Goal: Task Accomplishment & Management: Manage account settings

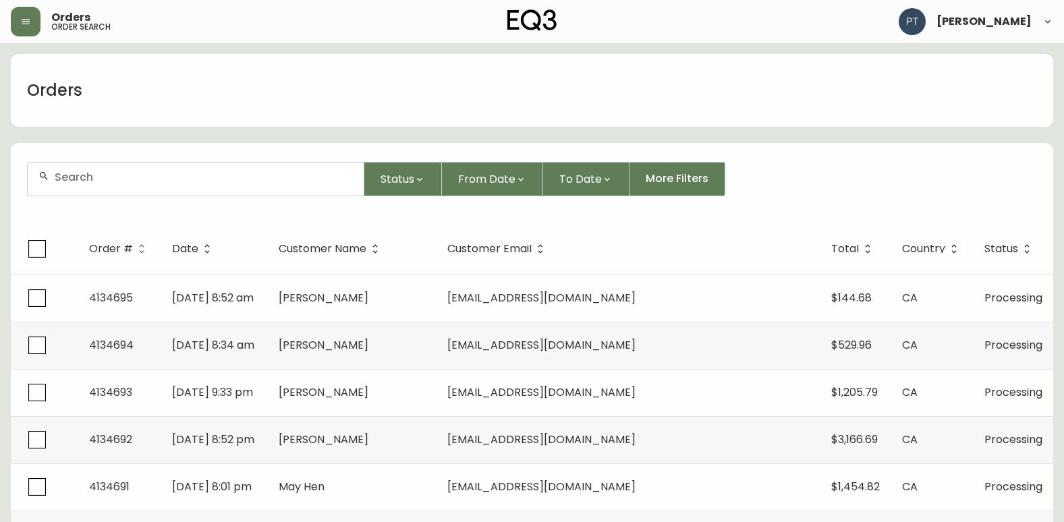
click at [228, 189] on div at bounding box center [196, 179] width 336 height 33
type input "4134664"
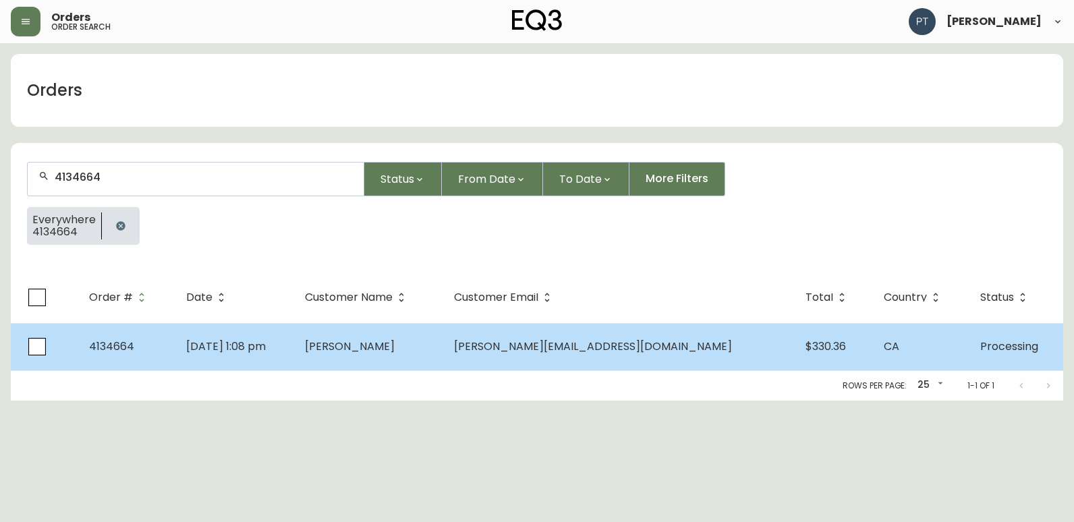
click at [390, 332] on td "[PERSON_NAME]" at bounding box center [368, 346] width 149 height 47
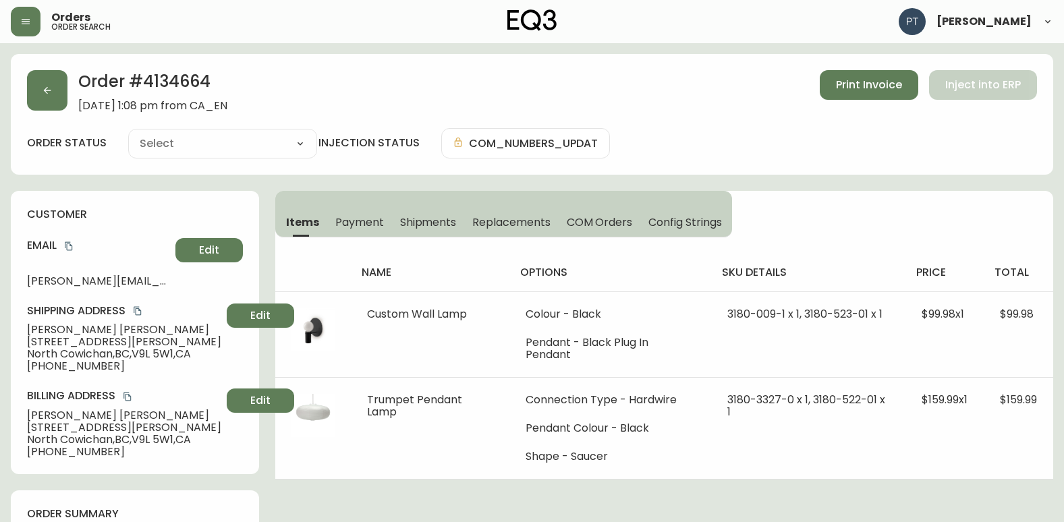
type input "Processing"
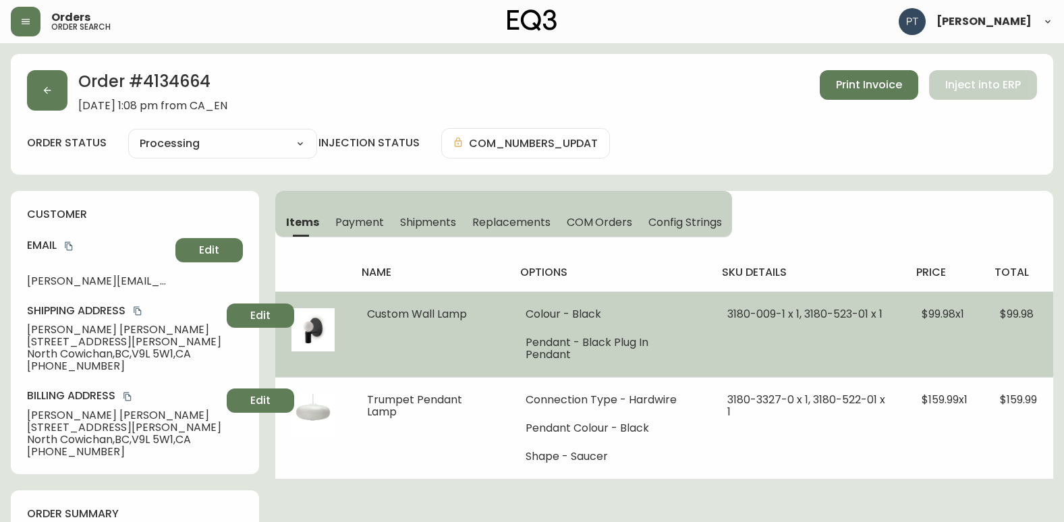
select select "PROCESSING"
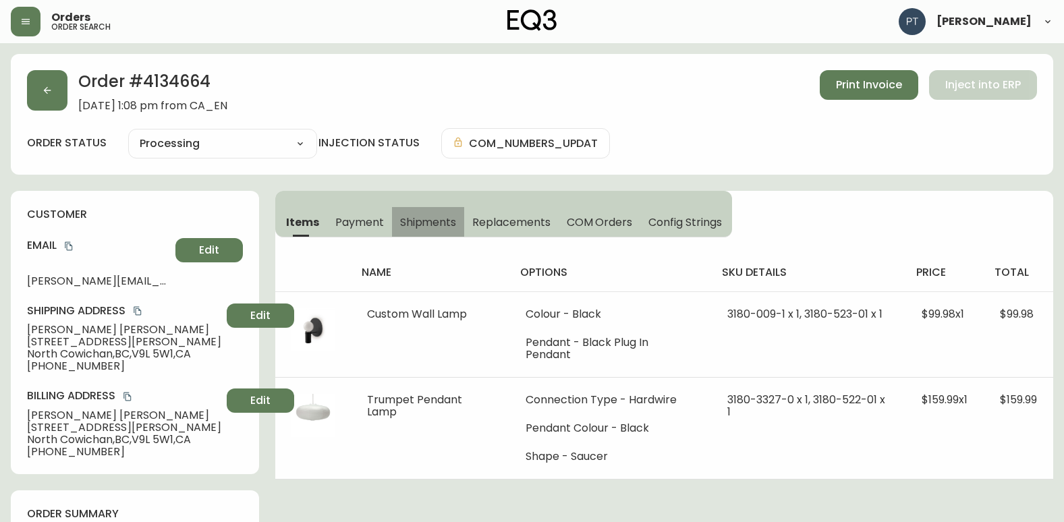
click at [432, 220] on span "Shipments" at bounding box center [428, 222] width 57 height 14
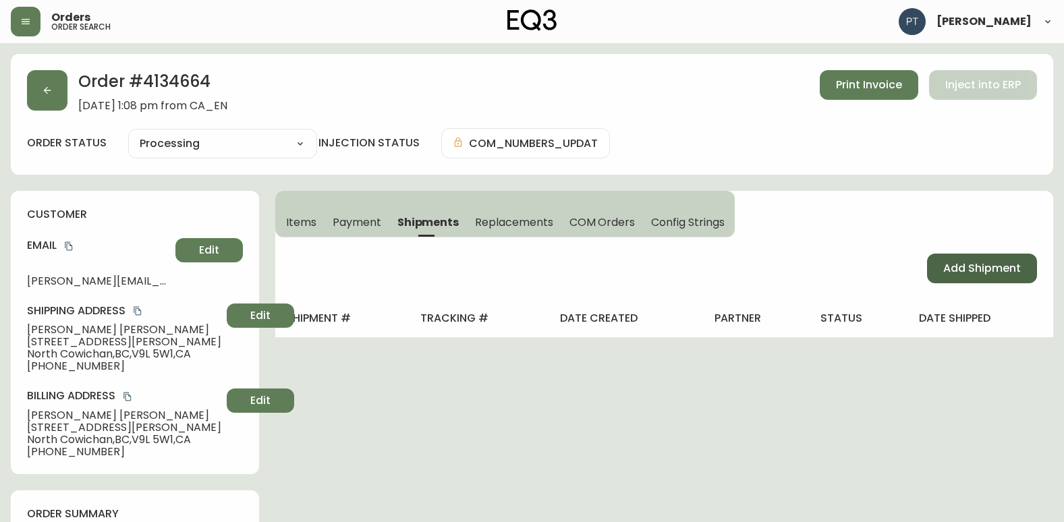
click at [979, 274] on span "Add Shipment" at bounding box center [982, 268] width 78 height 15
select select "PENDING"
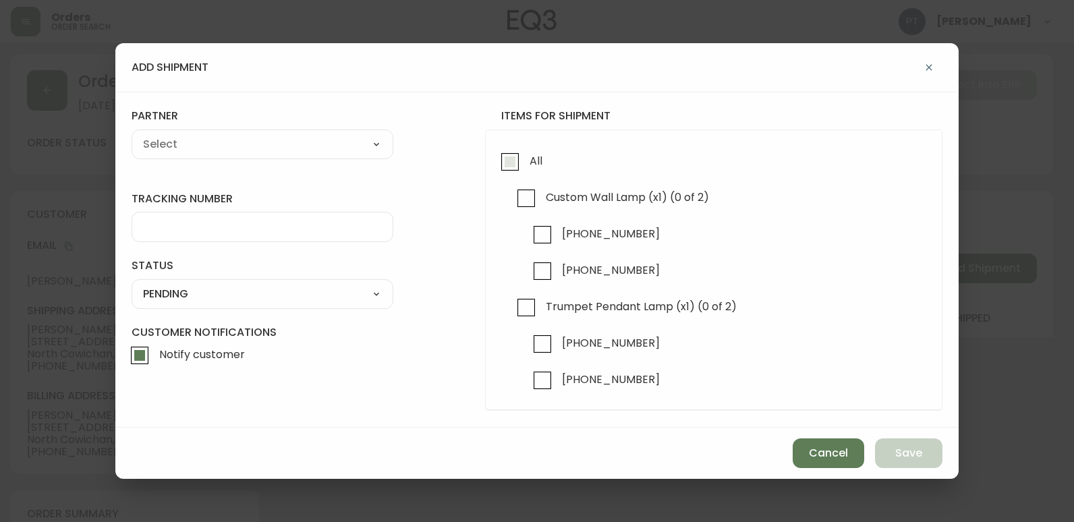
click at [509, 158] on input "All" at bounding box center [509, 161] width 31 height 31
checkbox input "true"
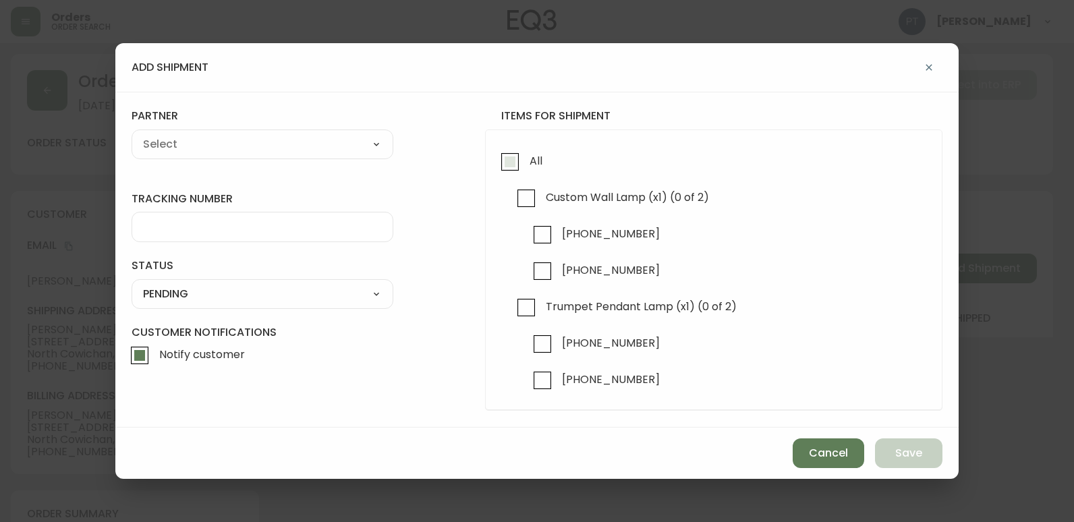
checkbox input "true"
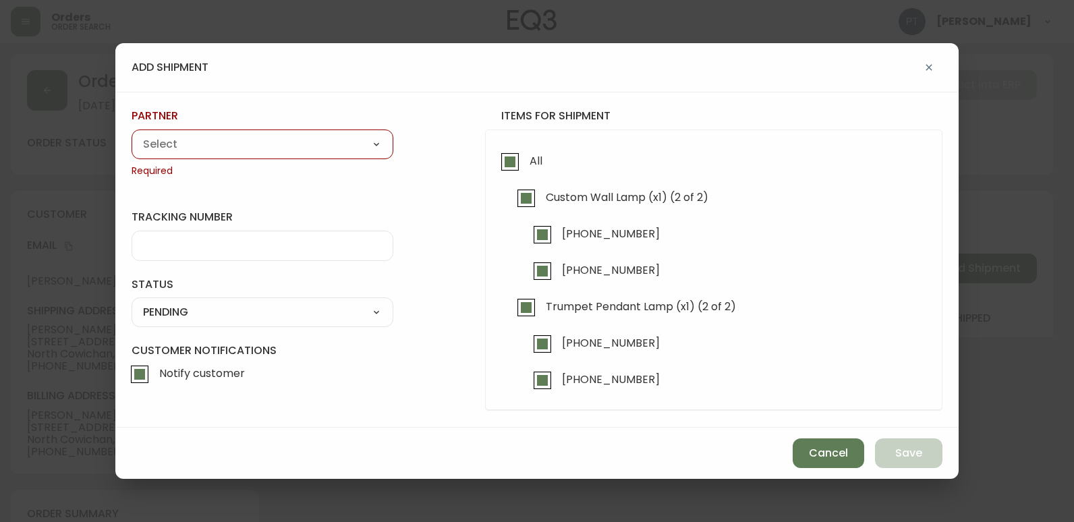
click at [252, 138] on select "A Move to Remember LLC ABF Freight Alero [PERSON_NAME] Canada Post CDS Ceva Log…" at bounding box center [263, 144] width 262 height 20
select select "cjy0a9taa01x001669l98m63c"
click at [132, 134] on select "A Move to Remember LLC ABF Freight Alero [PERSON_NAME] Canada Post CDS Ceva Log…" at bounding box center [263, 144] width 262 height 20
type input "FedEx"
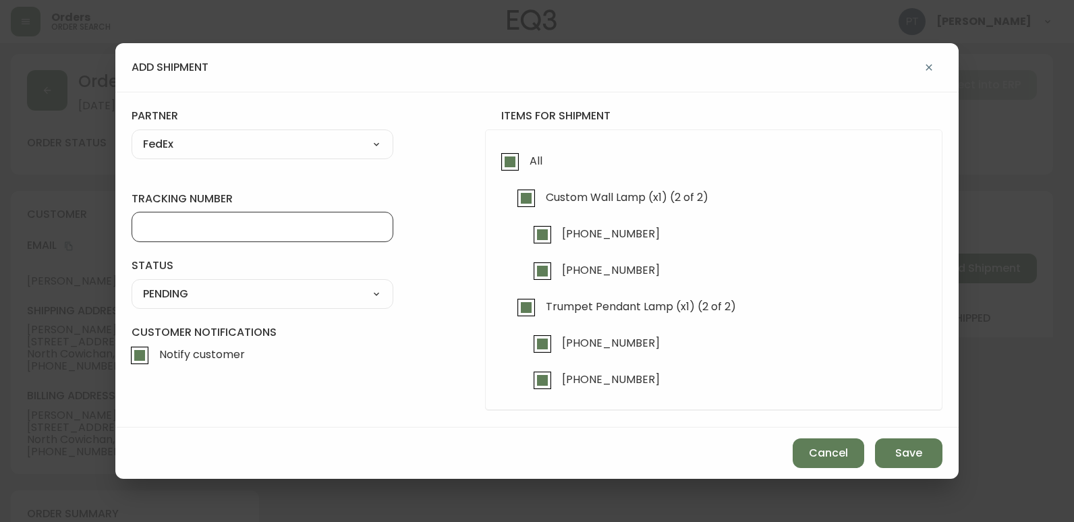
click at [265, 231] on input "tracking number" at bounding box center [262, 227] width 239 height 13
type input "902217262734"
click at [303, 297] on select "SHIPPED PENDING CANCELLED" at bounding box center [263, 294] width 262 height 20
click at [132, 284] on select "SHIPPED PENDING CANCELLED" at bounding box center [263, 294] width 262 height 20
select select "PENDING"
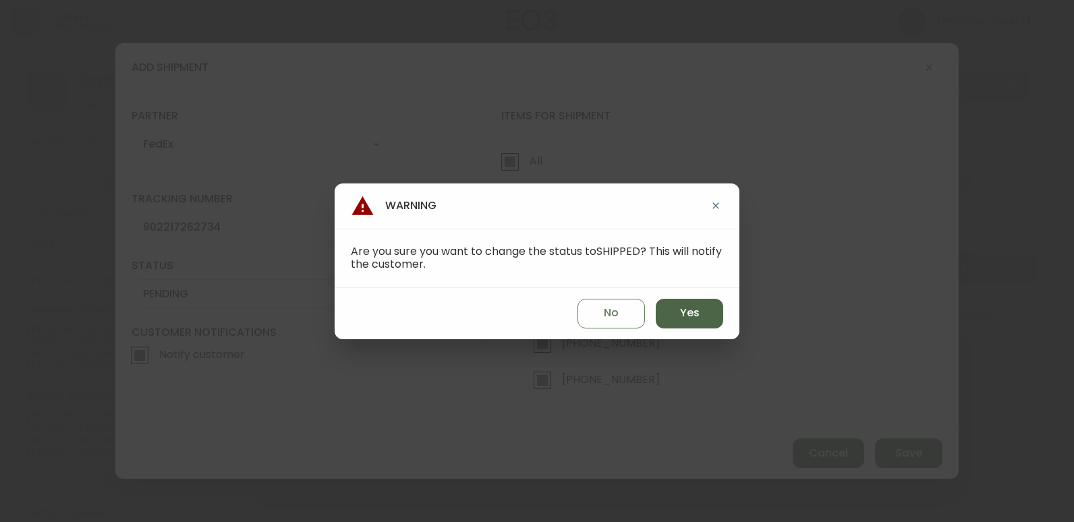
click at [671, 306] on button "Yes" at bounding box center [689, 314] width 67 height 30
type input "SHIPPED"
select select "SHIPPED"
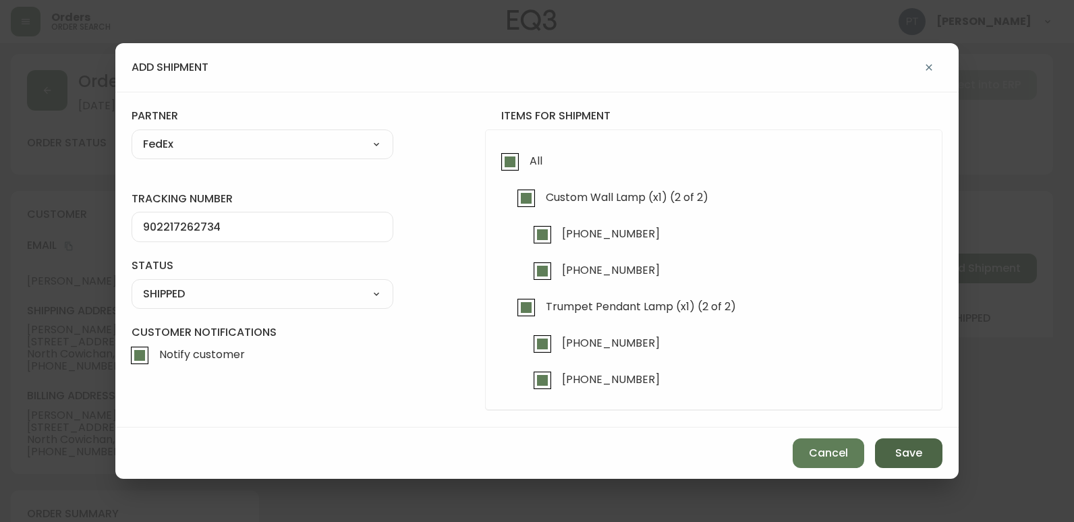
click at [885, 450] on button "Save" at bounding box center [908, 453] width 67 height 30
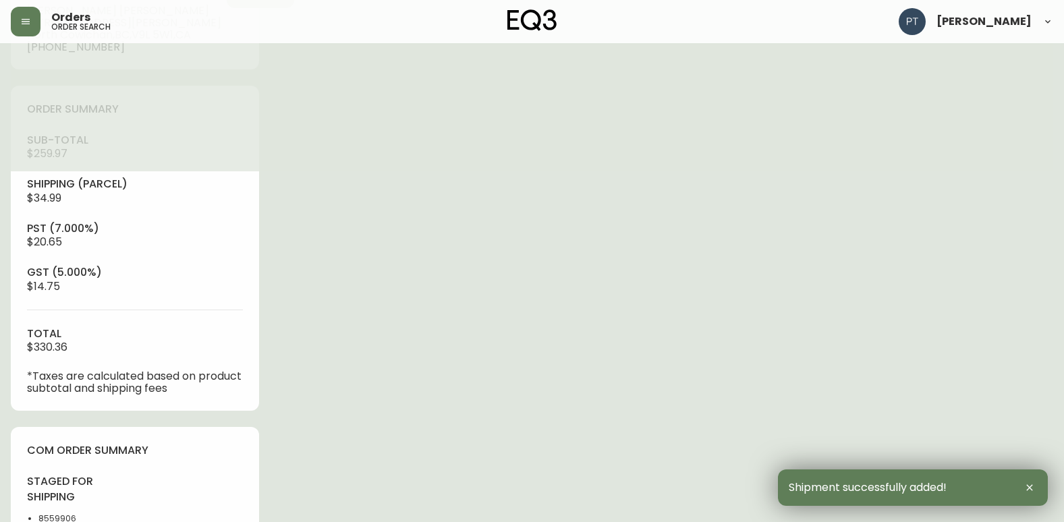
type input "Fully Shipped"
select select "FULLY_SHIPPED"
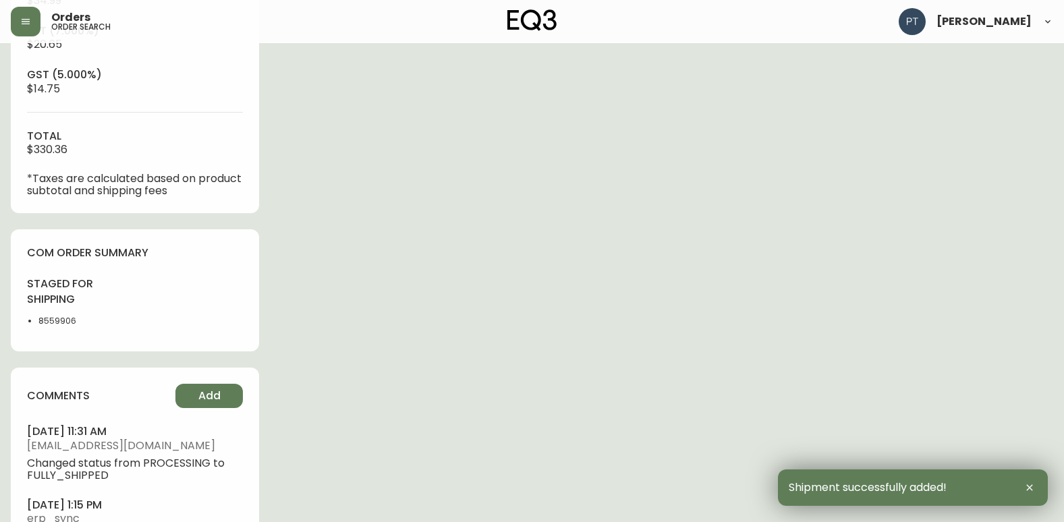
scroll to position [607, 0]
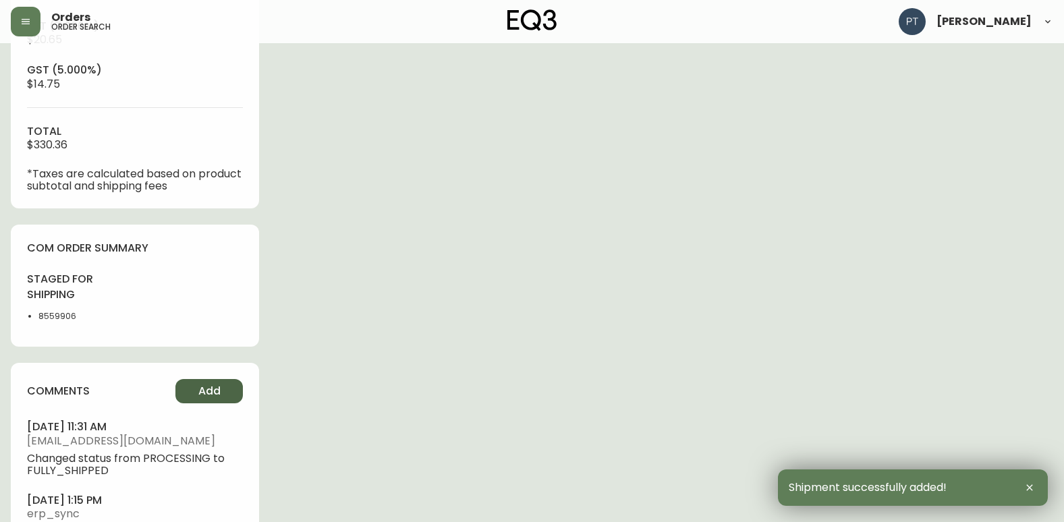
click at [206, 399] on span "Add" at bounding box center [209, 391] width 22 height 15
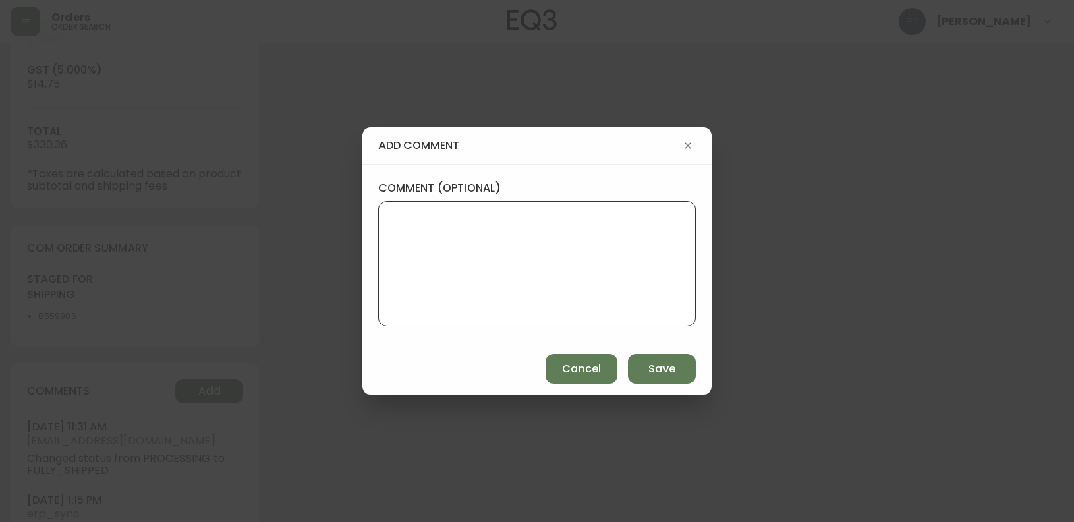
click at [464, 234] on textarea "comment (optional)" at bounding box center [537, 264] width 294 height 108
type textarea "CH"
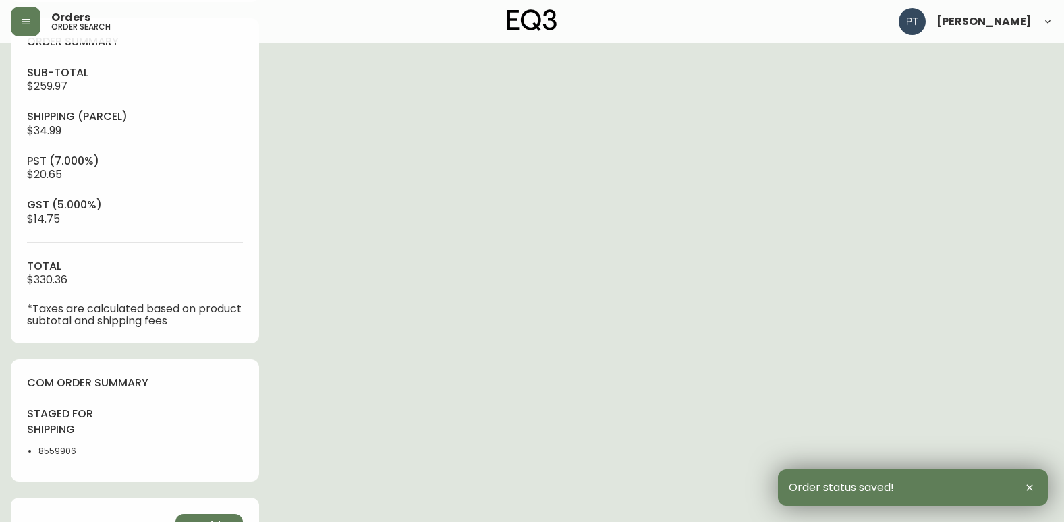
scroll to position [0, 0]
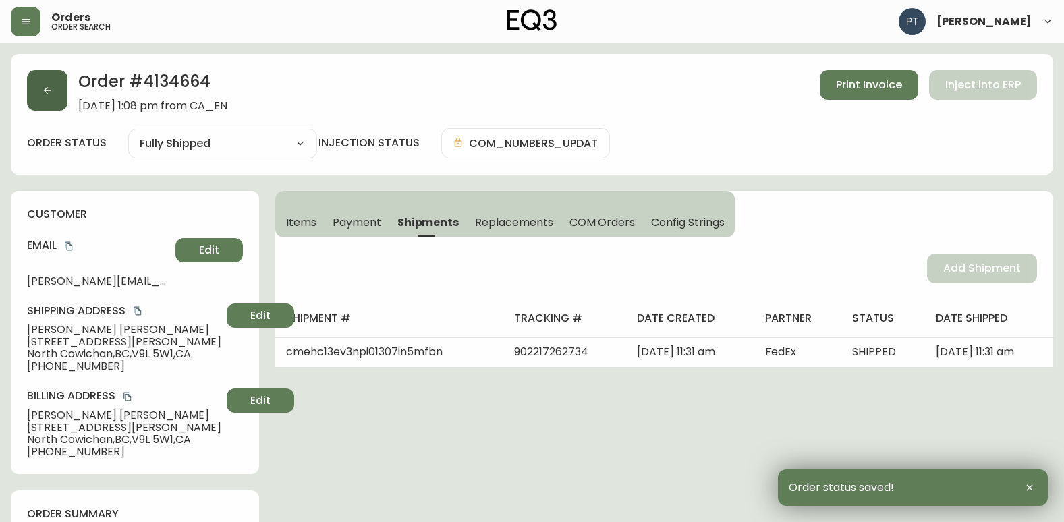
click at [55, 102] on button "button" at bounding box center [47, 90] width 40 height 40
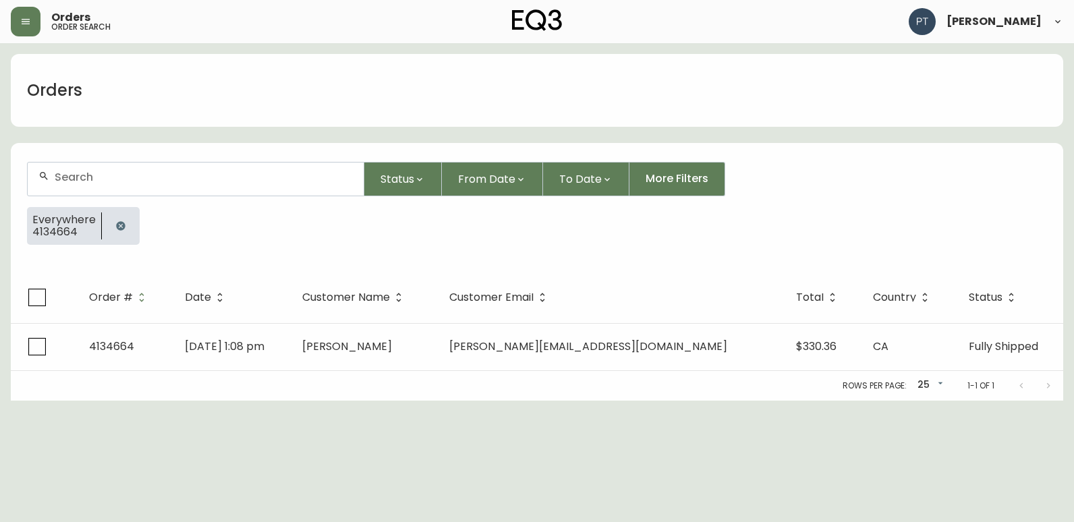
click at [120, 190] on div at bounding box center [196, 179] width 336 height 33
type input "4134685"
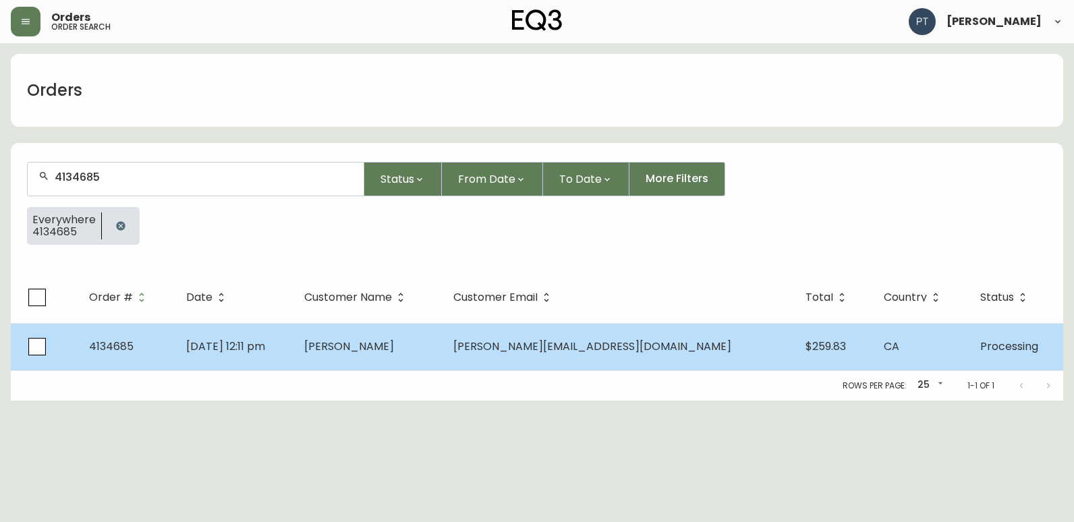
click at [293, 337] on td "[DATE] 12:11 pm" at bounding box center [234, 346] width 118 height 47
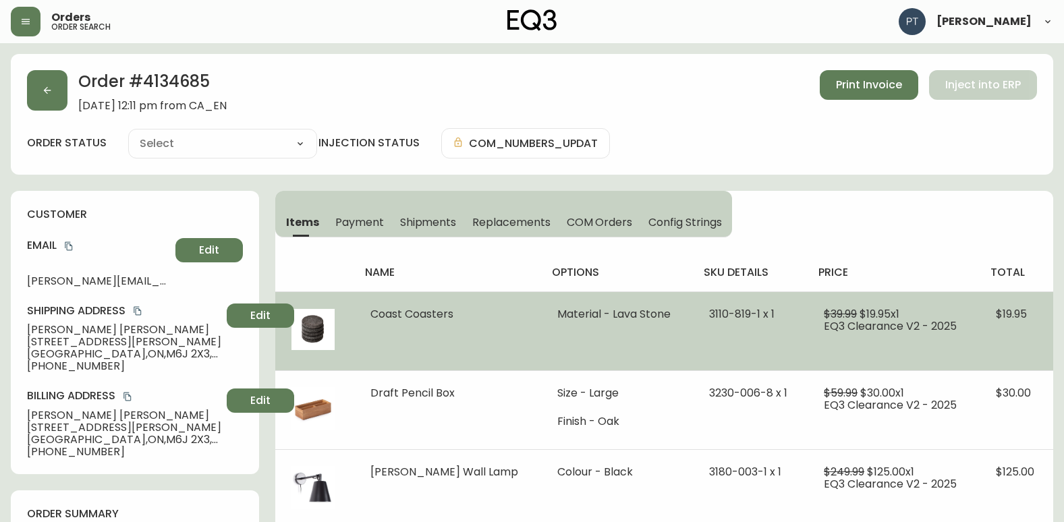
type input "Processing"
select select "PROCESSING"
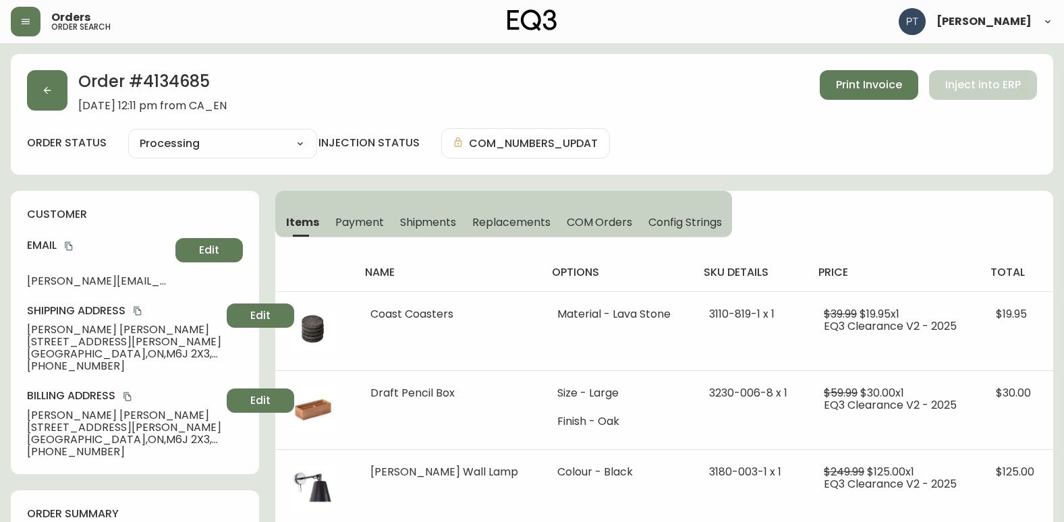
click at [413, 221] on span "Shipments" at bounding box center [428, 222] width 57 height 14
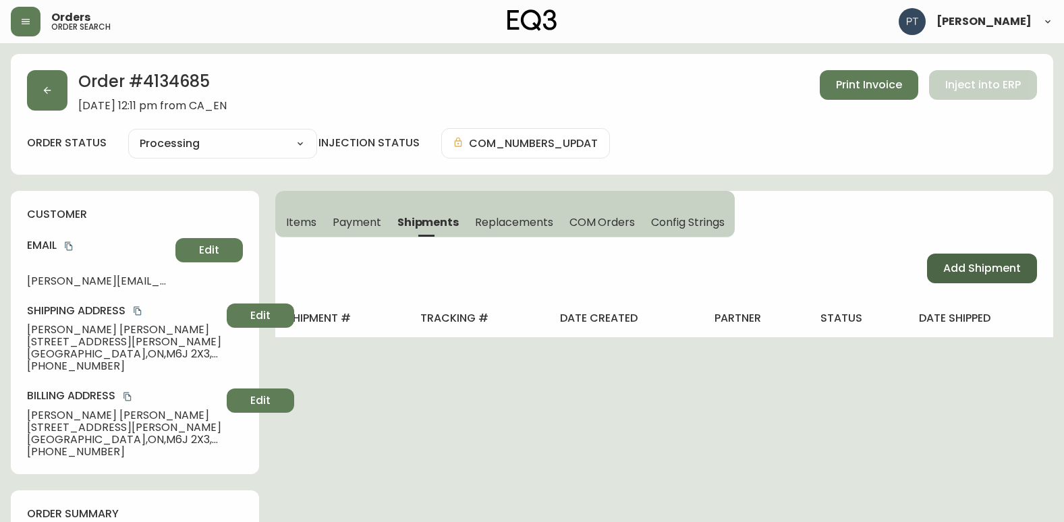
click at [950, 266] on span "Add Shipment" at bounding box center [982, 268] width 78 height 15
select select "PENDING"
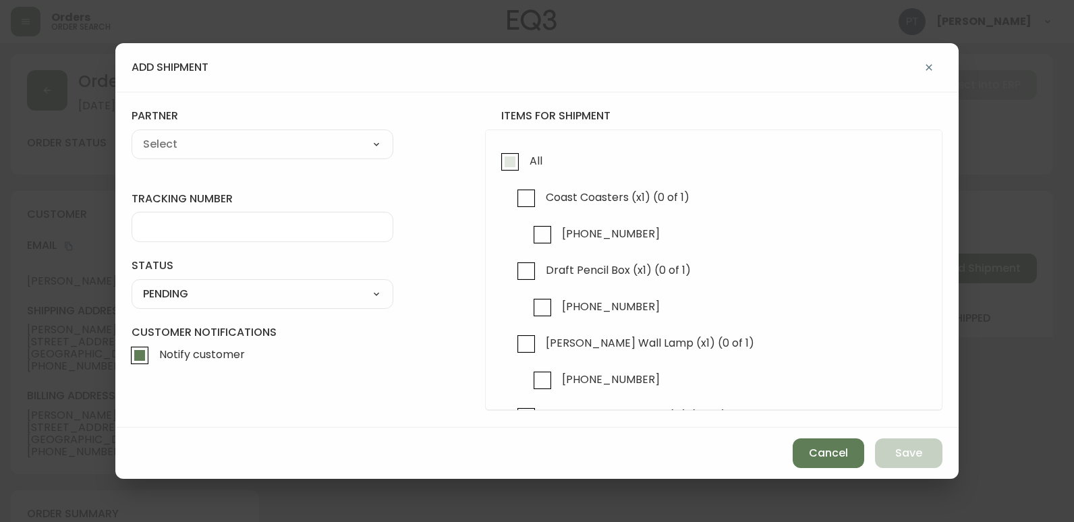
click at [527, 170] on span "All" at bounding box center [533, 161] width 17 height 30
click at [525, 170] on input "All" at bounding box center [509, 161] width 31 height 31
checkbox input "true"
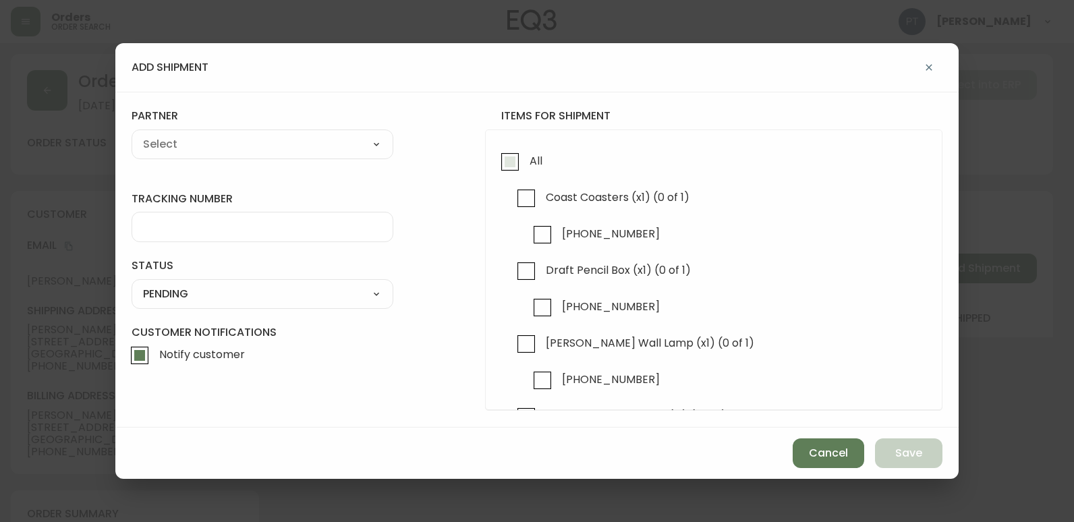
checkbox input "true"
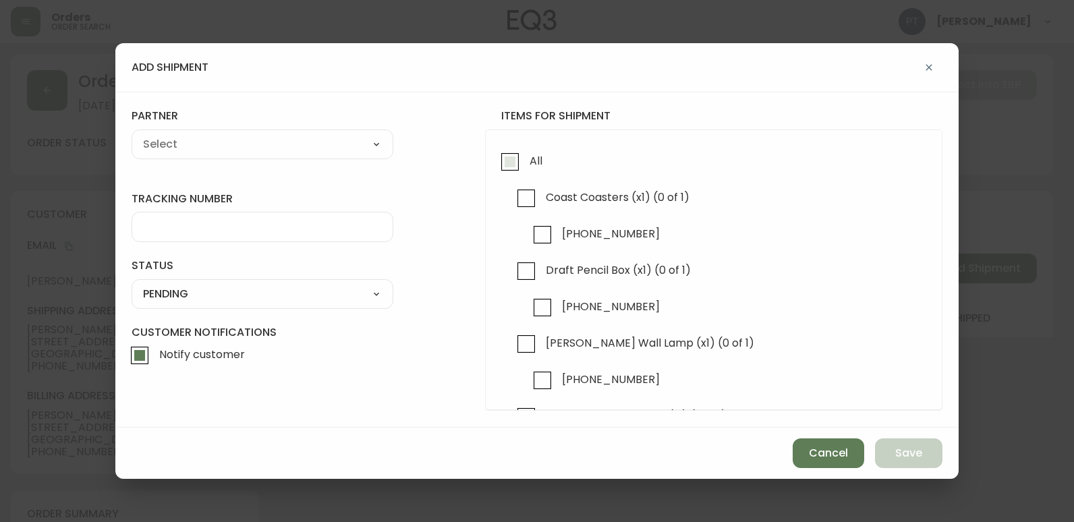
checkbox input "true"
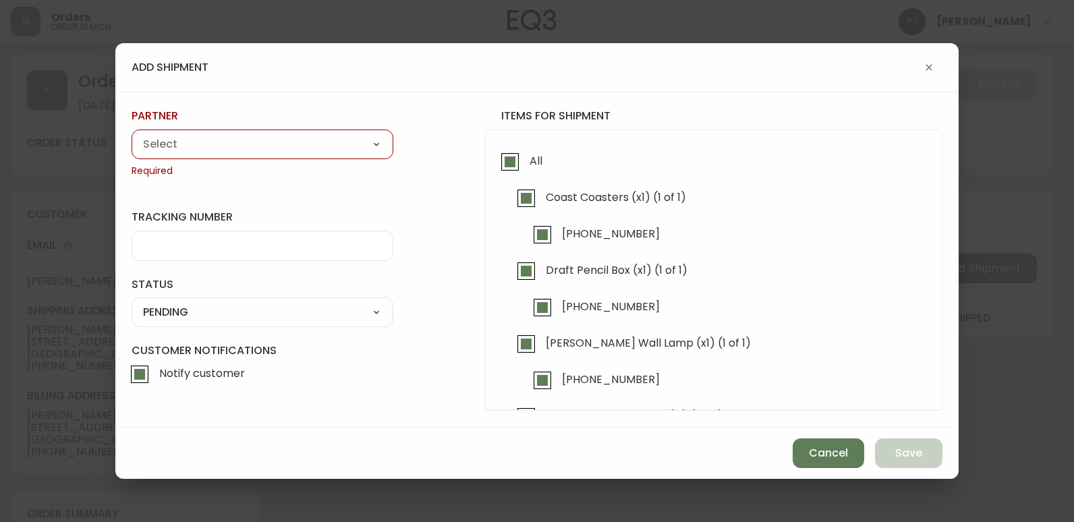
click at [363, 138] on select "A Move to Remember LLC ABF Freight Alero [PERSON_NAME] Canada Post CDS Ceva Log…" at bounding box center [263, 144] width 262 height 20
select select "cjy0a9taa01x001669l98m63c"
click at [132, 134] on select "A Move to Remember LLC ABF Freight Alero [PERSON_NAME] Canada Post CDS Ceva Log…" at bounding box center [263, 144] width 262 height 20
type input "FedEx"
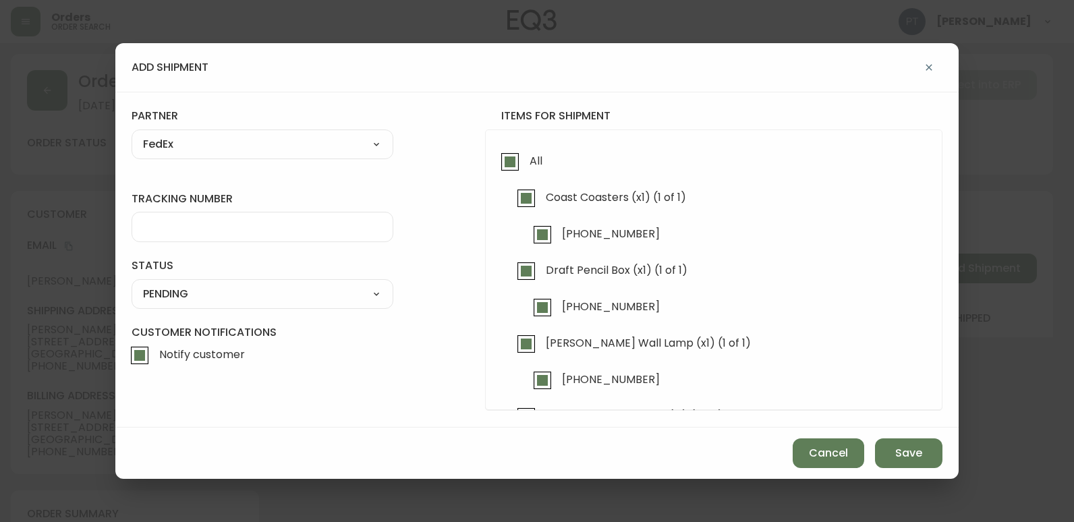
click at [266, 230] on input "tracking number" at bounding box center [262, 227] width 239 height 13
type input "902217262745"
drag, startPoint x: 278, startPoint y: 297, endPoint x: 278, endPoint y: 304, distance: 7.4
click at [278, 297] on select "SHIPPED PENDING CANCELLED" at bounding box center [263, 294] width 262 height 20
click at [132, 284] on select "SHIPPED PENDING CANCELLED" at bounding box center [263, 294] width 262 height 20
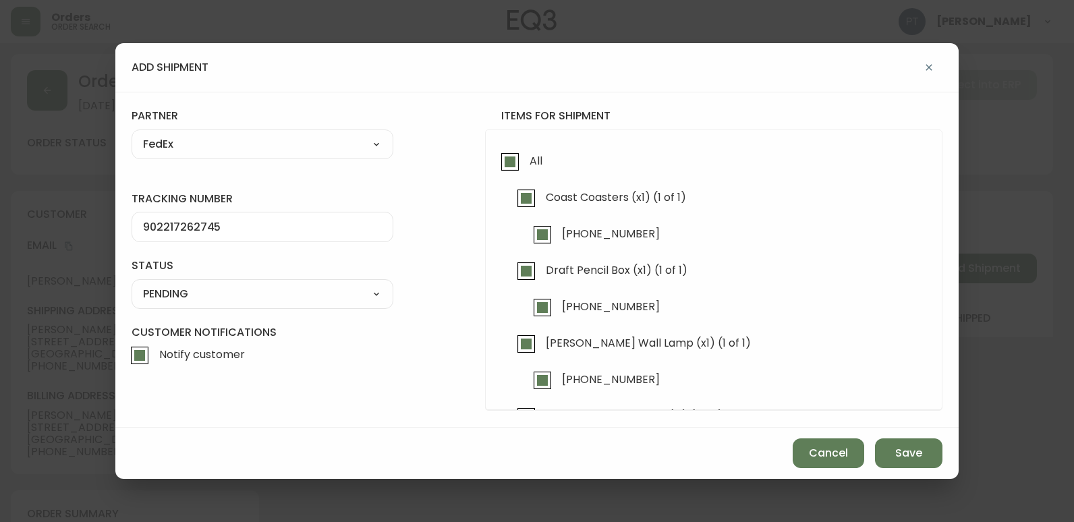
select select "PENDING"
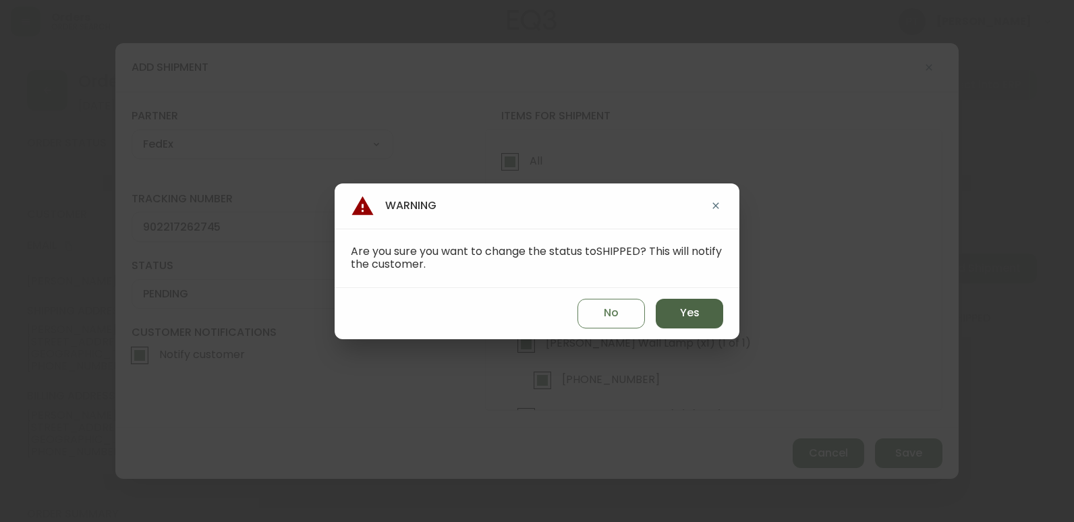
click at [688, 311] on span "Yes" at bounding box center [690, 313] width 20 height 15
type input "SHIPPED"
select select "SHIPPED"
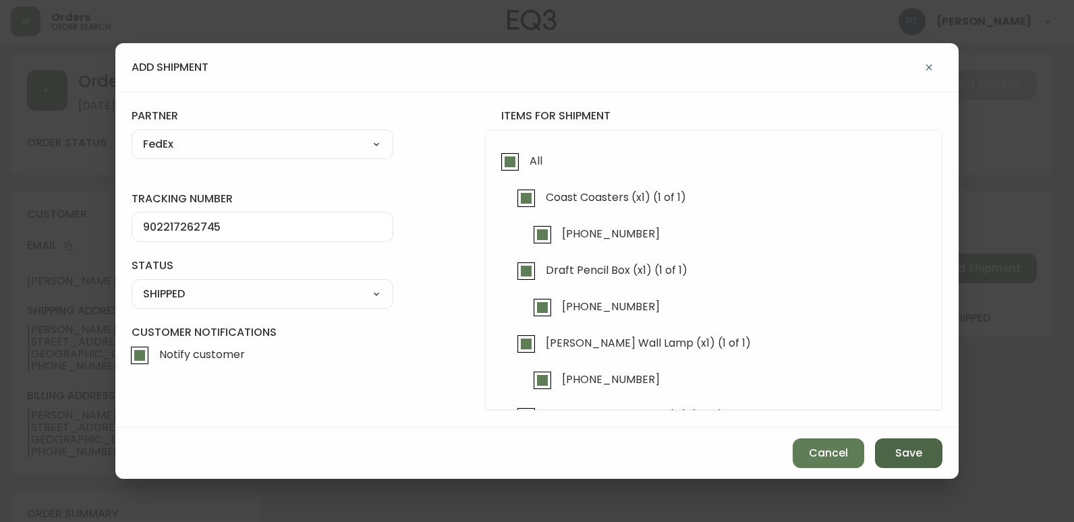
click at [904, 446] on span "Save" at bounding box center [908, 453] width 27 height 15
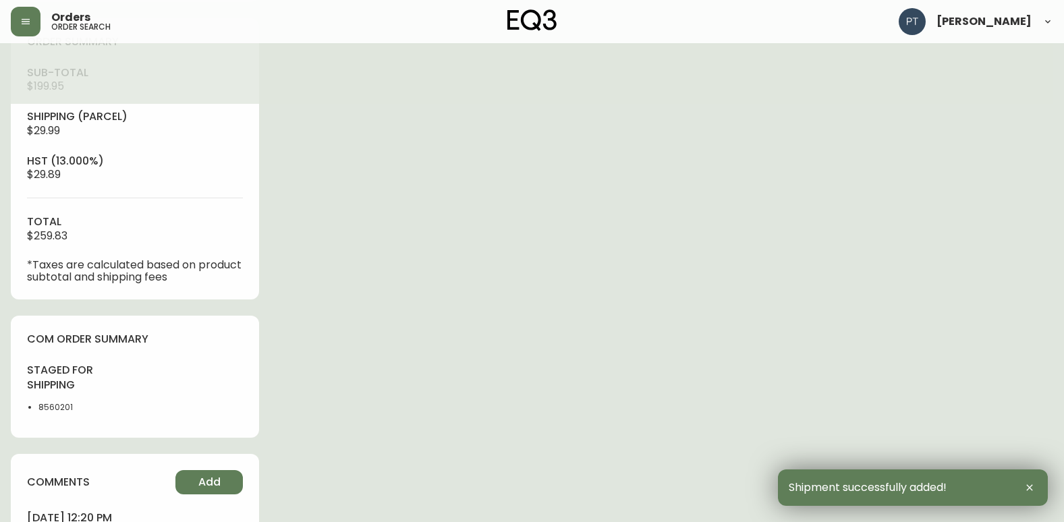
type input "Fully Shipped"
select select "FULLY_SHIPPED"
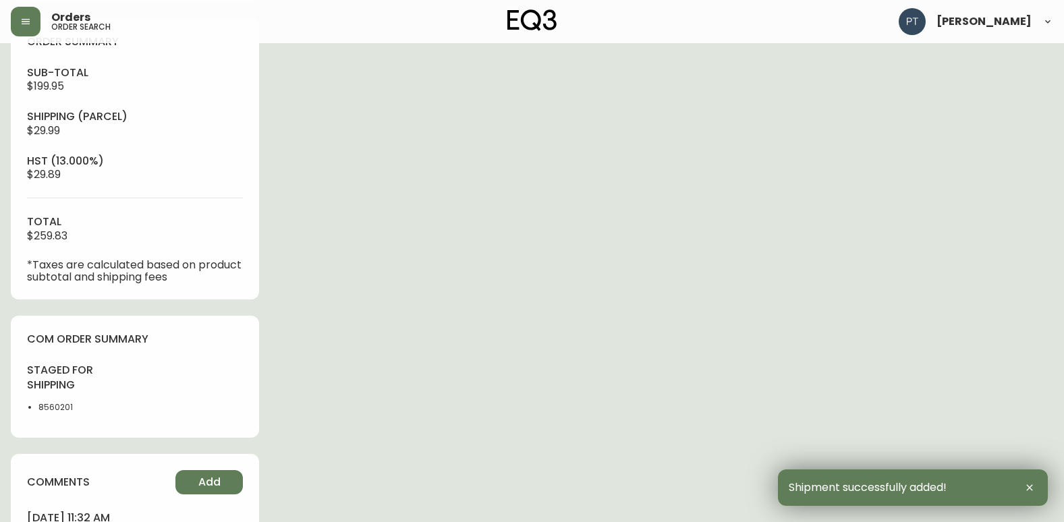
scroll to position [643, 0]
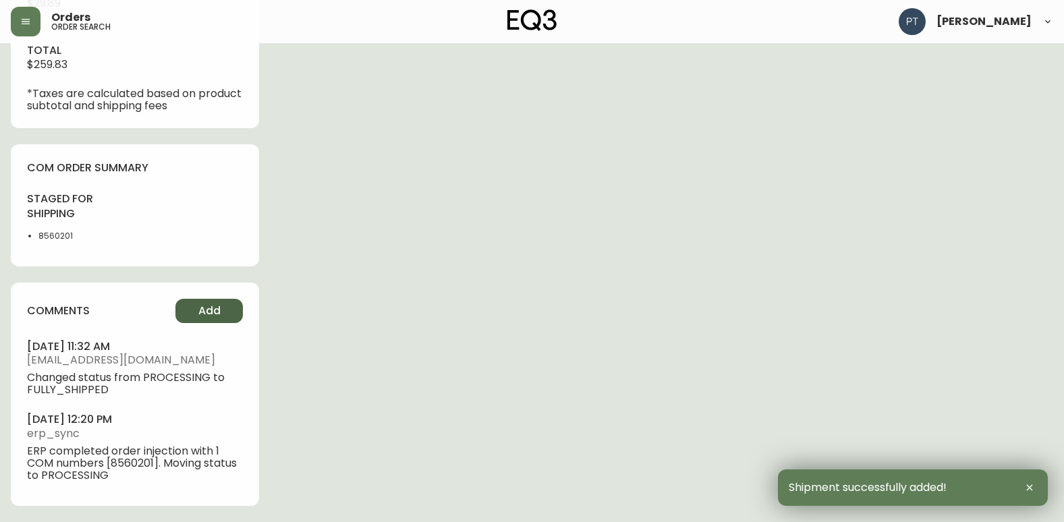
click at [219, 310] on span "Add" at bounding box center [209, 310] width 22 height 15
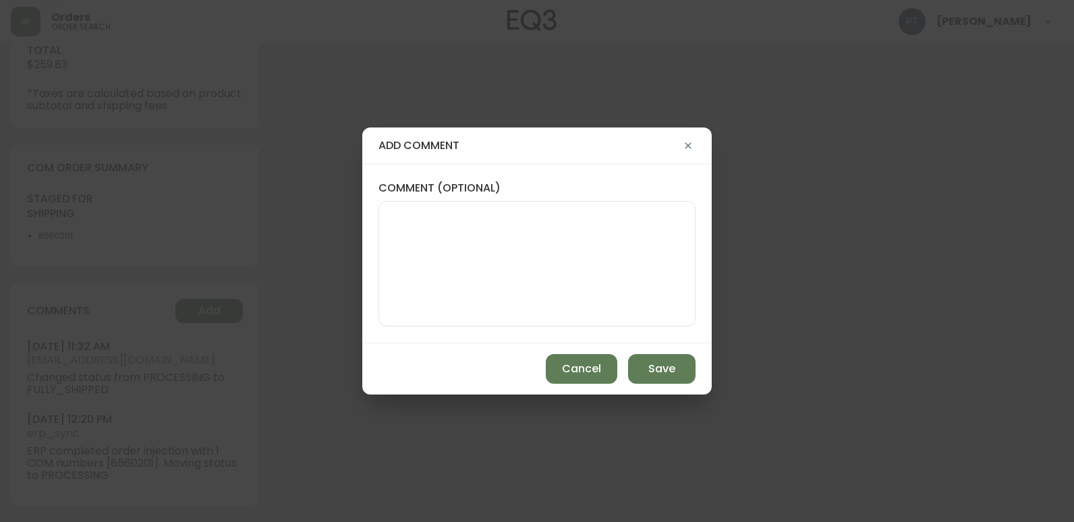
click at [438, 248] on textarea "comment (optional)" at bounding box center [537, 264] width 294 height 108
type textarea "CH"
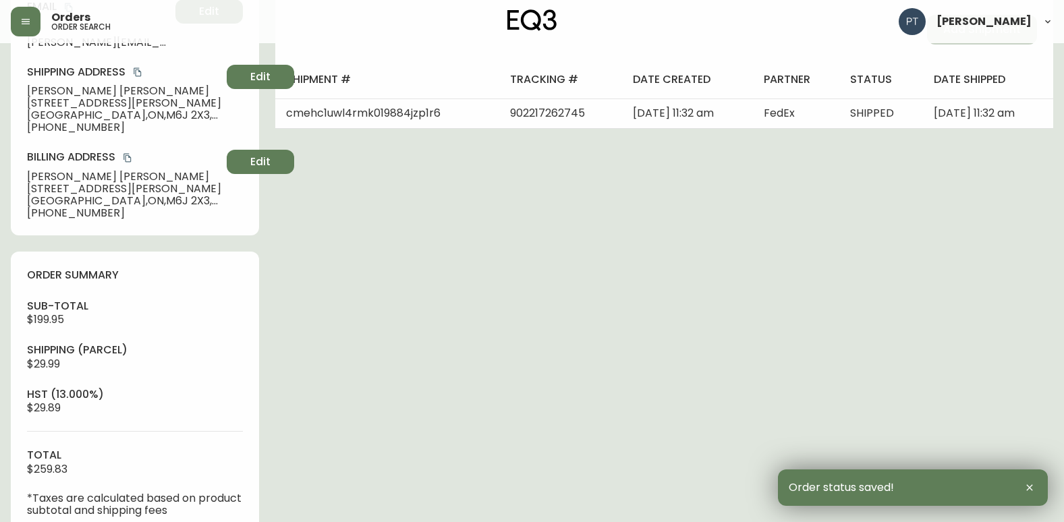
scroll to position [0, 0]
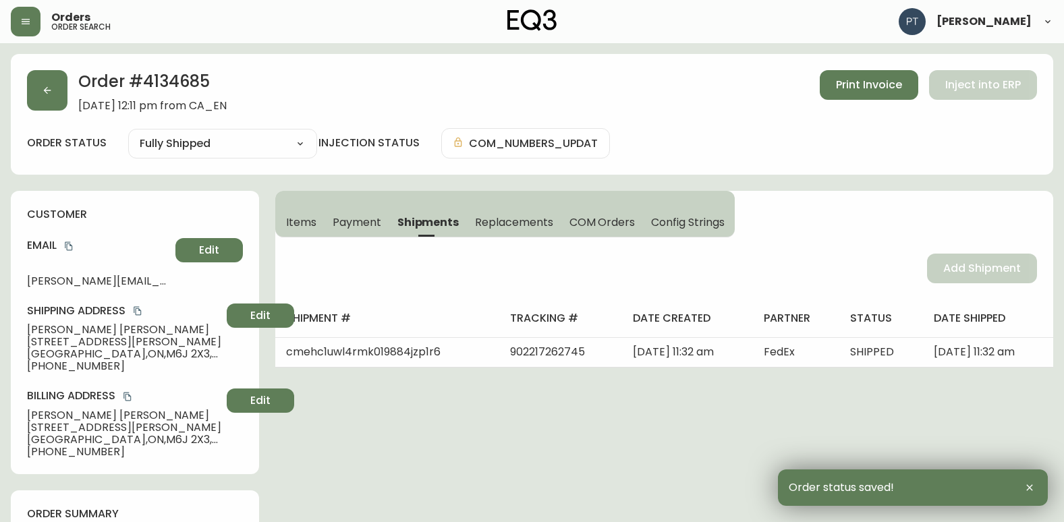
click at [18, 75] on div "Order # 4134685 [DATE] 12:11 pm from CA_EN Print Invoice Inject into ERP order …" at bounding box center [532, 114] width 1042 height 121
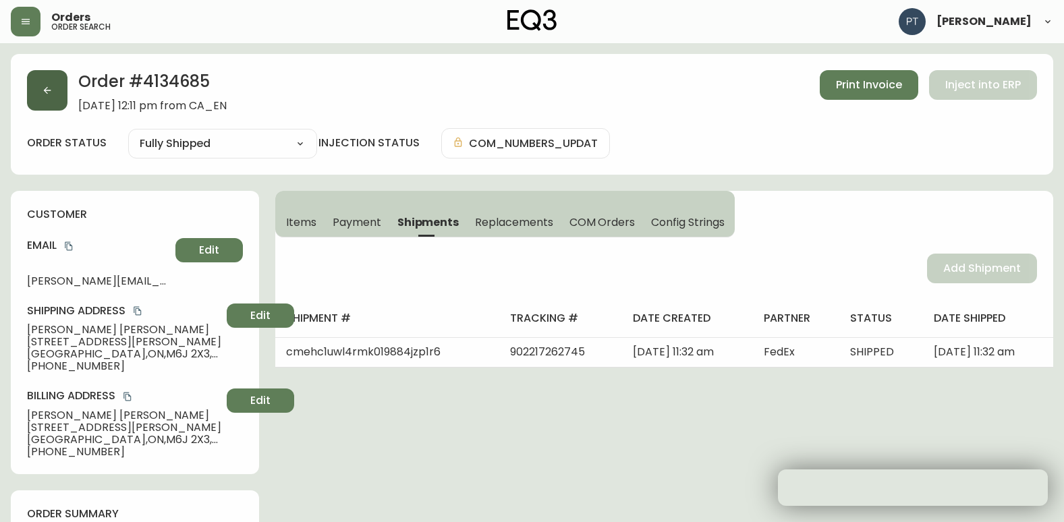
click at [27, 83] on button "button" at bounding box center [47, 90] width 40 height 40
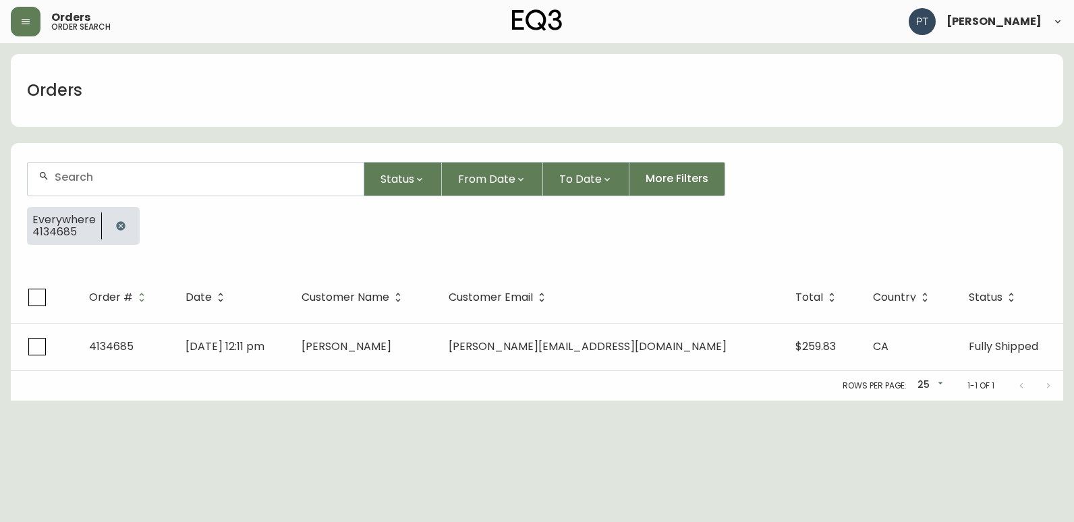
click at [220, 186] on div at bounding box center [196, 179] width 336 height 33
type input "4134665"
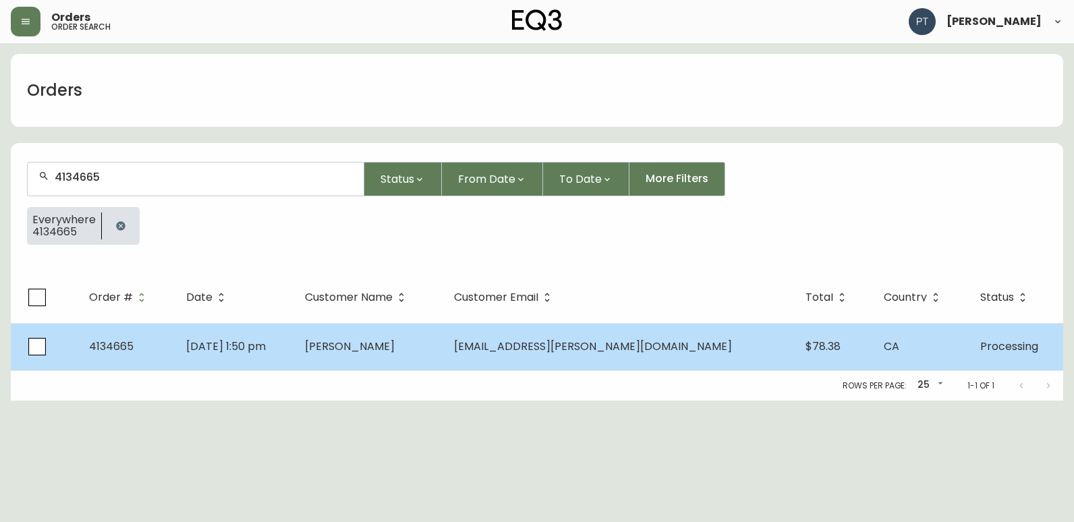
click at [405, 363] on td "[PERSON_NAME]" at bounding box center [368, 346] width 149 height 47
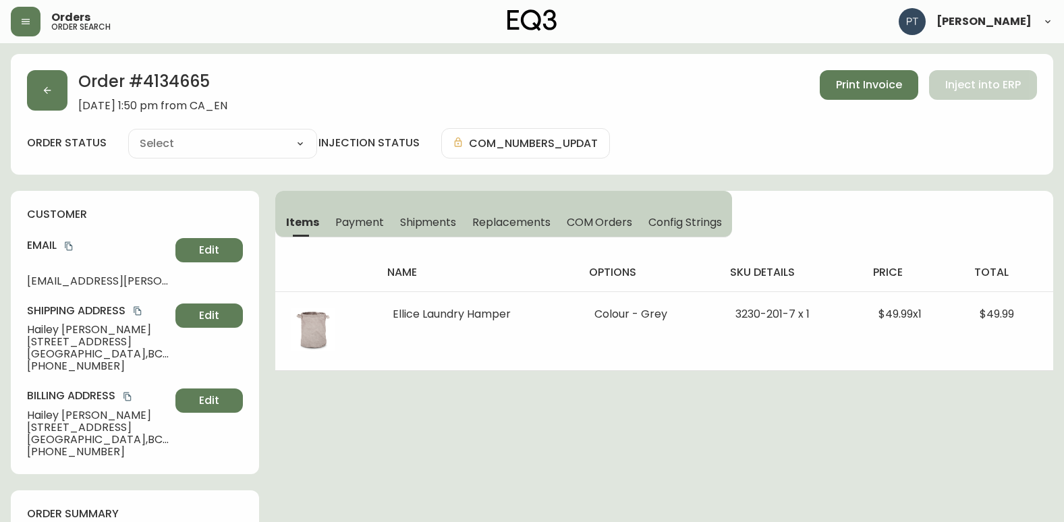
type input "Processing"
select select "PROCESSING"
click at [426, 226] on span "Shipments" at bounding box center [428, 222] width 57 height 14
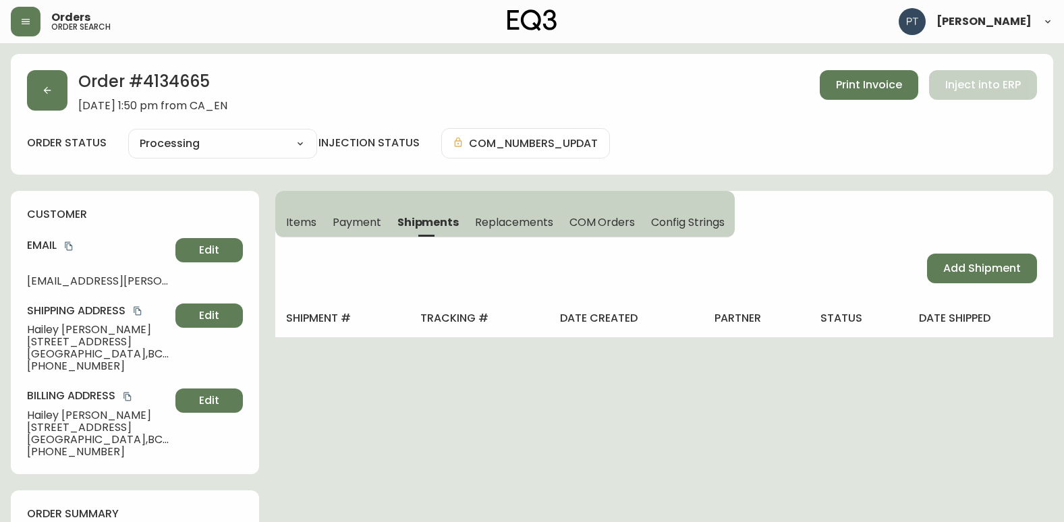
click at [942, 252] on div "Add Shipment" at bounding box center [664, 268] width 778 height 62
click at [950, 256] on button "Add Shipment" at bounding box center [982, 269] width 110 height 30
select select "PENDING"
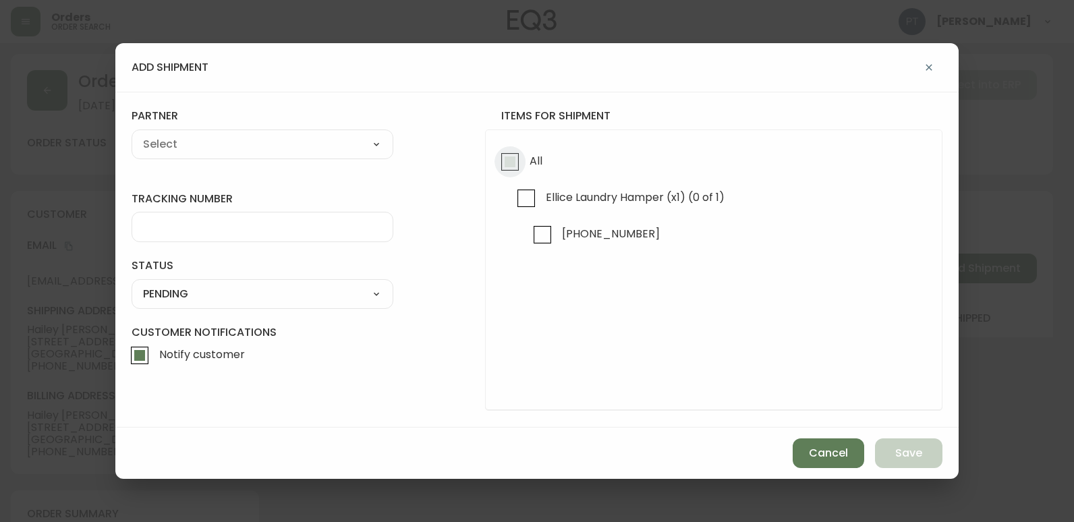
click at [495, 151] on input "All" at bounding box center [509, 161] width 31 height 31
checkbox input "true"
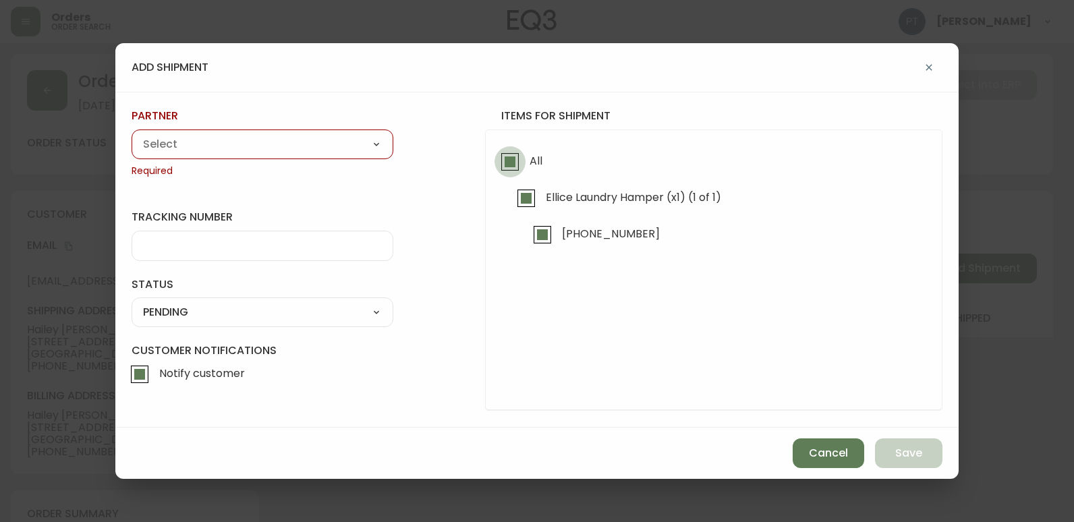
click at [508, 158] on input "All" at bounding box center [509, 161] width 31 height 31
checkbox input "false"
click at [369, 149] on select "A Move to Remember LLC ABF Freight Alero [PERSON_NAME] Canada Post CDS Ceva Log…" at bounding box center [263, 144] width 262 height 20
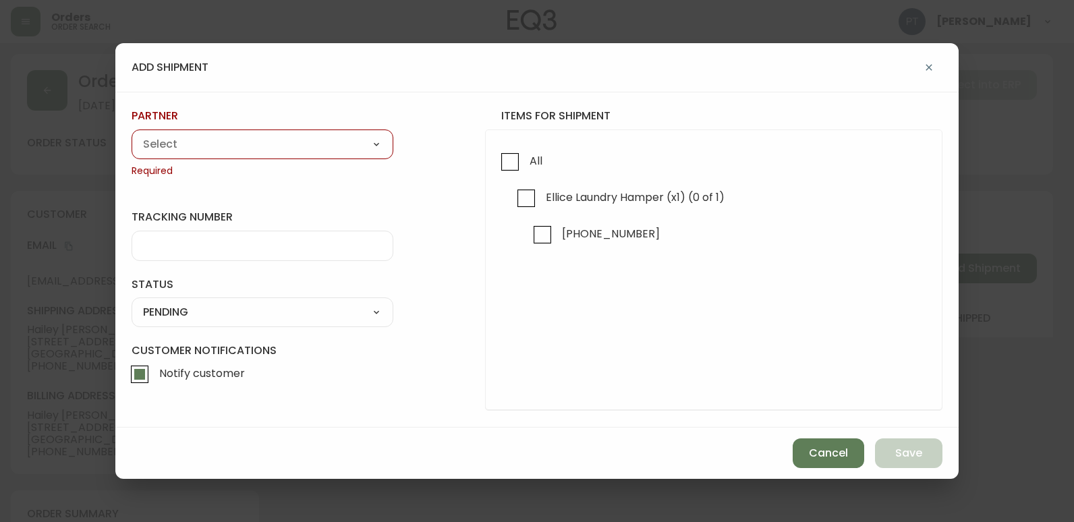
select select "cjy0a9taa01x001669l98m63c"
click at [132, 134] on select "A Move to Remember LLC ABF Freight Alero [PERSON_NAME] Canada Post CDS Ceva Log…" at bounding box center [263, 144] width 262 height 20
type input "FedEx"
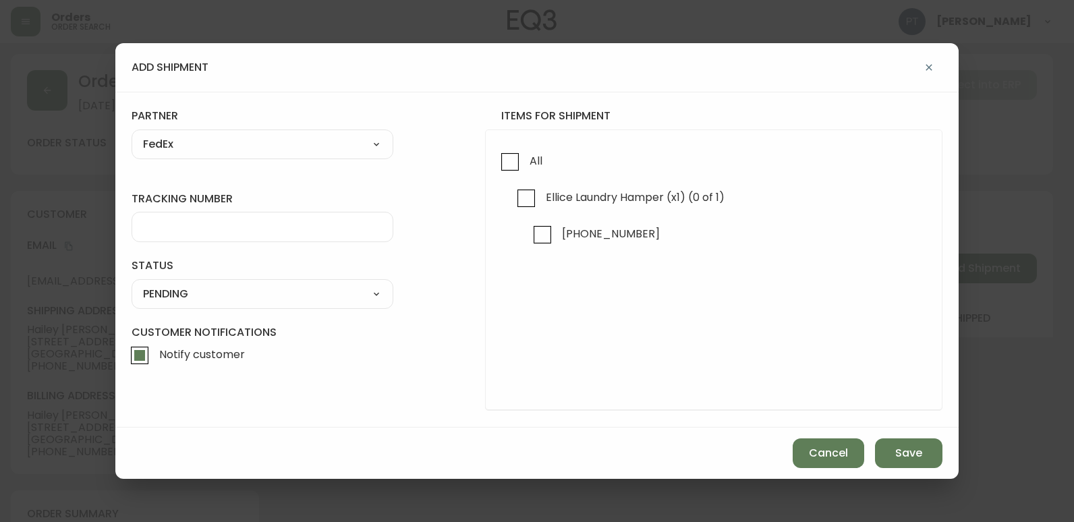
click at [265, 234] on div at bounding box center [263, 227] width 262 height 30
type input "902217262756"
drag, startPoint x: 321, startPoint y: 289, endPoint x: 313, endPoint y: 306, distance: 18.1
click at [321, 289] on select "SHIPPED PENDING CANCELLED" at bounding box center [263, 294] width 262 height 20
click at [132, 284] on select "SHIPPED PENDING CANCELLED" at bounding box center [263, 294] width 262 height 20
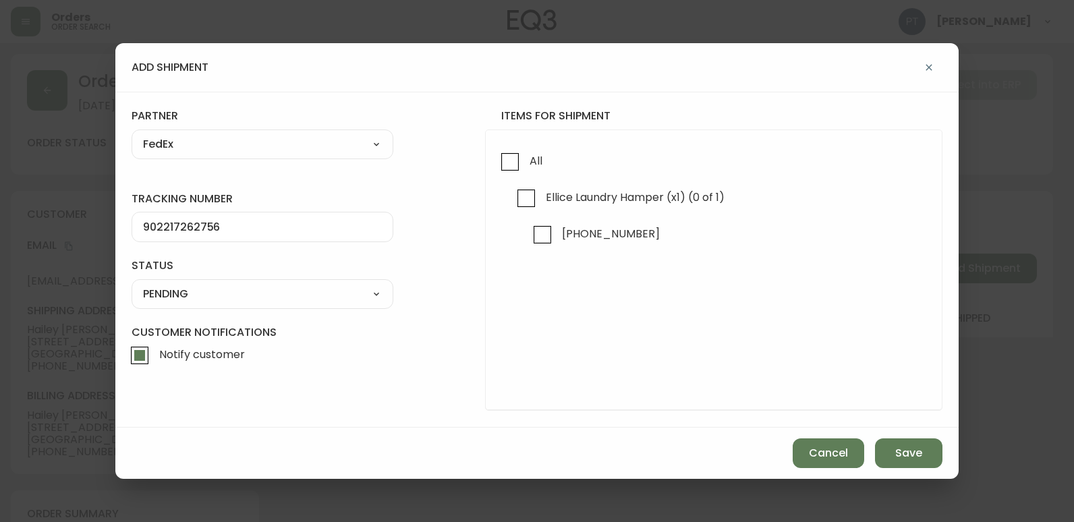
select select "PENDING"
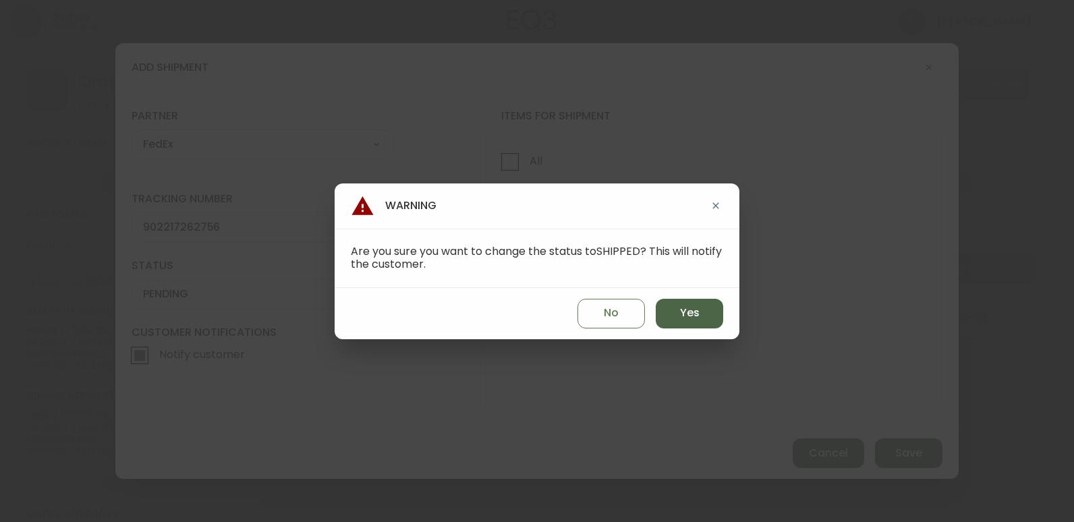
click at [705, 319] on button "Yes" at bounding box center [689, 314] width 67 height 30
type input "SHIPPED"
select select "SHIPPED"
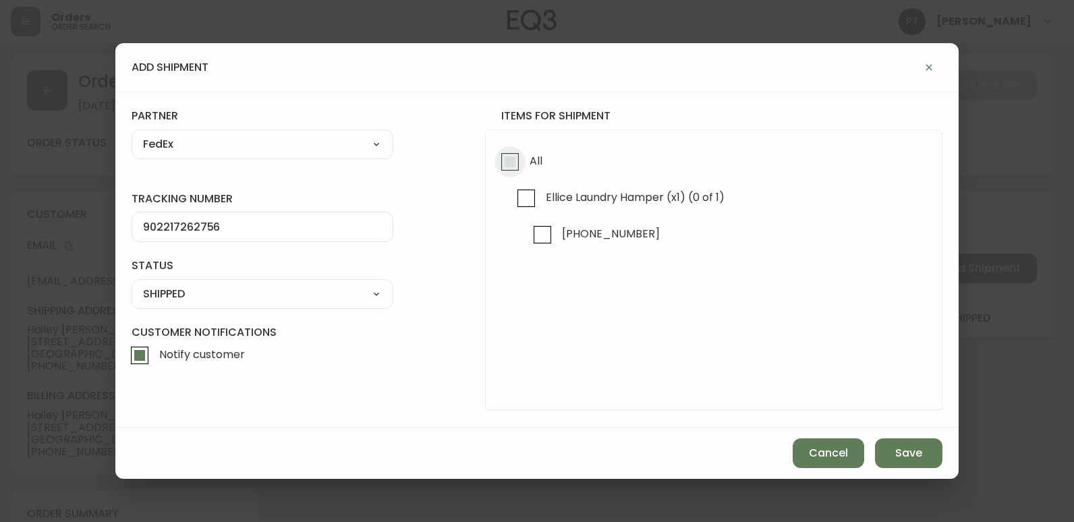
click at [504, 158] on input "All" at bounding box center [509, 161] width 31 height 31
checkbox input "true"
click at [897, 446] on span "Save" at bounding box center [908, 453] width 27 height 15
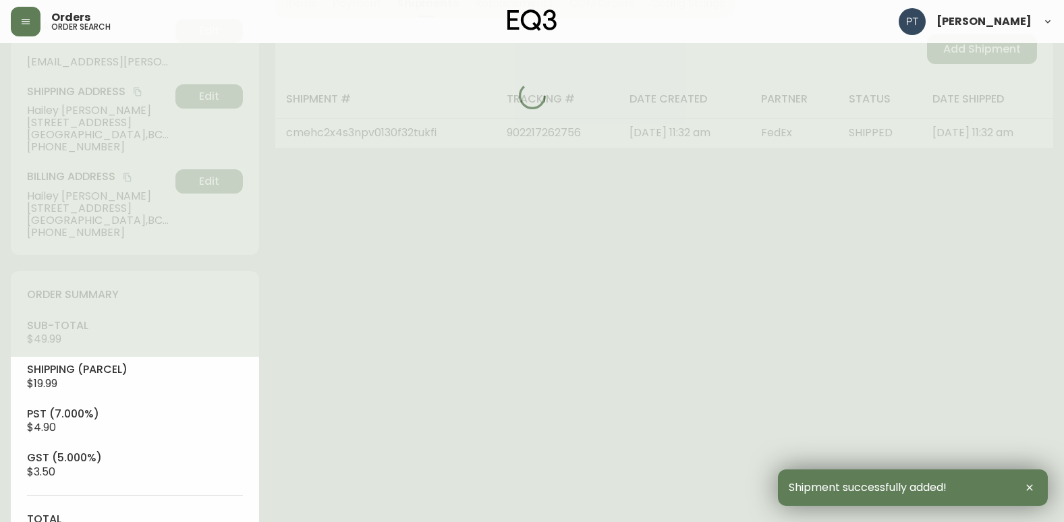
type input "Fully Shipped"
select select "FULLY_SHIPPED"
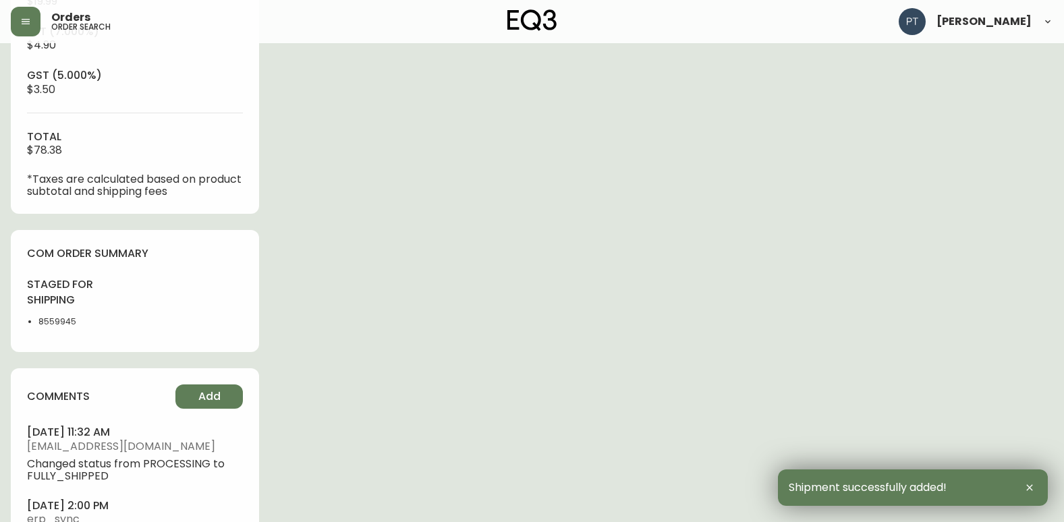
scroll to position [607, 0]
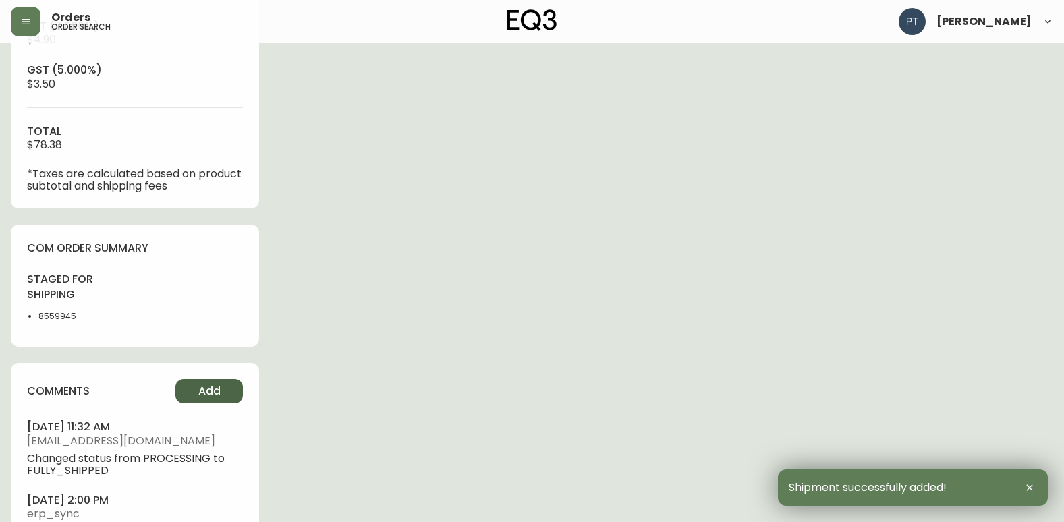
click at [220, 385] on span "Add" at bounding box center [209, 391] width 22 height 15
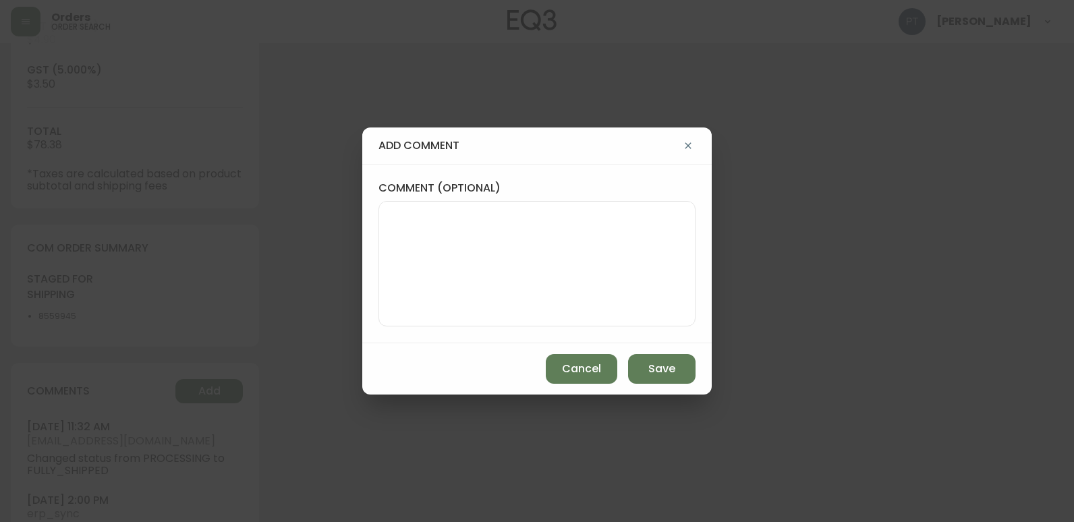
click at [406, 278] on textarea "comment (optional)" at bounding box center [537, 264] width 294 height 108
type textarea "CH"
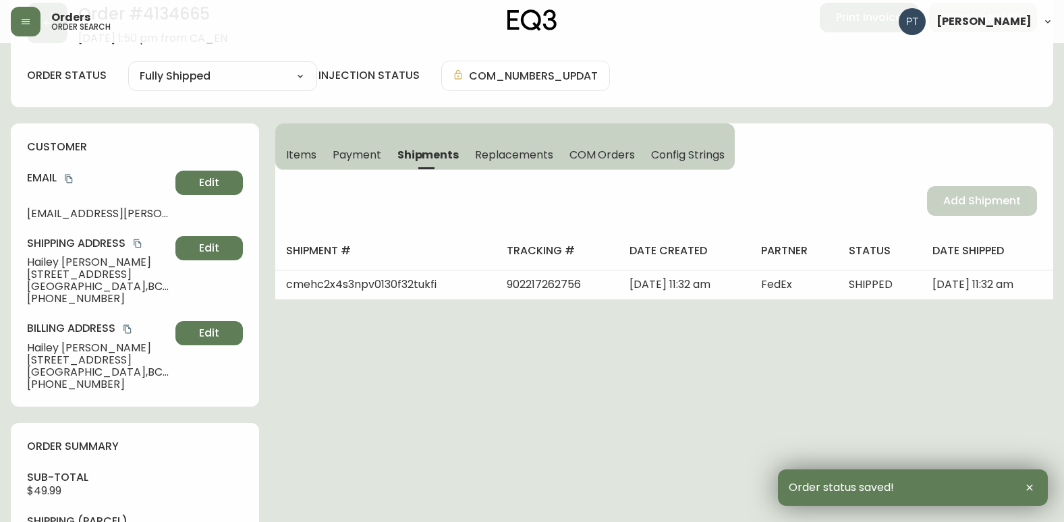
scroll to position [0, 0]
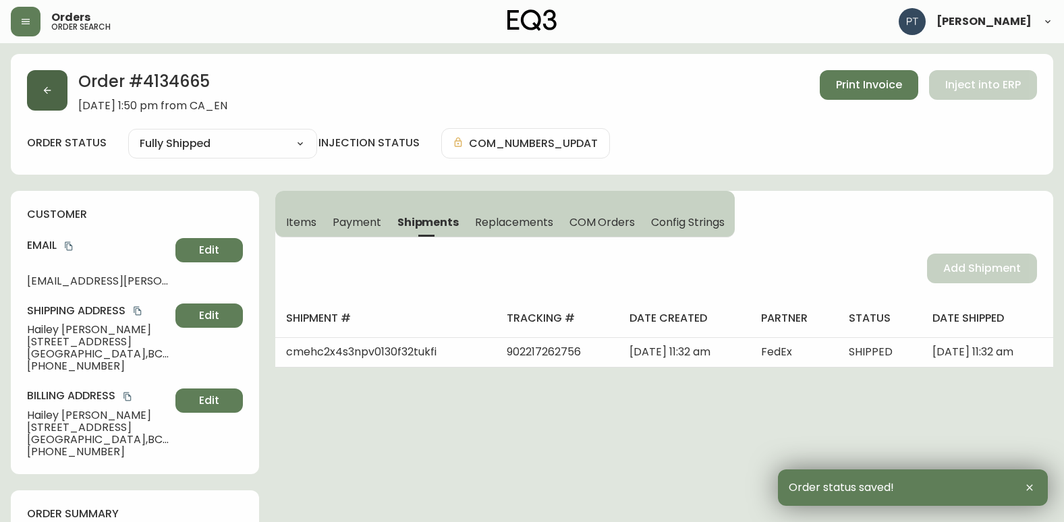
click at [48, 100] on button "button" at bounding box center [47, 90] width 40 height 40
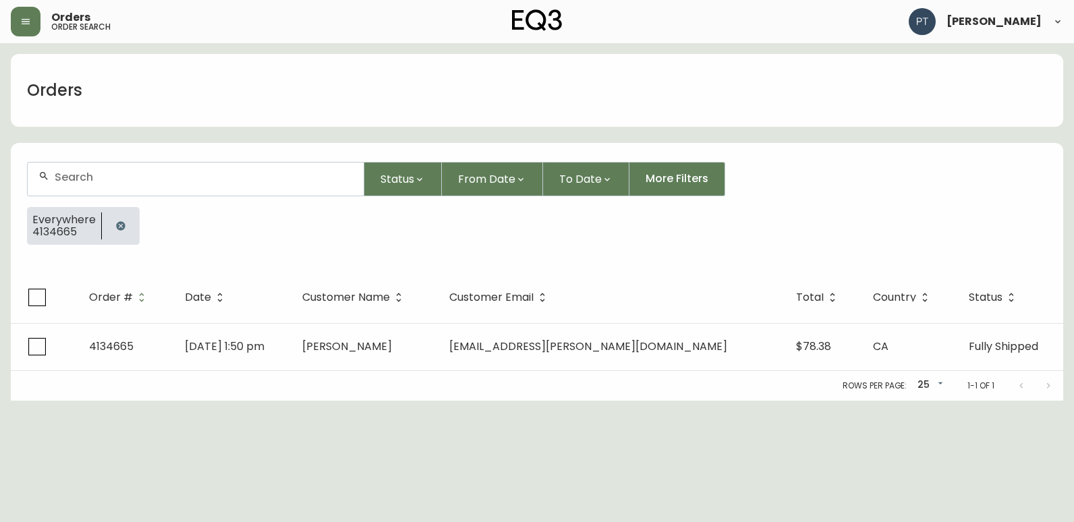
click at [202, 171] on input "text" at bounding box center [204, 177] width 298 height 13
type input "4134672"
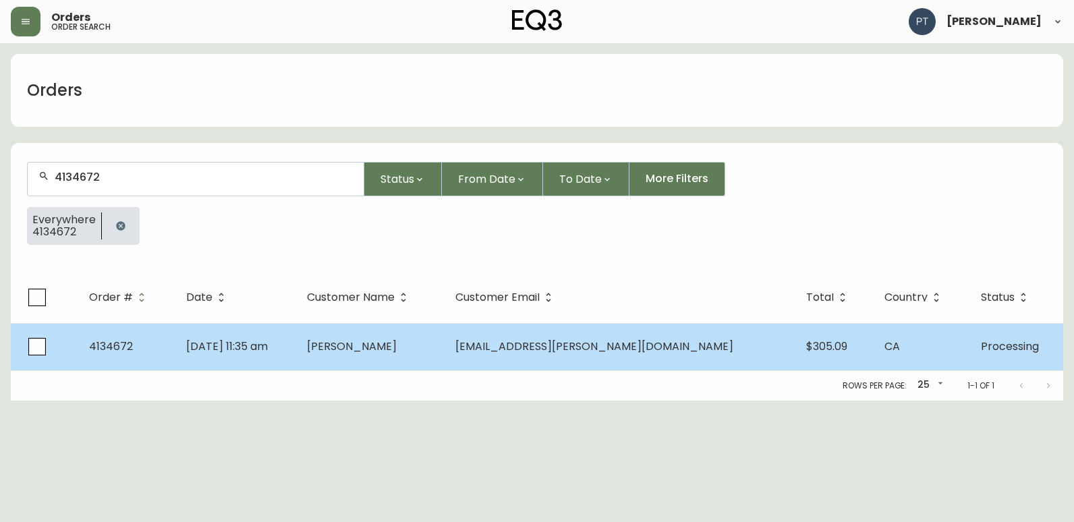
click at [426, 339] on td "[PERSON_NAME]" at bounding box center [370, 346] width 148 height 47
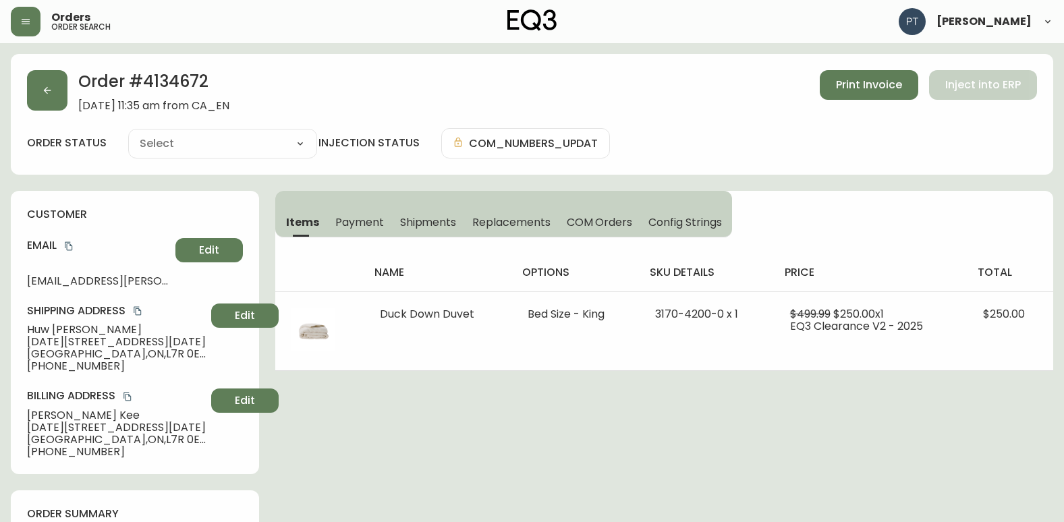
type input "Processing"
select select "PROCESSING"
click at [415, 233] on button "Shipments" at bounding box center [428, 222] width 73 height 30
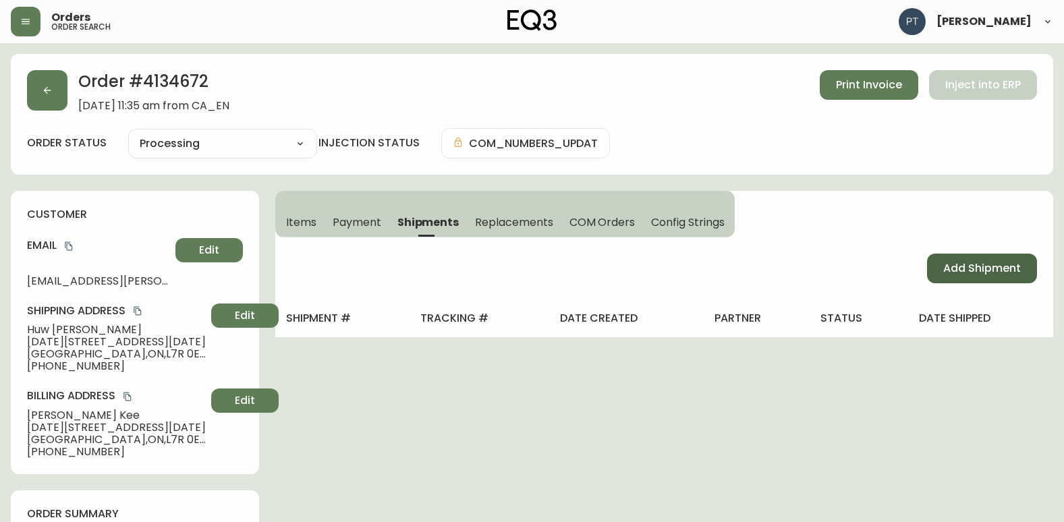
click at [994, 265] on button "Add Shipment" at bounding box center [982, 269] width 110 height 30
select select "PENDING"
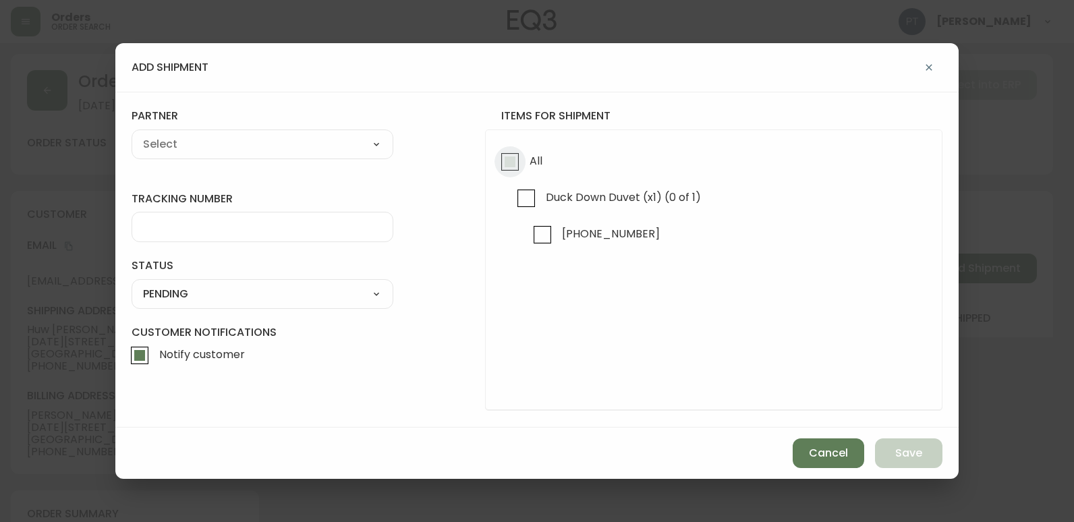
click at [504, 163] on input "All" at bounding box center [509, 161] width 31 height 31
checkbox input "true"
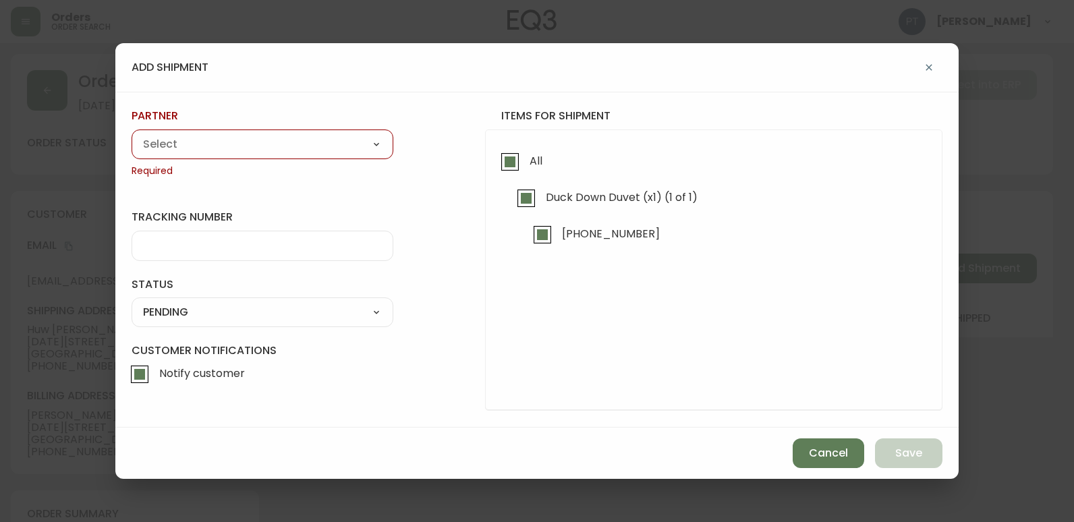
drag, startPoint x: 302, startPoint y: 142, endPoint x: 305, endPoint y: 151, distance: 9.2
click at [302, 142] on select "A Move to Remember LLC ABF Freight Alero [PERSON_NAME] Canada Post CDS Ceva Log…" at bounding box center [263, 144] width 262 height 20
select select "cjy0a9taa01x001669l98m63c"
click at [132, 134] on select "A Move to Remember LLC ABF Freight Alero [PERSON_NAME] Canada Post CDS Ceva Log…" at bounding box center [263, 144] width 262 height 20
type input "FedEx"
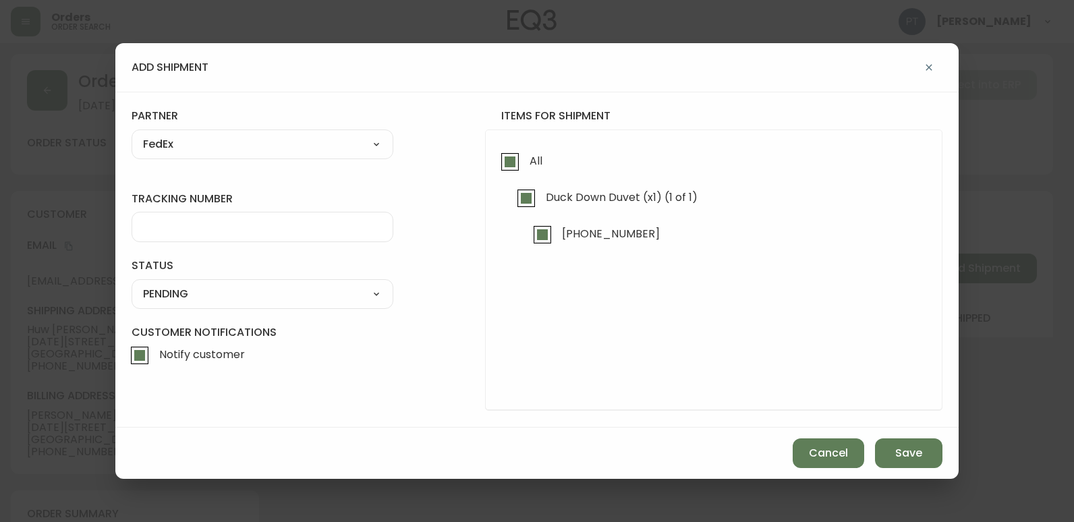
click at [303, 235] on div at bounding box center [263, 227] width 262 height 30
type input "902217262767"
click at [301, 285] on select "SHIPPED PENDING CANCELLED" at bounding box center [263, 294] width 262 height 20
click at [132, 284] on select "SHIPPED PENDING CANCELLED" at bounding box center [263, 294] width 262 height 20
select select "PENDING"
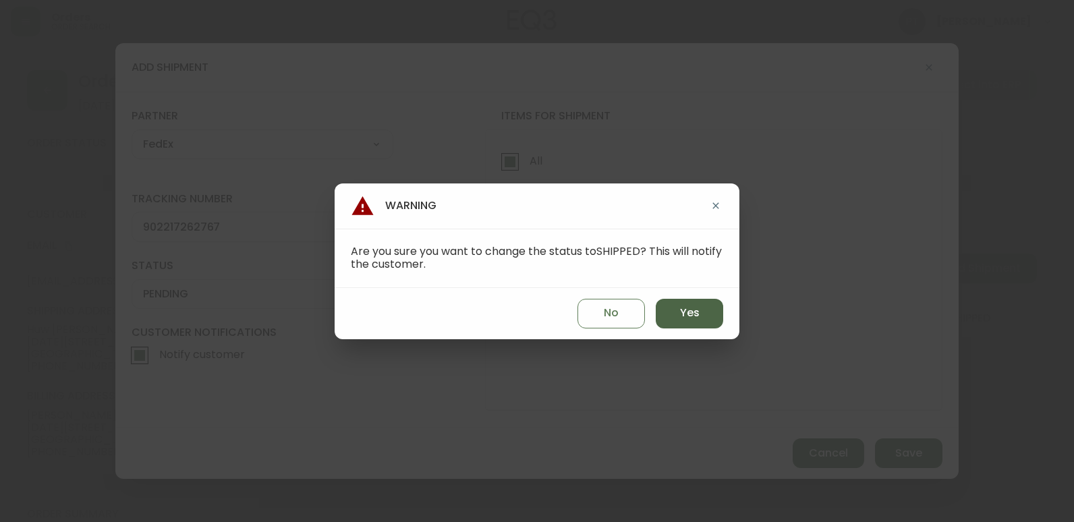
click at [697, 320] on span "Yes" at bounding box center [690, 313] width 20 height 15
type input "SHIPPED"
select select "SHIPPED"
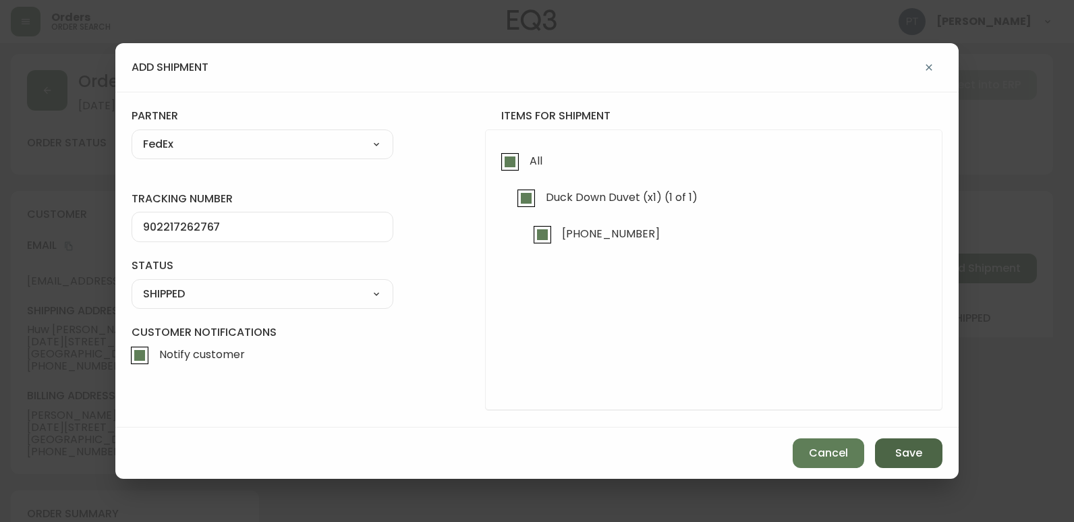
click at [927, 464] on button "Save" at bounding box center [908, 453] width 67 height 30
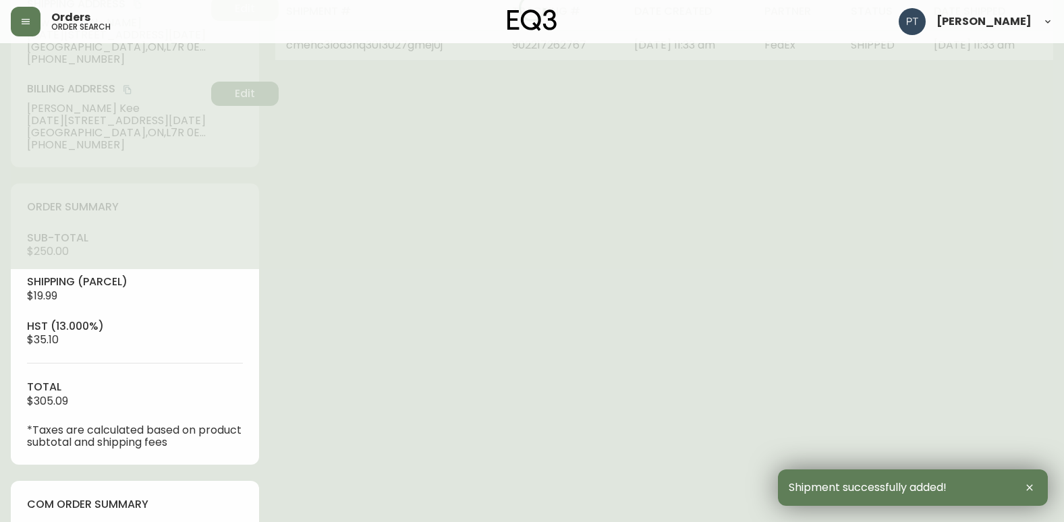
type input "Fully Shipped"
select select "FULLY_SHIPPED"
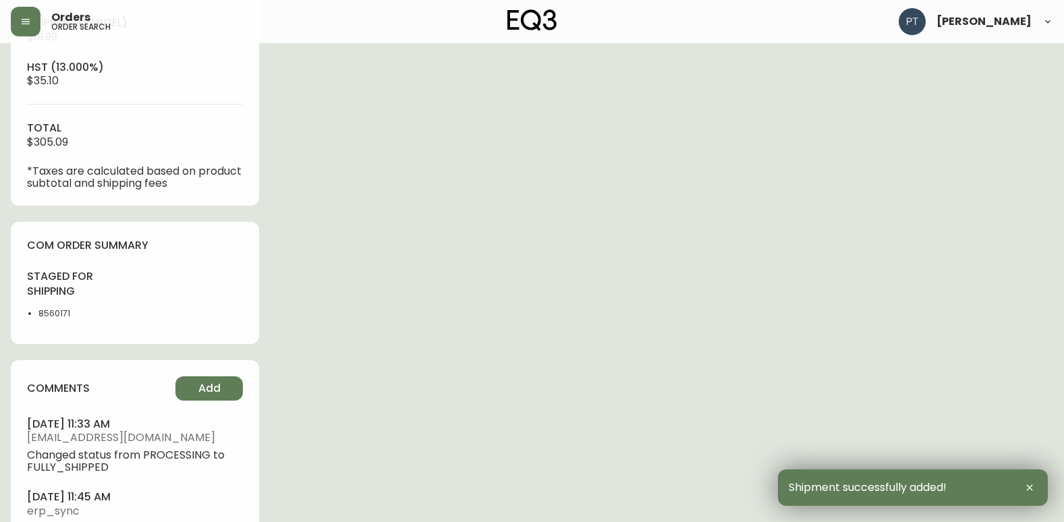
scroll to position [643, 0]
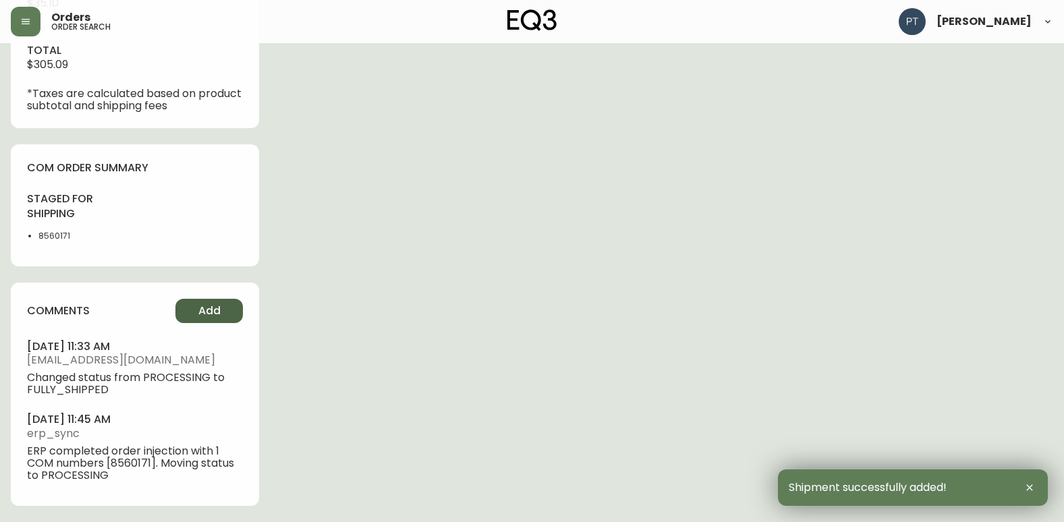
click at [212, 300] on button "Add" at bounding box center [208, 311] width 67 height 24
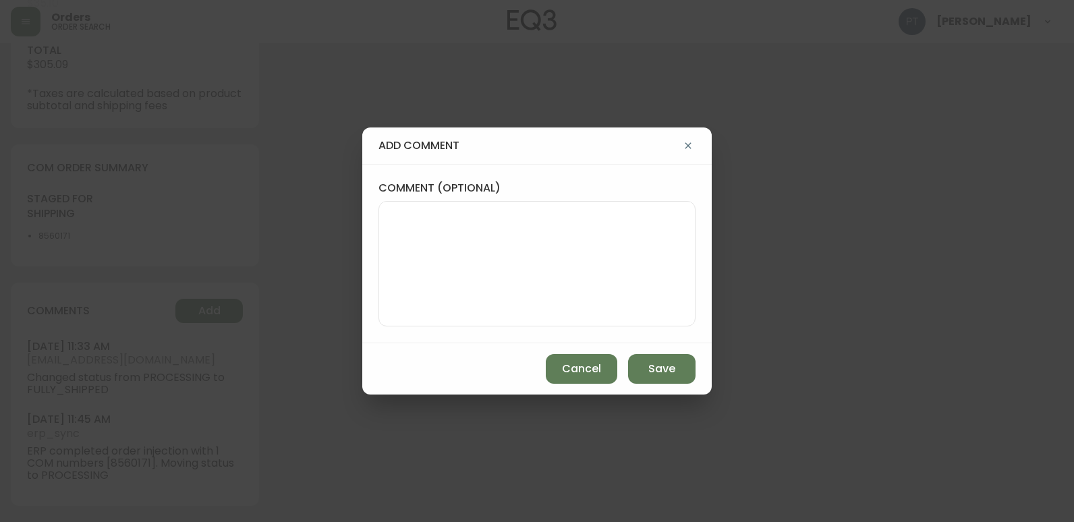
click at [535, 261] on textarea "comment (optional)" at bounding box center [537, 264] width 294 height 108
type textarea "CH"
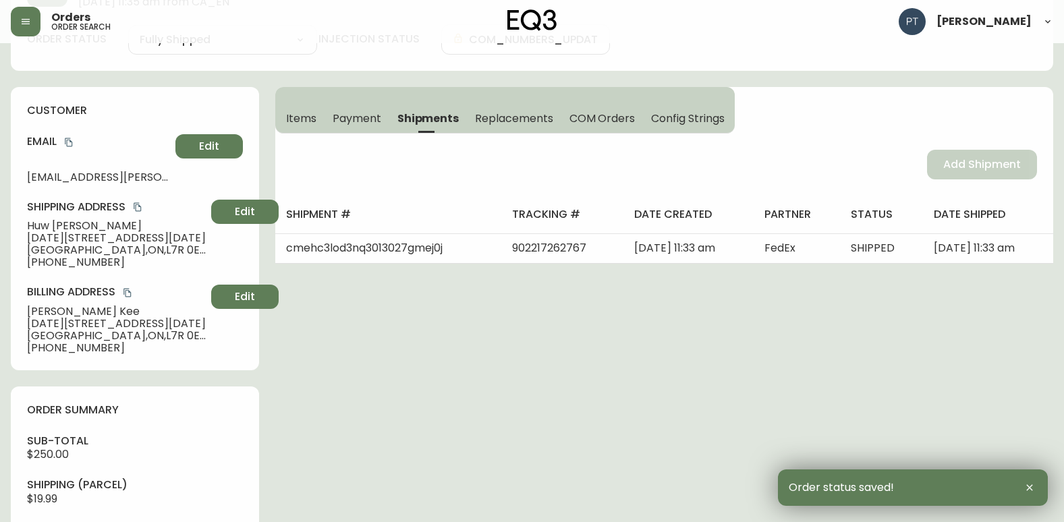
scroll to position [0, 0]
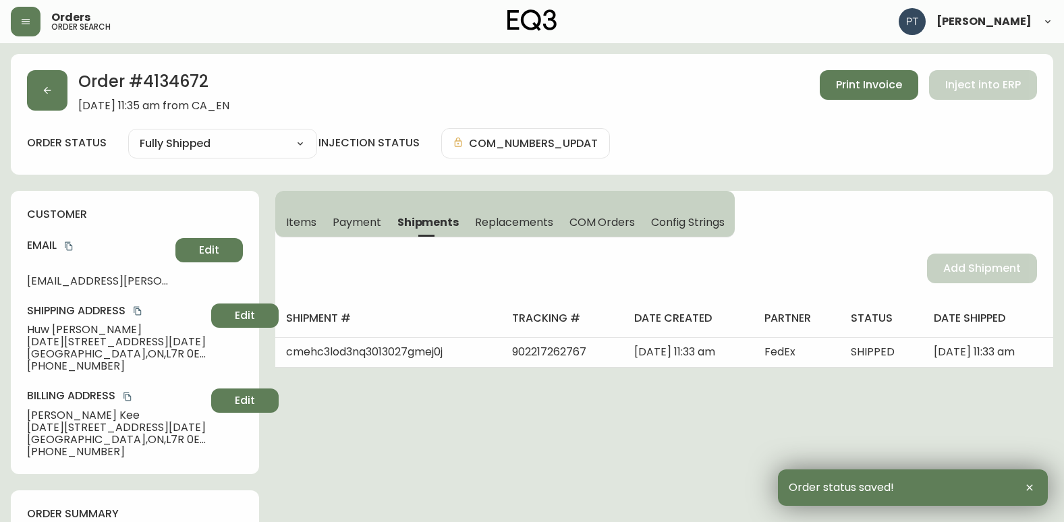
click at [21, 72] on div "Order # 4134672 [DATE] 11:35 am from CA_EN Print Invoice Inject into ERP order …" at bounding box center [532, 114] width 1042 height 121
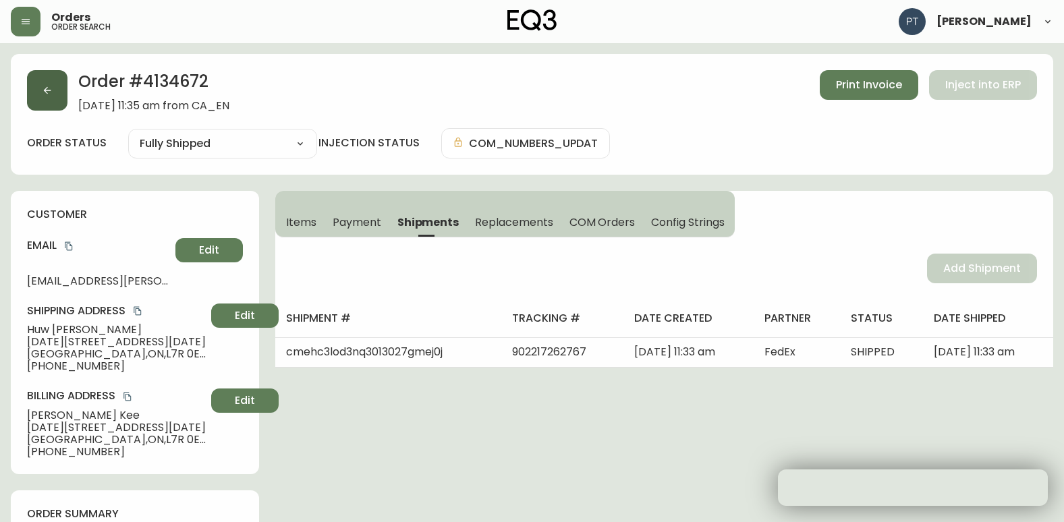
click at [38, 85] on button "button" at bounding box center [47, 90] width 40 height 40
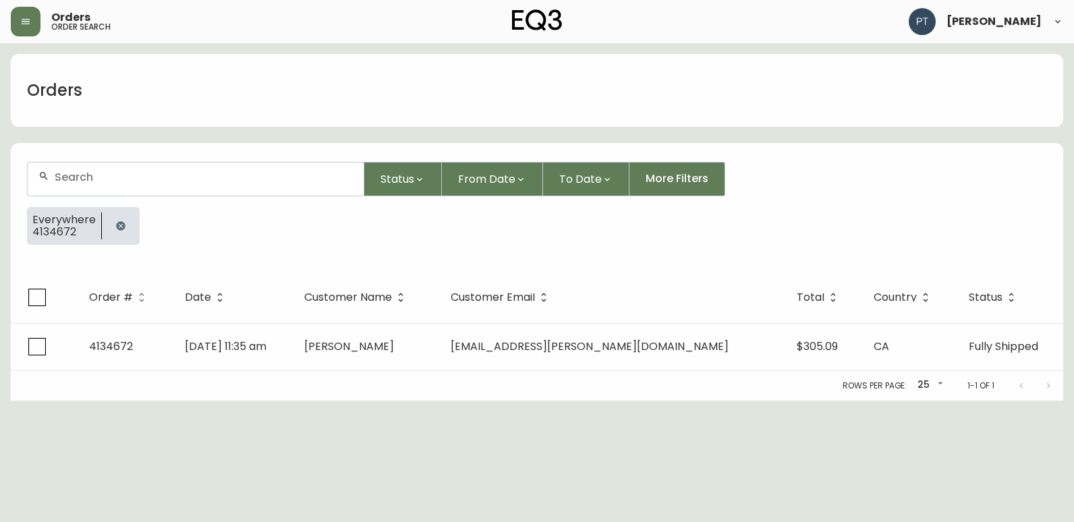
click at [159, 182] on input "text" at bounding box center [204, 177] width 298 height 13
type input "4134690"
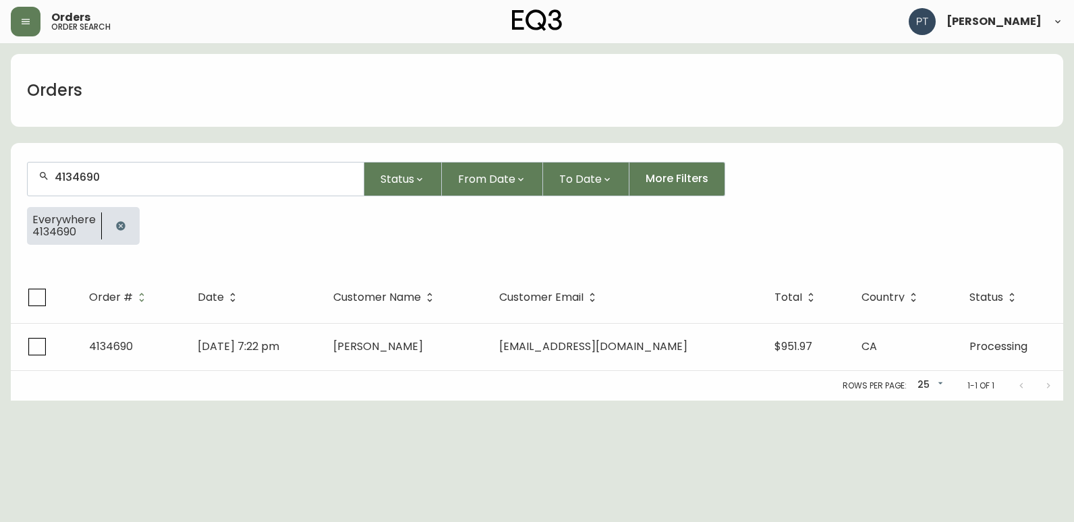
click at [497, 373] on div "Rows per page: 25 25 1-1 of 1" at bounding box center [537, 386] width 1052 height 30
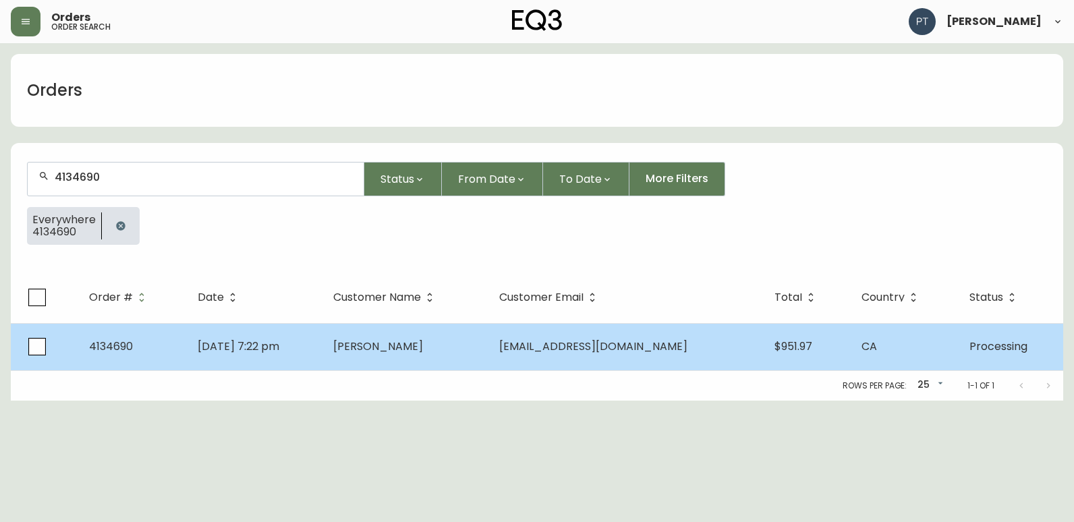
click at [488, 358] on td "[PERSON_NAME]" at bounding box center [405, 346] width 166 height 47
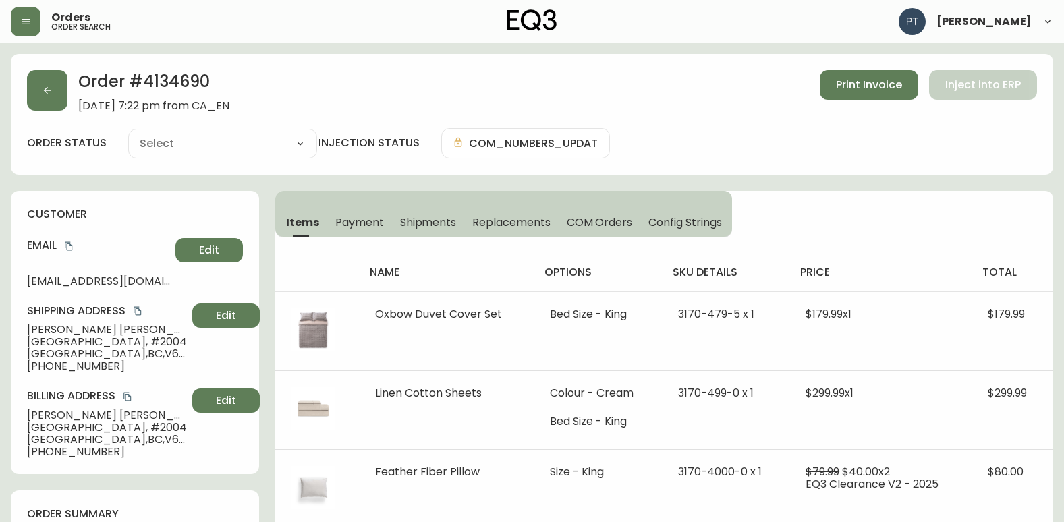
type input "Processing"
select select "PROCESSING"
click at [437, 223] on span "Shipments" at bounding box center [428, 222] width 57 height 14
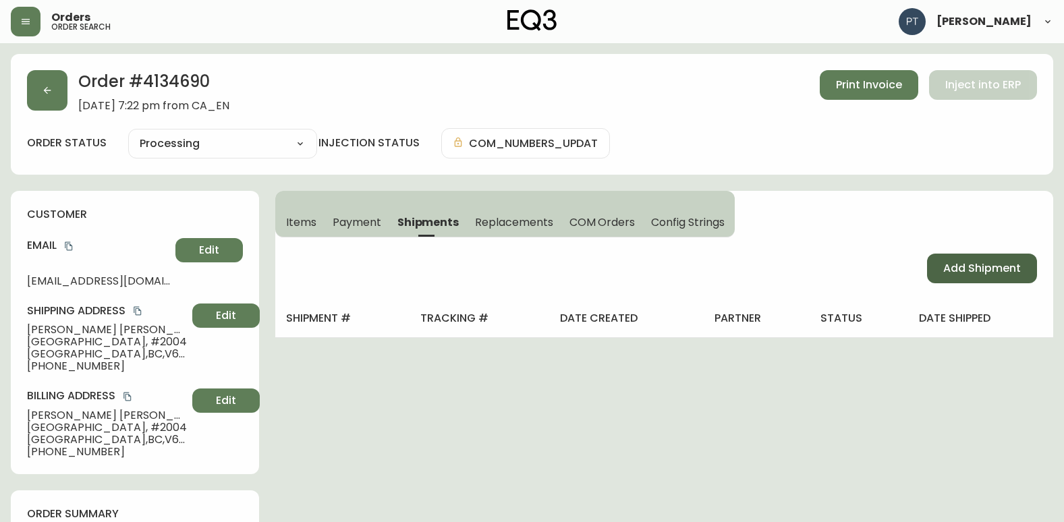
click at [955, 270] on span "Add Shipment" at bounding box center [982, 268] width 78 height 15
select select "PENDING"
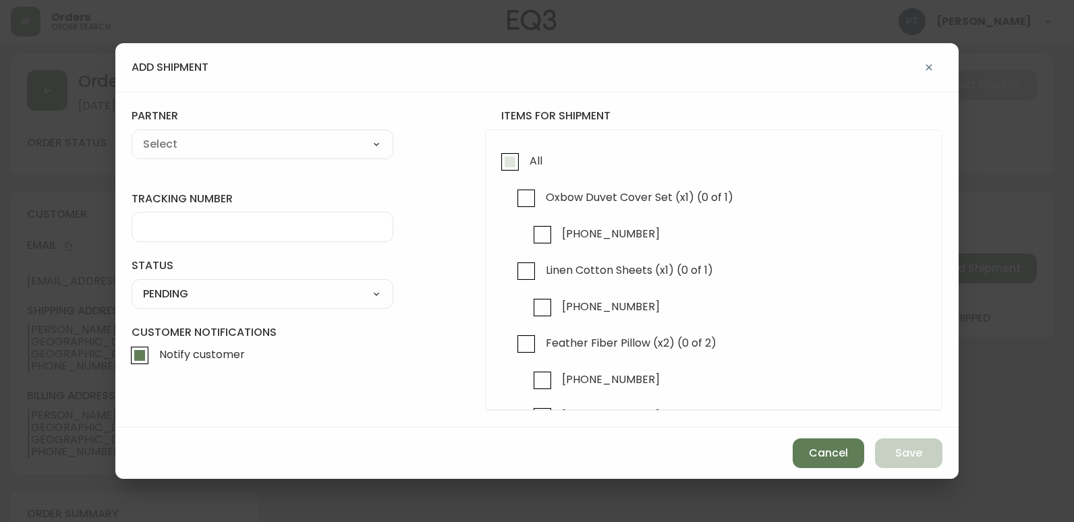
drag, startPoint x: 510, startPoint y: 166, endPoint x: 409, endPoint y: 164, distance: 100.5
click at [508, 166] on input "All" at bounding box center [509, 161] width 31 height 31
checkbox input "true"
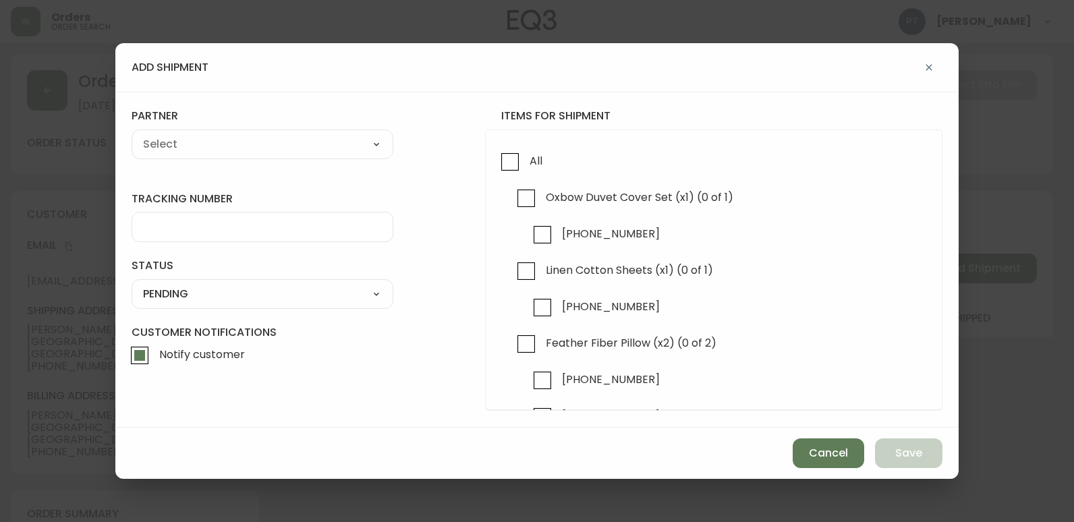
checkbox input "true"
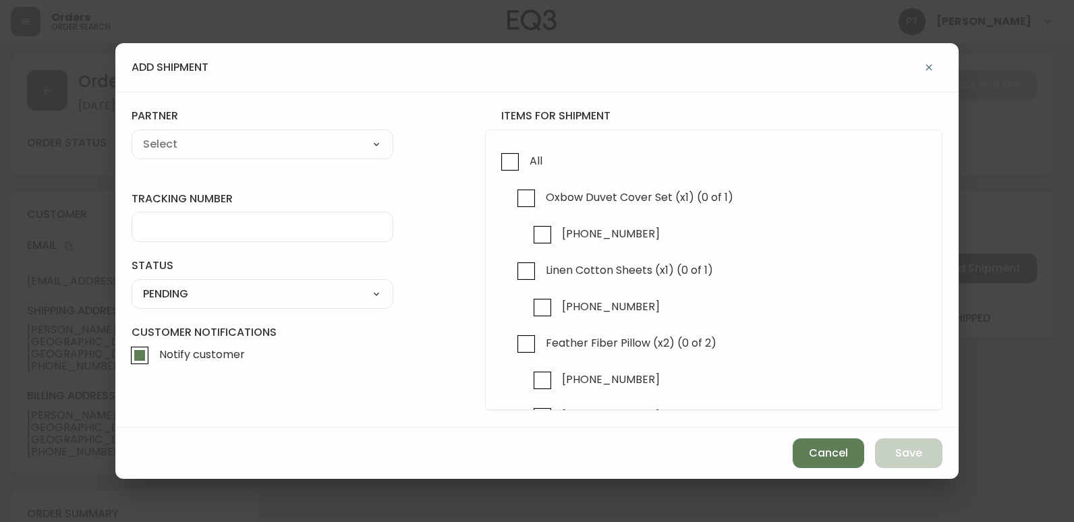
checkbox input "true"
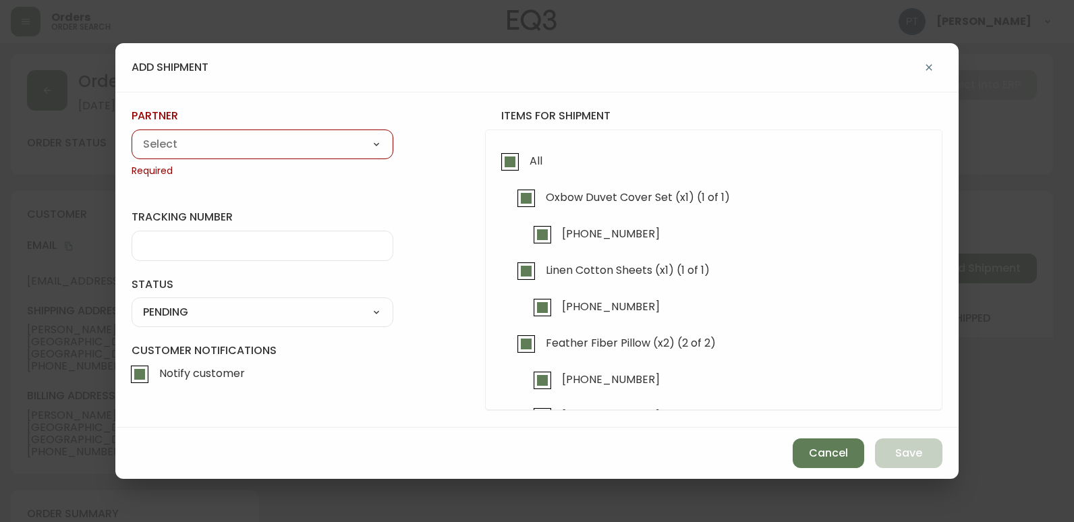
click at [239, 151] on select "A Move to Remember LLC ABF Freight Alero [PERSON_NAME] Canada Post CDS Ceva Log…" at bounding box center [263, 144] width 262 height 20
select select "cjy0a9taa01x001669l98m63c"
click at [132, 134] on select "A Move to Remember LLC ABF Freight Alero [PERSON_NAME] Canada Post CDS Ceva Log…" at bounding box center [263, 144] width 262 height 20
type input "FedEx"
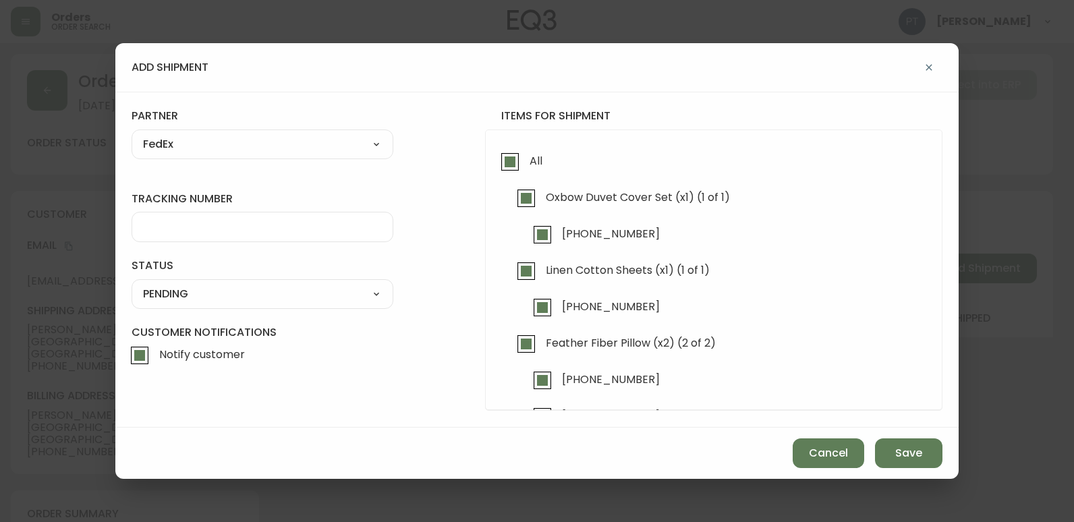
click at [259, 222] on input "tracking number" at bounding box center [262, 227] width 239 height 13
type input "902217262778"
click at [326, 299] on select "SHIPPED PENDING CANCELLED" at bounding box center [263, 294] width 262 height 20
click at [132, 284] on select "SHIPPED PENDING CANCELLED" at bounding box center [263, 294] width 262 height 20
select select "PENDING"
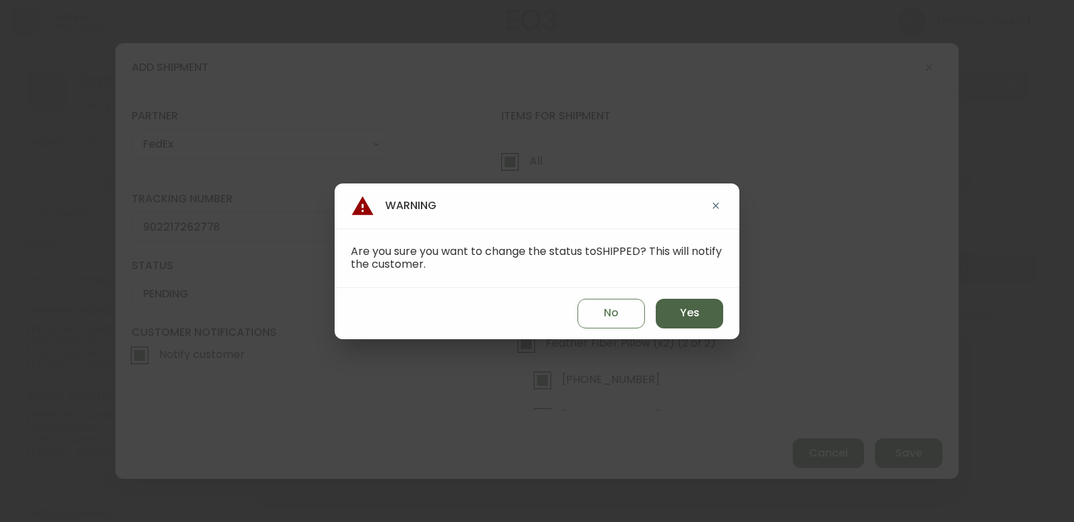
click at [697, 316] on span "Yes" at bounding box center [690, 313] width 20 height 15
type input "SHIPPED"
select select "SHIPPED"
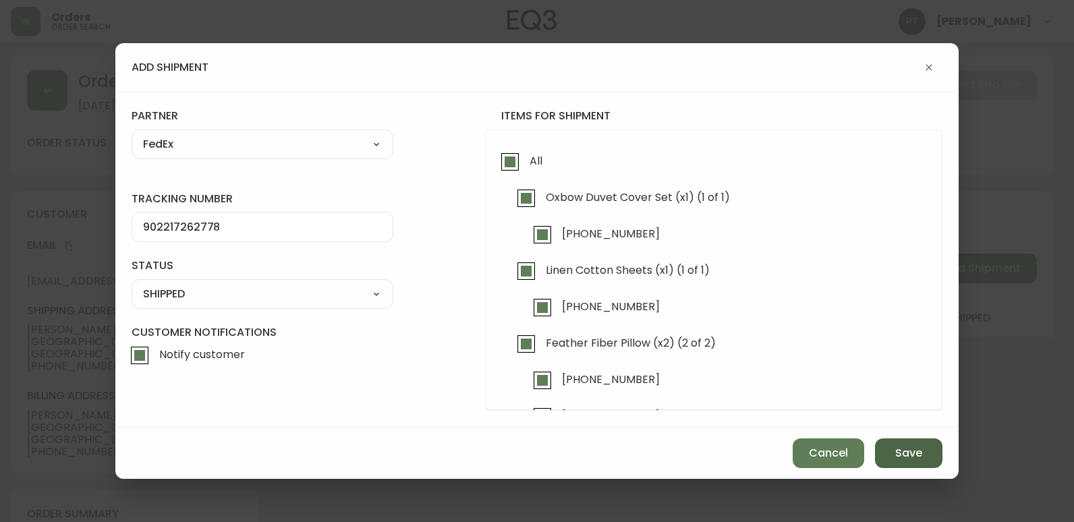
click at [895, 452] on span "Save" at bounding box center [908, 453] width 27 height 15
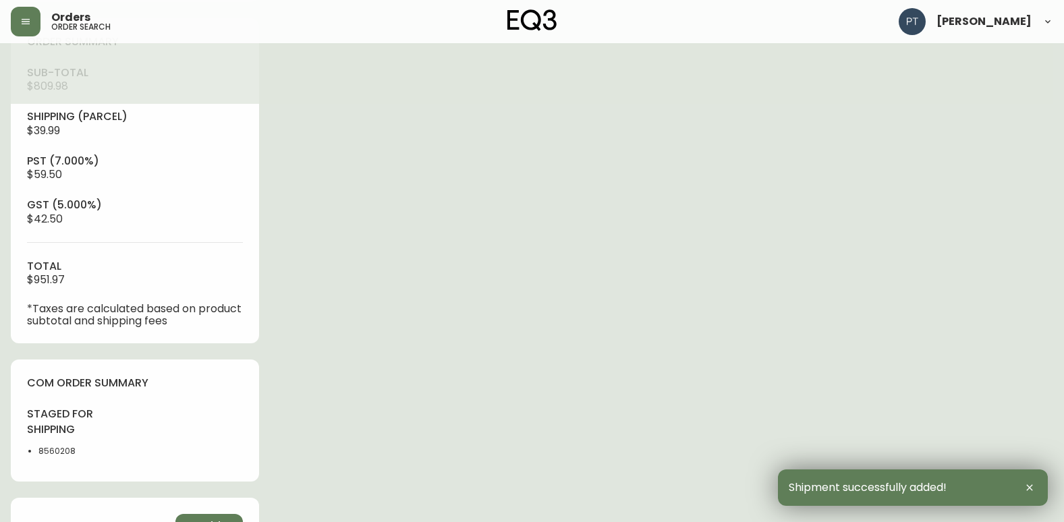
type input "Fully Shipped"
select select "FULLY_SHIPPED"
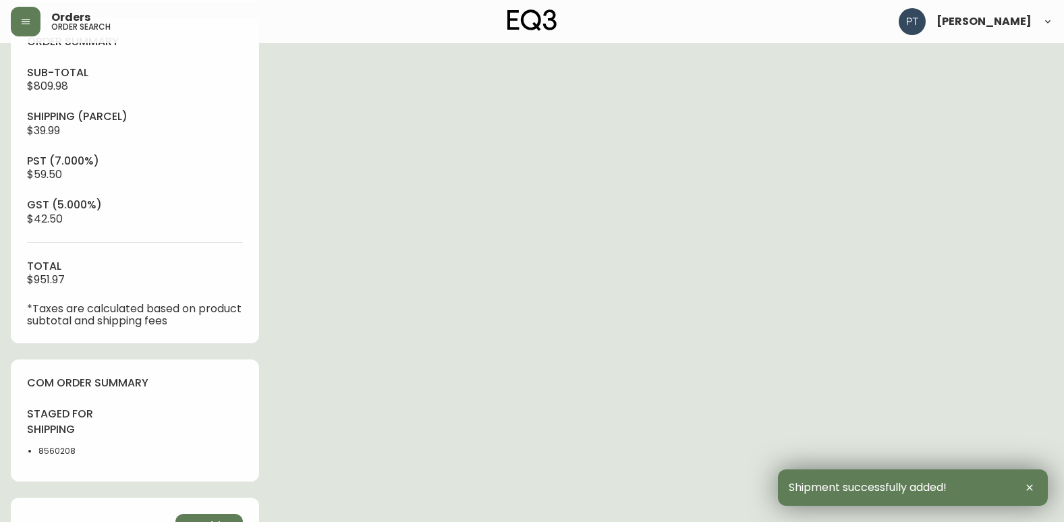
scroll to position [687, 0]
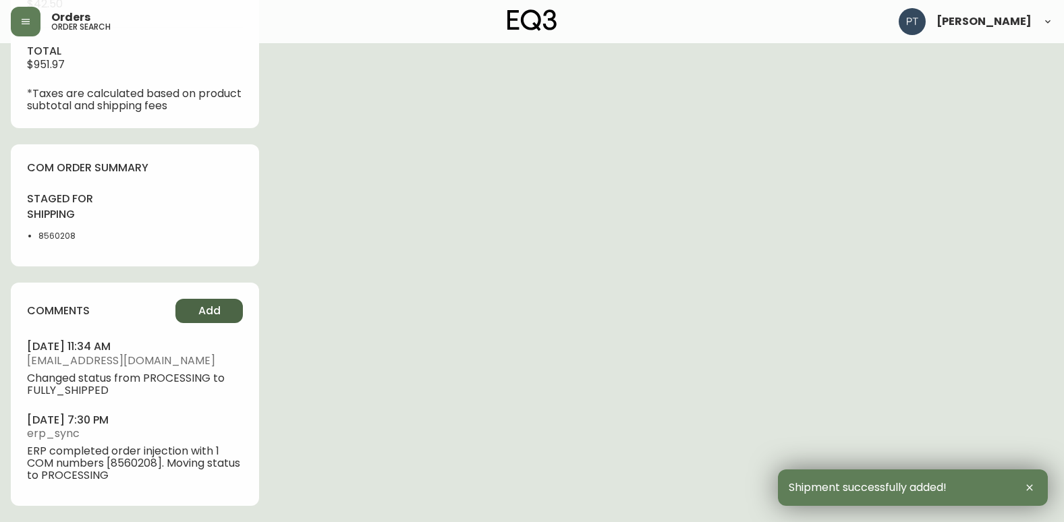
click at [214, 323] on button "Add" at bounding box center [208, 311] width 67 height 24
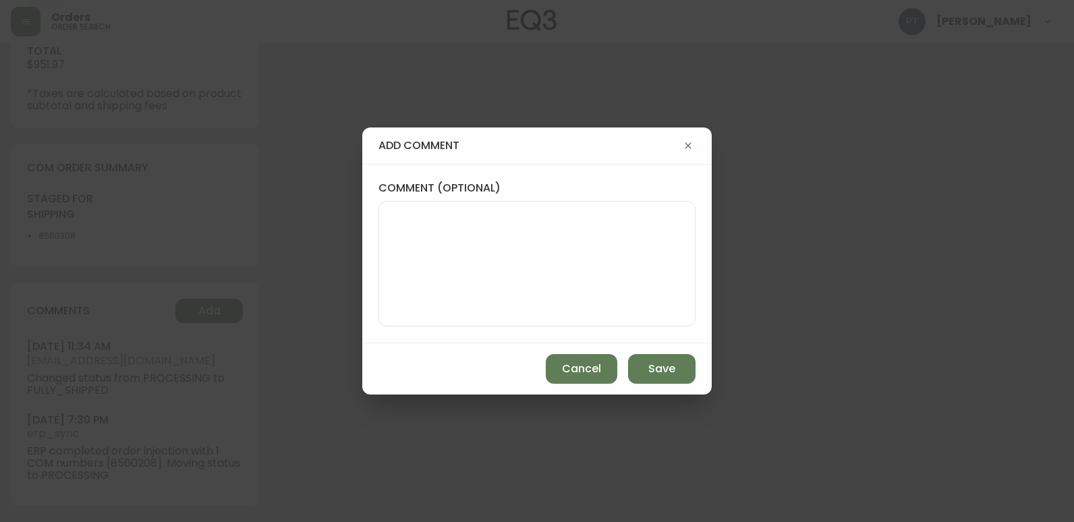
click at [481, 262] on textarea "comment (optional)" at bounding box center [537, 264] width 294 height 108
type textarea "CH"
click at [175, 299] on button "Add" at bounding box center [208, 311] width 67 height 24
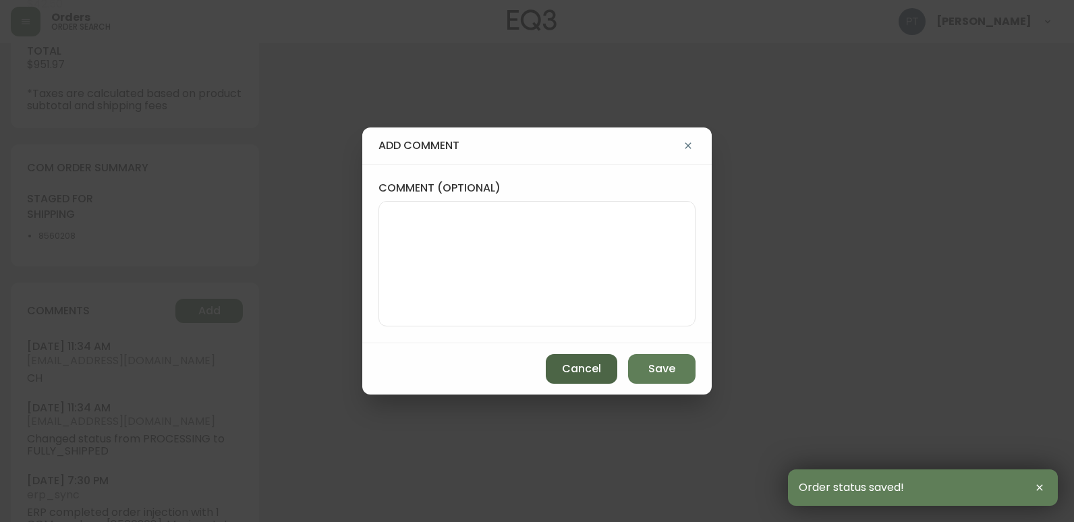
click at [581, 364] on span "Cancel" at bounding box center [581, 368] width 39 height 15
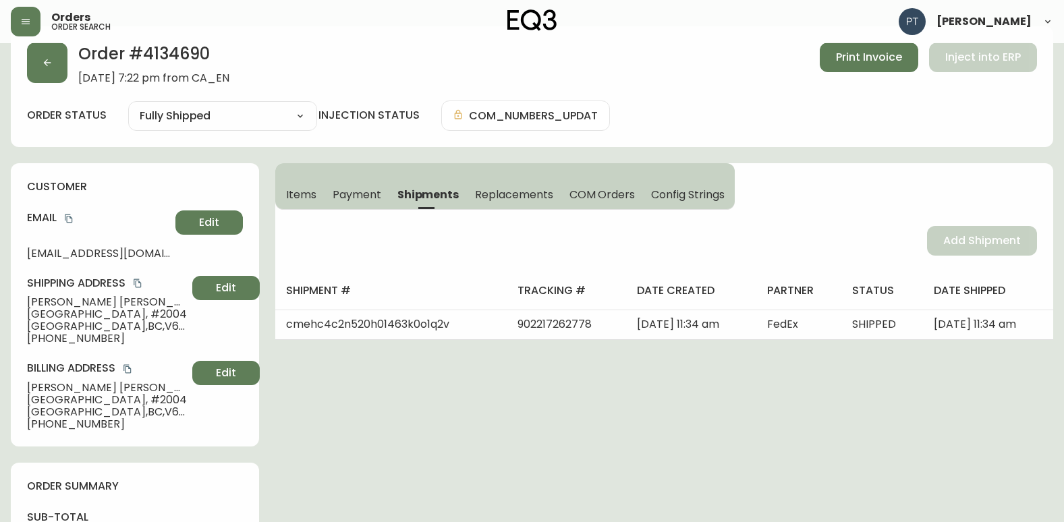
scroll to position [0, 0]
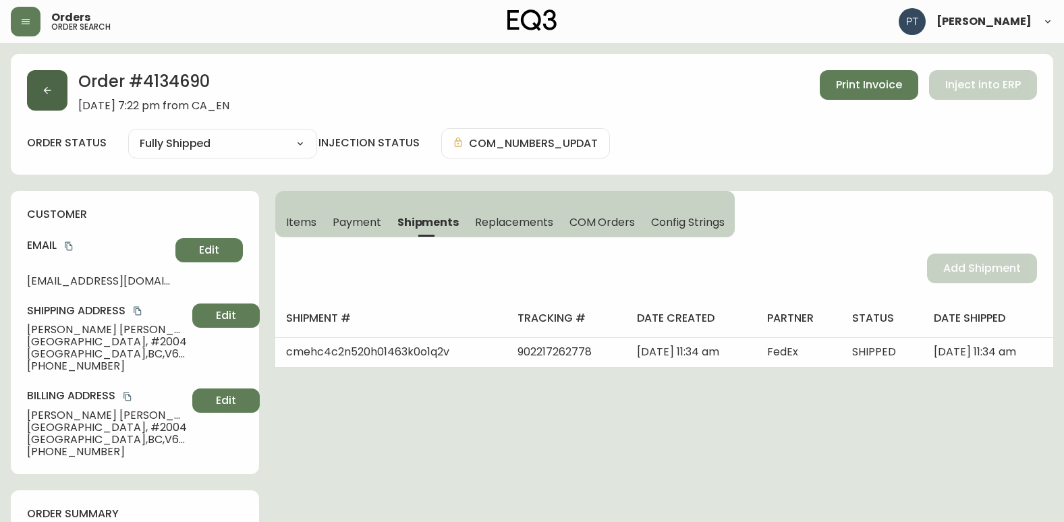
click at [55, 97] on button "button" at bounding box center [47, 90] width 40 height 40
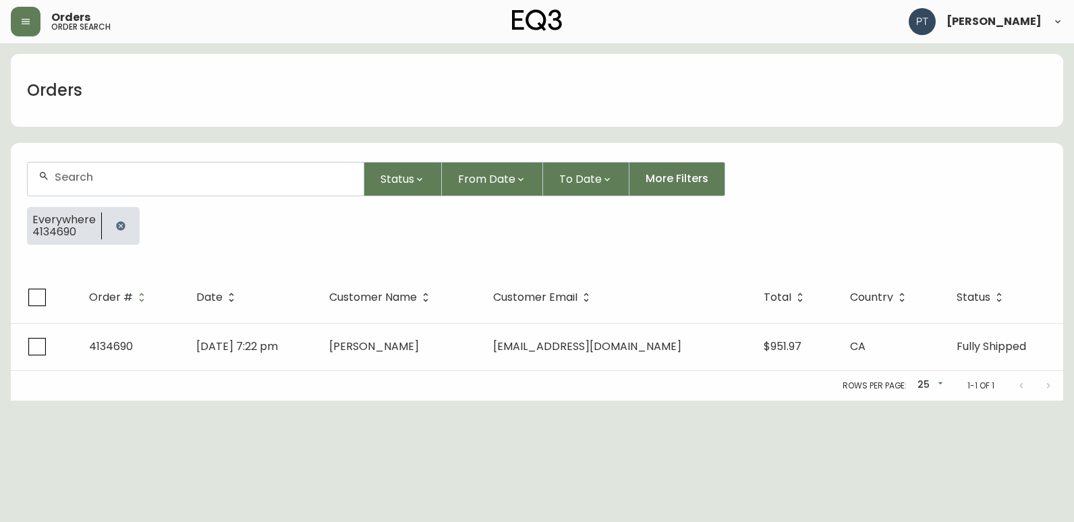
click at [200, 181] on input "text" at bounding box center [204, 177] width 298 height 13
type input "4134669"
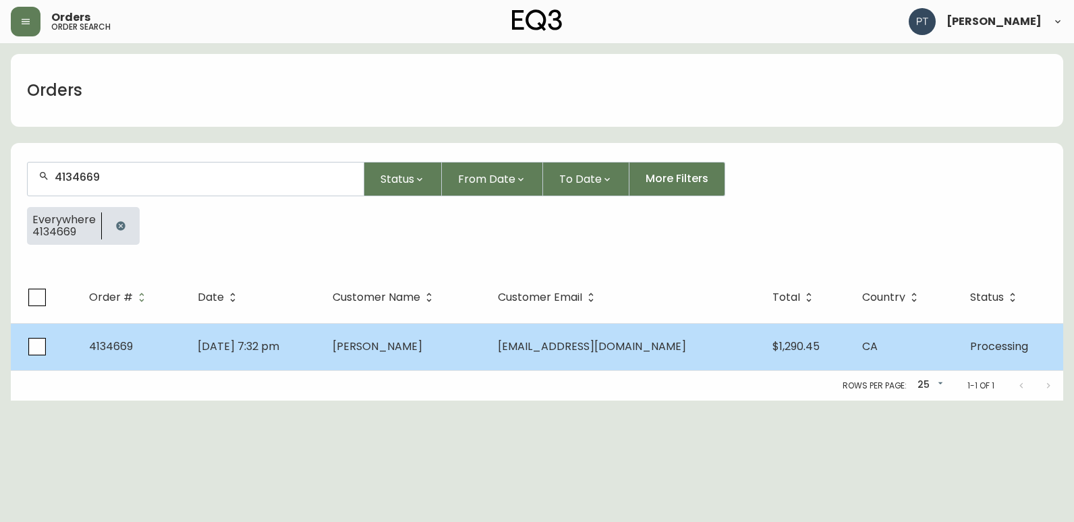
click at [393, 339] on span "[PERSON_NAME]" at bounding box center [377, 347] width 90 height 16
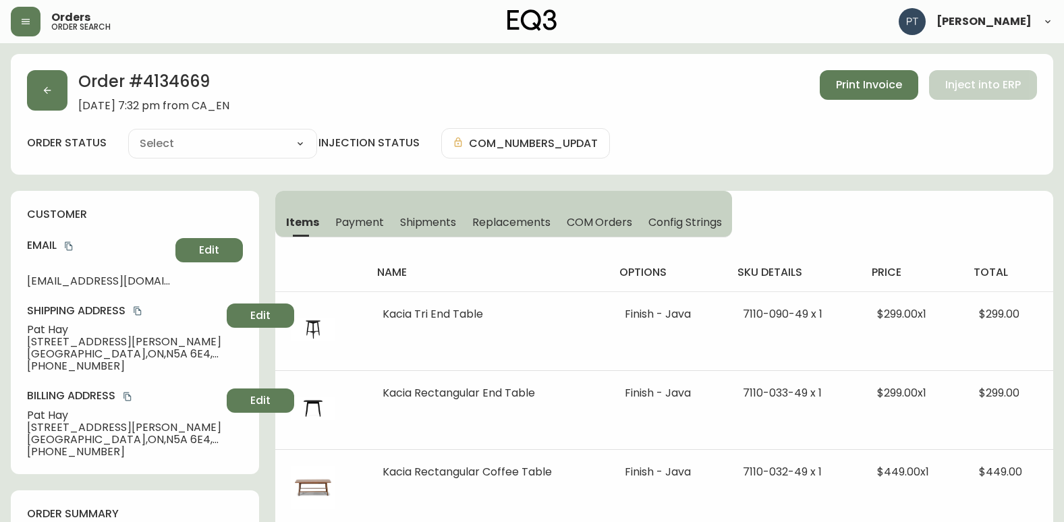
type input "Processing"
select select "PROCESSING"
click at [432, 221] on span "Shipments" at bounding box center [428, 222] width 57 height 14
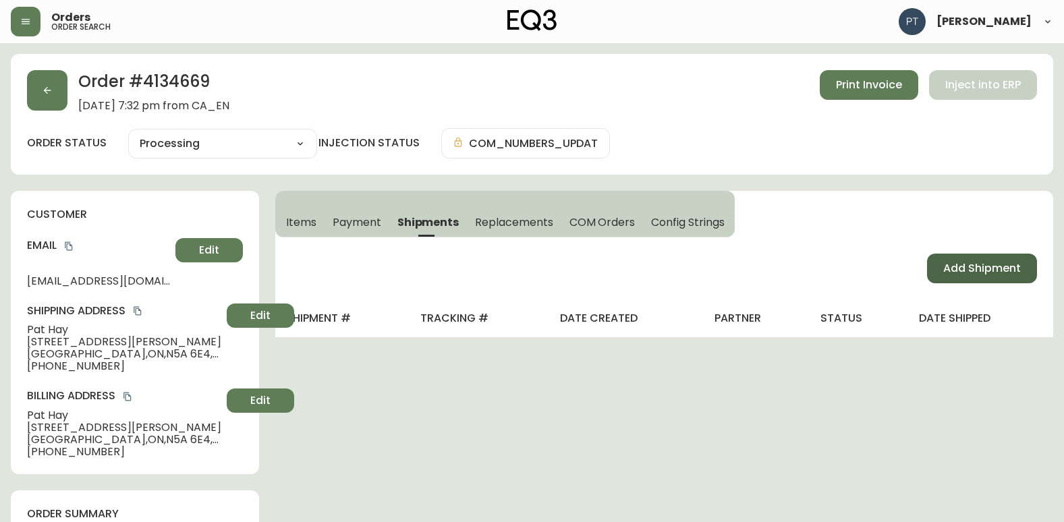
click at [1016, 271] on span "Add Shipment" at bounding box center [982, 268] width 78 height 15
select select "PENDING"
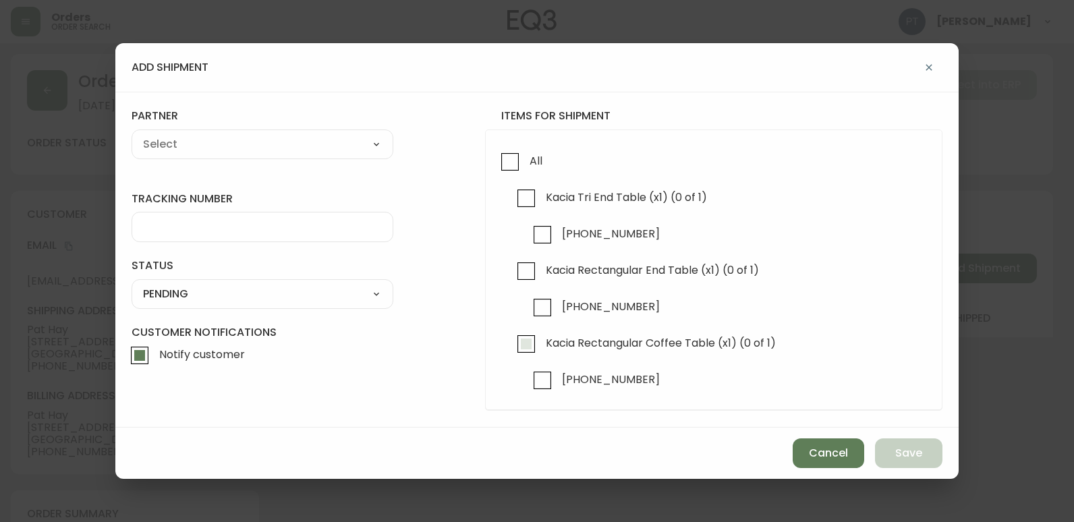
click at [525, 344] on input "Kacia Rectangular Coffee Table (x1) (0 of 1)" at bounding box center [526, 343] width 31 height 31
checkbox input "true"
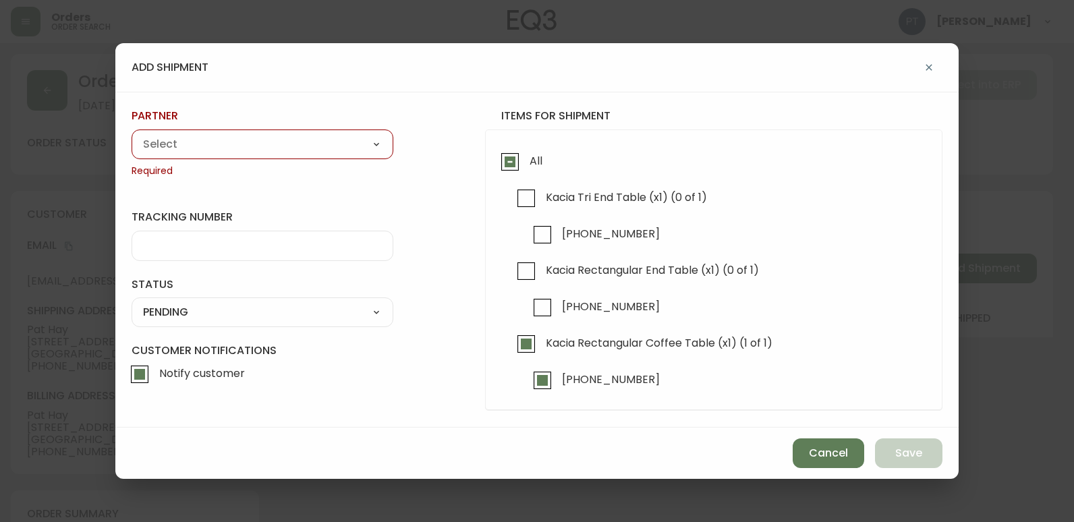
drag, startPoint x: 263, startPoint y: 138, endPoint x: 265, endPoint y: 151, distance: 13.0
click at [263, 142] on select "A Move to Remember LLC ABF Freight Alero [PERSON_NAME] Canada Post CDS Ceva Log…" at bounding box center [263, 144] width 262 height 20
select select "cjy0a9taa01x001669l98m63c"
click at [132, 134] on select "A Move to Remember LLC ABF Freight Alero [PERSON_NAME] Canada Post CDS Ceva Log…" at bounding box center [263, 144] width 262 height 20
type input "FedEx"
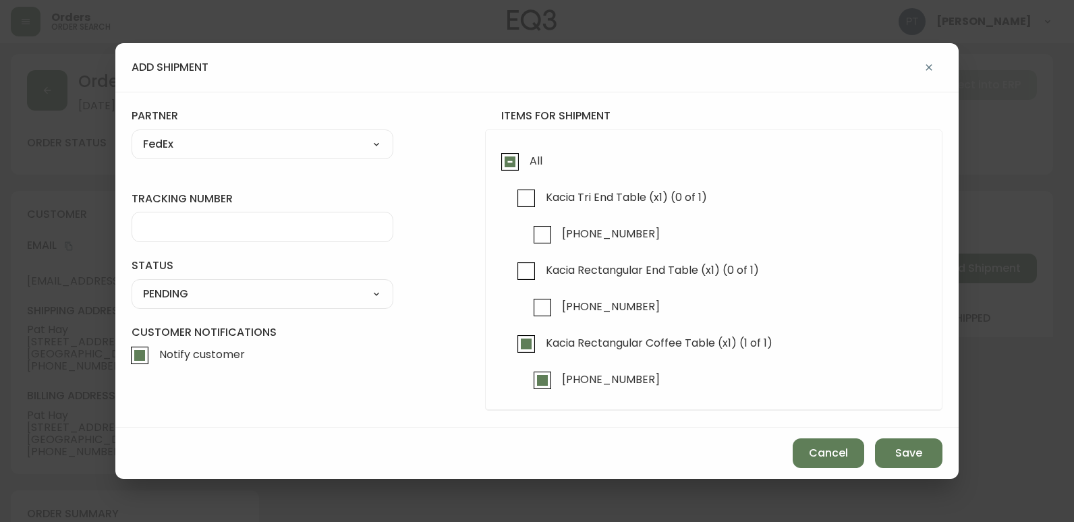
click at [280, 223] on input "tracking number" at bounding box center [262, 227] width 239 height 13
type input "902217262789"
click at [324, 282] on div "SHIPPED PENDING CANCELLED" at bounding box center [263, 294] width 262 height 30
click at [349, 297] on select "SHIPPED PENDING CANCELLED" at bounding box center [263, 294] width 262 height 20
click at [132, 284] on select "SHIPPED PENDING CANCELLED" at bounding box center [263, 294] width 262 height 20
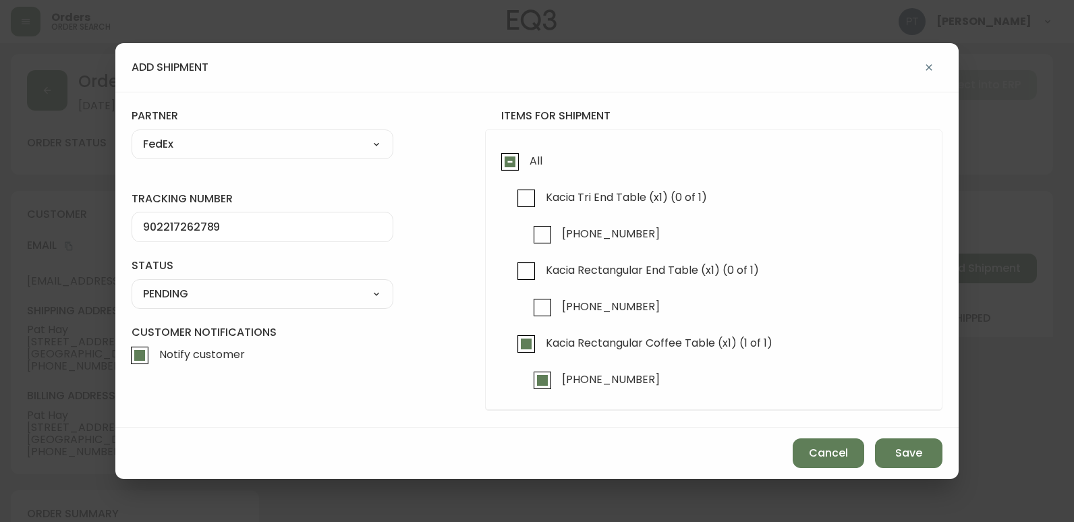
select select "PENDING"
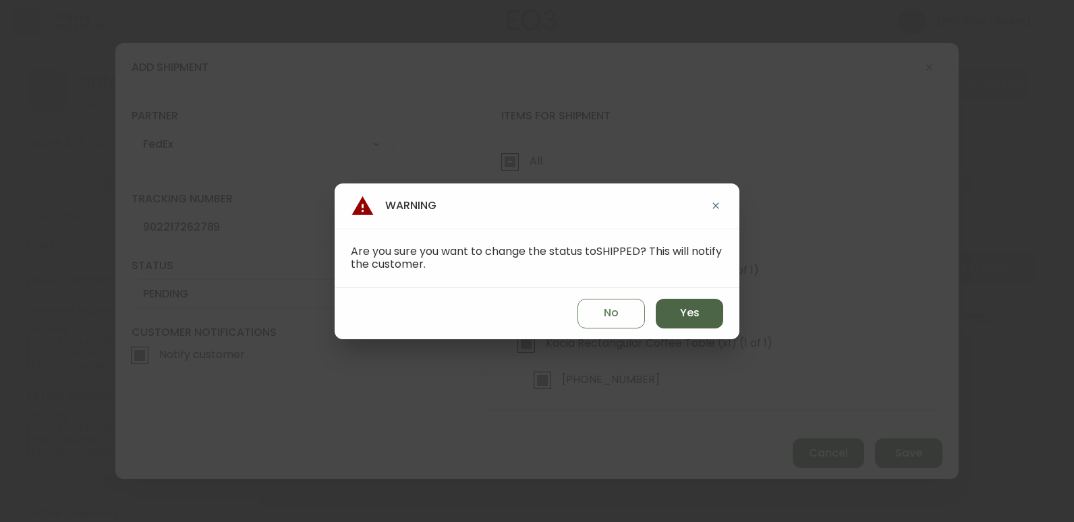
click at [681, 307] on span "Yes" at bounding box center [690, 313] width 20 height 15
type input "SHIPPED"
select select "SHIPPED"
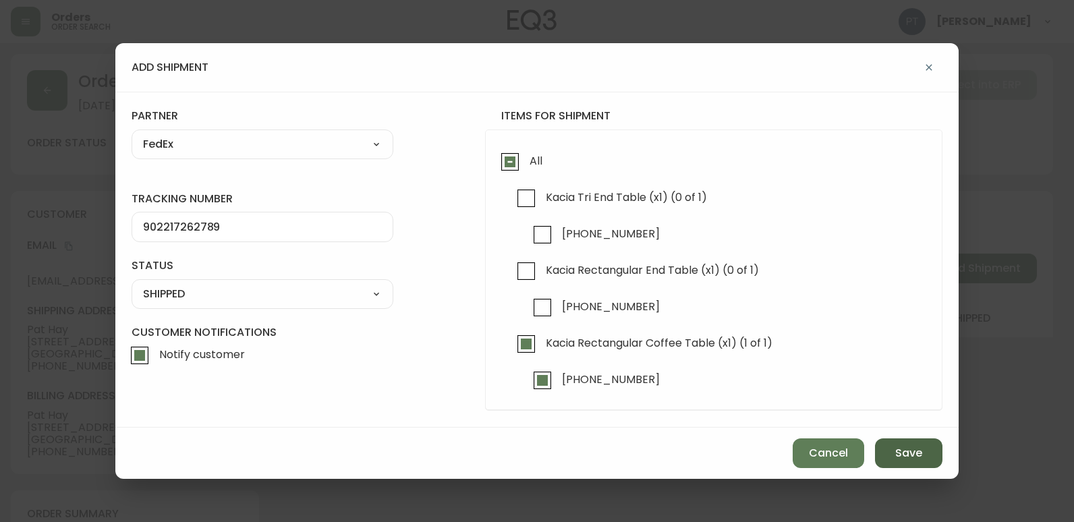
click at [921, 459] on span "Save" at bounding box center [908, 453] width 27 height 15
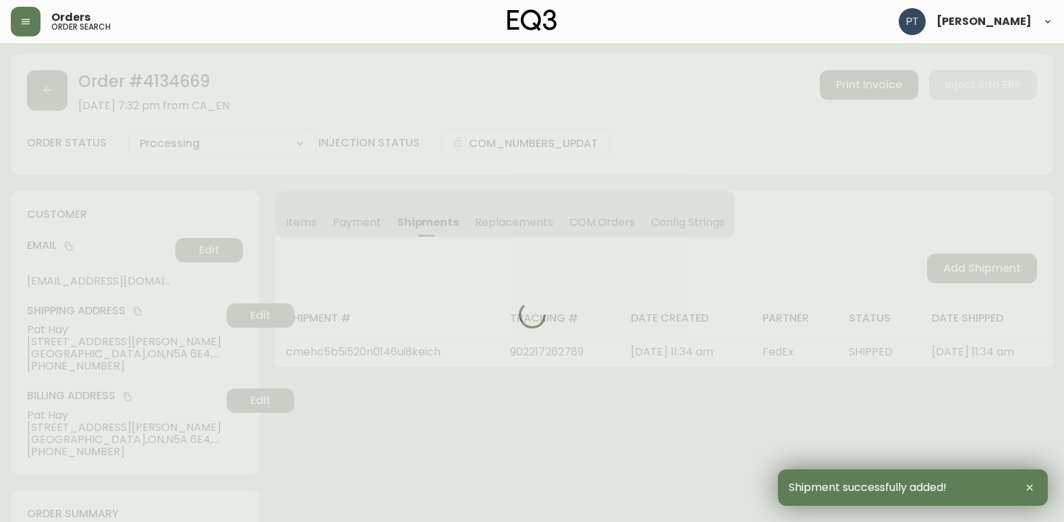
click at [961, 264] on div at bounding box center [532, 315] width 1042 height 522
type input "Partially Shipped"
select select "PARTIALLY_SHIPPED"
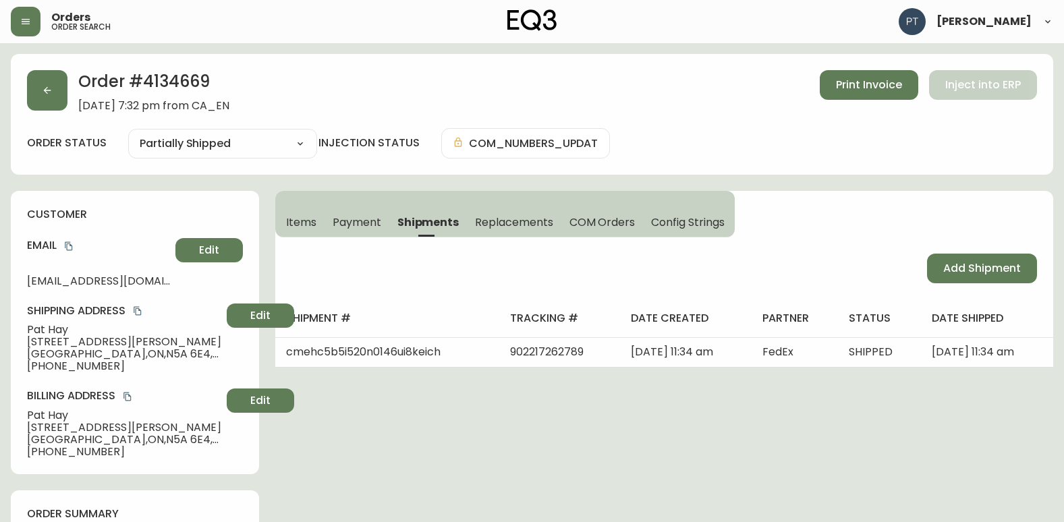
click at [961, 264] on span "Add Shipment" at bounding box center [982, 268] width 78 height 15
select select "PENDING"
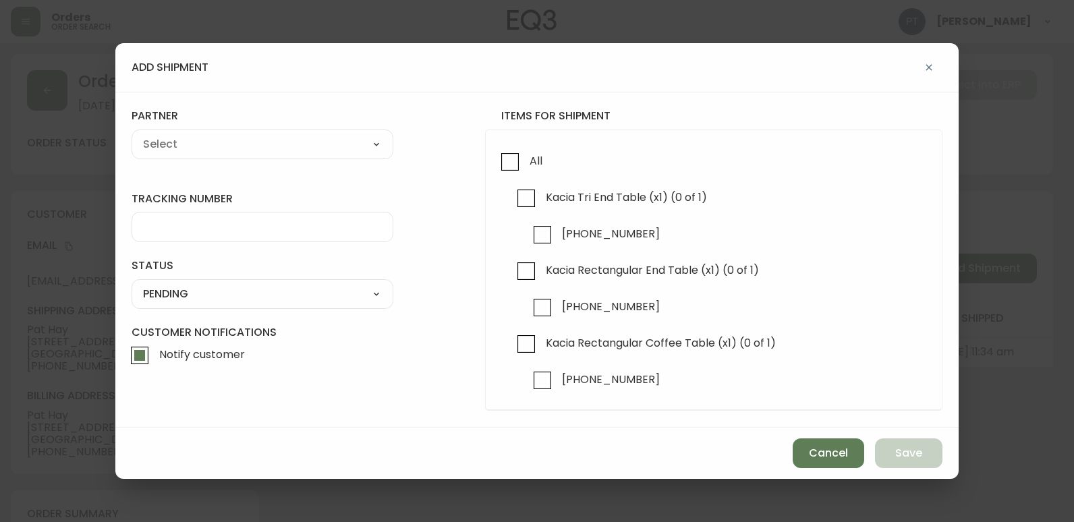
checkbox input "true"
click at [536, 266] on input "Kacia Rectangular End Table (x1) (0 of 1)" at bounding box center [526, 271] width 31 height 31
checkbox input "true"
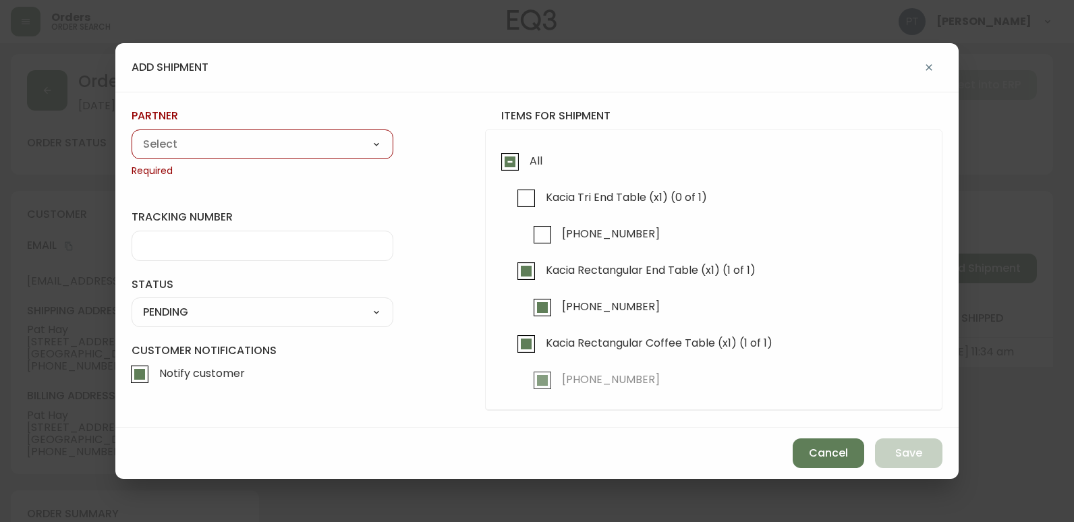
click at [333, 149] on select "A Move to Remember LLC ABF Freight Alero [PERSON_NAME] Canada Post CDS Ceva Log…" at bounding box center [263, 144] width 262 height 20
select select "cjy0a9taa01x001669l98m63c"
click at [132, 134] on select "A Move to Remember LLC ABF Freight Alero [PERSON_NAME] Canada Post CDS Ceva Log…" at bounding box center [263, 144] width 262 height 20
type input "FedEx"
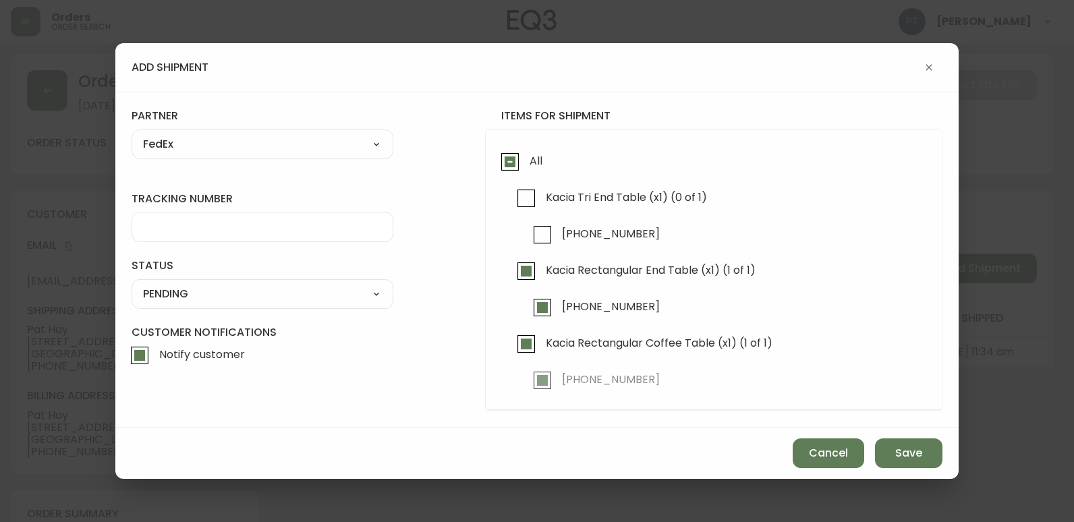
click at [285, 237] on div at bounding box center [263, 227] width 262 height 30
type input "902217262790"
click at [313, 303] on select "SHIPPED PENDING CANCELLED" at bounding box center [263, 294] width 262 height 20
click at [132, 284] on select "SHIPPED PENDING CANCELLED" at bounding box center [263, 294] width 262 height 20
select select "PENDING"
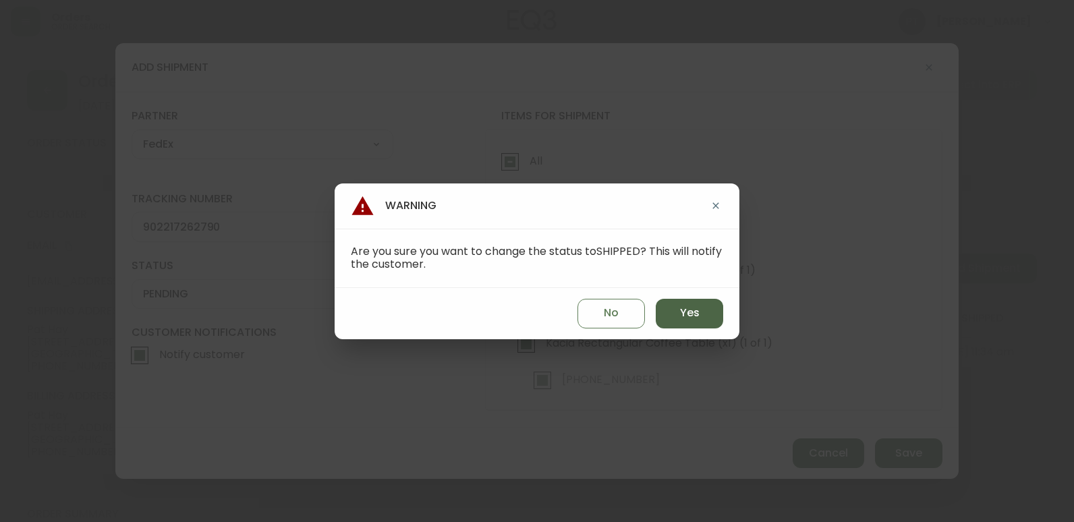
click at [677, 317] on button "Yes" at bounding box center [689, 314] width 67 height 30
type input "SHIPPED"
select select "SHIPPED"
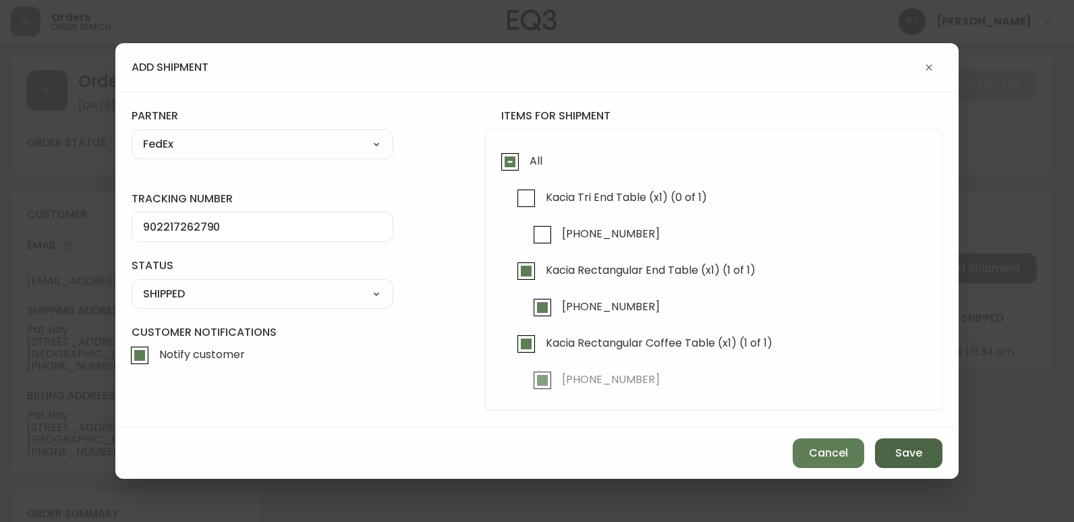
click at [900, 453] on span "Save" at bounding box center [908, 453] width 27 height 15
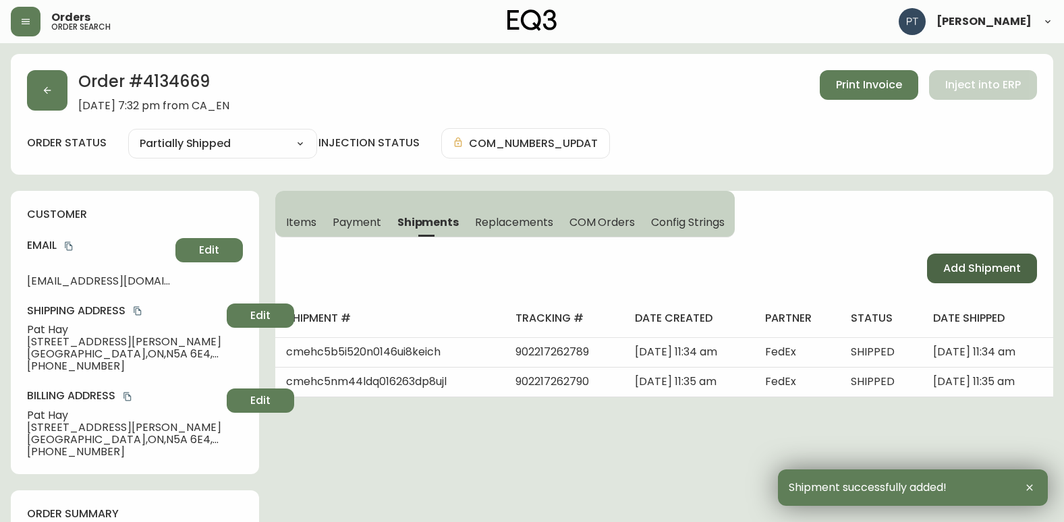
click at [968, 273] on span "Add Shipment" at bounding box center [982, 268] width 78 height 15
select select "PENDING"
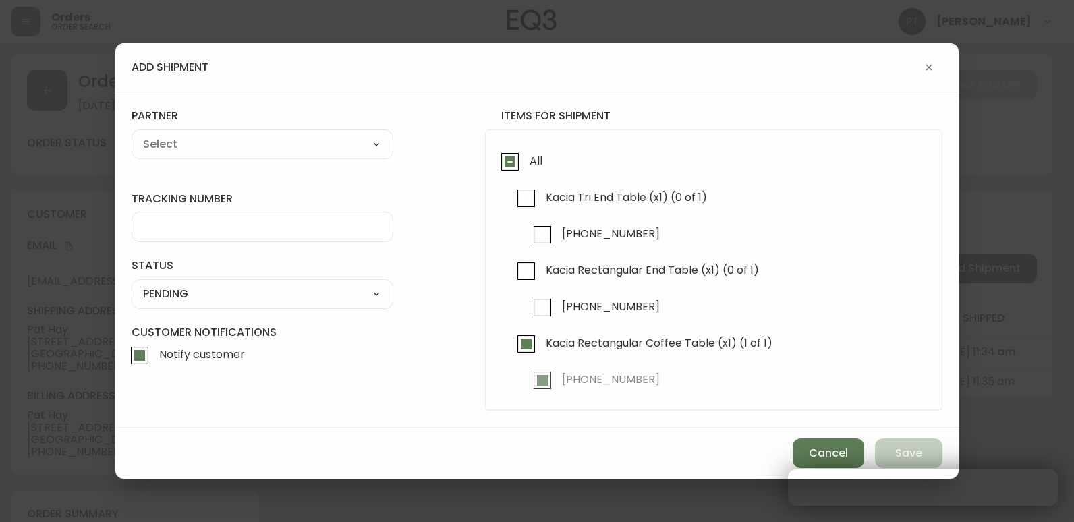
checkbox input "true"
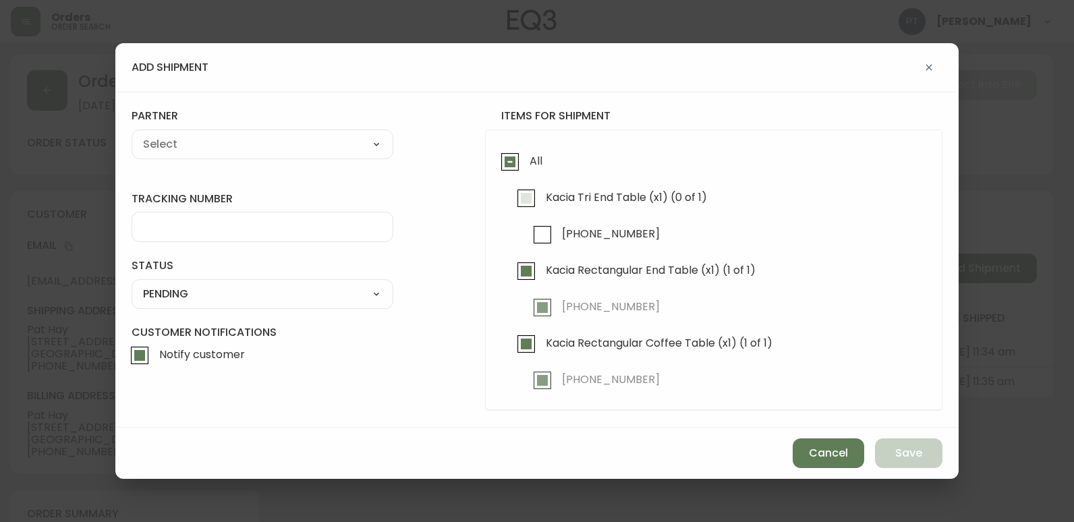
click at [519, 212] on input "Kacia Tri End Table (x1) (0 of 1)" at bounding box center [526, 198] width 31 height 31
checkbox input "true"
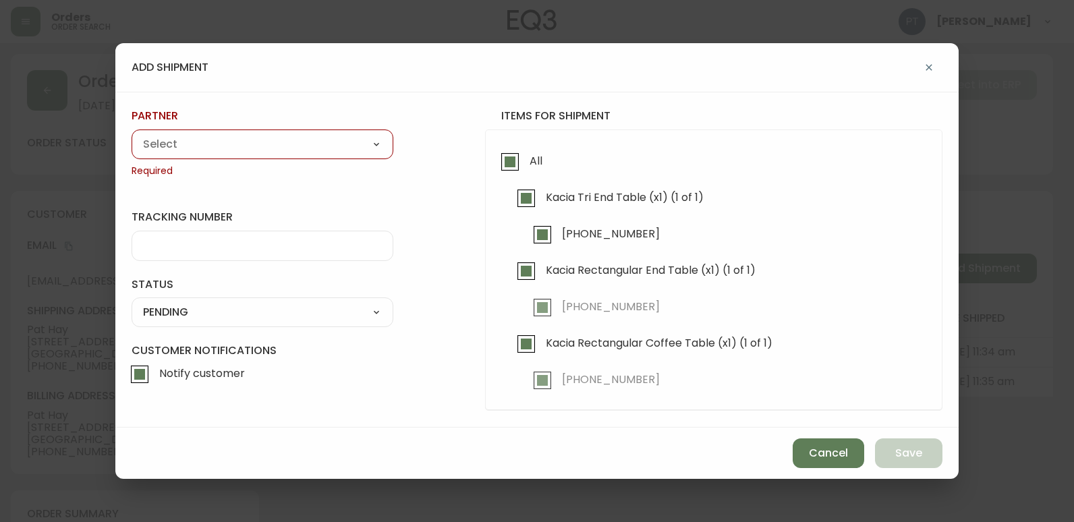
click at [321, 140] on select "A Move to Remember LLC ABF Freight Alero [PERSON_NAME] Canada Post CDS Ceva Log…" at bounding box center [263, 144] width 262 height 20
select select "cjy0a9taa01x001669l98m63c"
click at [132, 134] on select "A Move to Remember LLC ABF Freight Alero [PERSON_NAME] Canada Post CDS Ceva Log…" at bounding box center [263, 144] width 262 height 20
type input "FedEx"
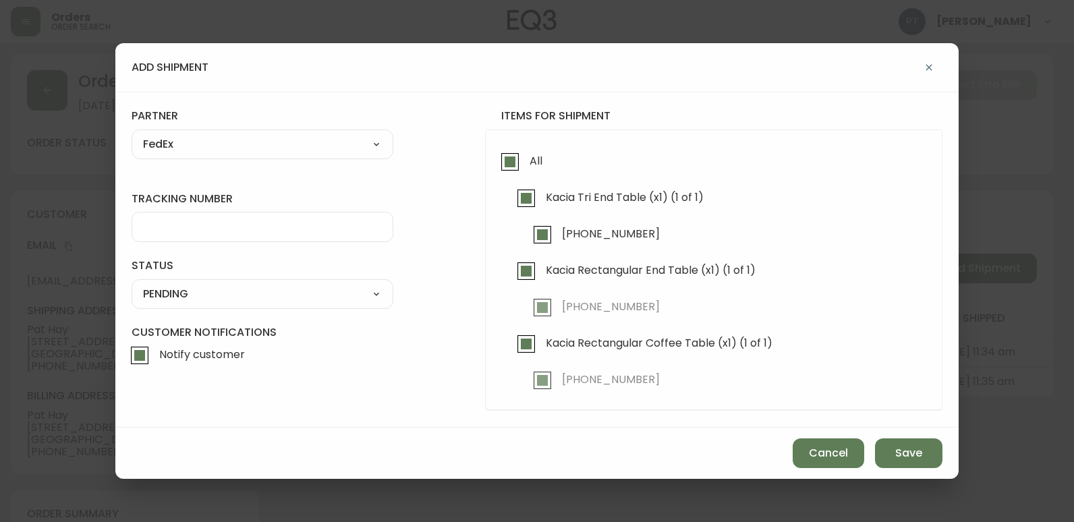
click at [338, 234] on div at bounding box center [263, 227] width 262 height 30
type input "902217262790"
click at [337, 288] on select "SHIPPED PENDING CANCELLED" at bounding box center [263, 294] width 262 height 20
click at [132, 284] on select "SHIPPED PENDING CANCELLED" at bounding box center [263, 294] width 262 height 20
select select "PENDING"
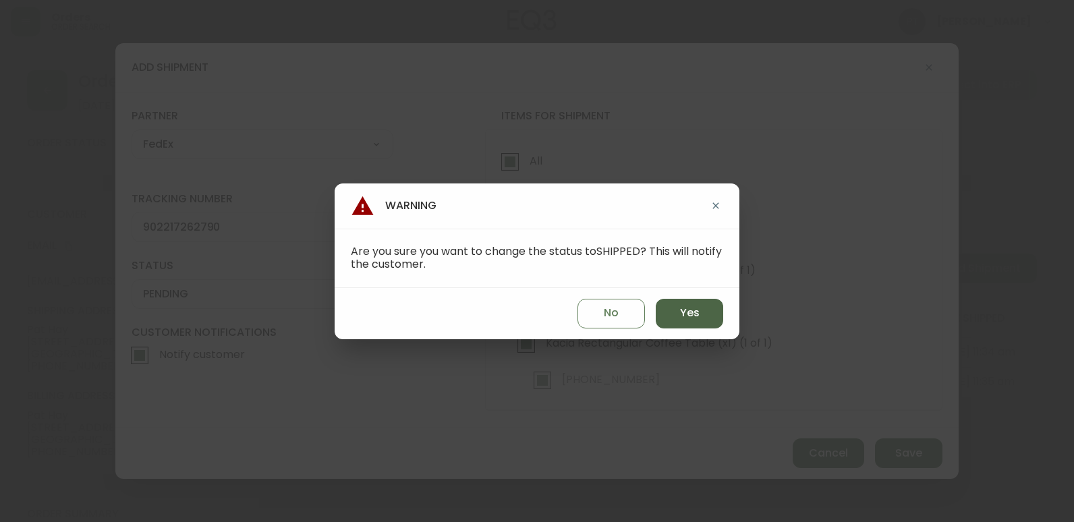
click at [703, 320] on button "Yes" at bounding box center [689, 314] width 67 height 30
type input "SHIPPED"
select select "SHIPPED"
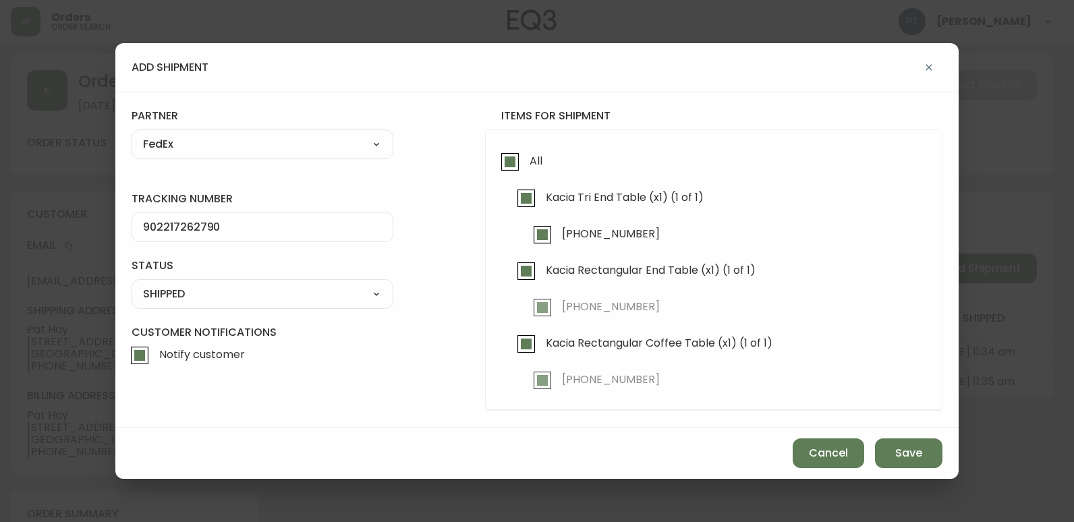
click at [242, 223] on div "902217262790" at bounding box center [263, 227] width 262 height 30
type input "902217262804"
click at [322, 293] on select "SHIPPED PENDING CANCELLED" at bounding box center [263, 294] width 262 height 20
click at [132, 284] on select "SHIPPED PENDING CANCELLED" at bounding box center [263, 294] width 262 height 20
click at [896, 446] on span "Save" at bounding box center [908, 453] width 27 height 15
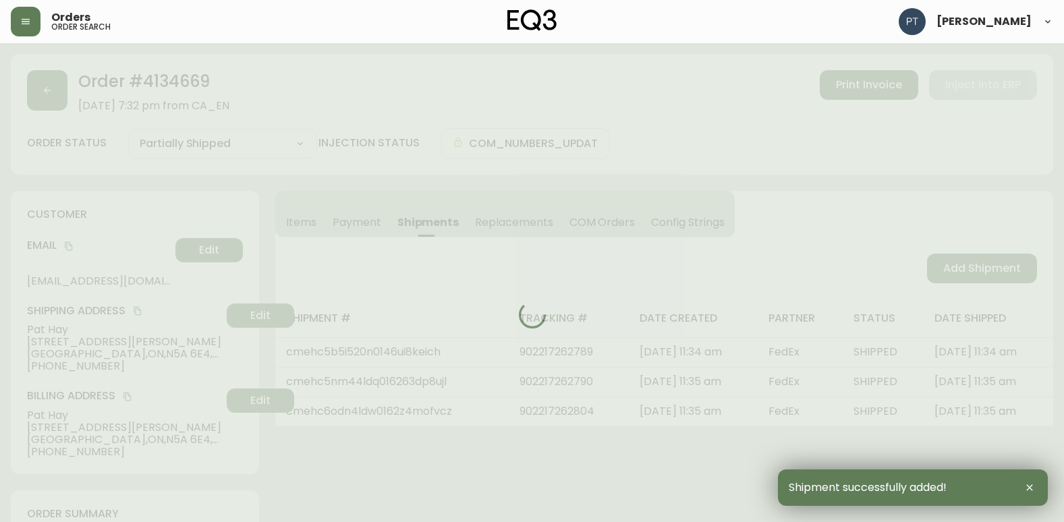
type input "Fully Shipped"
select select "FULLY_SHIPPED"
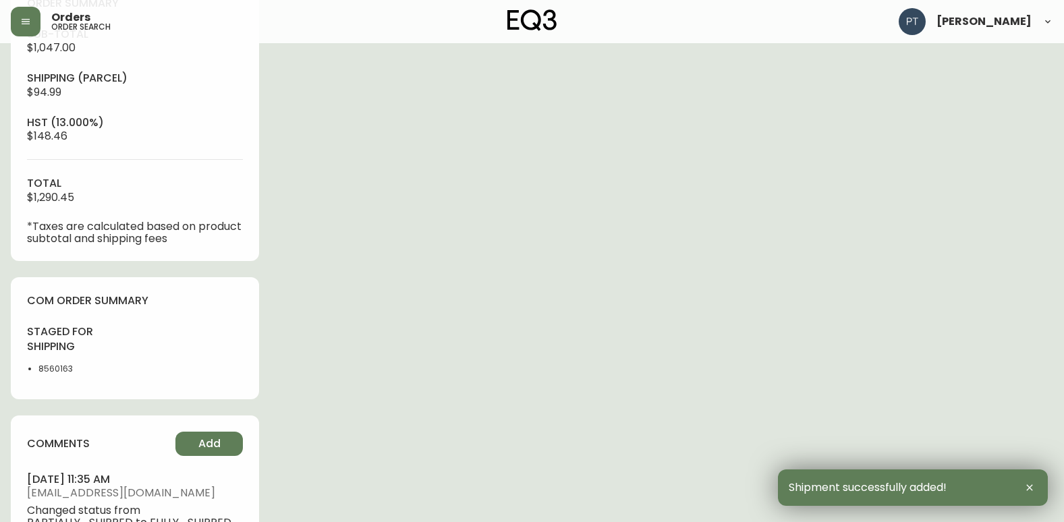
scroll to position [607, 0]
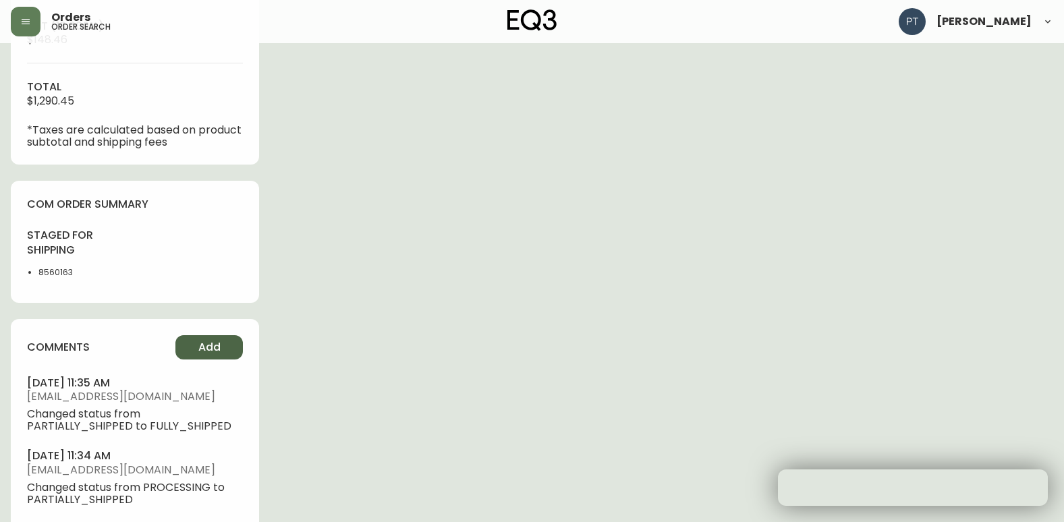
click at [205, 343] on span "Add" at bounding box center [209, 347] width 22 height 15
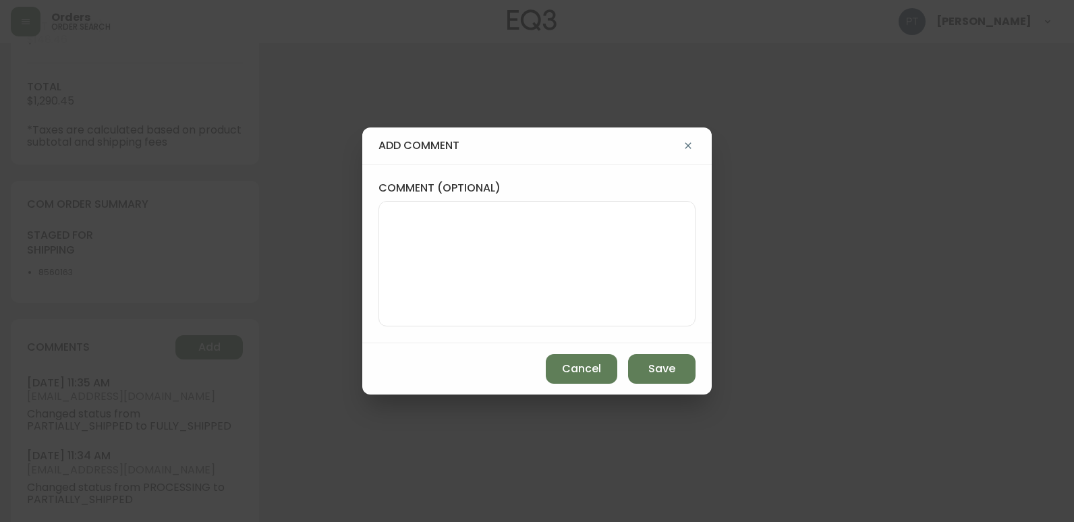
click at [505, 267] on textarea "comment (optional)" at bounding box center [537, 264] width 294 height 108
type textarea "CH"
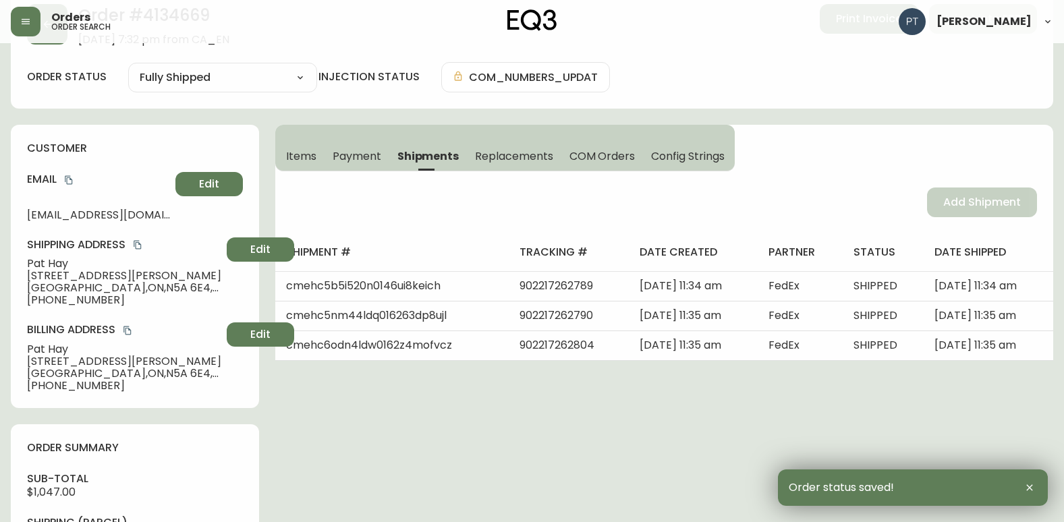
scroll to position [0, 0]
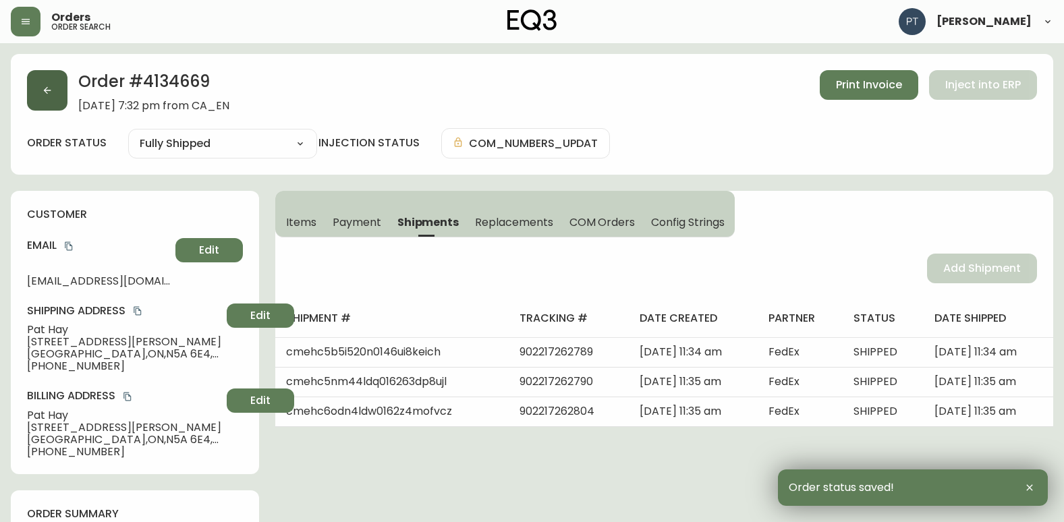
click at [34, 89] on button "button" at bounding box center [47, 90] width 40 height 40
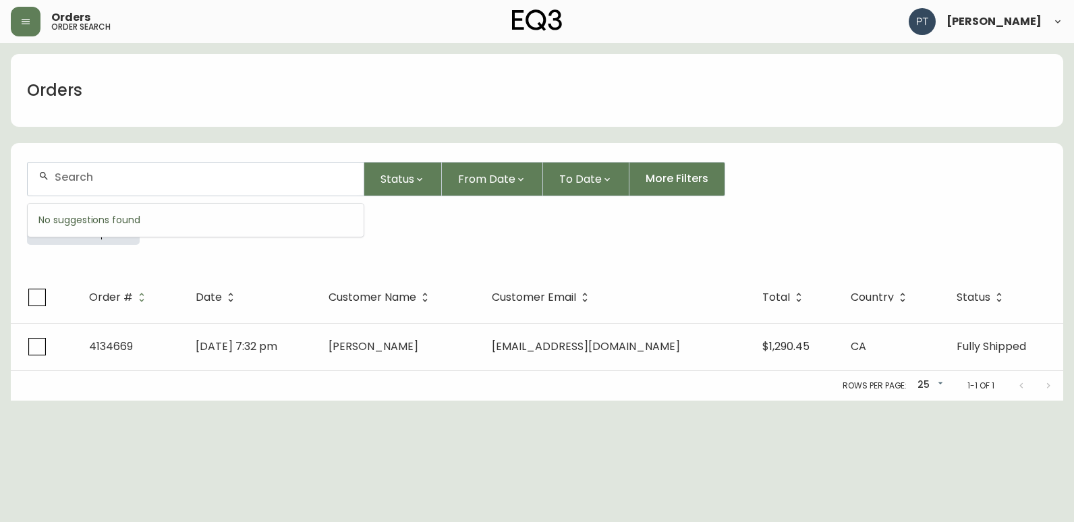
click at [167, 179] on input "text" at bounding box center [204, 177] width 298 height 13
type input "4134678"
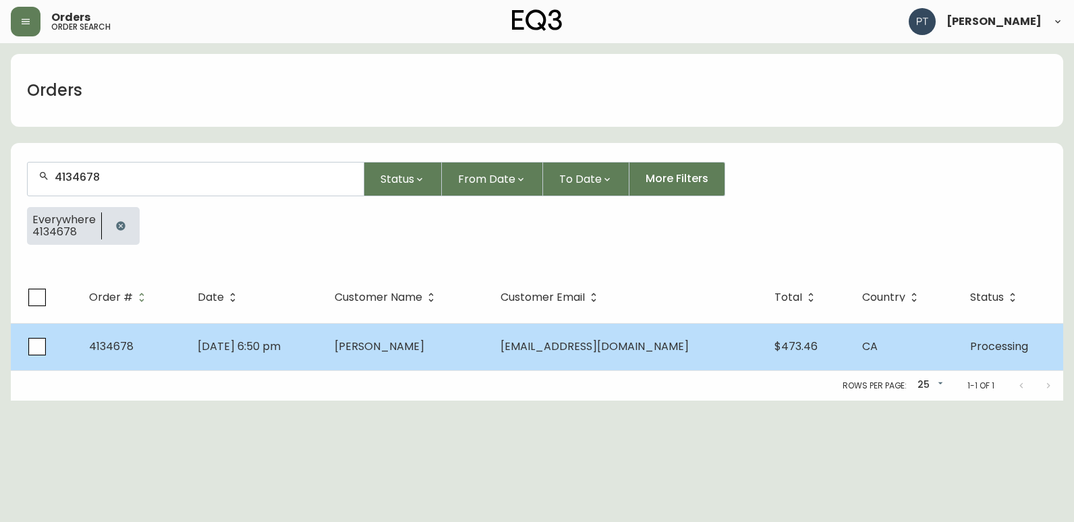
click at [388, 349] on span "[PERSON_NAME]" at bounding box center [380, 347] width 90 height 16
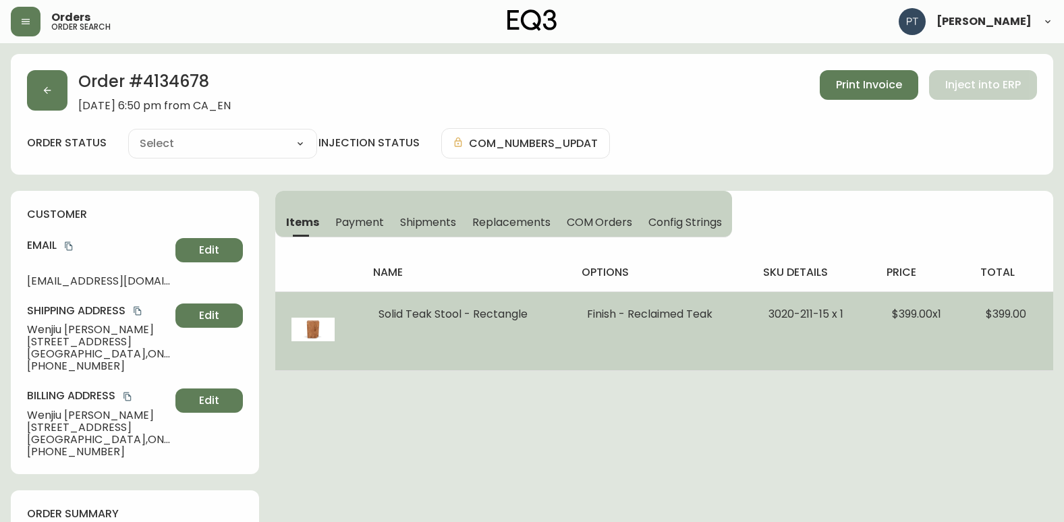
type input "Processing"
select select "PROCESSING"
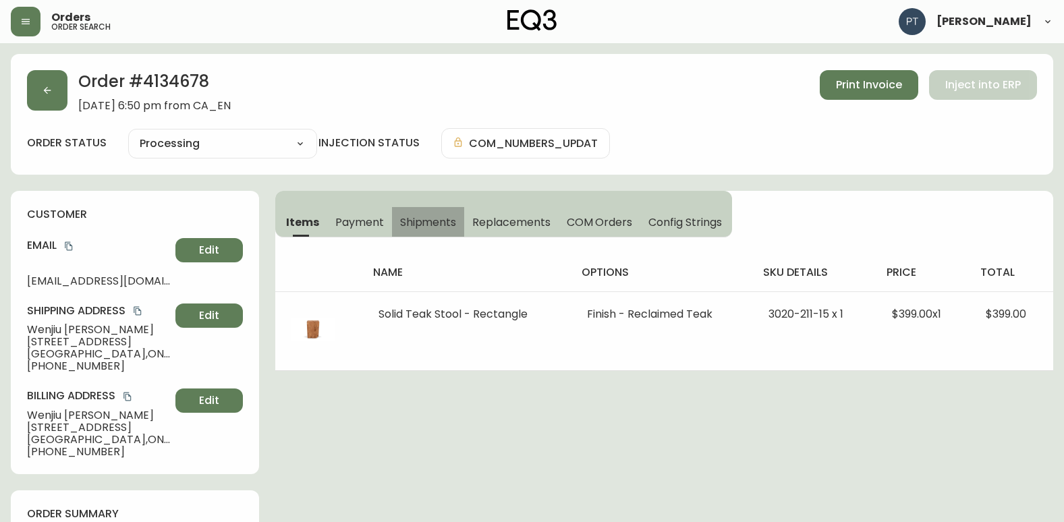
click at [414, 231] on button "Shipments" at bounding box center [428, 222] width 73 height 30
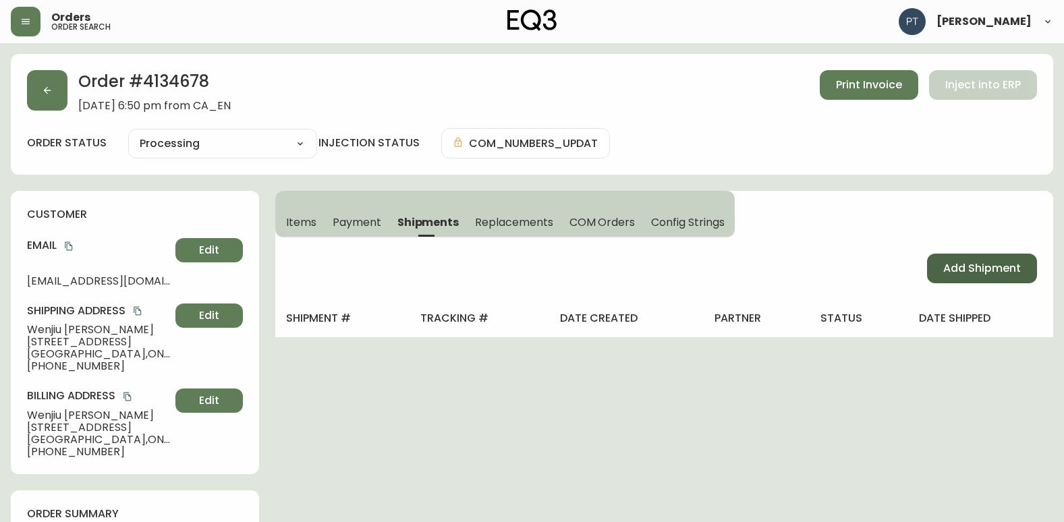
click at [933, 262] on button "Add Shipment" at bounding box center [982, 269] width 110 height 30
select select "PENDING"
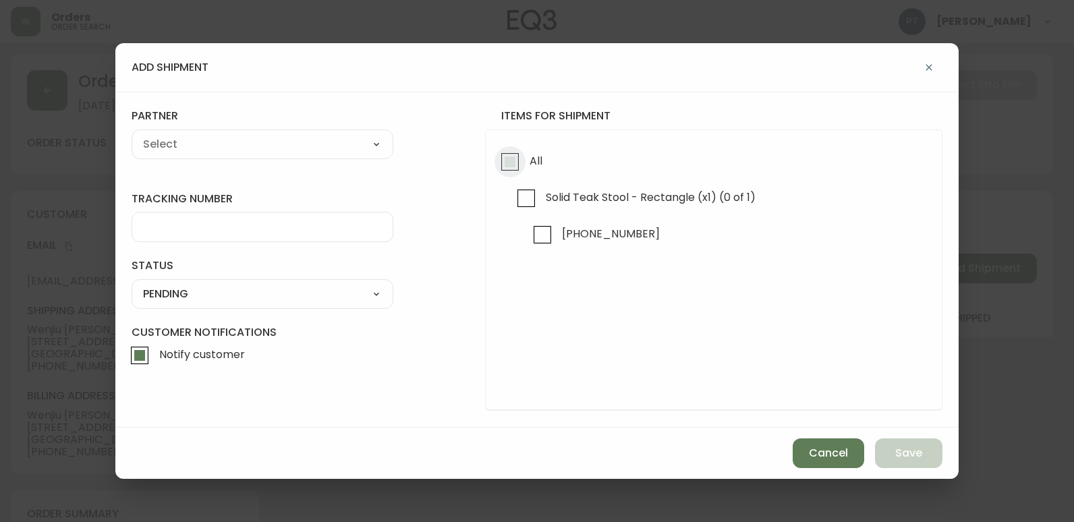
click at [506, 161] on input "All" at bounding box center [509, 161] width 31 height 31
checkbox input "true"
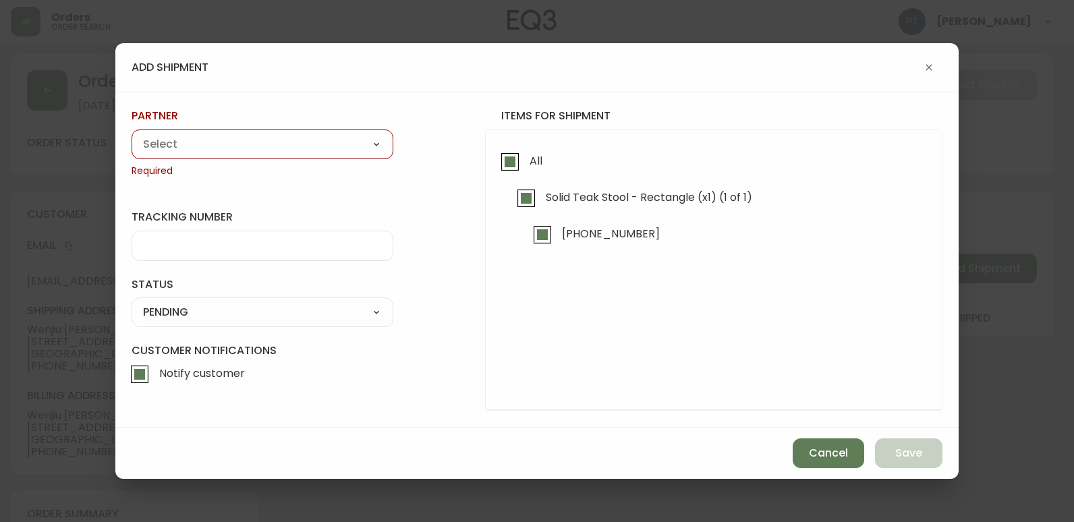
click at [285, 142] on select "A Move to Remember LLC ABF Freight Alero [PERSON_NAME] Canada Post CDS Ceva Log…" at bounding box center [263, 144] width 262 height 20
select select "cjy0a9taa01x001669l98m63c"
click at [132, 134] on select "A Move to Remember LLC ABF Freight Alero [PERSON_NAME] Canada Post CDS Ceva Log…" at bounding box center [263, 144] width 262 height 20
type input "FedEx"
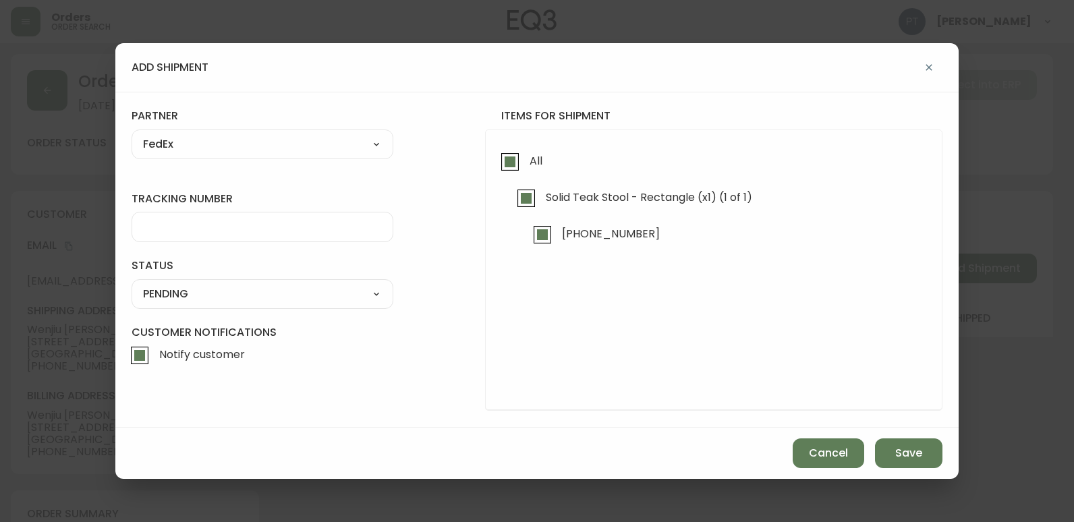
click at [295, 237] on div at bounding box center [263, 227] width 262 height 30
type input "902217262815"
click at [324, 281] on div "SHIPPED PENDING CANCELLED" at bounding box center [263, 294] width 262 height 30
click at [328, 302] on select "SHIPPED PENDING CANCELLED" at bounding box center [263, 294] width 262 height 20
click at [132, 284] on select "SHIPPED PENDING CANCELLED" at bounding box center [263, 294] width 262 height 20
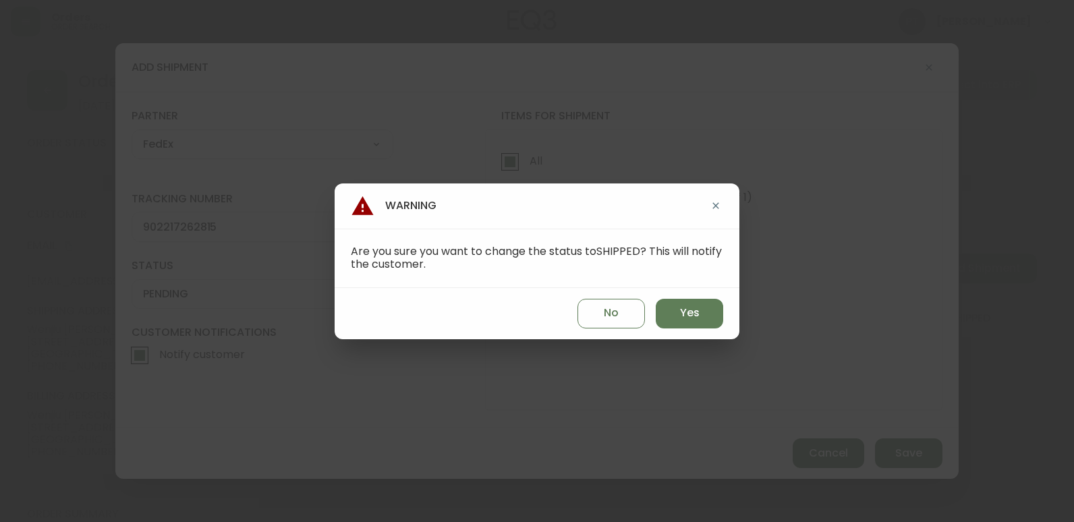
select select "PENDING"
click at [714, 310] on button "Yes" at bounding box center [689, 314] width 67 height 30
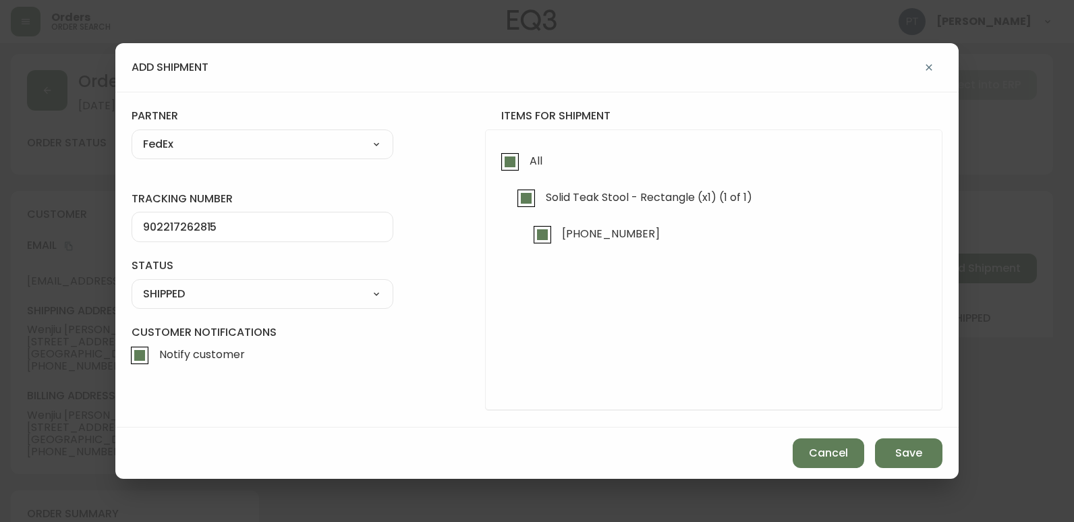
type input "SHIPPED"
select select "SHIPPED"
click at [912, 451] on span "Save" at bounding box center [908, 453] width 27 height 15
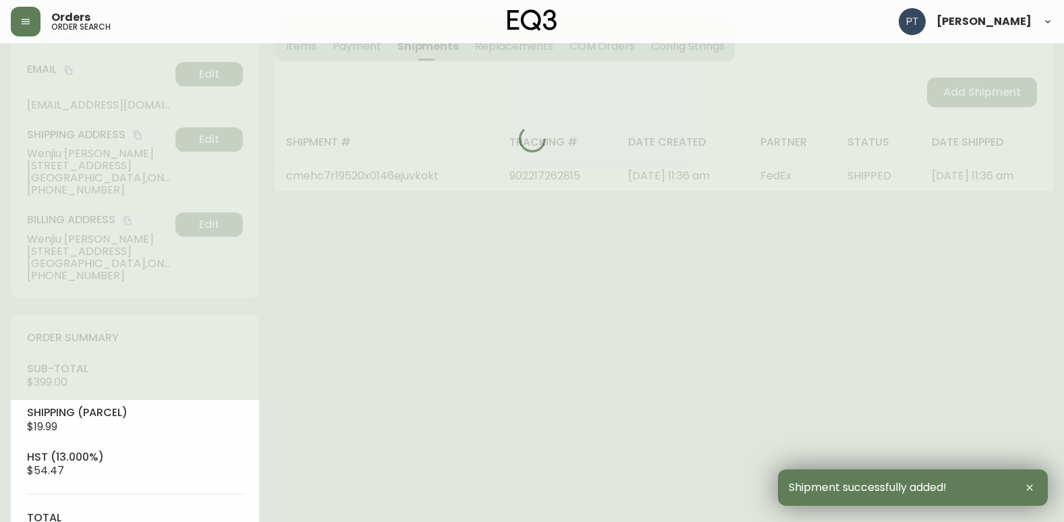
type input "Fully Shipped"
select select "FULLY_SHIPPED"
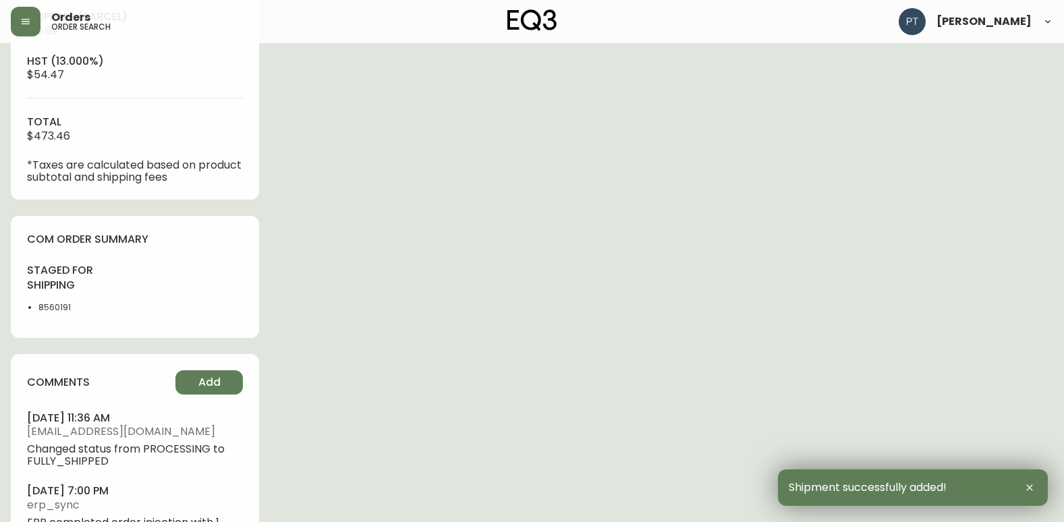
scroll to position [643, 0]
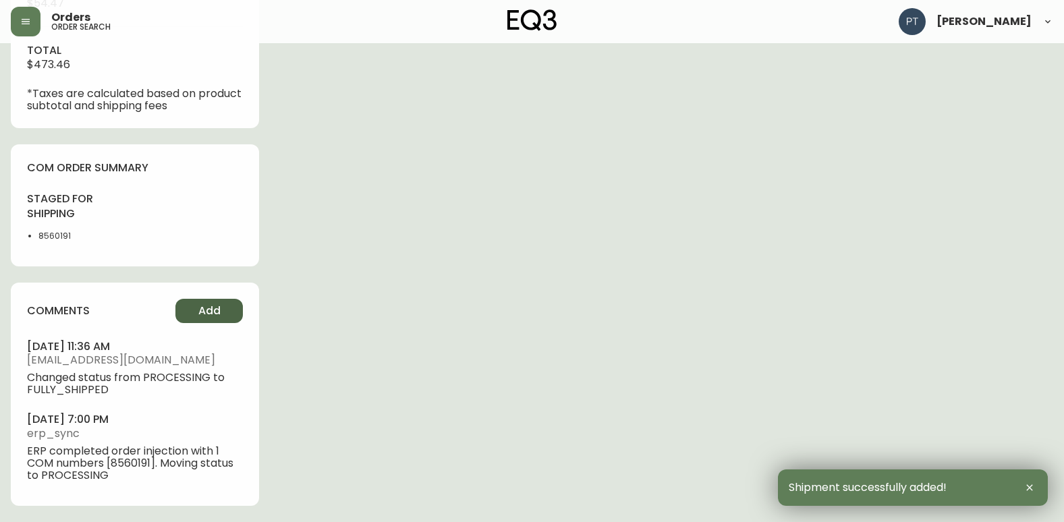
click at [214, 319] on button "Add" at bounding box center [208, 311] width 67 height 24
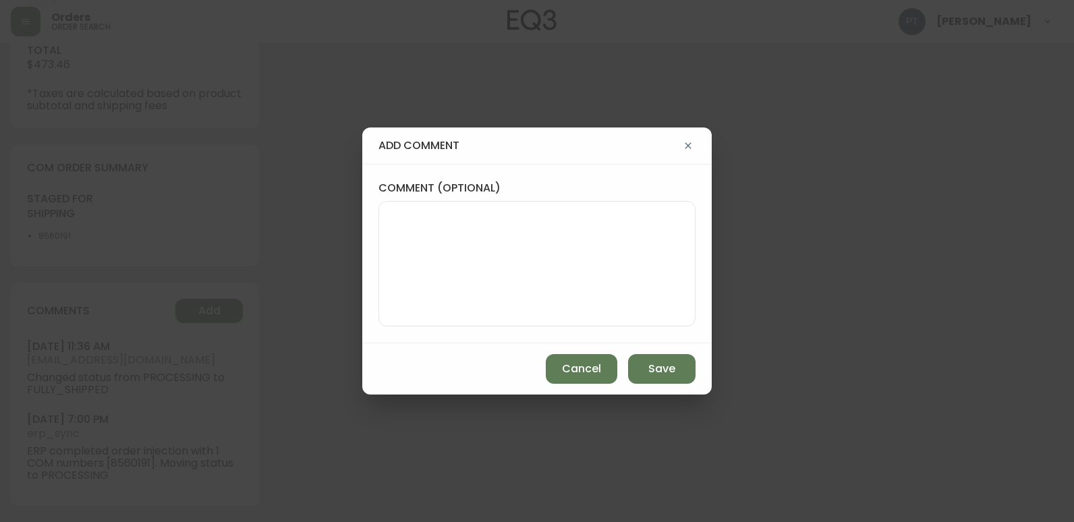
click at [438, 252] on textarea "comment (optional)" at bounding box center [537, 264] width 294 height 108
type textarea "CH"
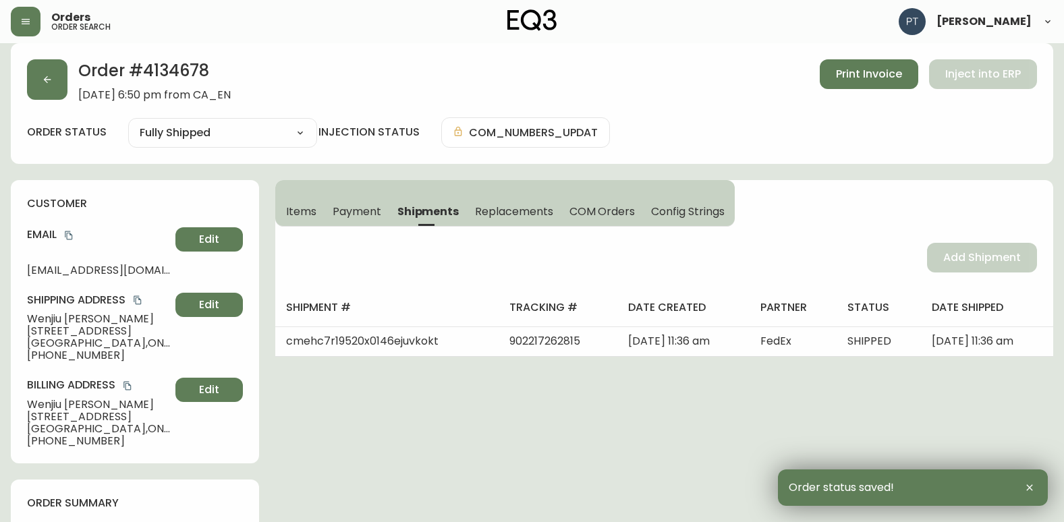
scroll to position [0, 0]
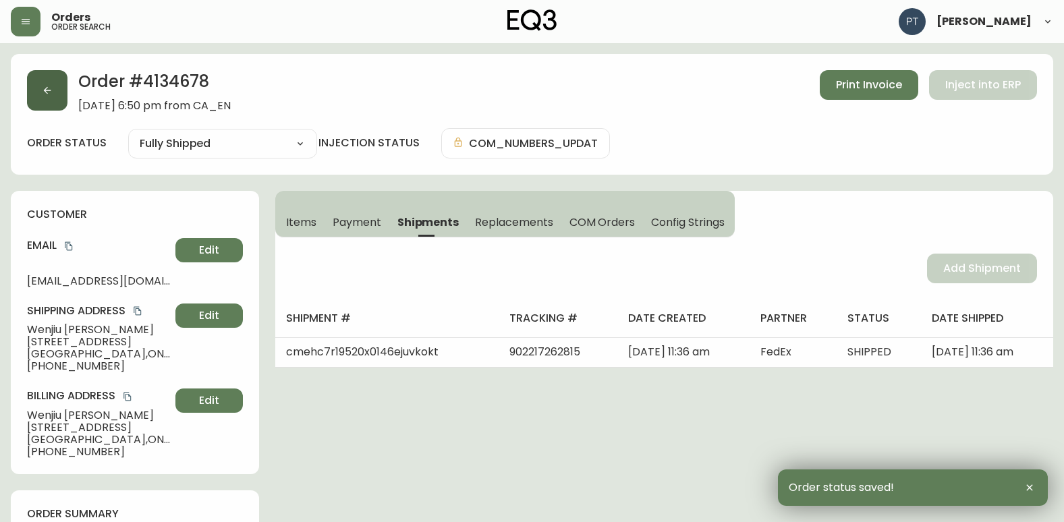
click at [57, 90] on button "button" at bounding box center [47, 90] width 40 height 40
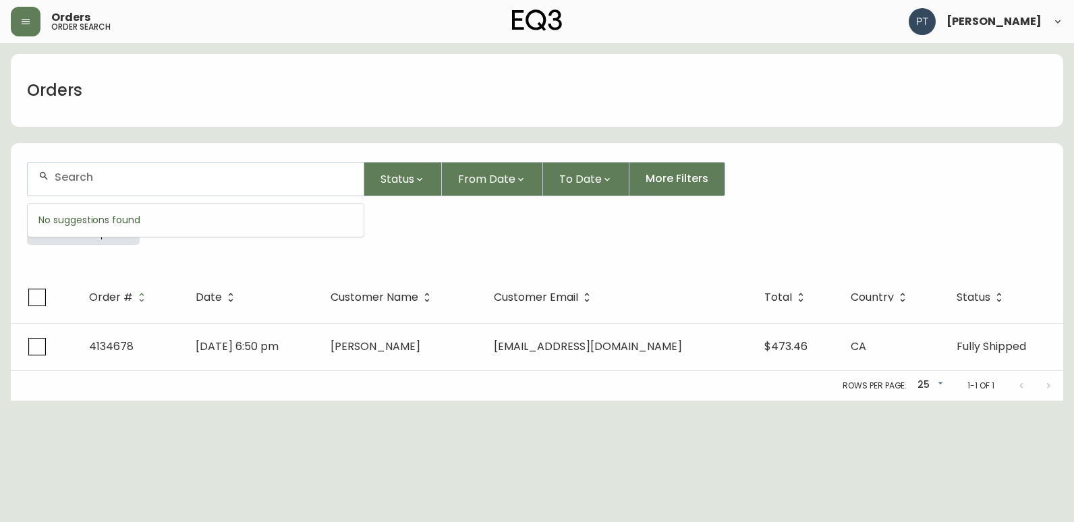
click at [78, 179] on input "text" at bounding box center [204, 177] width 298 height 13
type input "4134659"
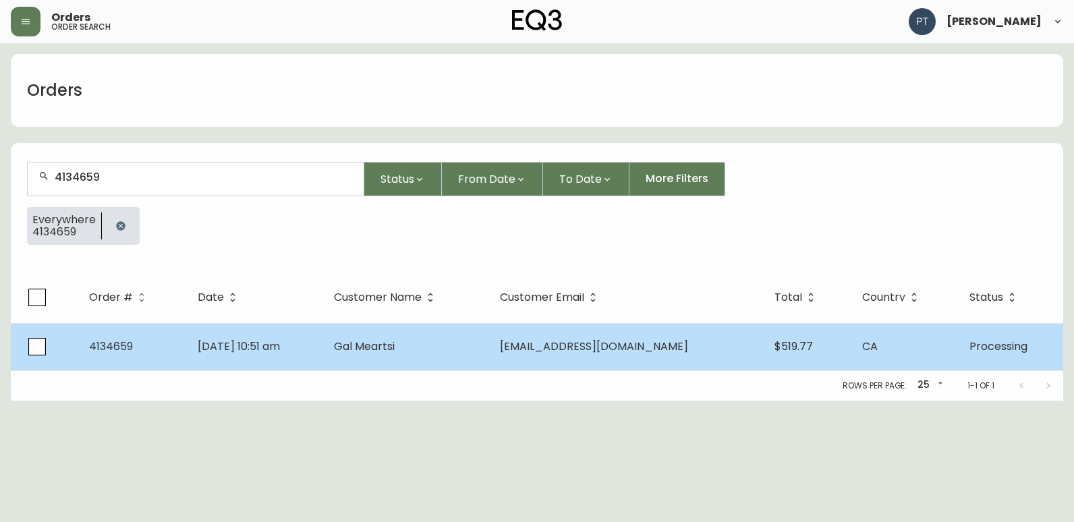
click at [323, 332] on td "[DATE] 10:51 am" at bounding box center [255, 346] width 136 height 47
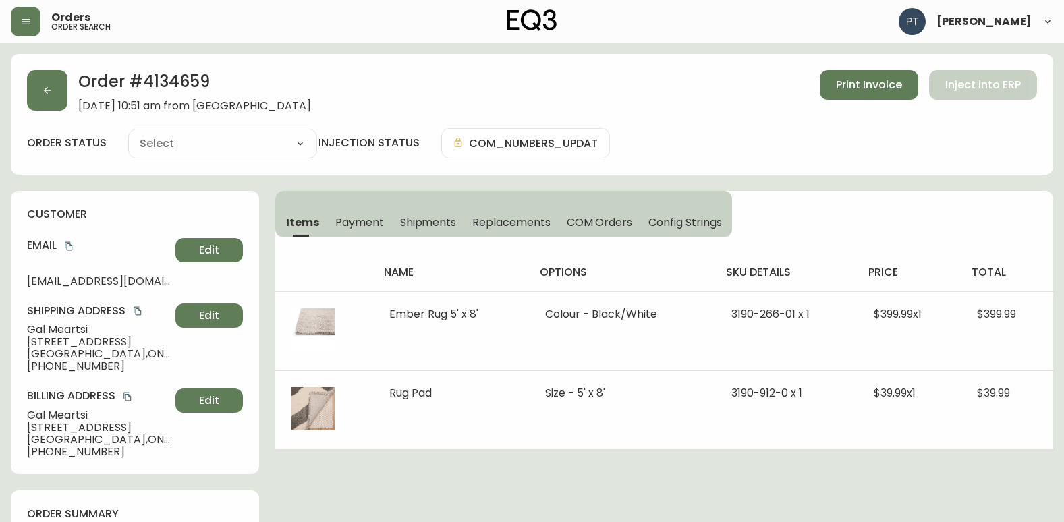
type input "Processing"
select select "PROCESSING"
click at [405, 221] on span "Shipments" at bounding box center [428, 222] width 57 height 14
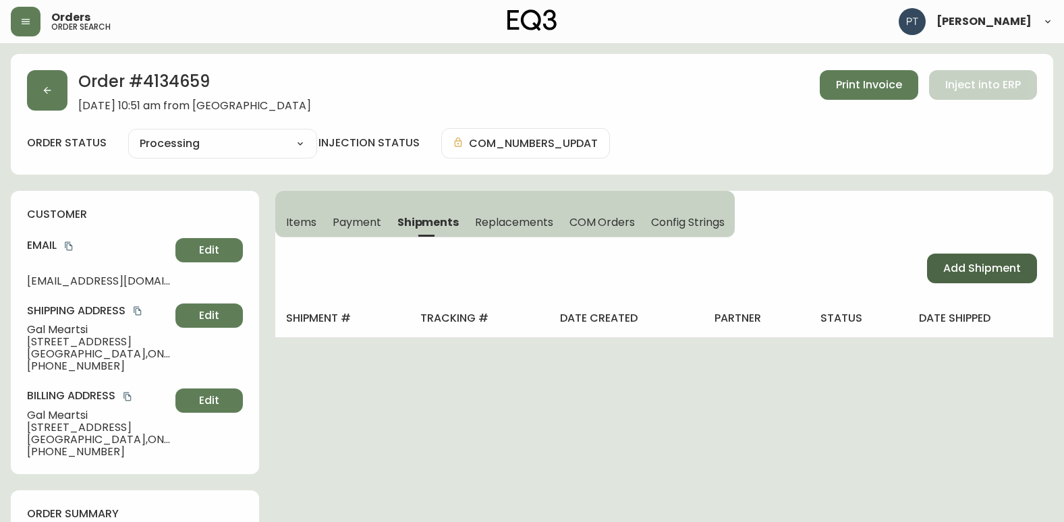
click at [974, 272] on span "Add Shipment" at bounding box center [982, 268] width 78 height 15
select select "PENDING"
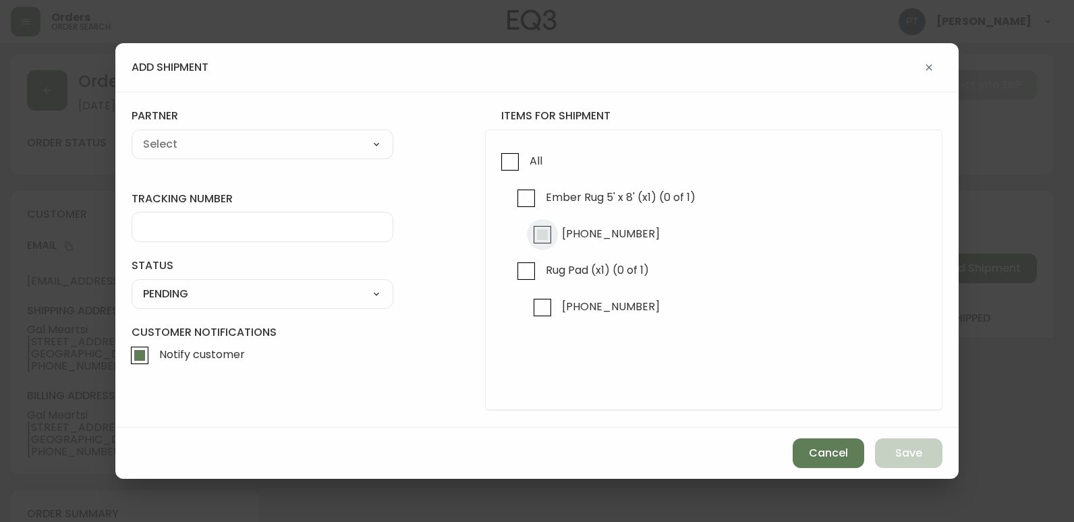
click at [550, 232] on input "[PHONE_NUMBER]" at bounding box center [542, 234] width 31 height 31
checkbox input "true"
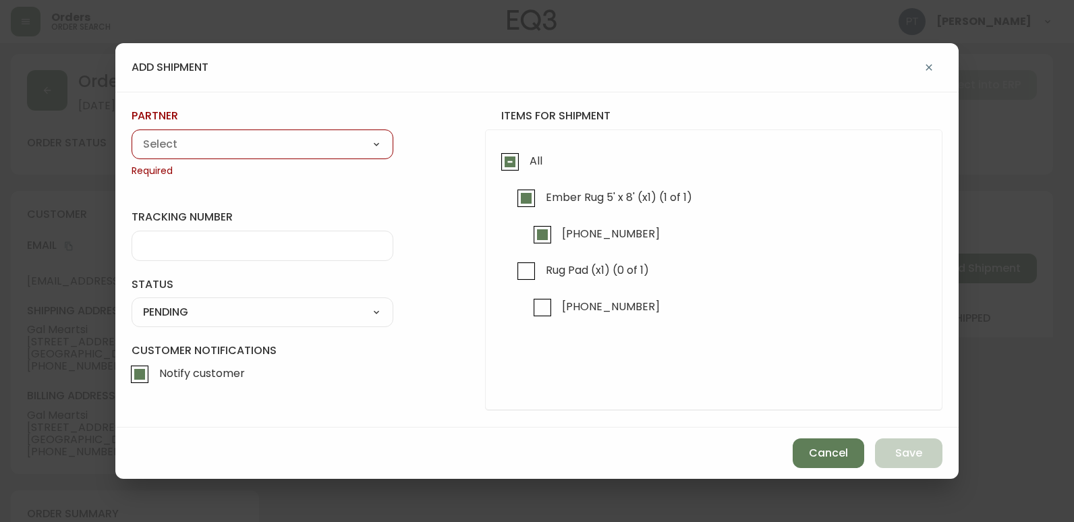
click at [328, 142] on select "A Move to Remember LLC ABF Freight Alero [PERSON_NAME] Canada Post CDS Ceva Log…" at bounding box center [263, 144] width 262 height 20
select select "cjy0a9taa01x001669l98m63c"
click at [132, 134] on select "A Move to Remember LLC ABF Freight Alero [PERSON_NAME] Canada Post CDS Ceva Log…" at bounding box center [263, 144] width 262 height 20
type input "FedEx"
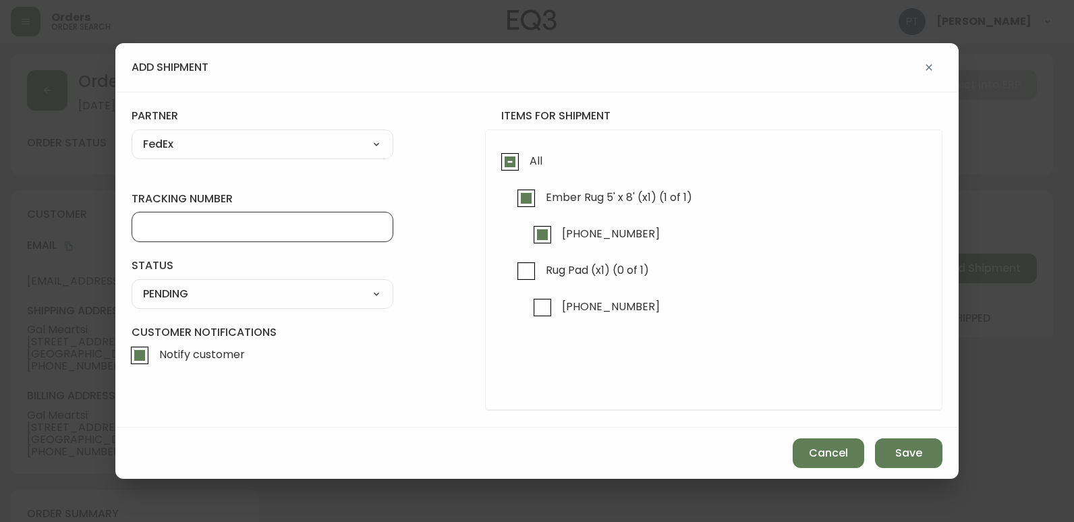
click at [331, 225] on input "tracking number" at bounding box center [262, 227] width 239 height 13
type input "8"
type input "902217262826"
click at [326, 295] on select "SHIPPED PENDING CANCELLED" at bounding box center [263, 294] width 262 height 20
click at [132, 284] on select "SHIPPED PENDING CANCELLED" at bounding box center [263, 294] width 262 height 20
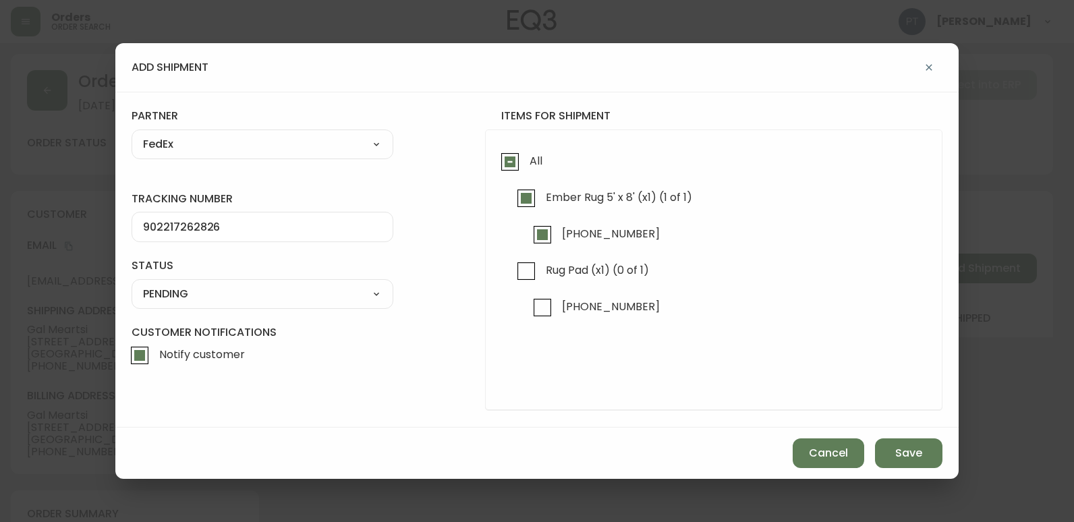
select select "PENDING"
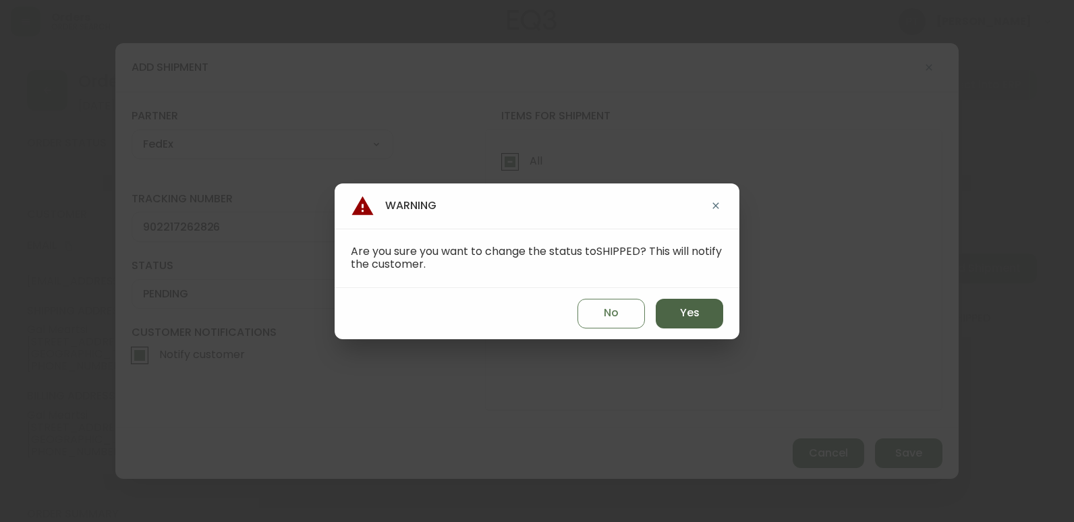
drag, startPoint x: 731, startPoint y: 305, endPoint x: 707, endPoint y: 318, distance: 27.8
click at [730, 307] on div "No Yes" at bounding box center [537, 313] width 405 height 51
click at [707, 318] on button "Yes" at bounding box center [689, 314] width 67 height 30
type input "SHIPPED"
select select "SHIPPED"
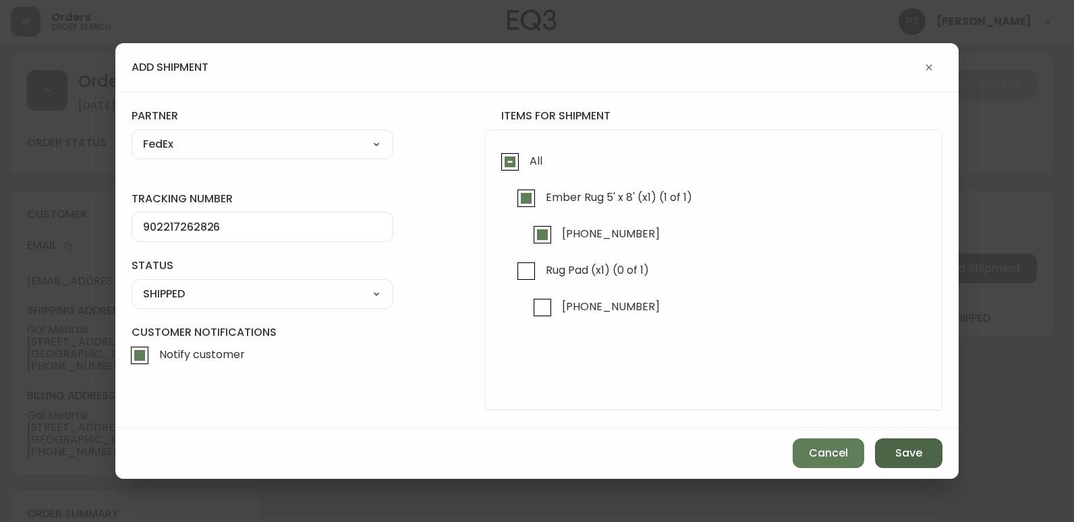
click at [907, 452] on span "Save" at bounding box center [908, 453] width 27 height 15
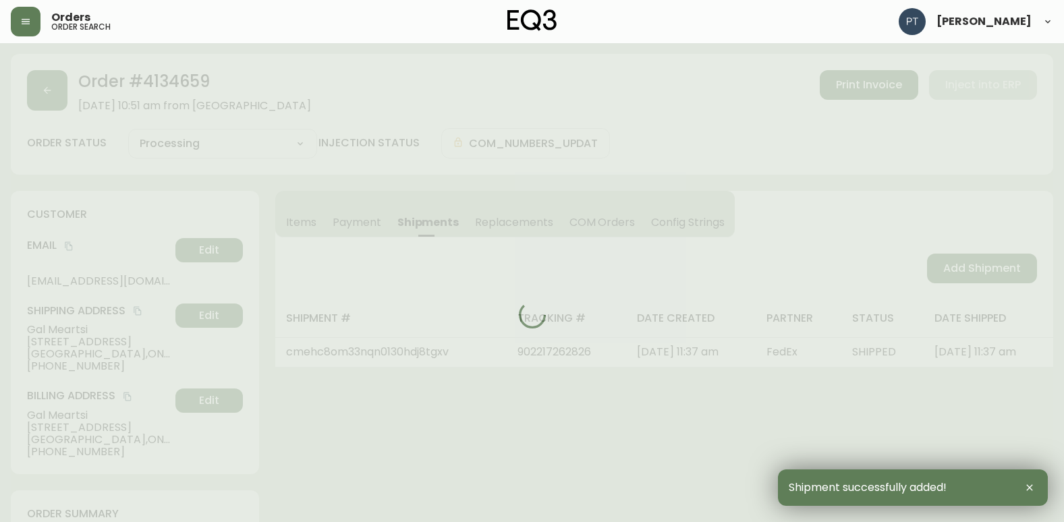
click at [1016, 272] on div at bounding box center [532, 315] width 1042 height 522
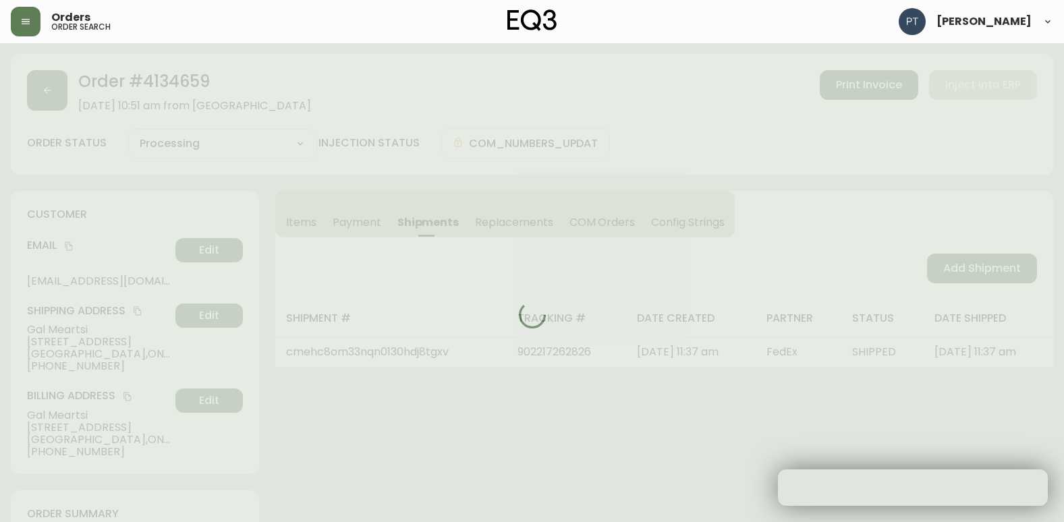
type input "Partially Shipped"
select select "PARTIALLY_SHIPPED"
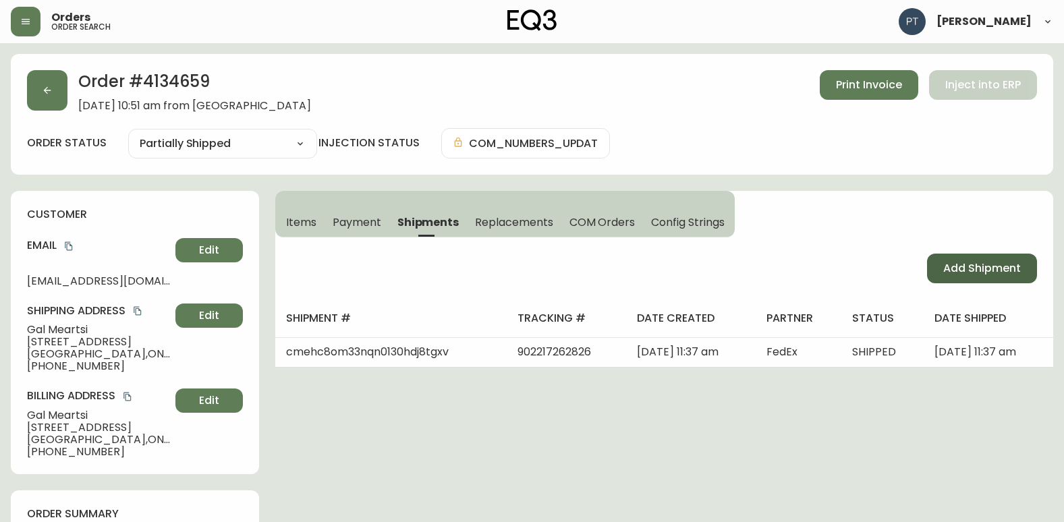
click at [1009, 274] on span "Add Shipment" at bounding box center [982, 268] width 78 height 15
select select "PENDING"
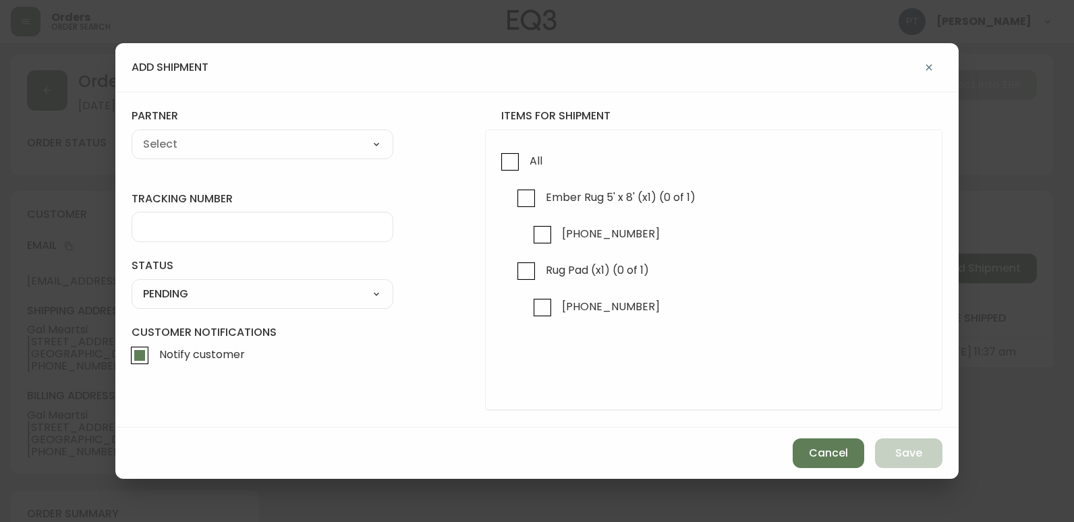
checkbox input "true"
click at [549, 281] on span "Rug Pad (x1) (0 of 1)" at bounding box center [595, 271] width 107 height 30
click at [542, 281] on input "Rug Pad (x1) (0 of 1)" at bounding box center [526, 271] width 31 height 31
checkbox input "true"
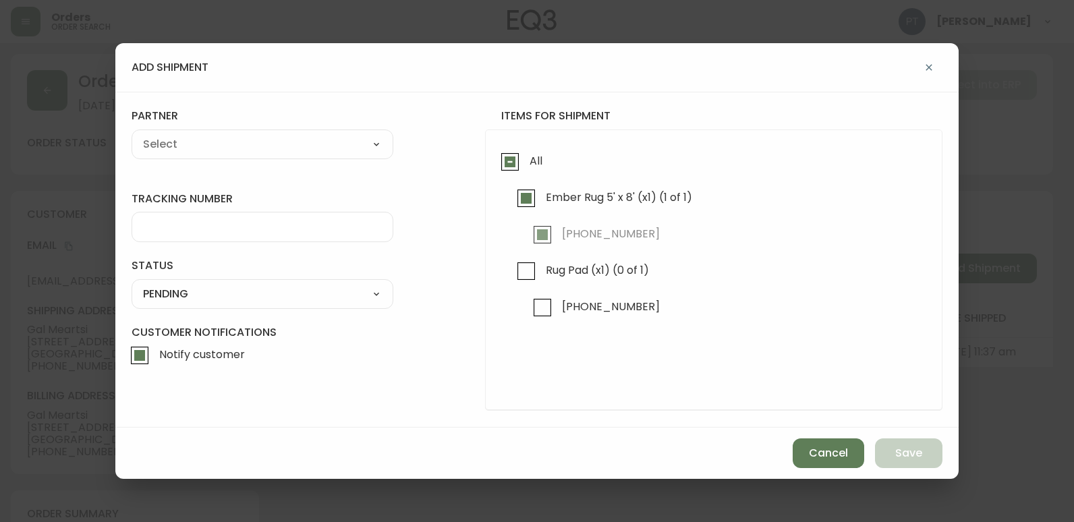
checkbox input "true"
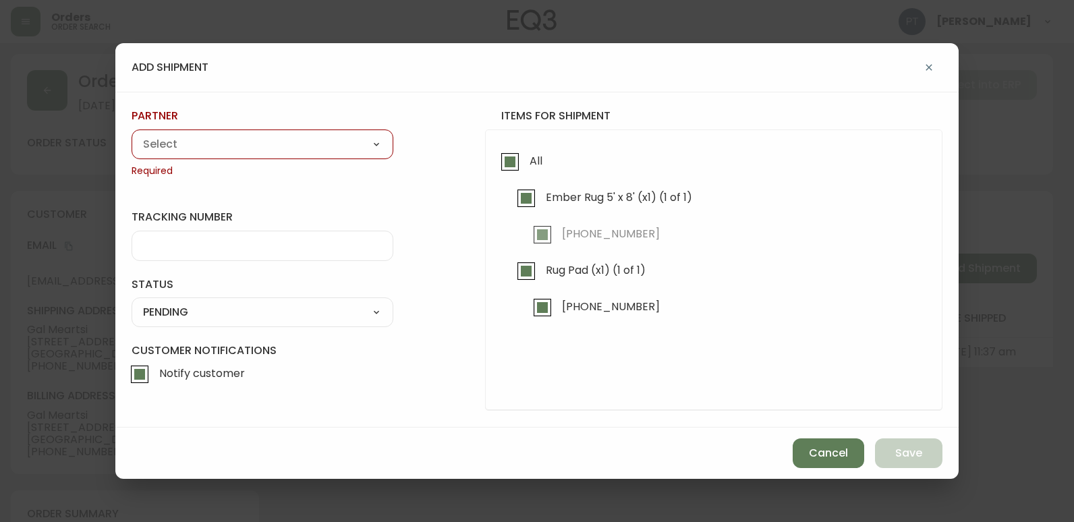
click at [349, 147] on select "A Move to Remember LLC ABF Freight Alero [PERSON_NAME] Canada Post CDS Ceva Log…" at bounding box center [263, 144] width 262 height 20
select select "cjy0a9taa01x001669l98m63c"
click at [132, 134] on select "A Move to Remember LLC ABF Freight Alero [PERSON_NAME] Canada Post CDS Ceva Log…" at bounding box center [263, 144] width 262 height 20
type input "FedEx"
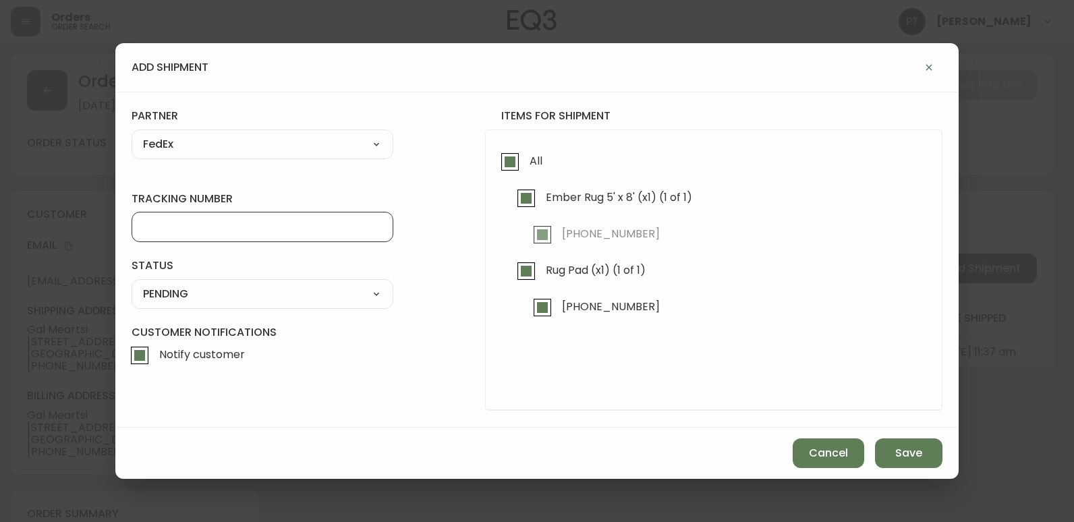
click at [246, 224] on input "tracking number" at bounding box center [262, 227] width 239 height 13
type input "902217262837"
drag, startPoint x: 319, startPoint y: 289, endPoint x: 319, endPoint y: 299, distance: 9.4
click at [319, 289] on select "SHIPPED PENDING CANCELLED" at bounding box center [263, 294] width 262 height 20
click at [132, 284] on select "SHIPPED PENDING CANCELLED" at bounding box center [263, 294] width 262 height 20
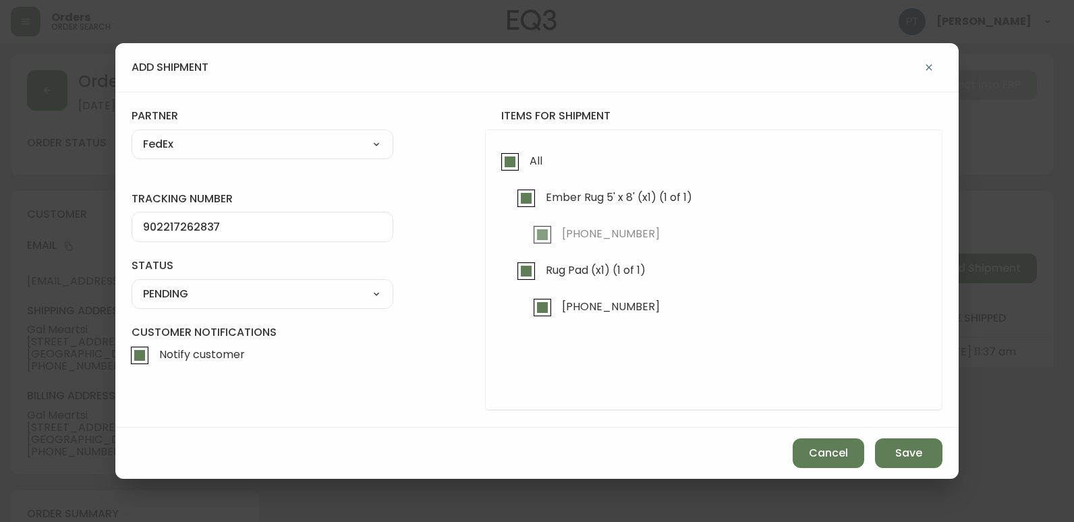
select select "PENDING"
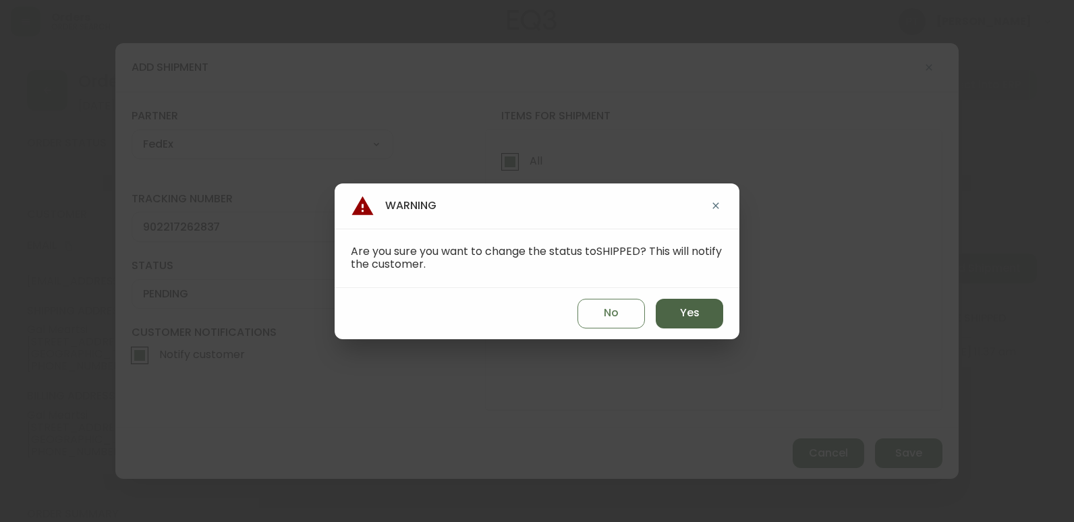
click at [690, 316] on span "Yes" at bounding box center [690, 313] width 20 height 15
type input "SHIPPED"
select select "SHIPPED"
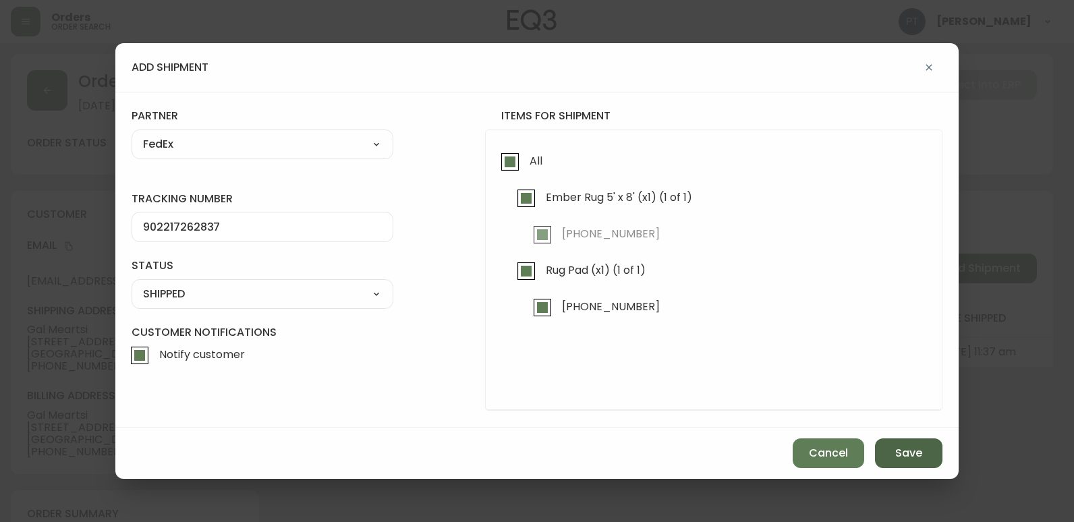
click at [907, 441] on button "Save" at bounding box center [908, 453] width 67 height 30
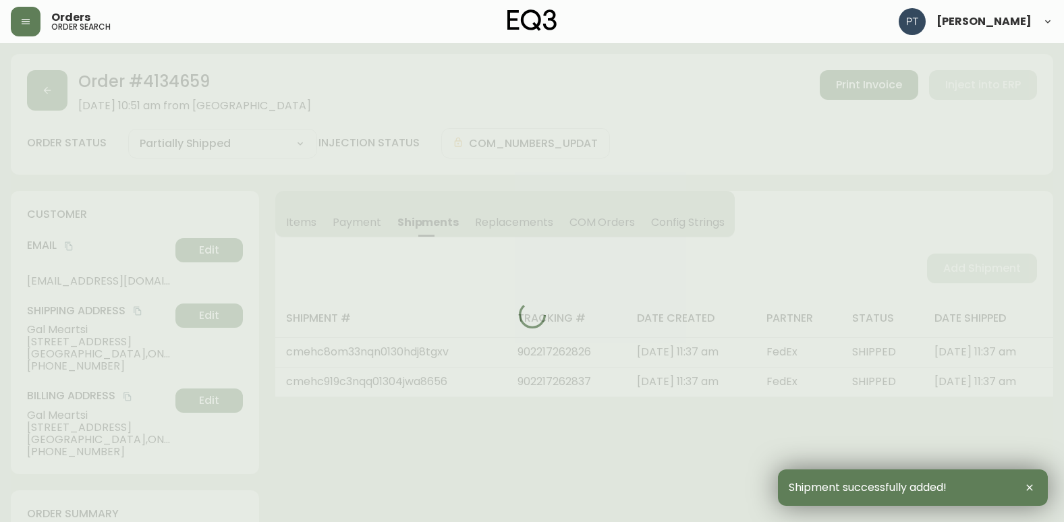
type input "Fully Shipped"
select select "FULLY_SHIPPED"
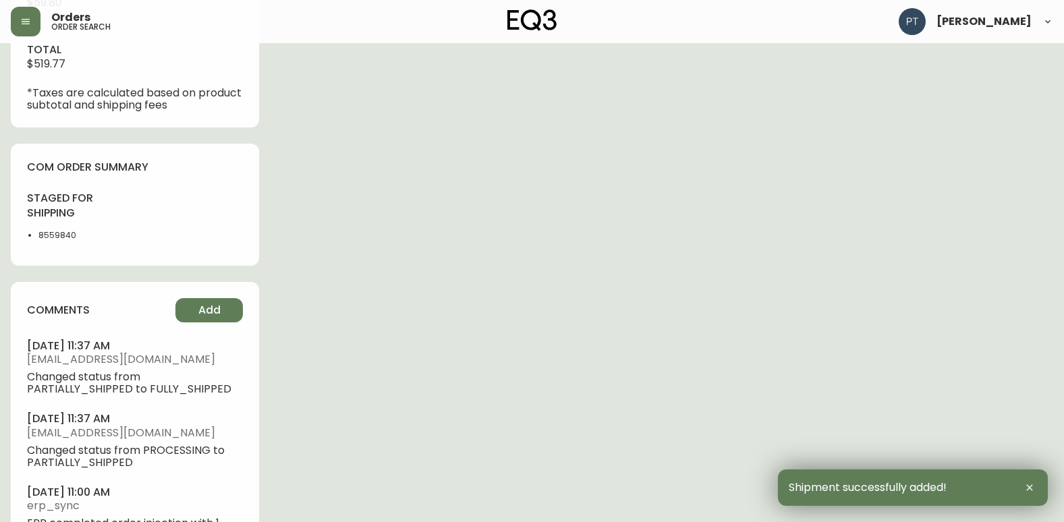
scroll to position [716, 0]
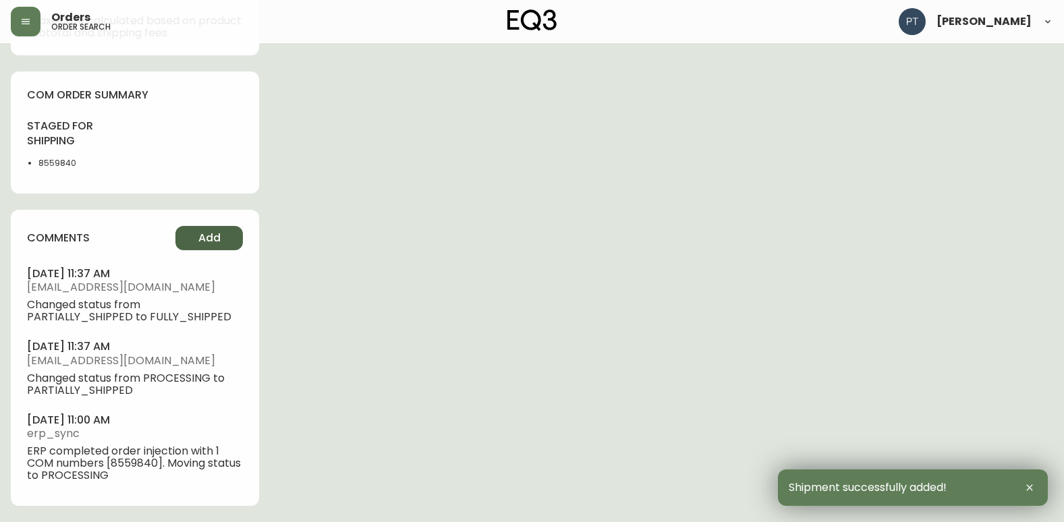
click at [189, 231] on button "Add" at bounding box center [208, 238] width 67 height 24
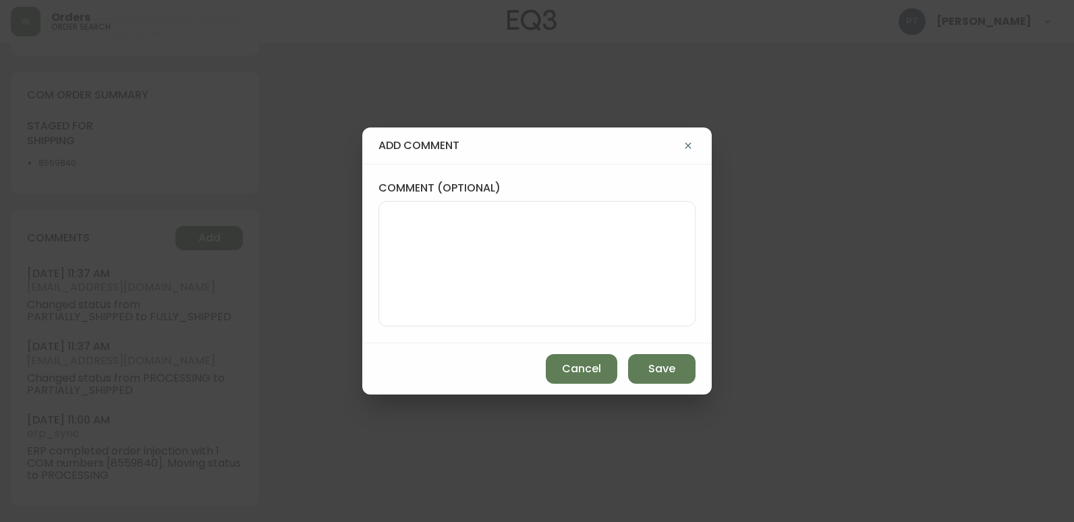
click at [552, 242] on textarea "comment (optional)" at bounding box center [537, 264] width 294 height 108
type textarea "CH"
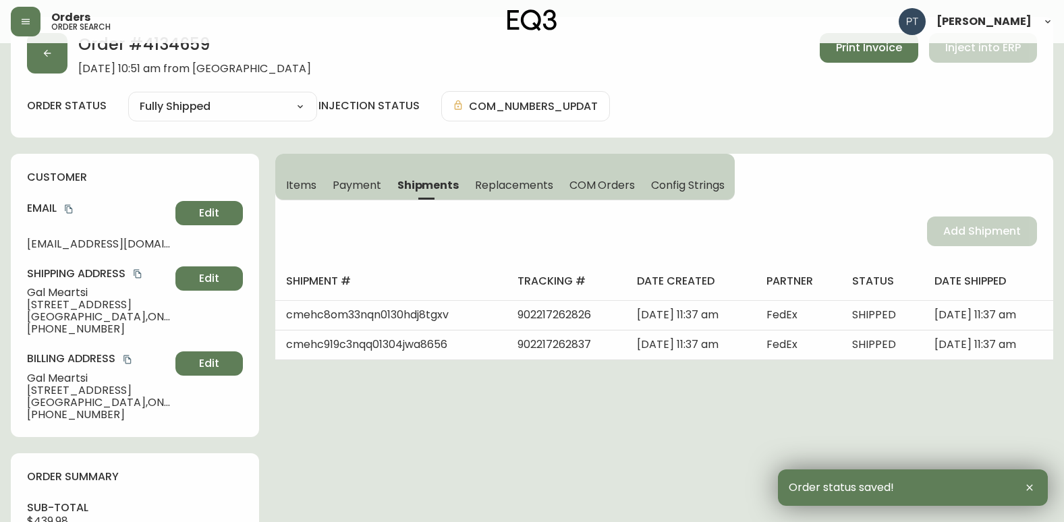
scroll to position [0, 0]
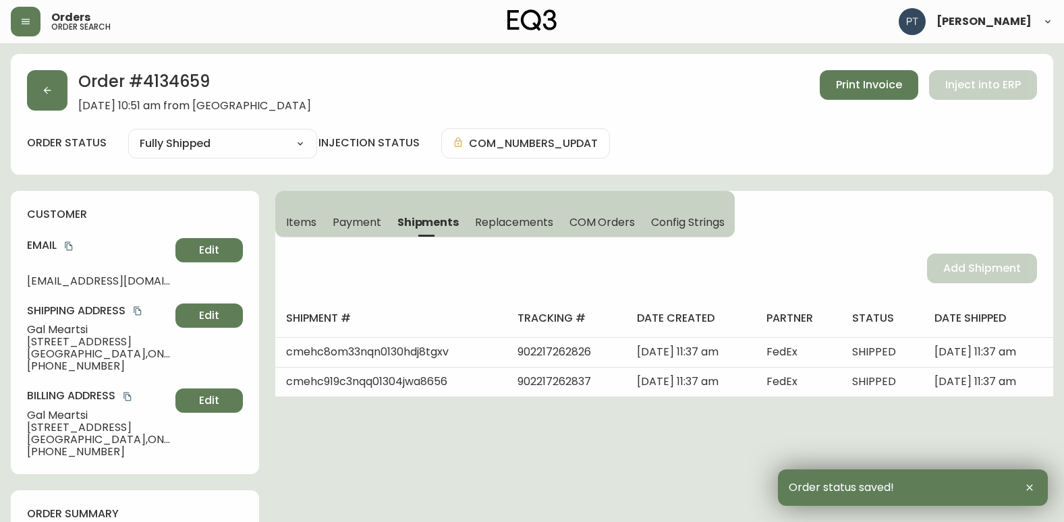
click at [14, 86] on div "Order # 4134659 [DATE] 10:51 am from [GEOGRAPHIC_DATA] Print Invoice Inject int…" at bounding box center [532, 114] width 1042 height 121
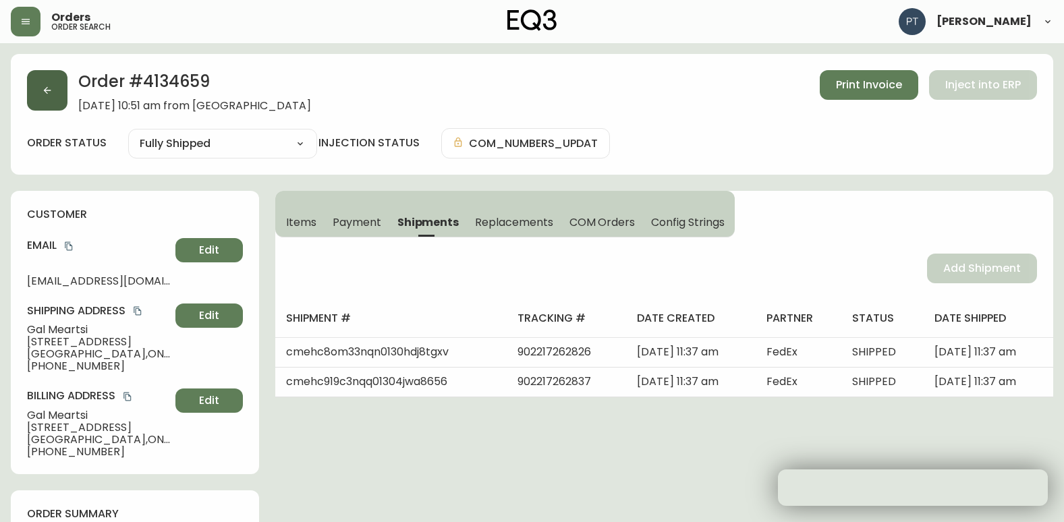
click at [40, 95] on button "button" at bounding box center [47, 90] width 40 height 40
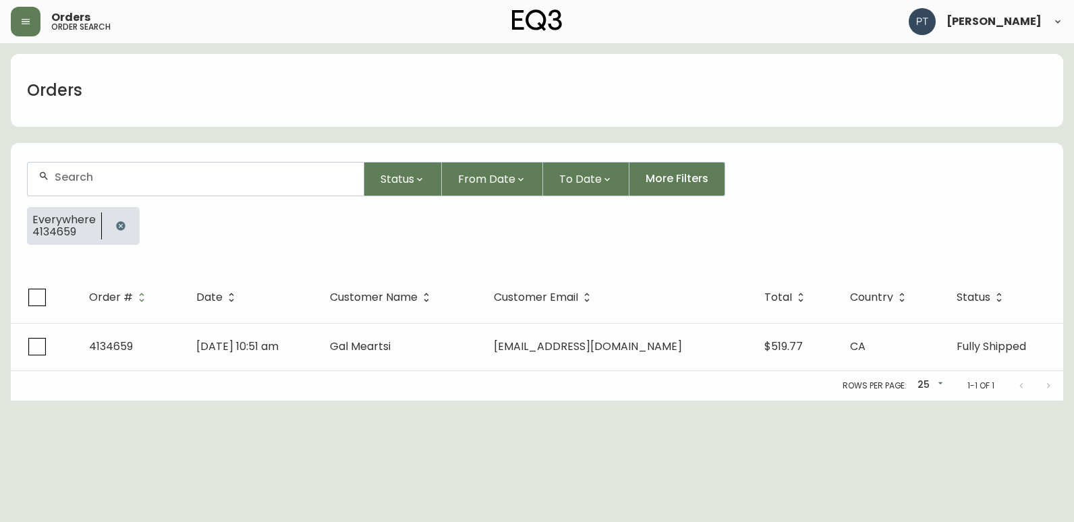
click at [138, 173] on input "text" at bounding box center [204, 177] width 298 height 13
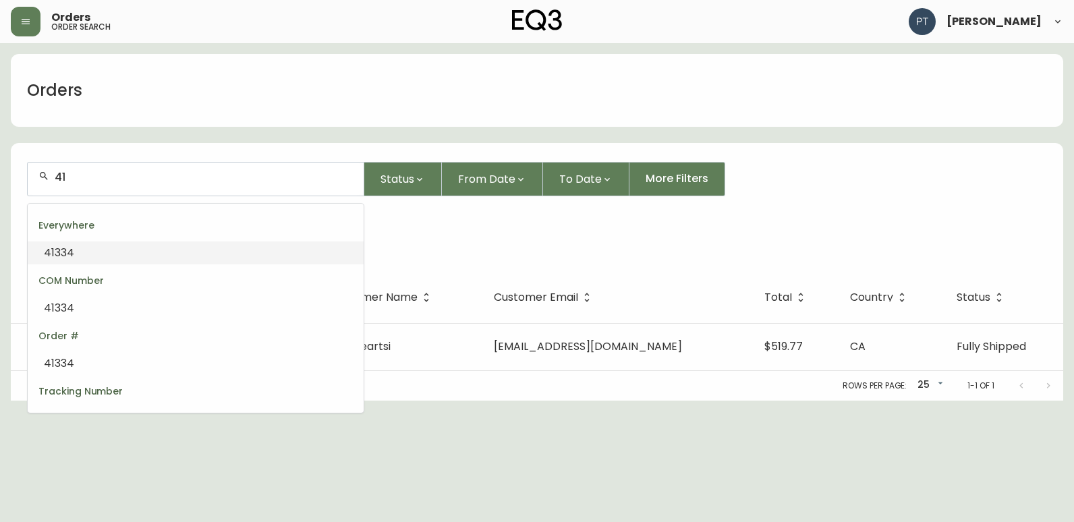
type input "4"
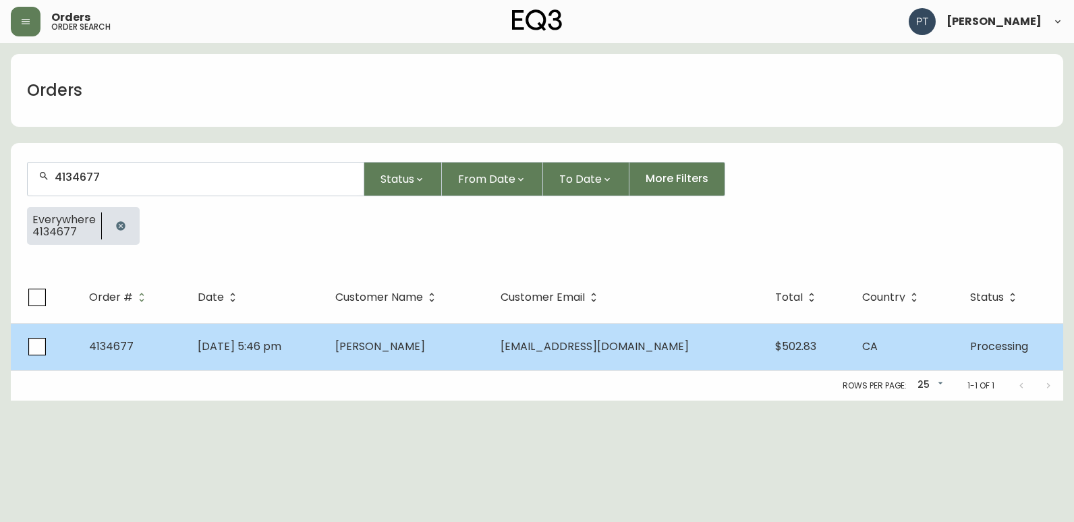
click at [422, 360] on td "[PERSON_NAME]" at bounding box center [407, 346] width 166 height 47
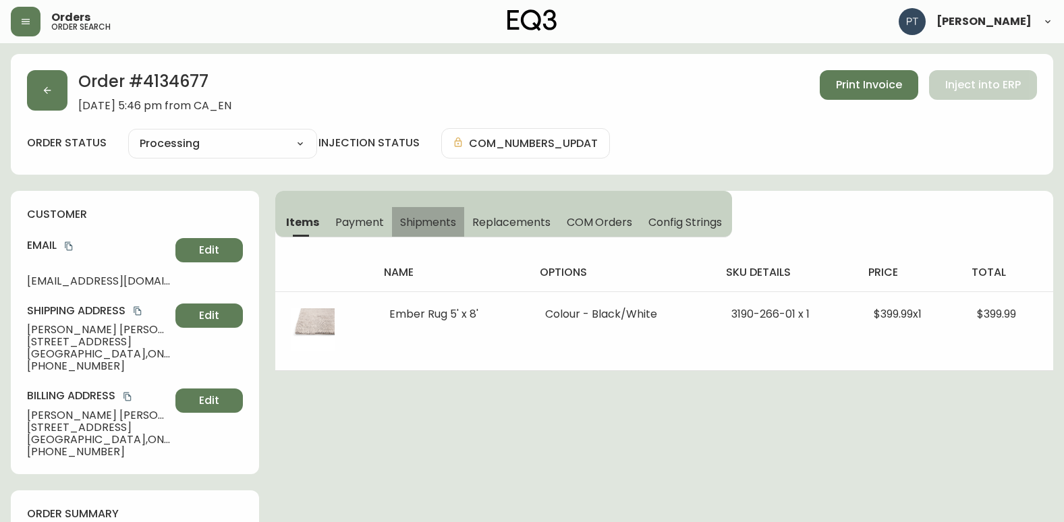
click at [419, 221] on span "Shipments" at bounding box center [428, 222] width 57 height 14
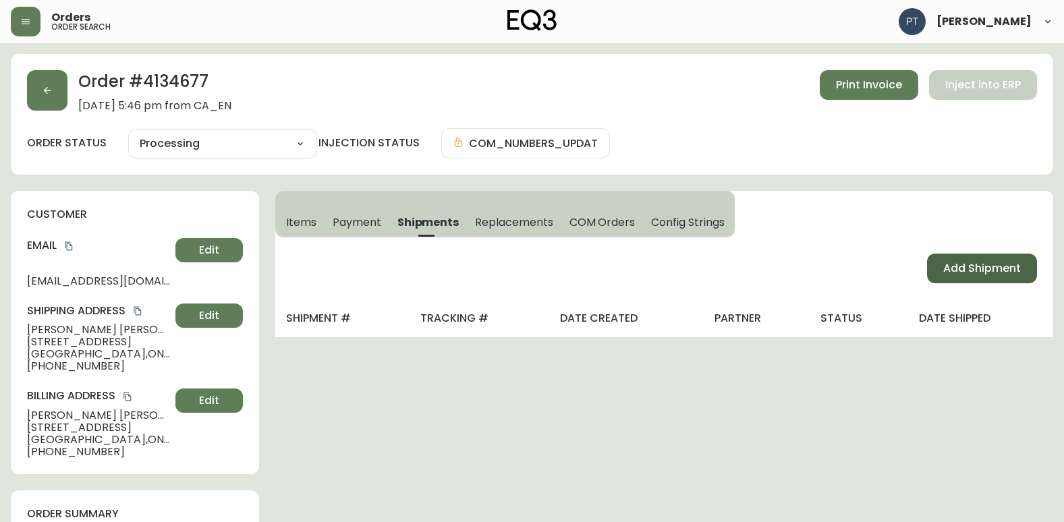
click at [979, 261] on span "Add Shipment" at bounding box center [982, 268] width 78 height 15
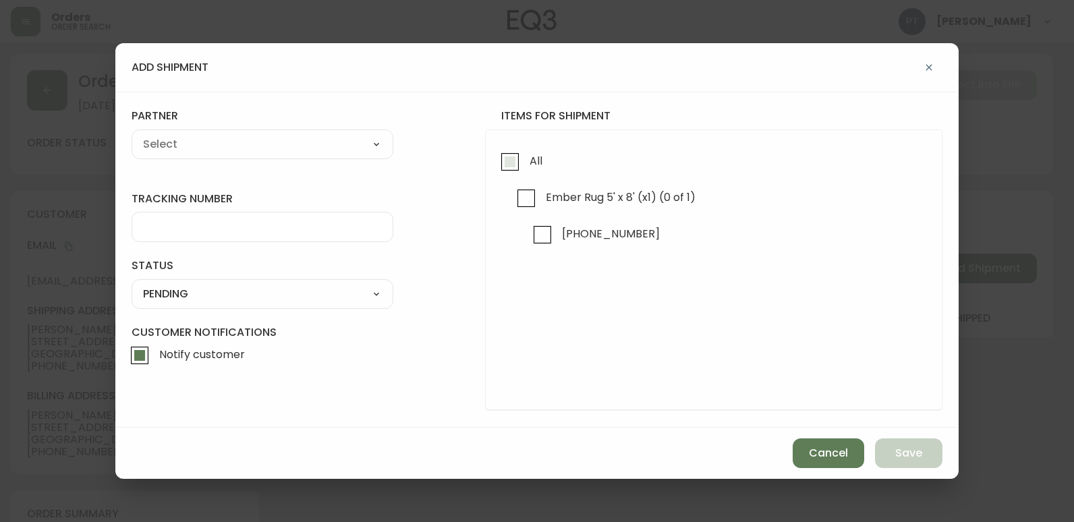
click at [509, 154] on input "All" at bounding box center [509, 161] width 31 height 31
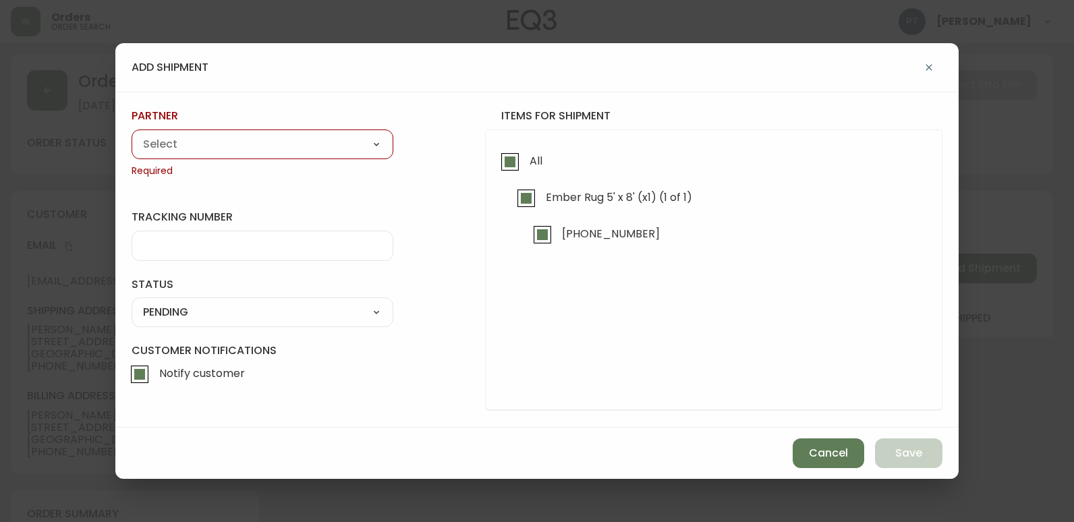
click at [341, 148] on select "A Move to Remember LLC ABF Freight Alero [PERSON_NAME] Canada Post CDS Ceva Log…" at bounding box center [263, 144] width 262 height 20
click at [132, 134] on select "A Move to Remember LLC ABF Freight Alero [PERSON_NAME] Canada Post CDS Ceva Log…" at bounding box center [263, 144] width 262 height 20
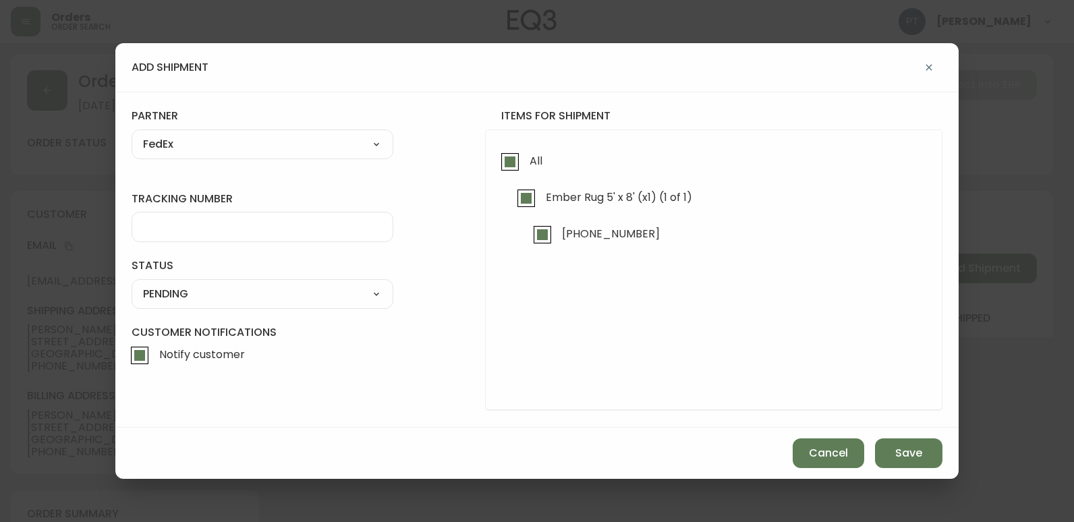
click at [241, 235] on div at bounding box center [263, 227] width 262 height 30
click at [305, 288] on select "SHIPPED PENDING CANCELLED" at bounding box center [263, 294] width 262 height 20
click at [132, 284] on select "SHIPPED PENDING CANCELLED" at bounding box center [263, 294] width 262 height 20
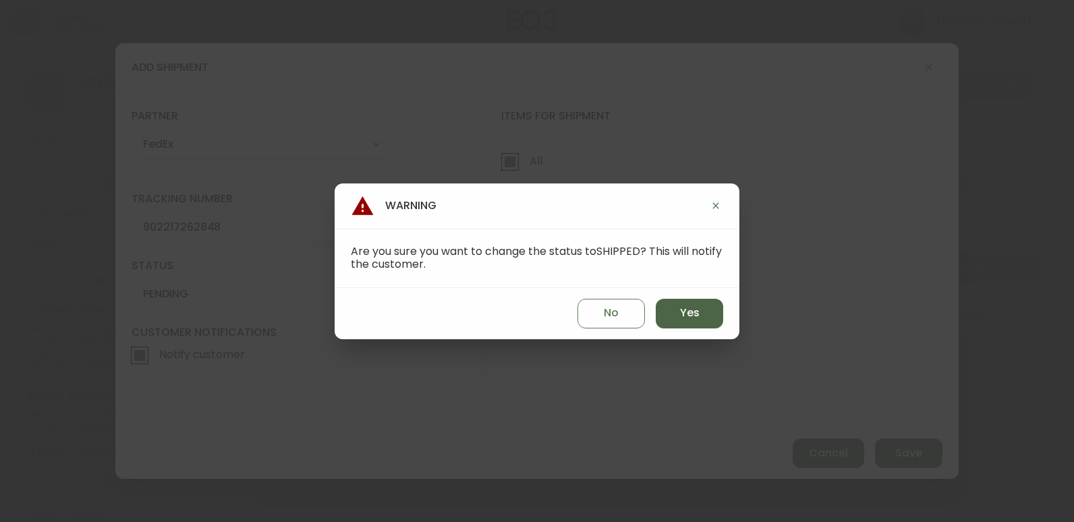
click at [699, 320] on button "Yes" at bounding box center [689, 314] width 67 height 30
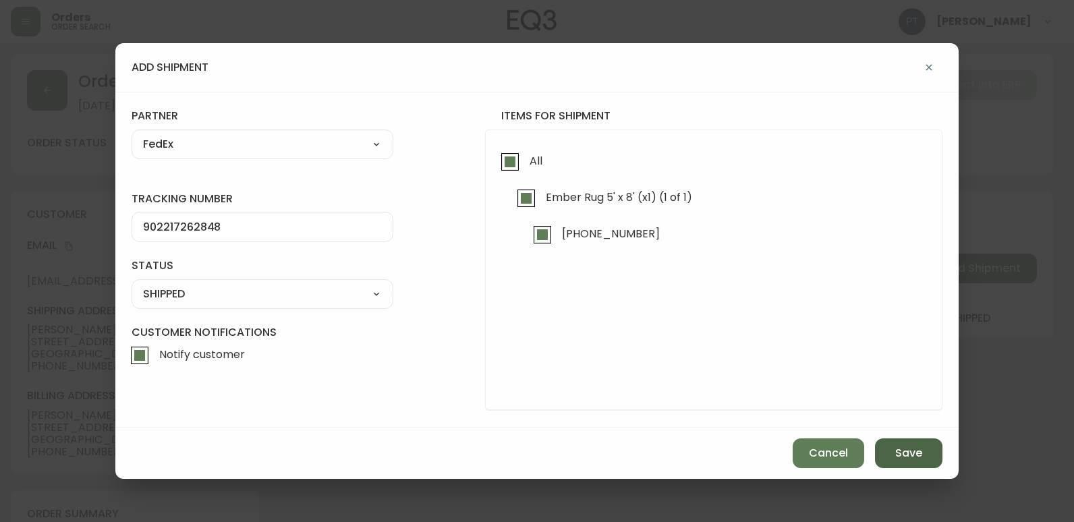
click at [917, 450] on span "Save" at bounding box center [908, 453] width 27 height 15
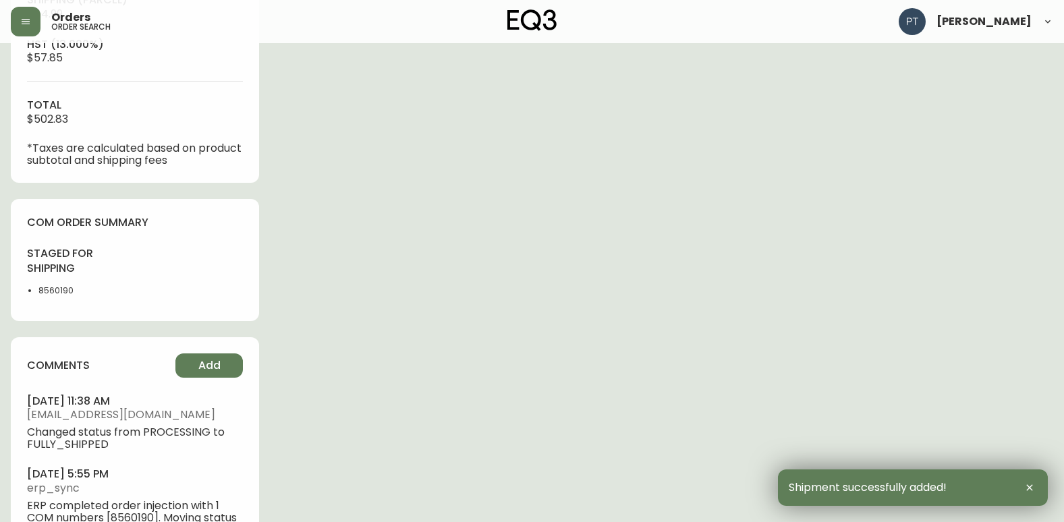
scroll to position [643, 0]
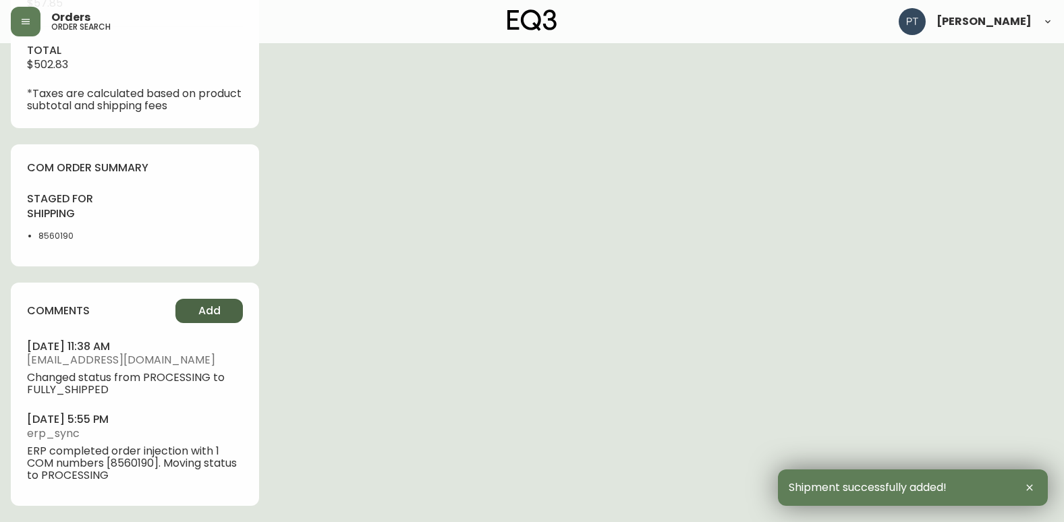
click at [232, 308] on button "Add" at bounding box center [208, 311] width 67 height 24
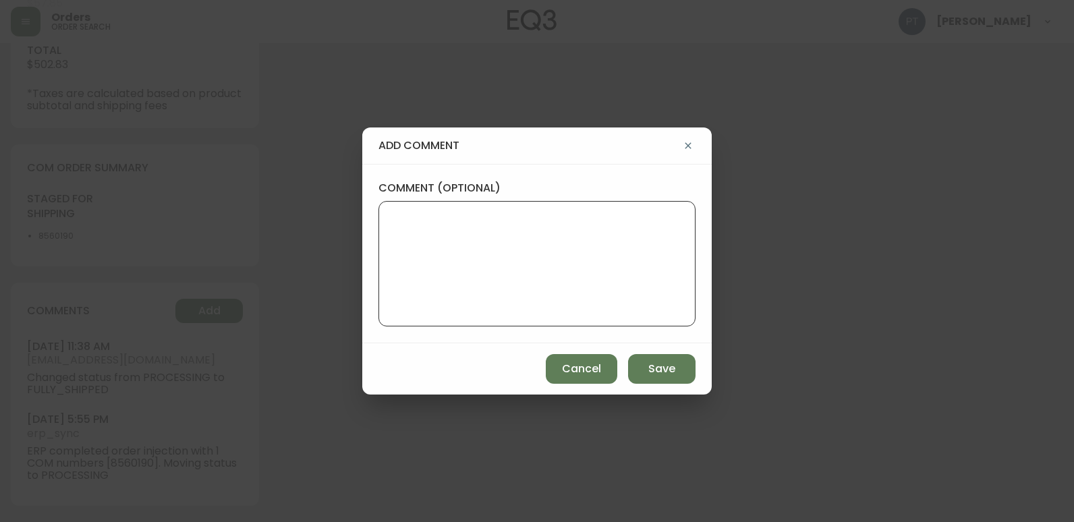
click at [420, 257] on textarea "comment (optional)" at bounding box center [537, 264] width 294 height 108
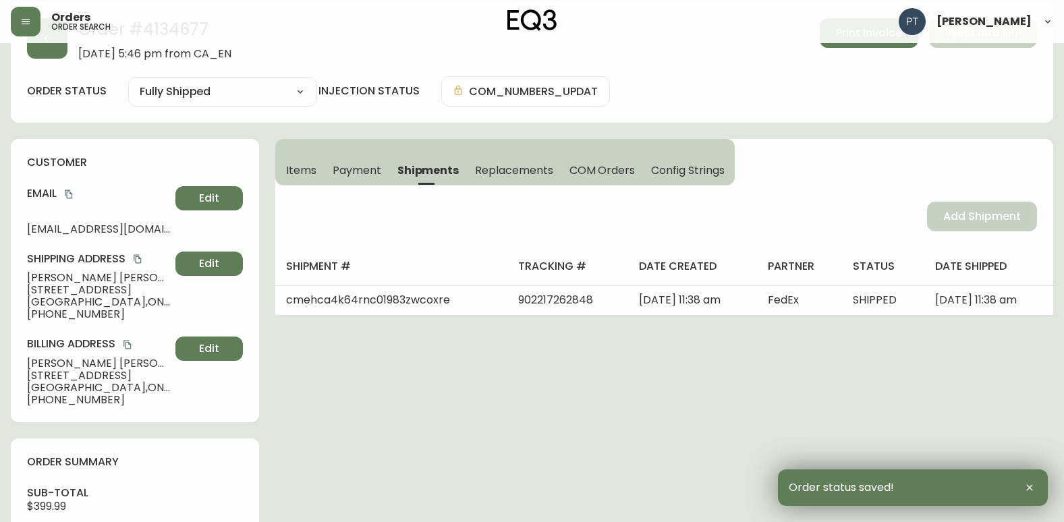
scroll to position [0, 0]
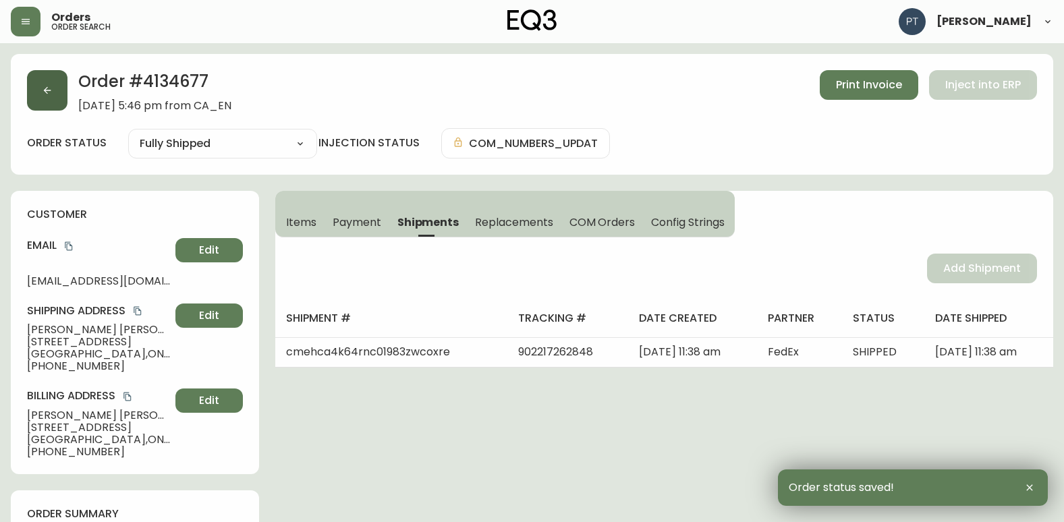
click at [36, 91] on button "button" at bounding box center [47, 90] width 40 height 40
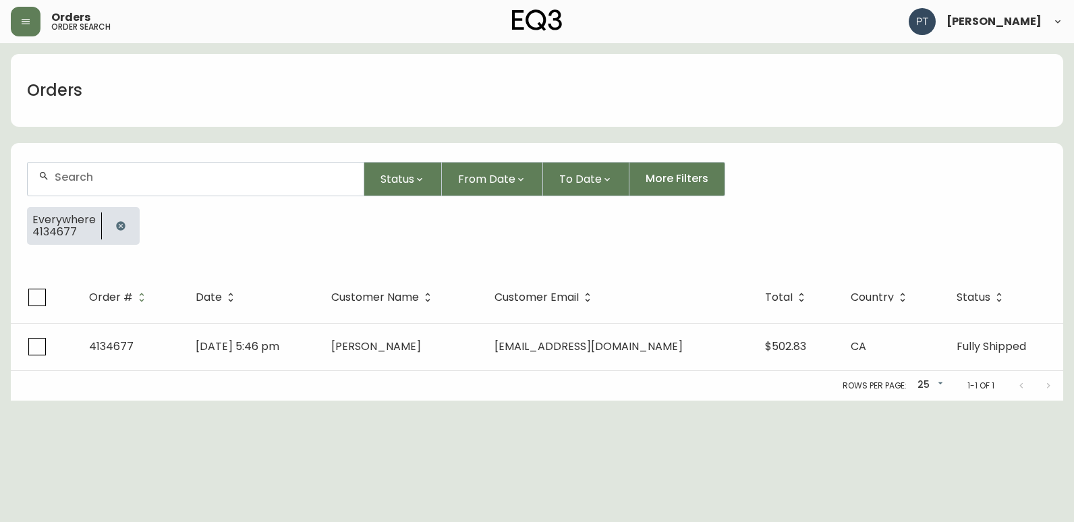
click at [181, 190] on div at bounding box center [196, 179] width 336 height 33
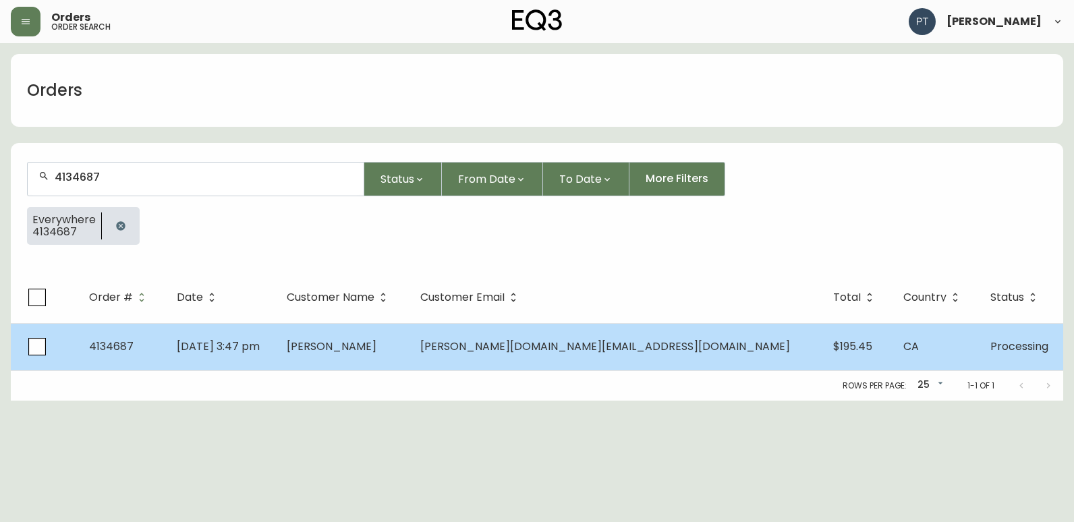
click at [376, 347] on span "[PERSON_NAME]" at bounding box center [332, 347] width 90 height 16
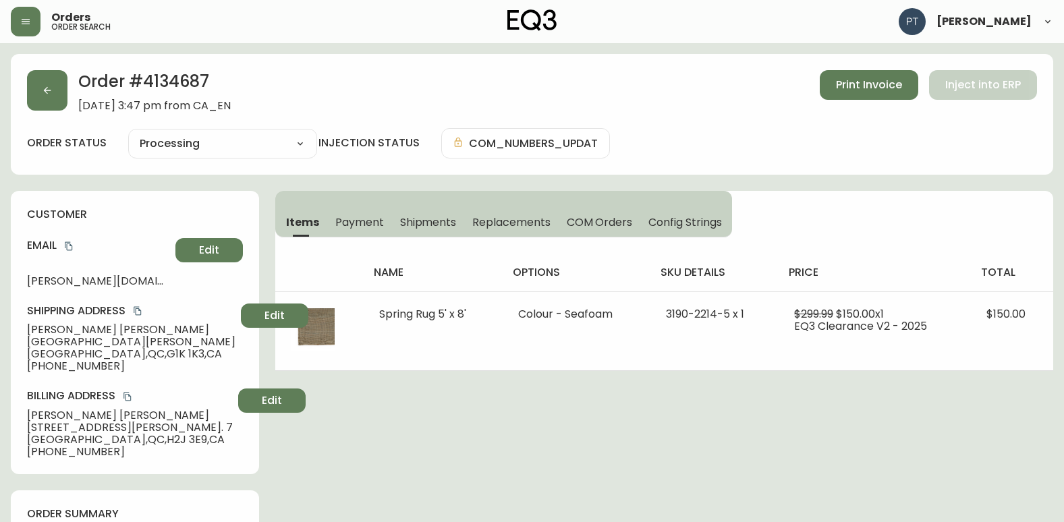
click at [403, 220] on span "Shipments" at bounding box center [428, 222] width 57 height 14
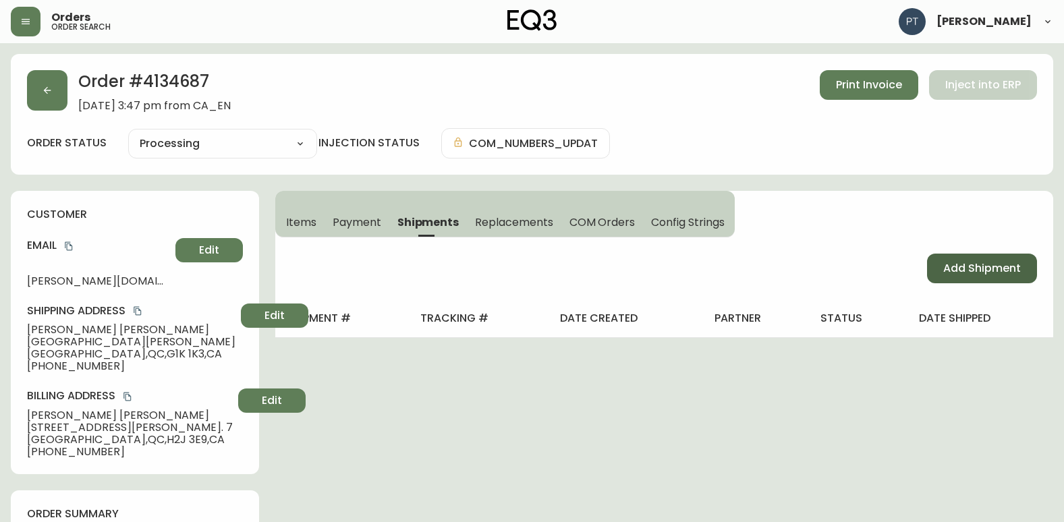
click at [1027, 266] on button "Add Shipment" at bounding box center [982, 269] width 110 height 30
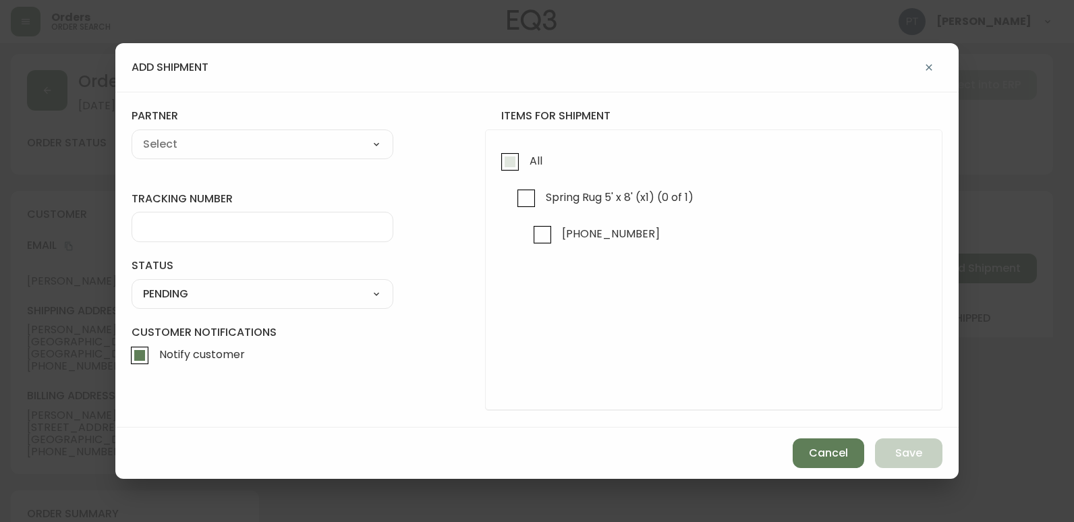
click at [517, 168] on input "All" at bounding box center [509, 161] width 31 height 31
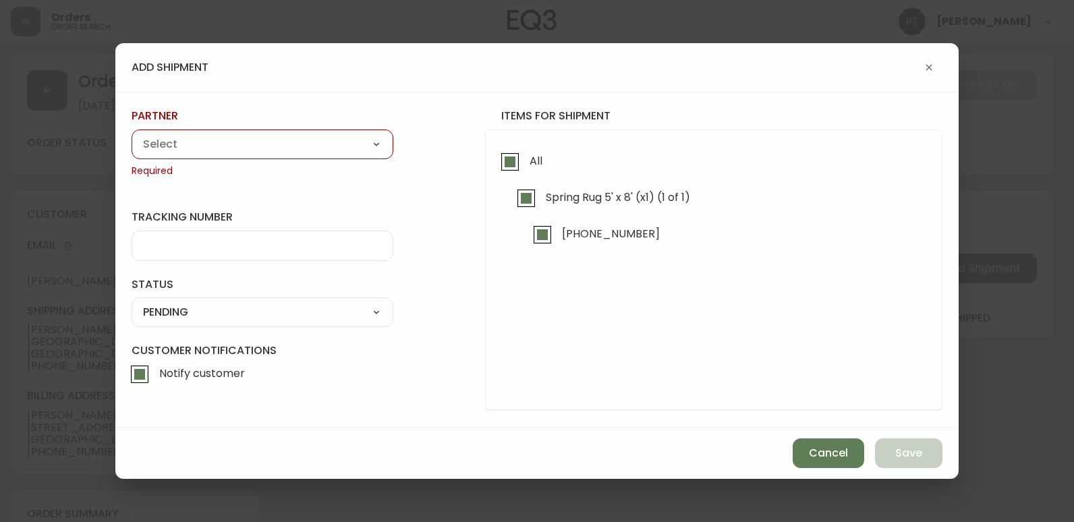
click at [256, 138] on select "A Move to Remember LLC ABF Freight Alero [PERSON_NAME] Canada Post CDS Ceva Log…" at bounding box center [263, 144] width 262 height 20
click at [132, 134] on select "A Move to Remember LLC ABF Freight Alero [PERSON_NAME] Canada Post CDS Ceva Log…" at bounding box center [263, 144] width 262 height 20
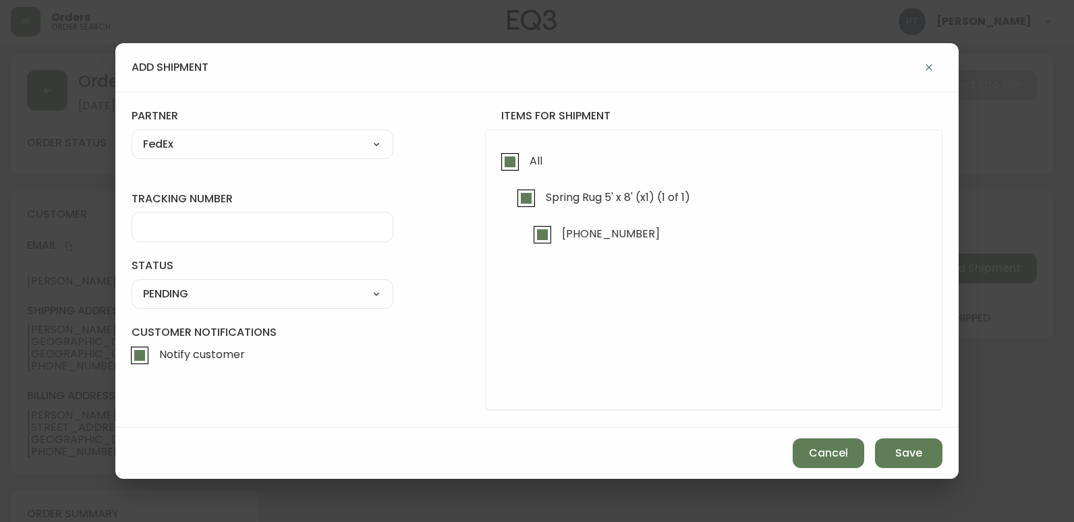
click at [275, 234] on div at bounding box center [263, 227] width 262 height 30
click at [219, 289] on select "SHIPPED PENDING CANCELLED" at bounding box center [263, 294] width 262 height 20
click at [132, 284] on select "SHIPPED PENDING CANCELLED" at bounding box center [263, 294] width 262 height 20
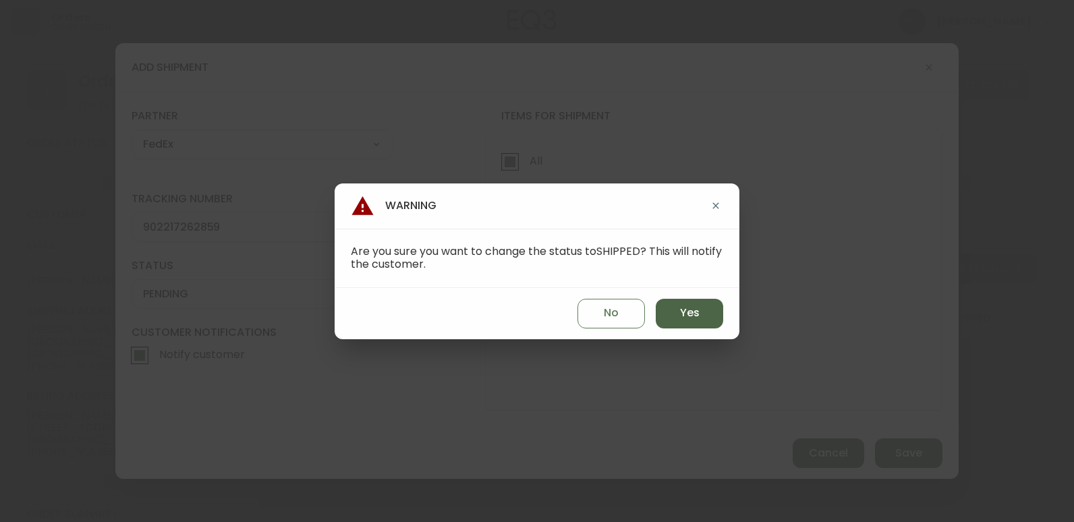
click at [684, 308] on span "Yes" at bounding box center [690, 313] width 20 height 15
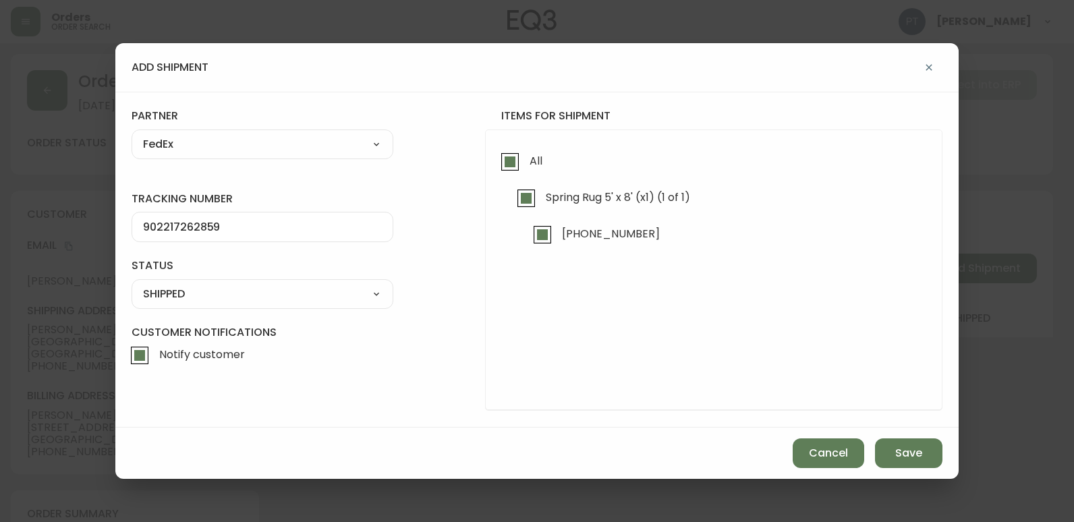
click at [927, 473] on div "Cancel Save" at bounding box center [536, 453] width 843 height 51
click at [917, 460] on span "Save" at bounding box center [908, 453] width 27 height 15
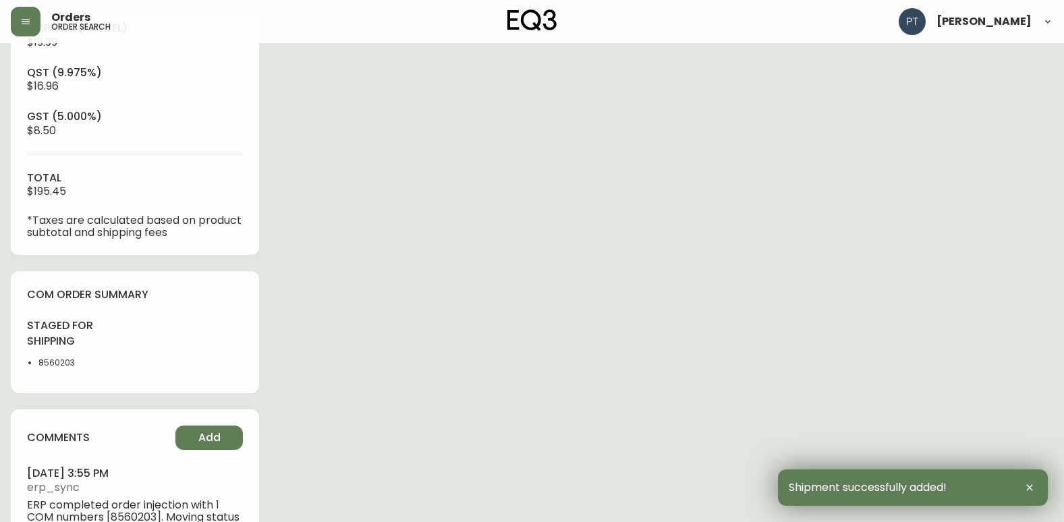
scroll to position [614, 0]
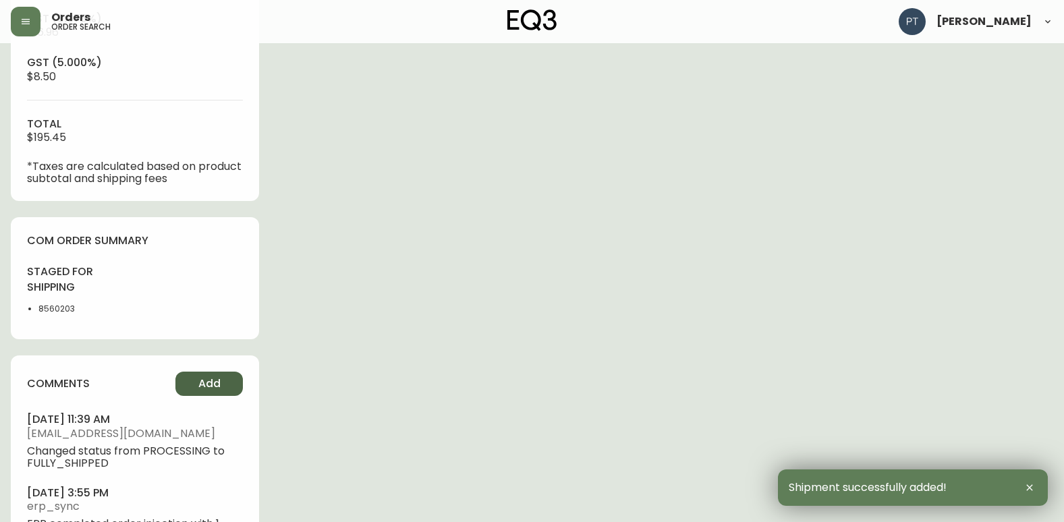
click at [202, 396] on button "Add" at bounding box center [208, 384] width 67 height 24
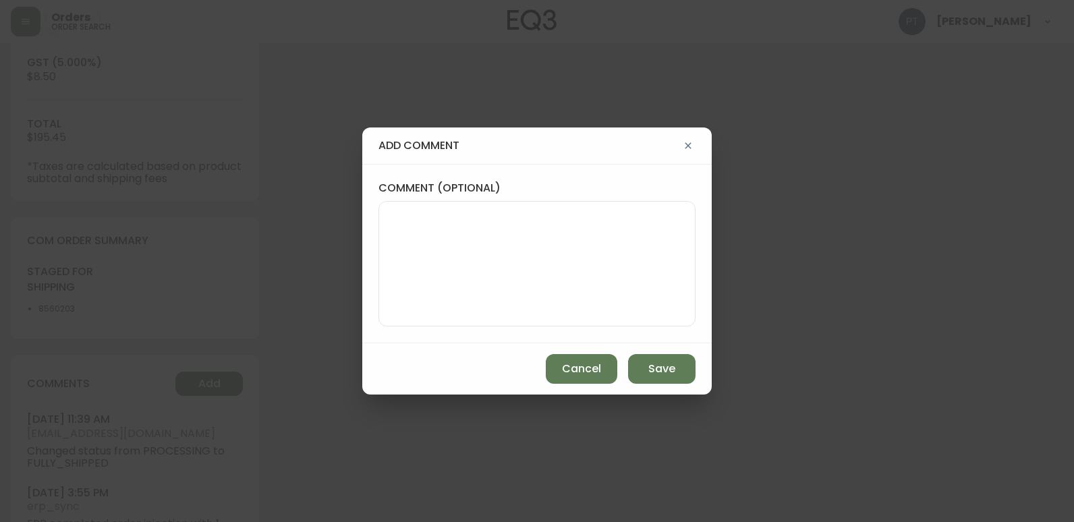
click at [425, 270] on textarea "comment (optional)" at bounding box center [537, 264] width 294 height 108
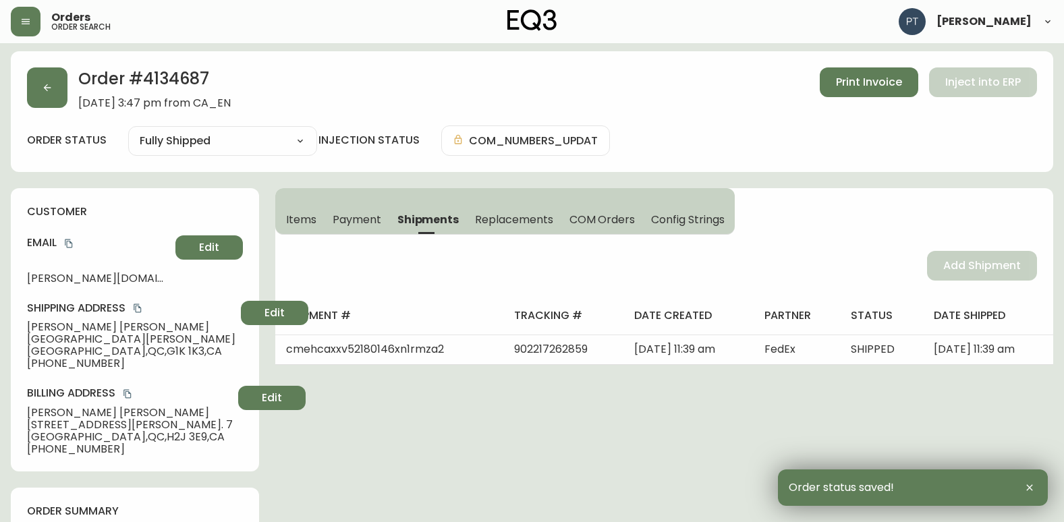
scroll to position [0, 0]
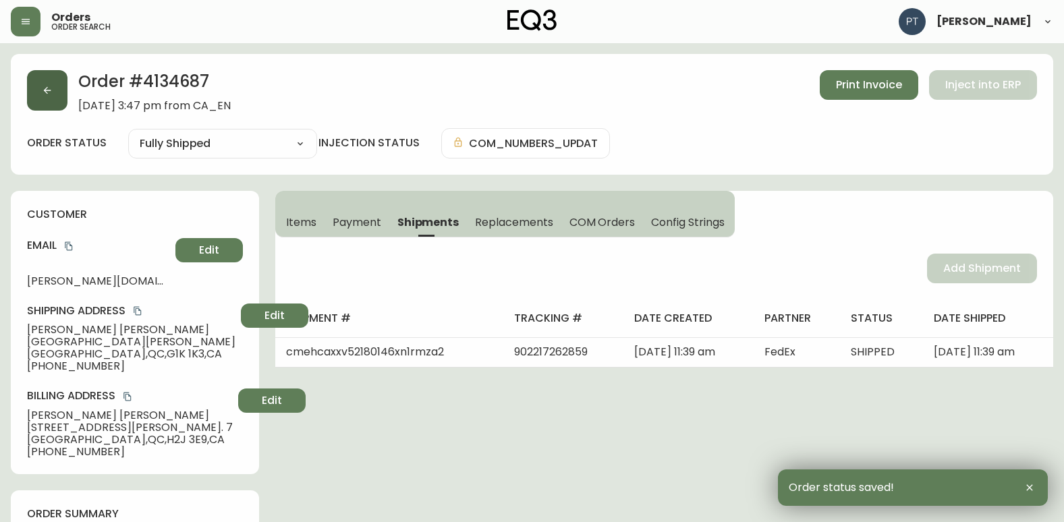
click at [59, 108] on button "button" at bounding box center [47, 90] width 40 height 40
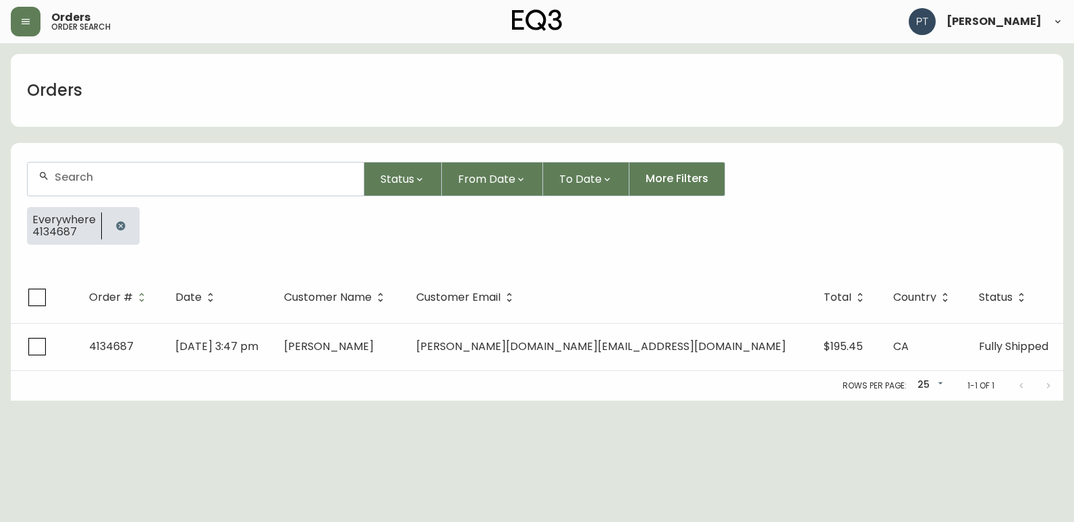
click at [154, 182] on input "text" at bounding box center [204, 177] width 298 height 13
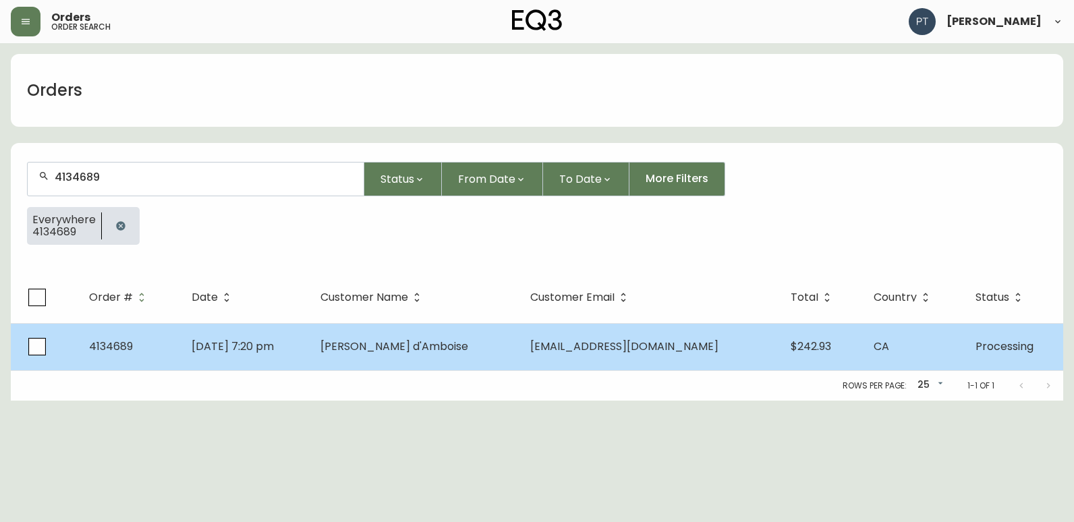
click at [410, 368] on td "[PERSON_NAME] d'Amboise" at bounding box center [415, 346] width 210 height 47
drag, startPoint x: 411, startPoint y: 368, endPoint x: 354, endPoint y: 366, distance: 57.3
click at [310, 366] on td "[DATE] 7:20 pm" at bounding box center [245, 346] width 129 height 47
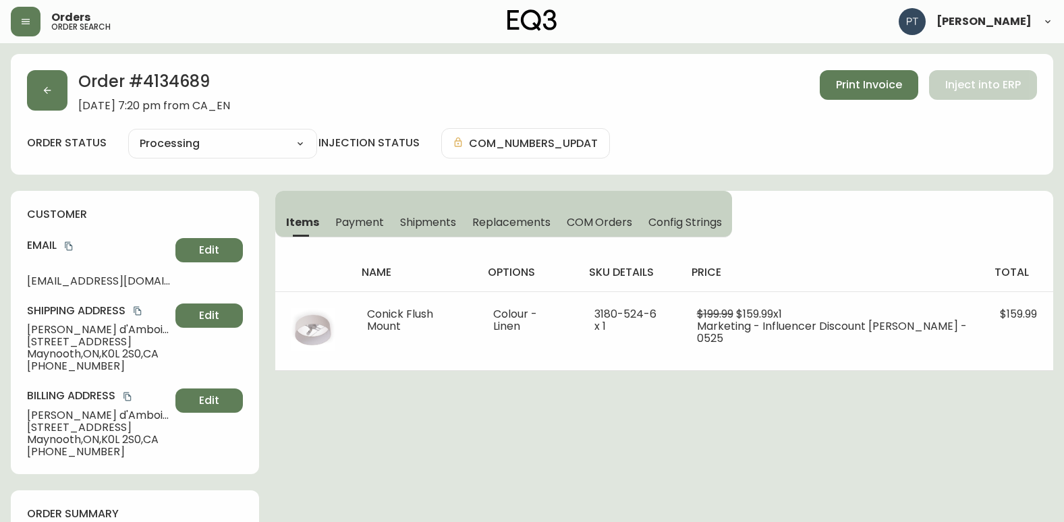
click at [414, 225] on span "Shipments" at bounding box center [428, 222] width 57 height 14
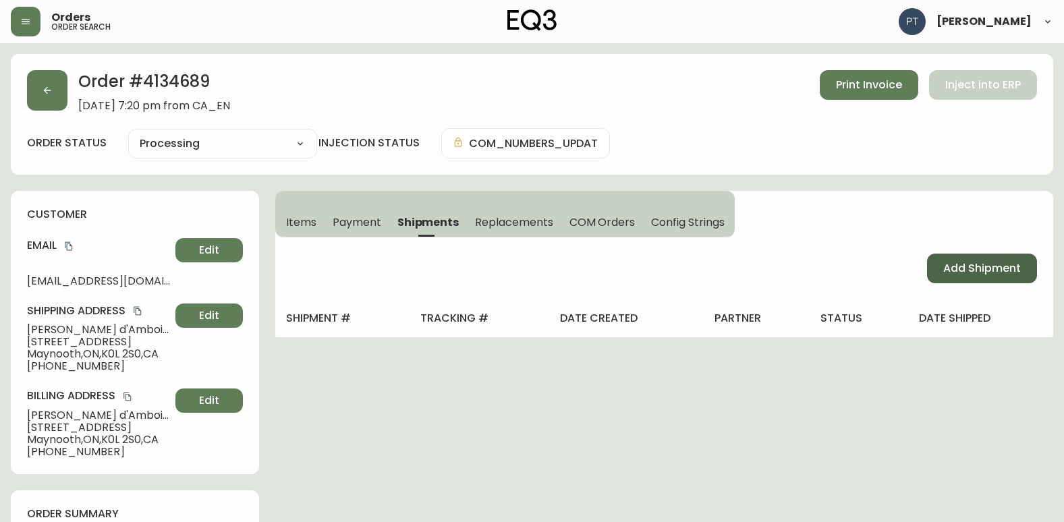
click at [954, 271] on span "Add Shipment" at bounding box center [982, 268] width 78 height 15
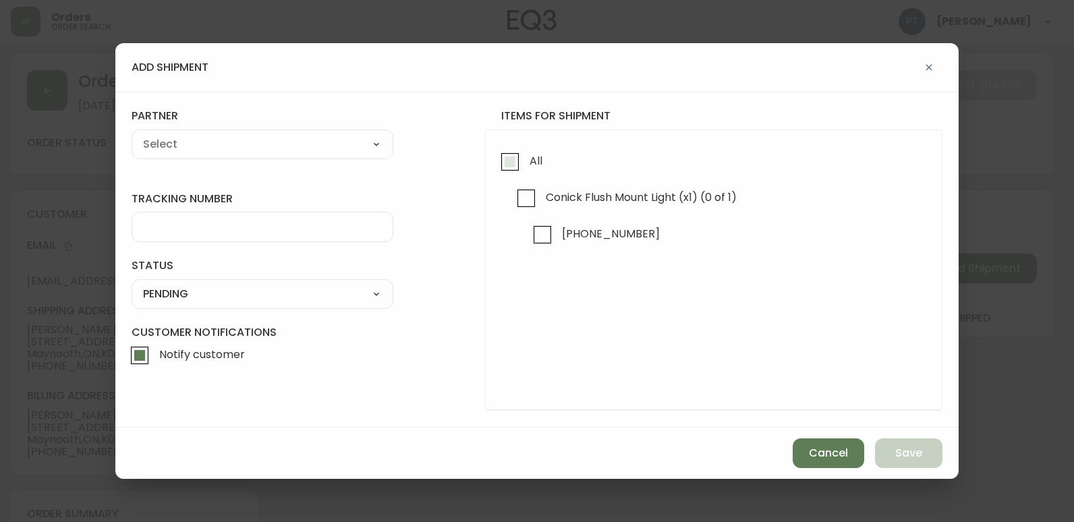
drag, startPoint x: 519, startPoint y: 172, endPoint x: 405, endPoint y: 154, distance: 115.4
click at [519, 172] on input "All" at bounding box center [509, 161] width 31 height 31
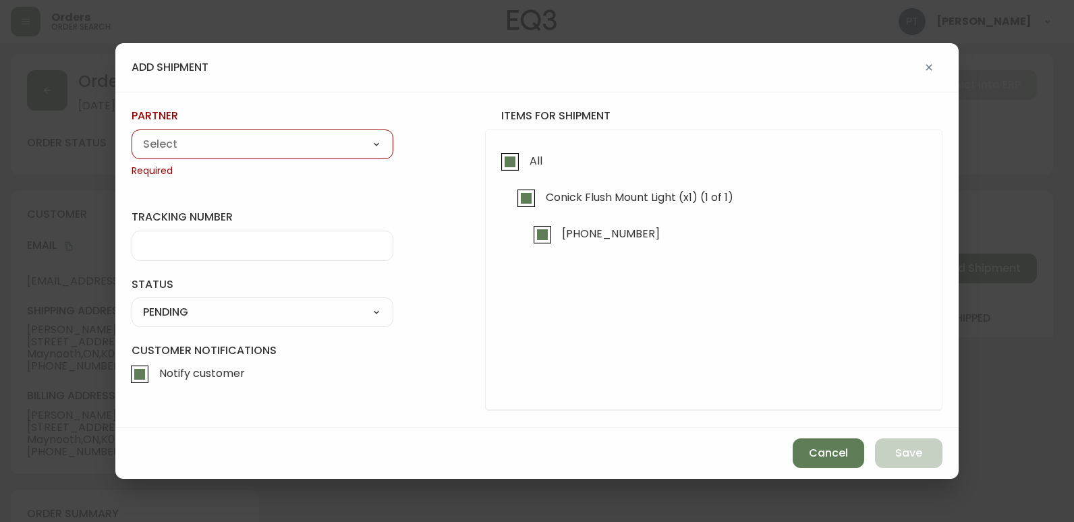
click at [321, 140] on select "A Move to Remember LLC ABF Freight Alero [PERSON_NAME] Canada Post CDS Ceva Log…" at bounding box center [263, 144] width 262 height 20
click at [132, 134] on select "A Move to Remember LLC ABF Freight Alero [PERSON_NAME] Canada Post CDS Ceva Log…" at bounding box center [263, 144] width 262 height 20
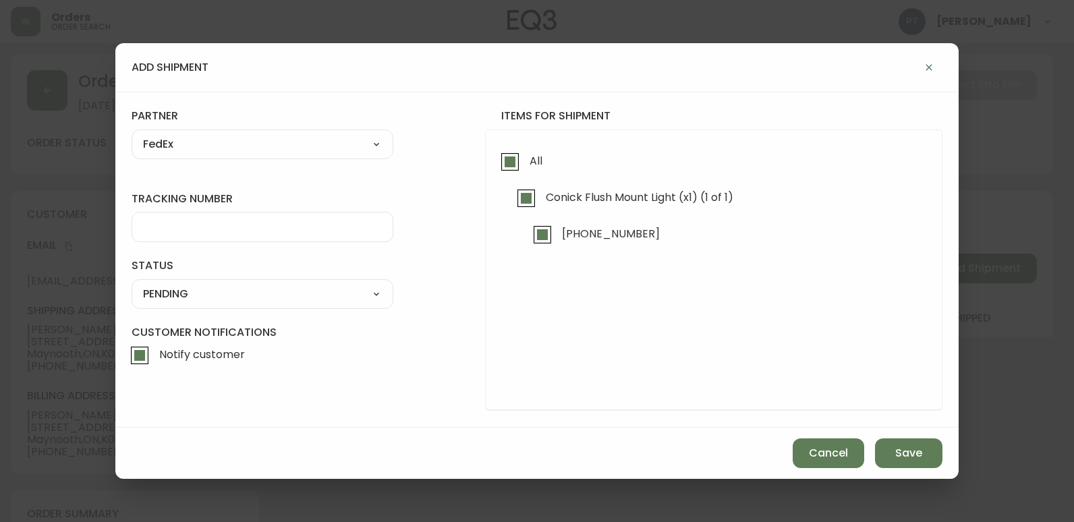
drag, startPoint x: 252, startPoint y: 212, endPoint x: 250, endPoint y: 222, distance: 9.7
click at [251, 217] on div at bounding box center [263, 227] width 262 height 30
click at [235, 293] on select "SHIPPED PENDING CANCELLED" at bounding box center [263, 294] width 262 height 20
click at [132, 284] on select "SHIPPED PENDING CANCELLED" at bounding box center [263, 294] width 262 height 20
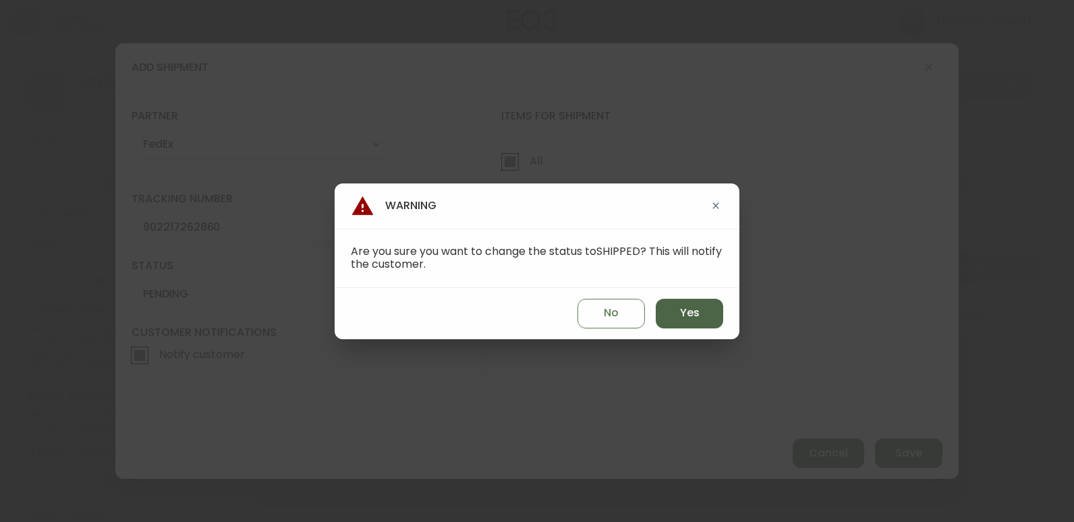
click at [666, 320] on button "Yes" at bounding box center [689, 314] width 67 height 30
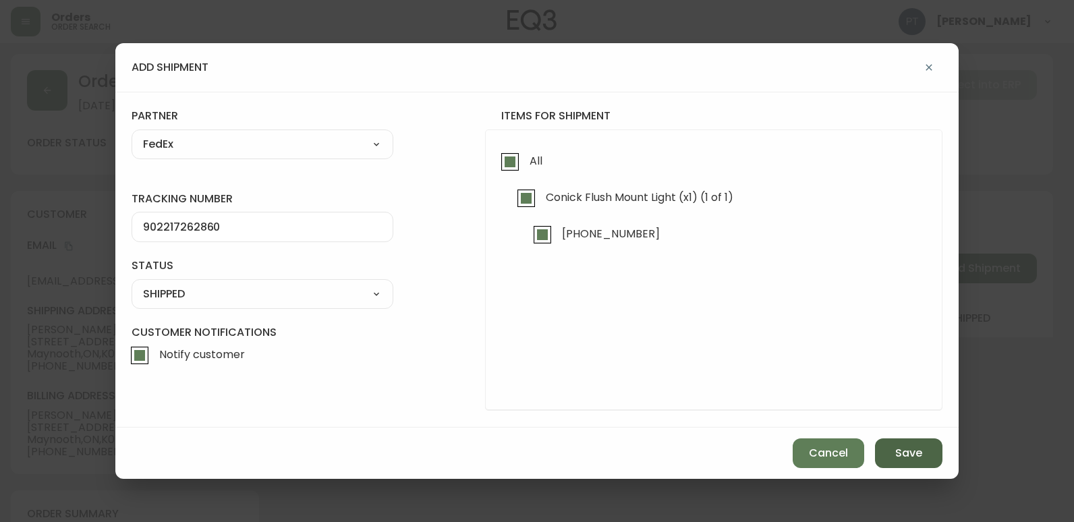
click at [907, 465] on button "Save" at bounding box center [908, 453] width 67 height 30
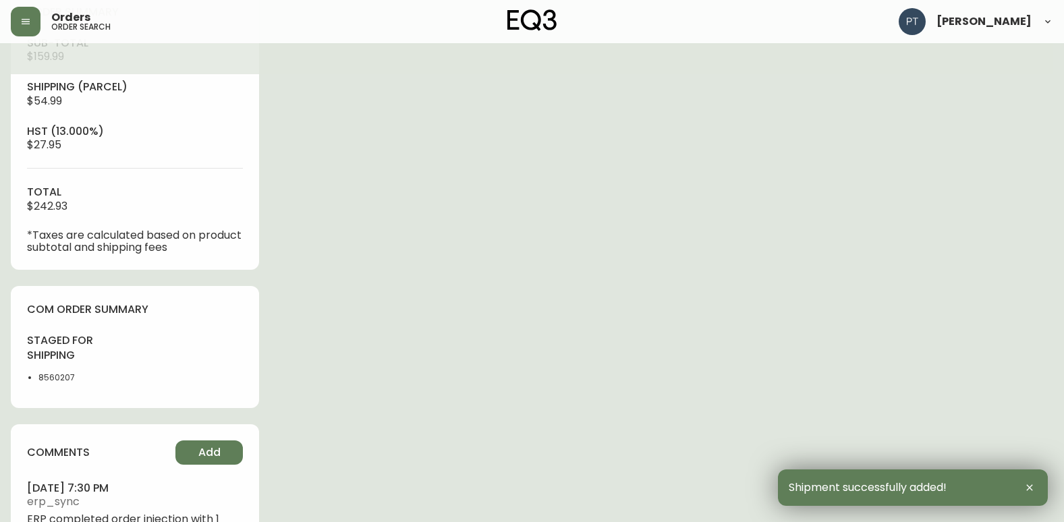
scroll to position [570, 0]
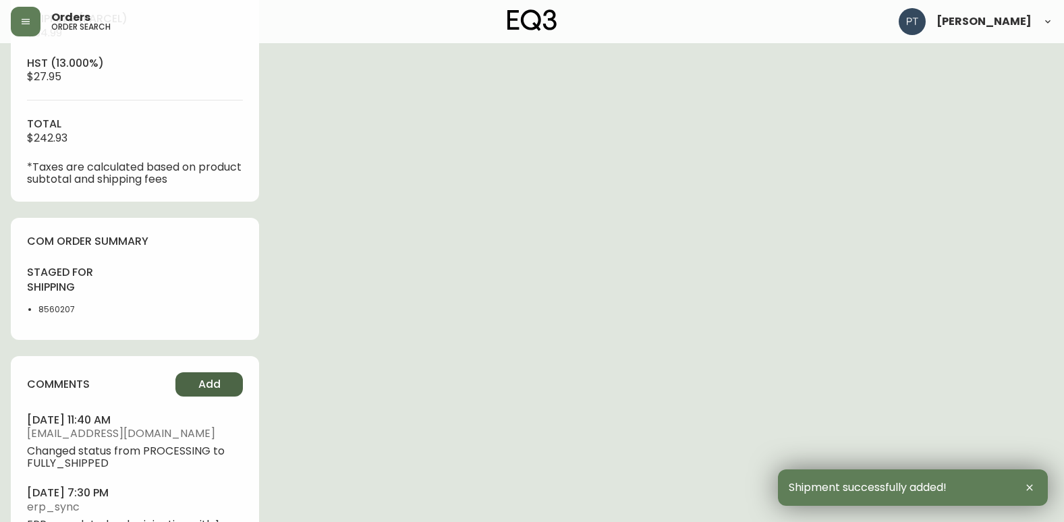
click at [190, 384] on button "Add" at bounding box center [208, 384] width 67 height 24
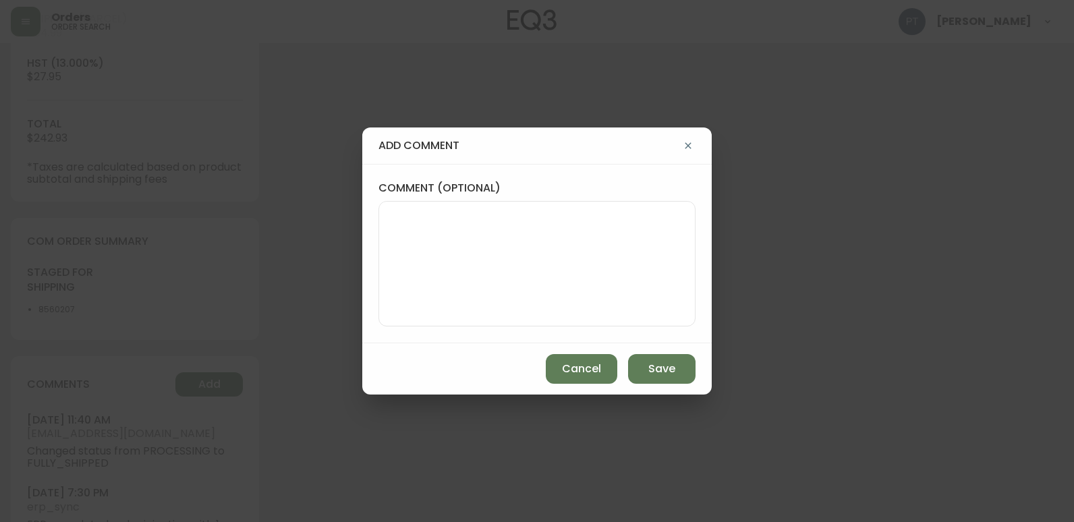
drag, startPoint x: 463, startPoint y: 268, endPoint x: 451, endPoint y: 263, distance: 13.9
click at [464, 267] on textarea "comment (optional)" at bounding box center [537, 264] width 294 height 108
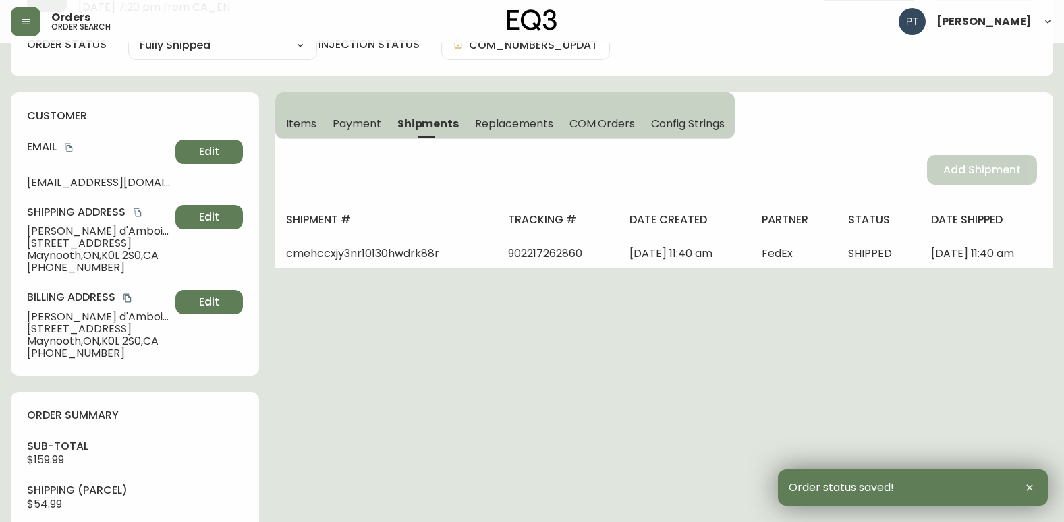
scroll to position [0, 0]
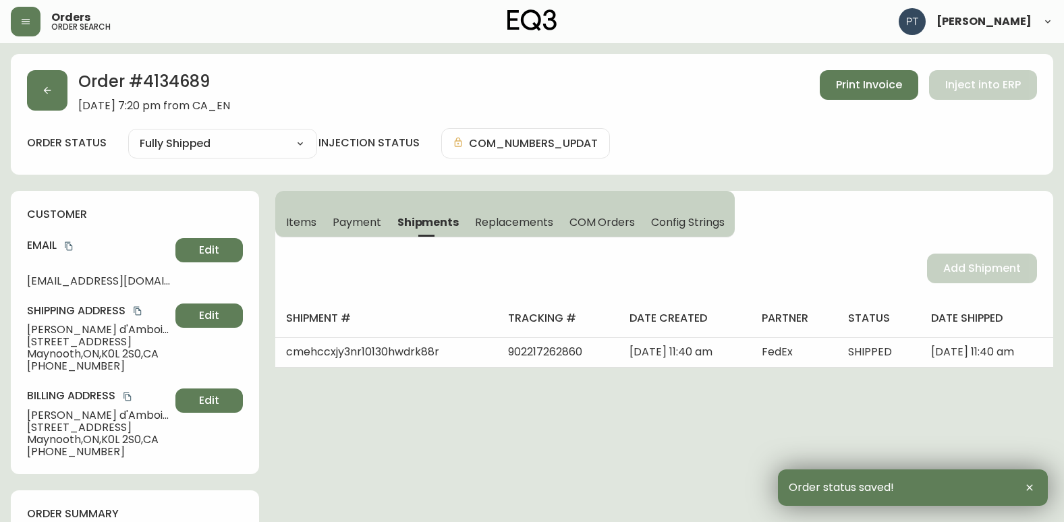
click at [18, 86] on div "Order # 4134689 [DATE] 7:20 pm from CA_EN Print Invoice Inject into ERP order s…" at bounding box center [532, 114] width 1042 height 121
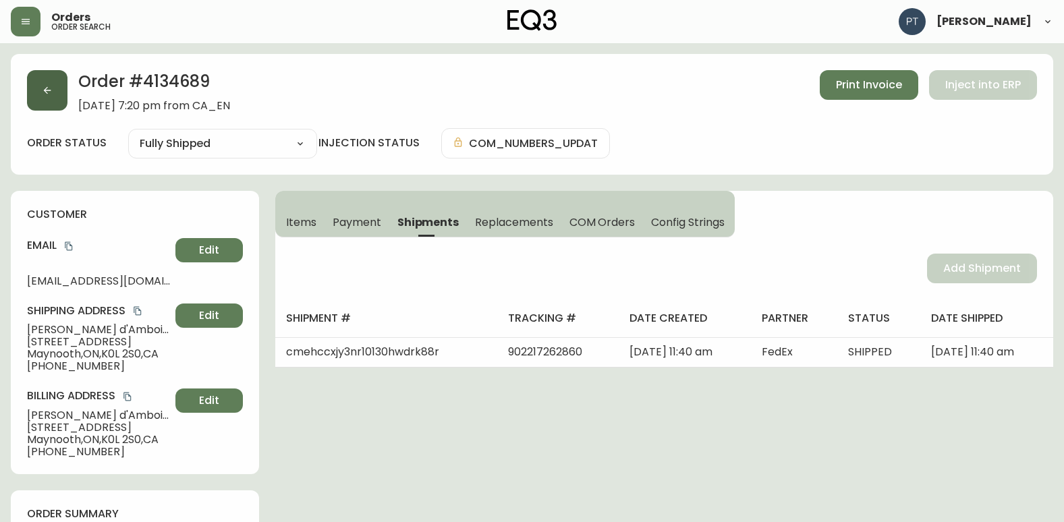
click at [46, 93] on icon "button" at bounding box center [47, 90] width 11 height 11
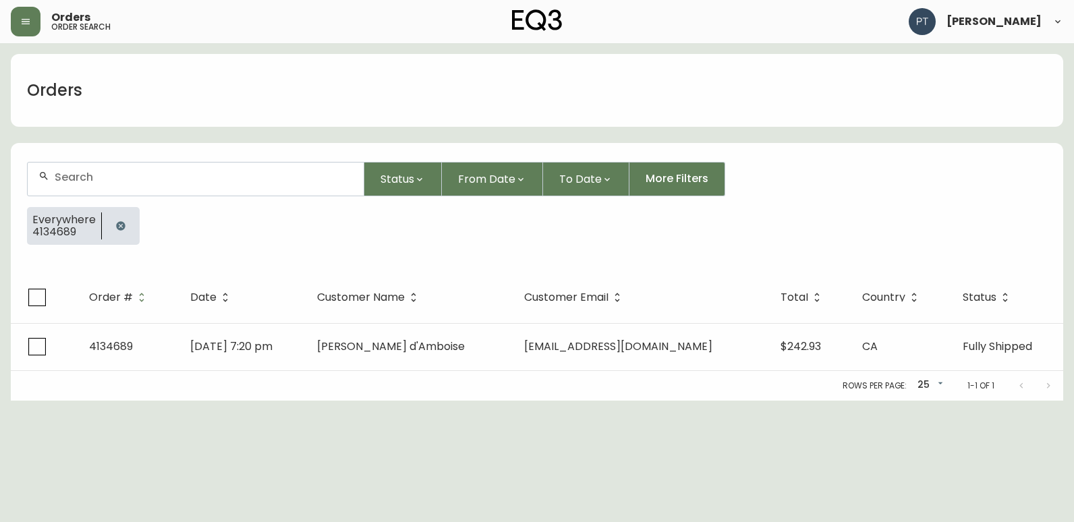
click at [185, 183] on div at bounding box center [196, 179] width 336 height 33
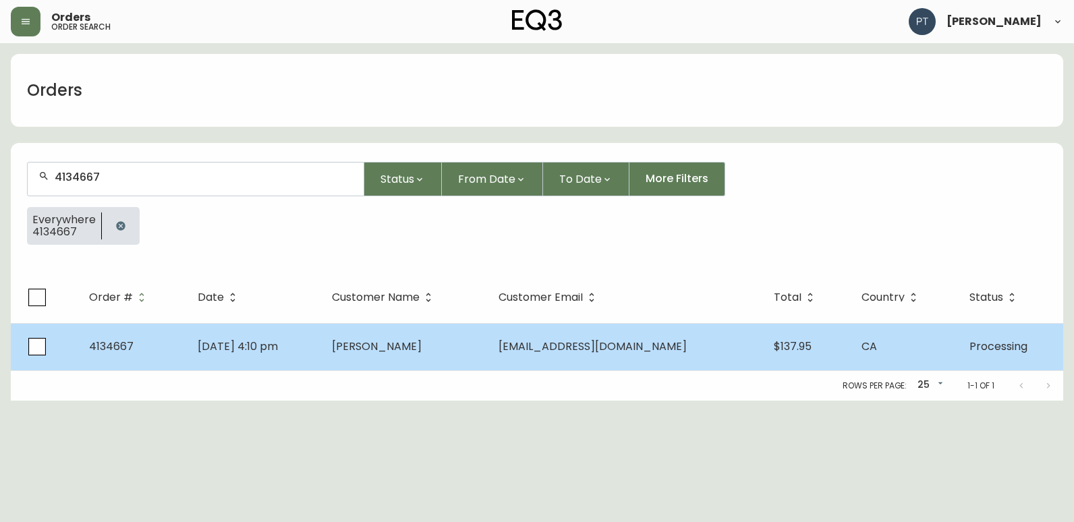
click at [438, 359] on td "[PERSON_NAME]" at bounding box center [404, 346] width 167 height 47
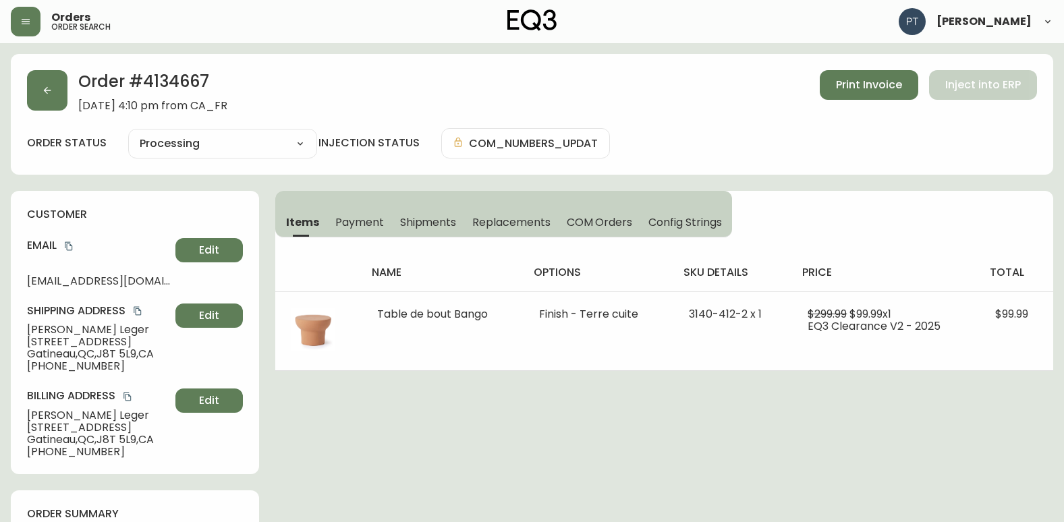
click at [467, 230] on button "Replacements" at bounding box center [511, 222] width 94 height 30
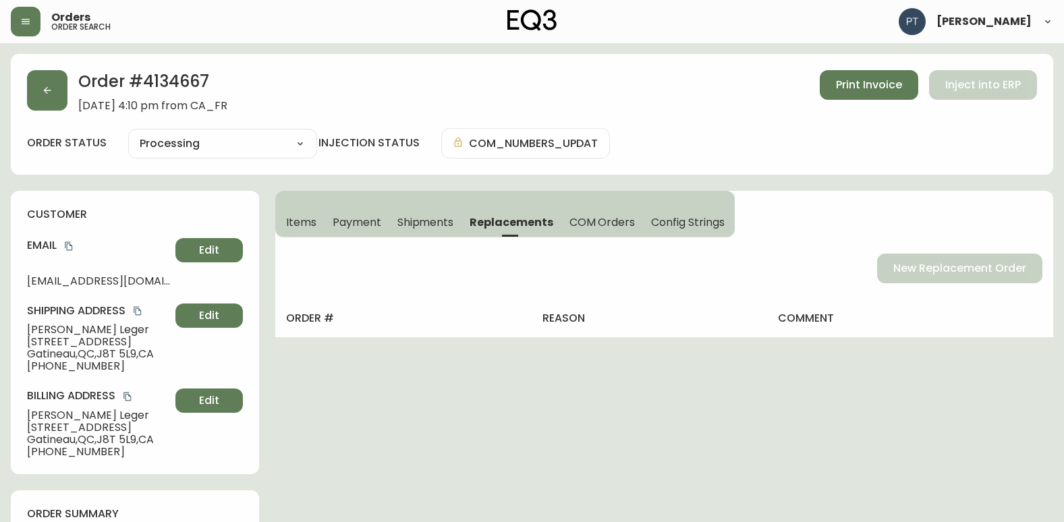
click at [419, 228] on span "Shipments" at bounding box center [425, 222] width 57 height 14
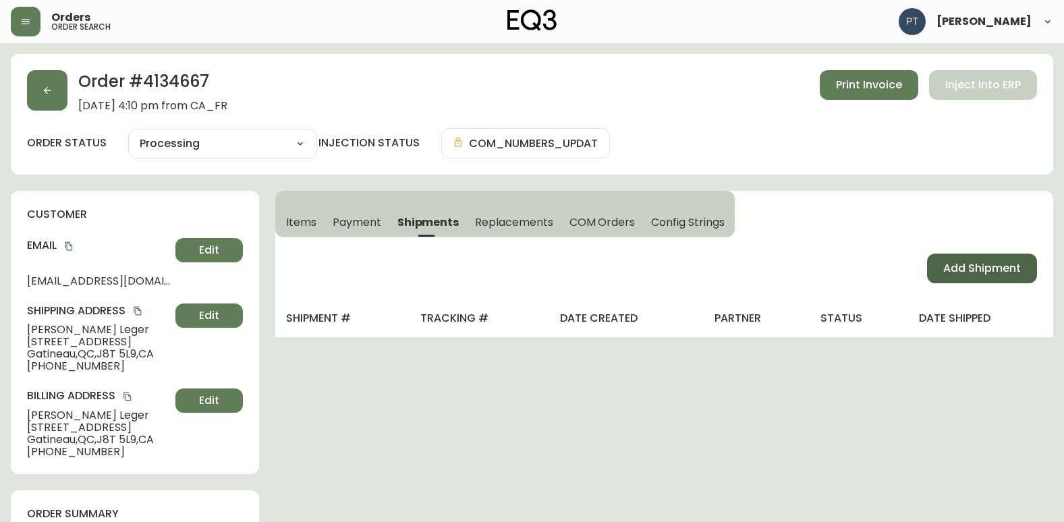
click at [963, 274] on span "Add Shipment" at bounding box center [982, 268] width 78 height 15
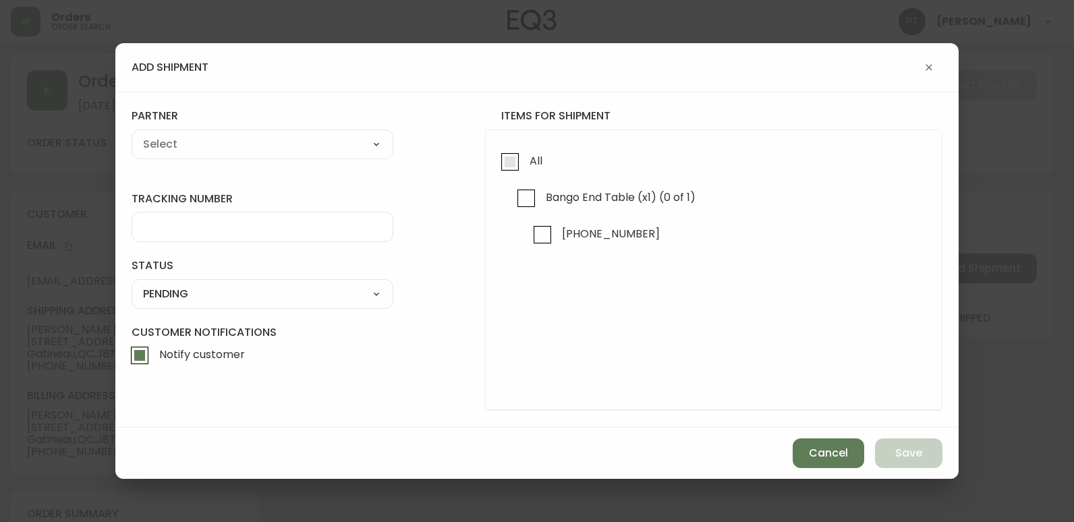
click at [517, 177] on label "All" at bounding box center [518, 164] width 48 height 36
click at [517, 177] on input "All" at bounding box center [509, 161] width 31 height 31
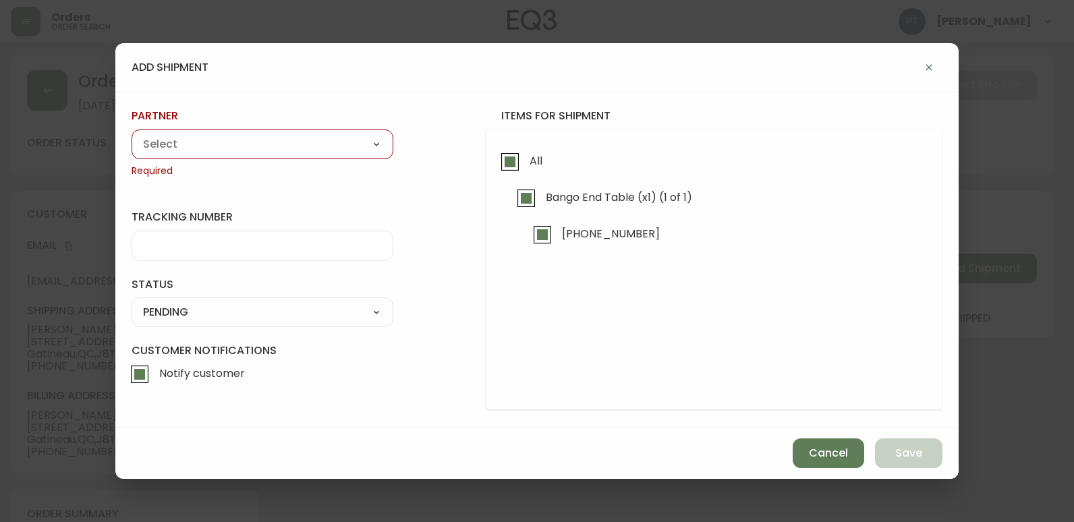
click at [381, 148] on select "A Move to Remember LLC ABF Freight Alero [PERSON_NAME] Canada Post CDS Ceva Log…" at bounding box center [263, 144] width 262 height 20
click at [132, 134] on select "A Move to Remember LLC ABF Freight Alero [PERSON_NAME] Canada Post CDS Ceva Log…" at bounding box center [263, 144] width 262 height 20
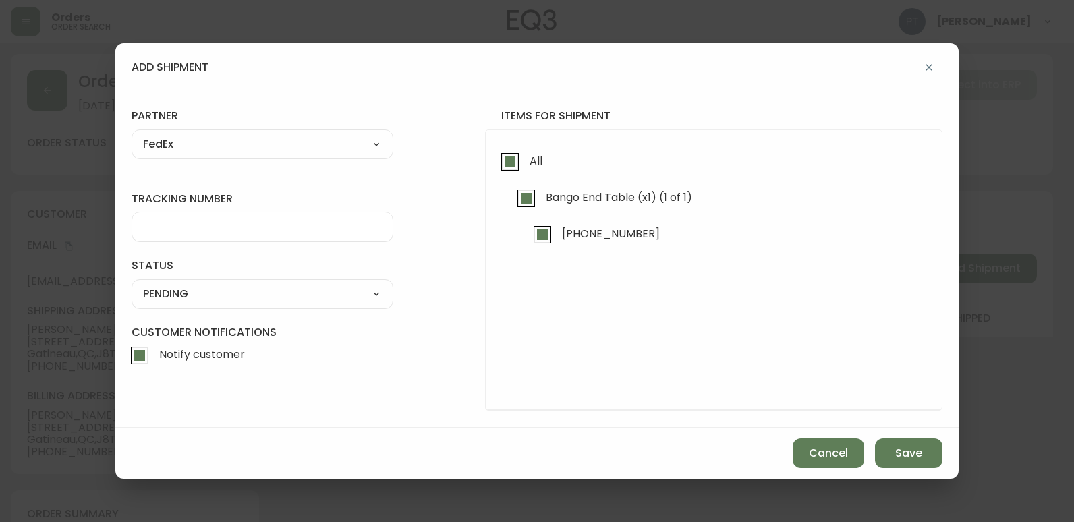
click at [231, 254] on form "tracking number status PENDING SHIPPED PENDING CANCELLED partner FedEx A Move t…" at bounding box center [537, 259] width 811 height 301
click at [238, 233] on input "tracking number" at bounding box center [262, 227] width 239 height 13
click at [278, 312] on form "tracking number 902217262780 status PENDING SHIPPED PENDING CANCELLED partner F…" at bounding box center [537, 259] width 811 height 301
click at [283, 310] on form "tracking number 902217262780 status PENDING SHIPPED PENDING CANCELLED partner F…" at bounding box center [537, 259] width 811 height 301
click at [295, 305] on div "SHIPPED PENDING CANCELLED" at bounding box center [263, 294] width 262 height 30
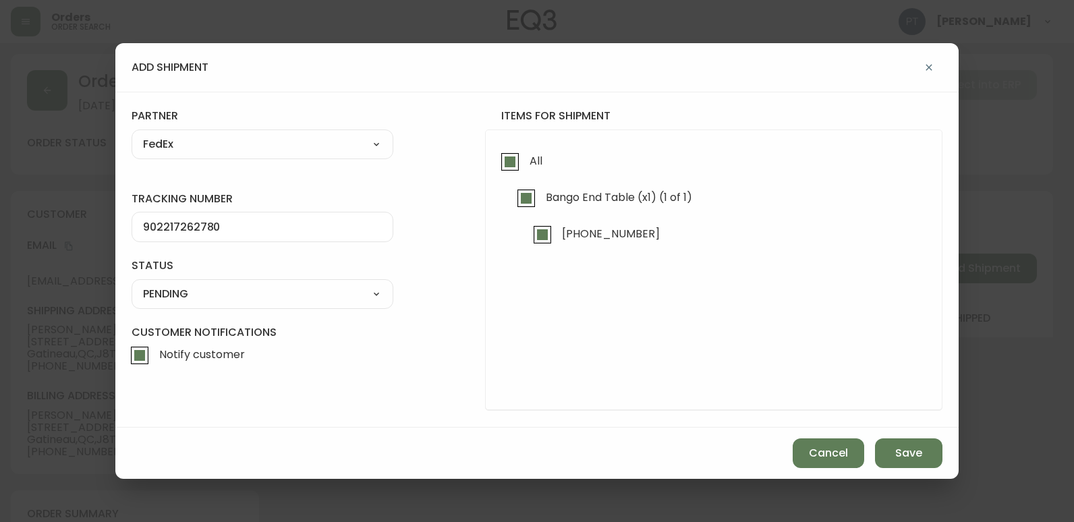
click at [304, 304] on div "SHIPPED PENDING CANCELLED" at bounding box center [263, 294] width 262 height 30
click at [350, 292] on select "SHIPPED PENDING CANCELLED" at bounding box center [263, 294] width 262 height 20
click at [132, 284] on select "SHIPPED PENDING CANCELLED" at bounding box center [263, 294] width 262 height 20
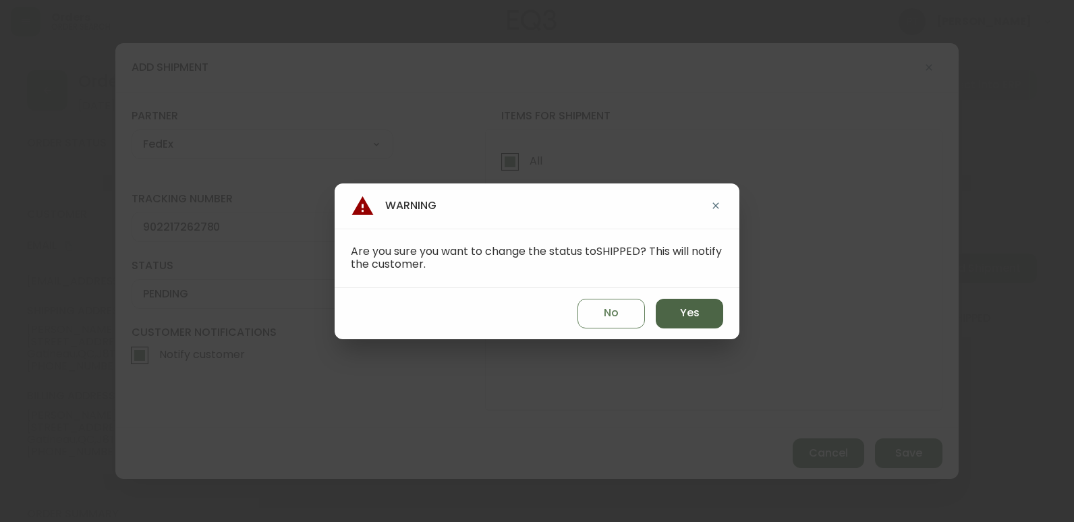
click at [702, 314] on button "Yes" at bounding box center [689, 314] width 67 height 30
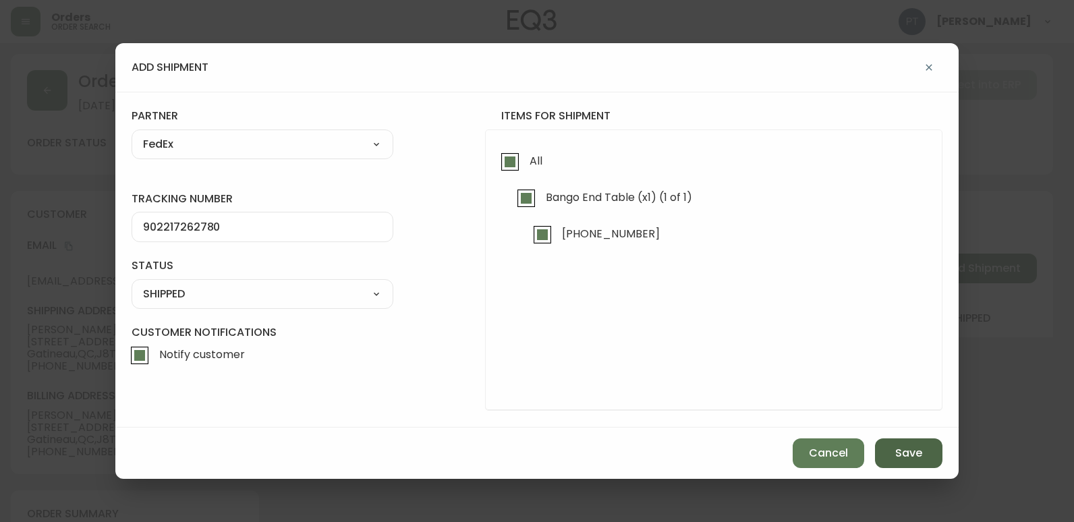
click at [931, 457] on button "Save" at bounding box center [908, 453] width 67 height 30
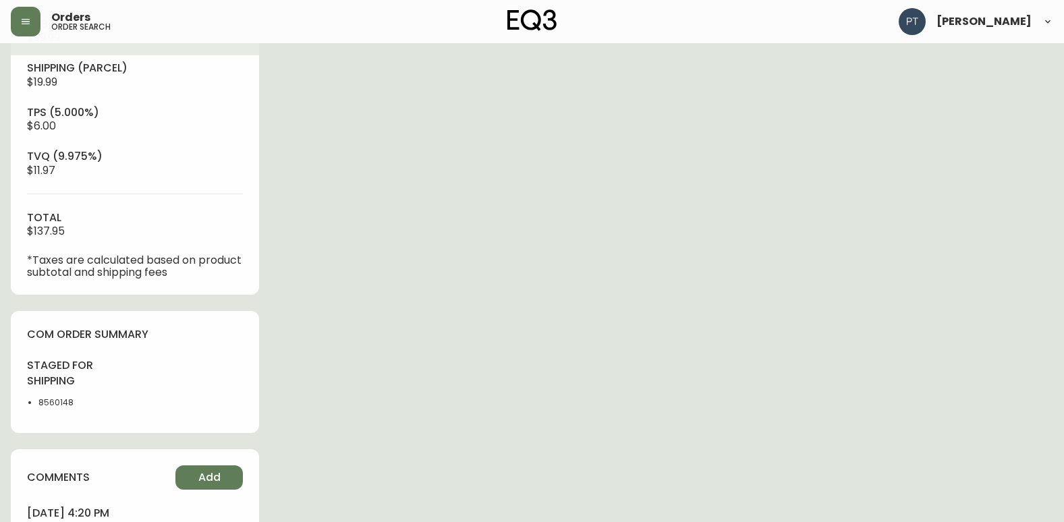
scroll to position [614, 0]
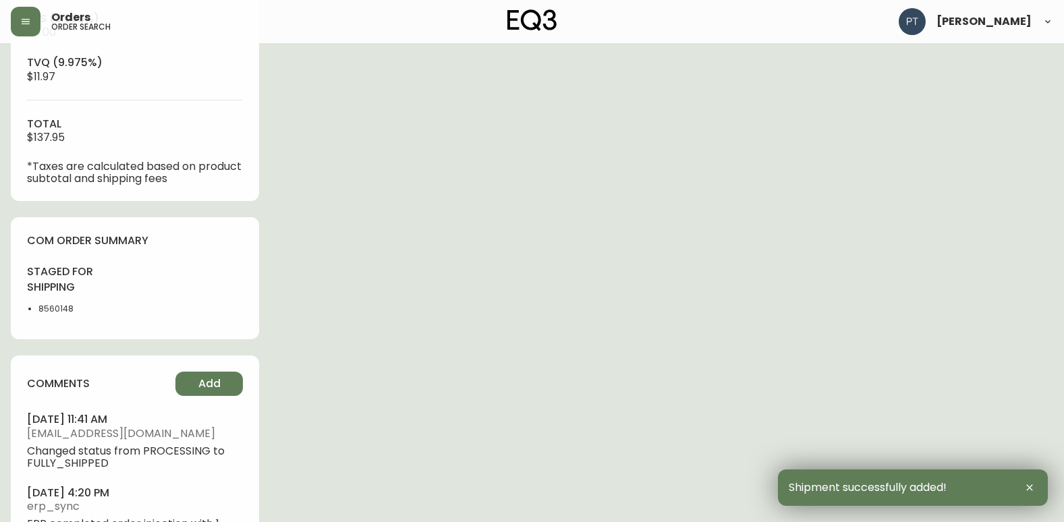
click at [227, 398] on div "comments Add [DATE] 11:41 am [EMAIL_ADDRESS][DOMAIN_NAME] Changed status from P…" at bounding box center [135, 466] width 248 height 223
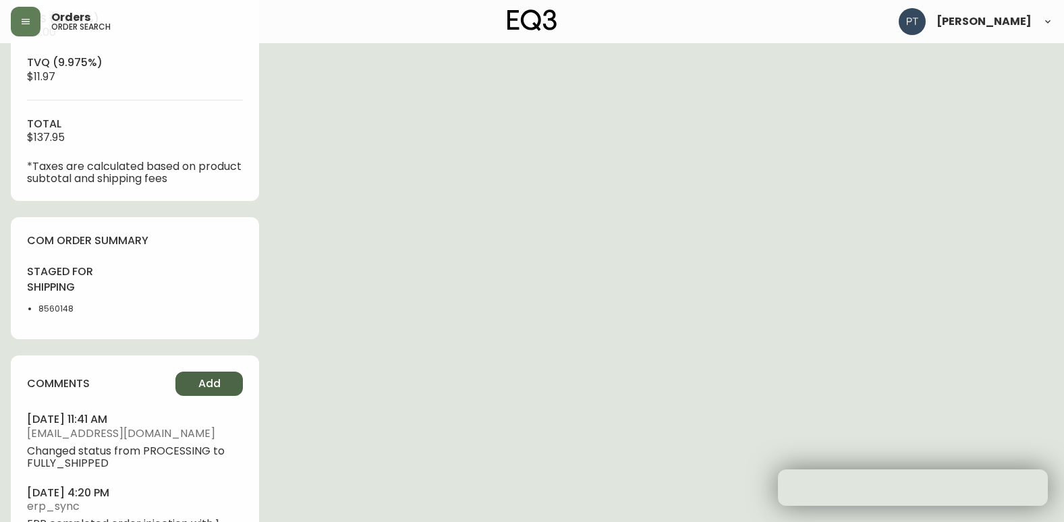
click at [219, 373] on button "Add" at bounding box center [208, 384] width 67 height 24
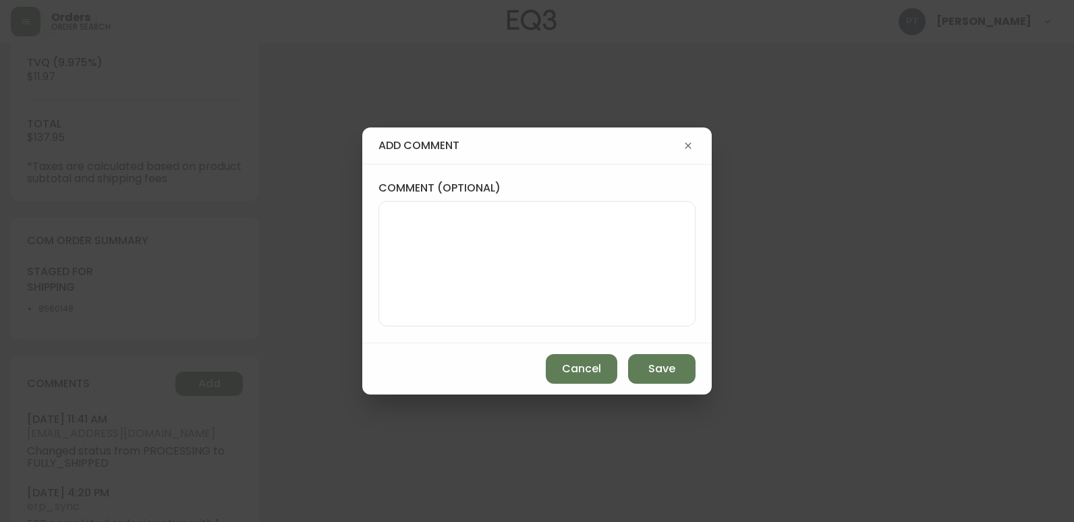
click at [438, 306] on textarea "comment (optional)" at bounding box center [537, 264] width 294 height 108
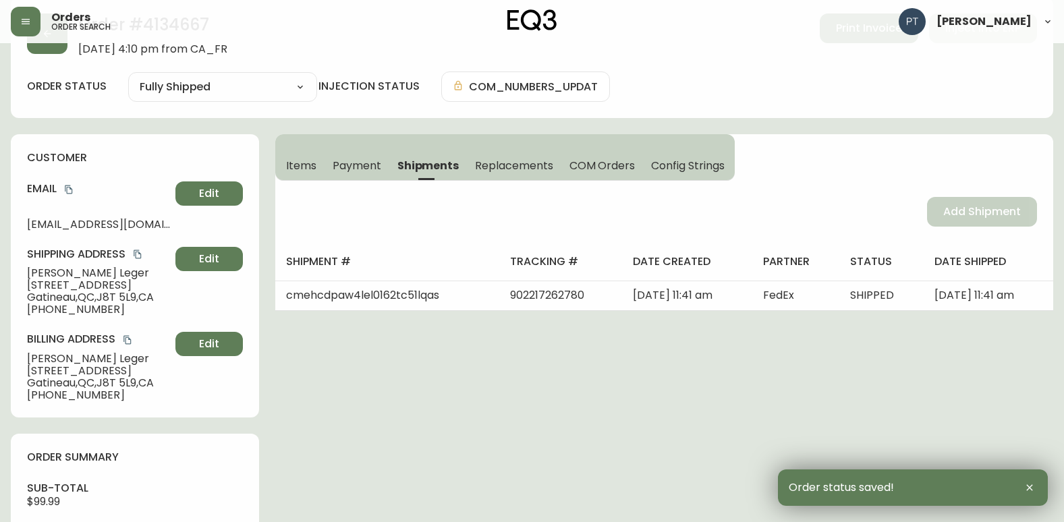
scroll to position [0, 0]
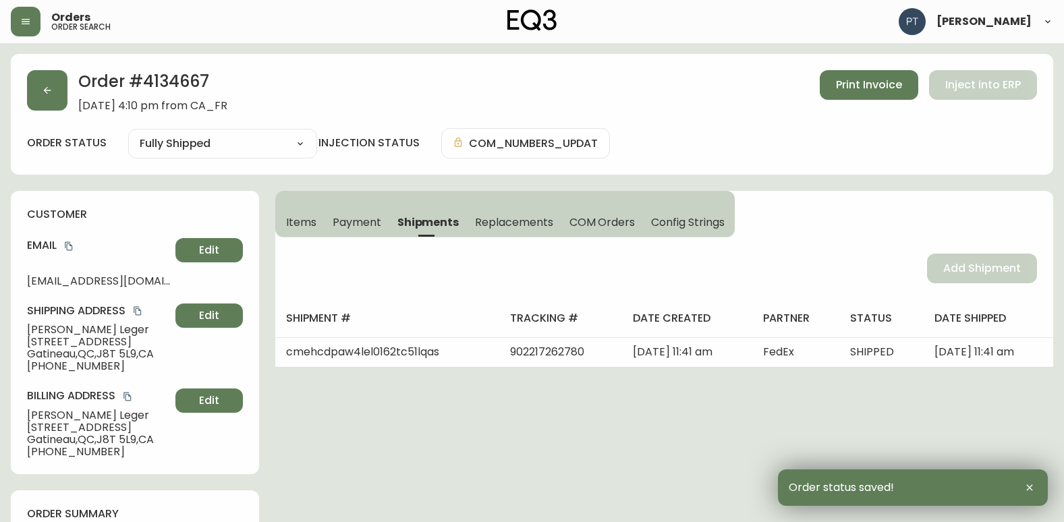
click at [34, 69] on div "Order # 4134667 [DATE] 4:10 pm from CA_FR Print Invoice Inject into ERP order s…" at bounding box center [532, 114] width 1042 height 121
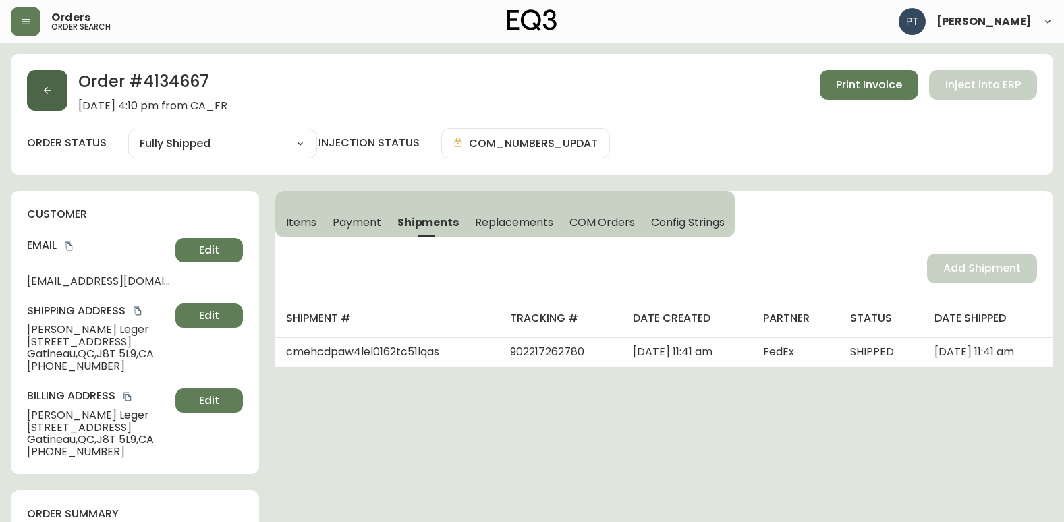
click at [38, 86] on button "button" at bounding box center [47, 90] width 40 height 40
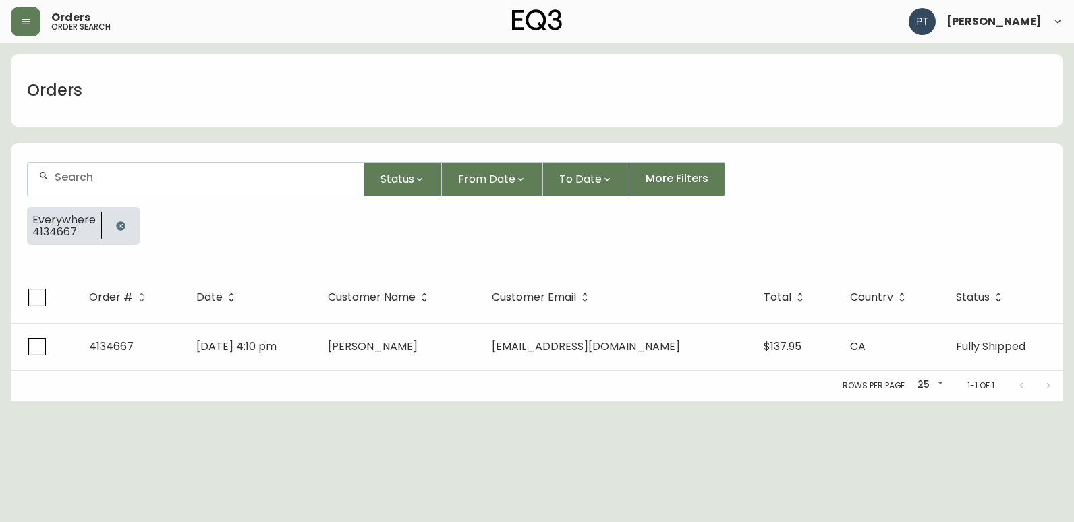
click at [56, 177] on input "text" at bounding box center [204, 177] width 298 height 13
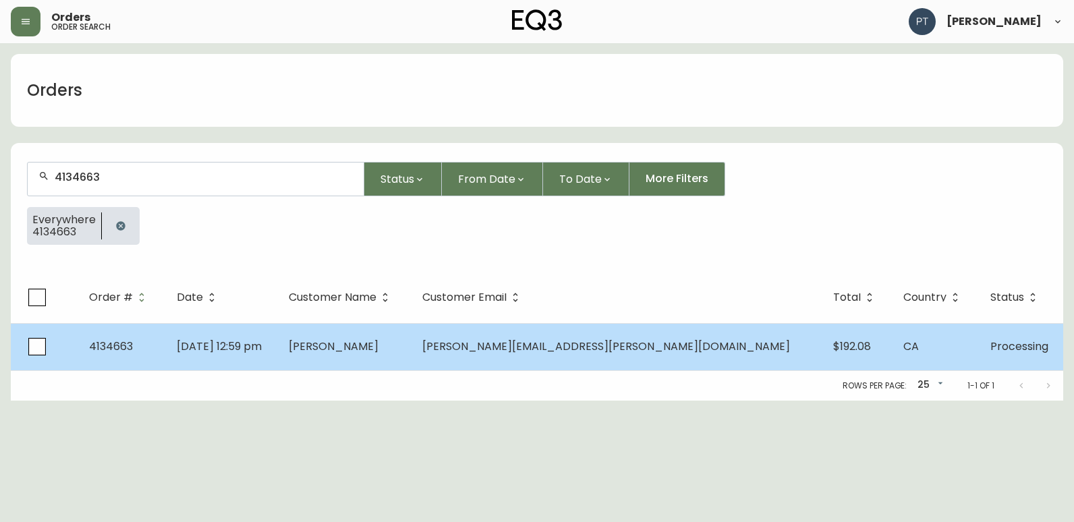
click at [378, 343] on span "[PERSON_NAME]" at bounding box center [334, 347] width 90 height 16
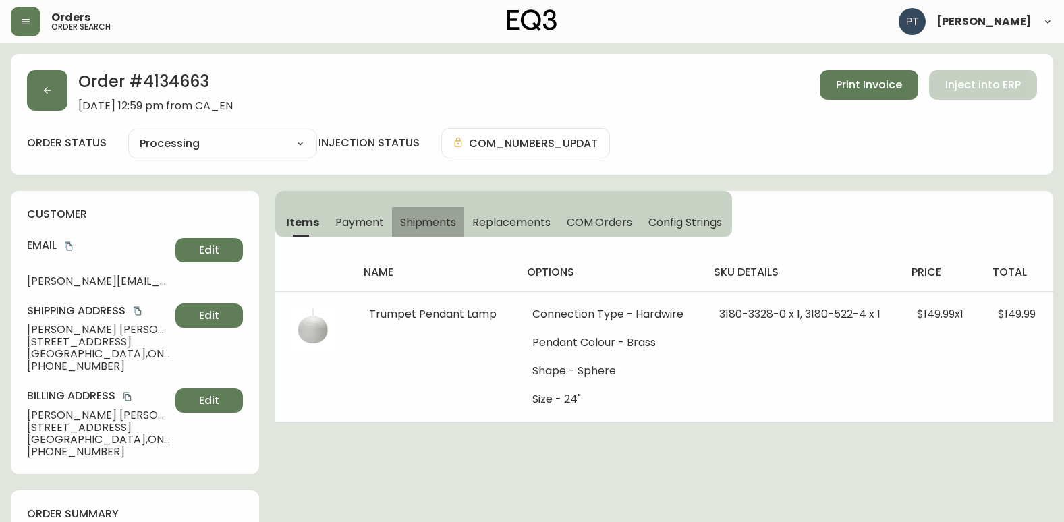
click at [414, 216] on span "Shipments" at bounding box center [428, 222] width 57 height 14
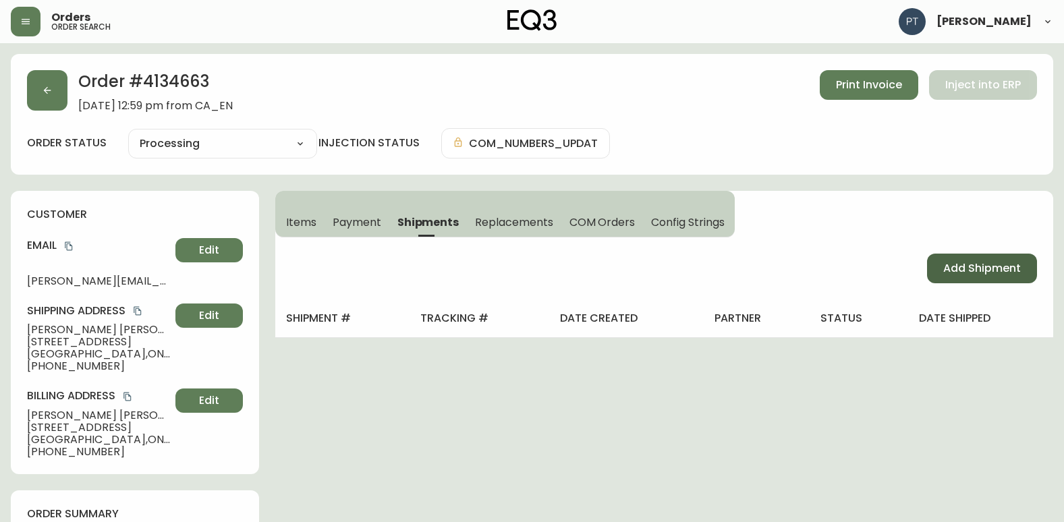
drag, startPoint x: 948, startPoint y: 258, endPoint x: 945, endPoint y: 267, distance: 9.4
click at [950, 267] on button "Add Shipment" at bounding box center [982, 269] width 110 height 30
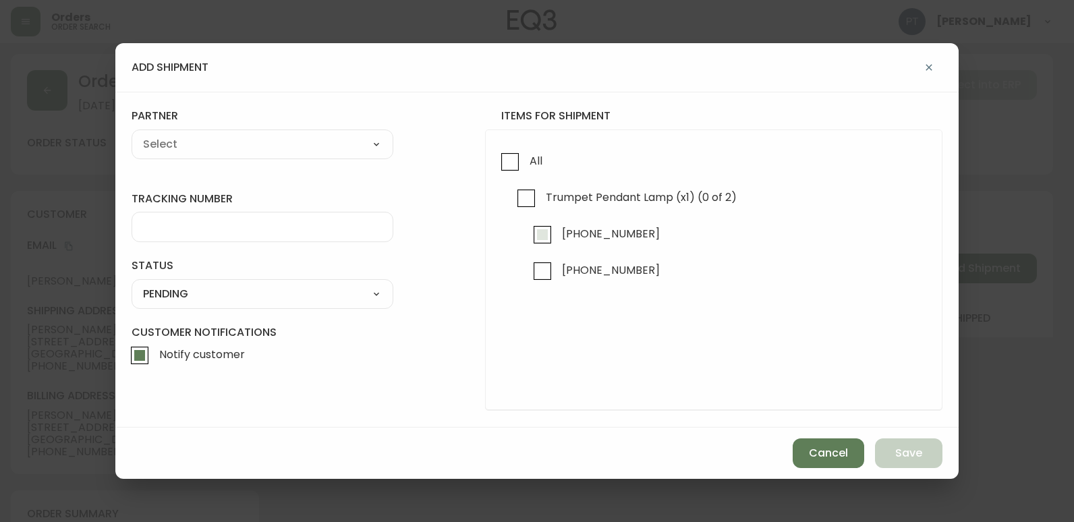
click at [552, 235] on input "[PHONE_NUMBER]" at bounding box center [542, 234] width 31 height 31
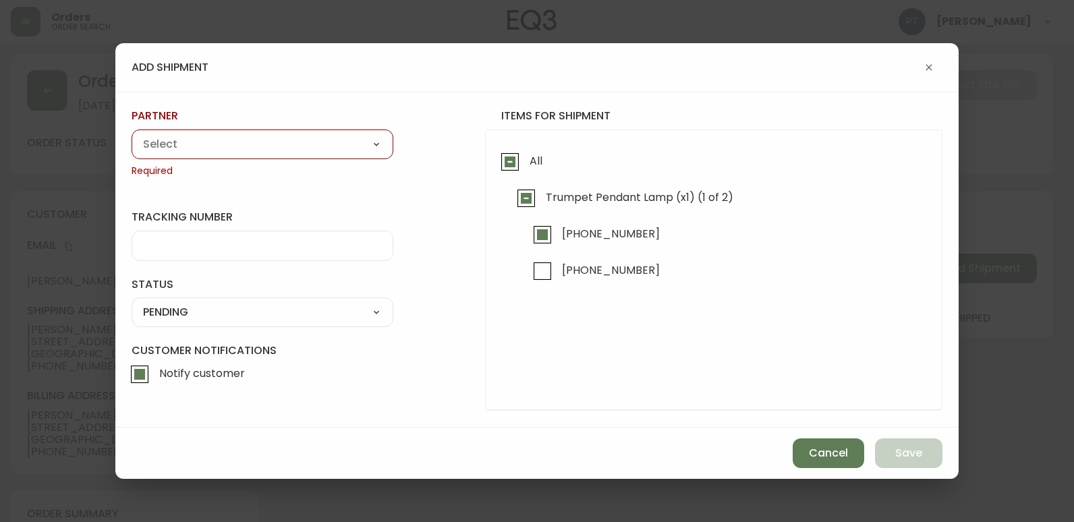
drag, startPoint x: 351, startPoint y: 152, endPoint x: 345, endPoint y: 156, distance: 7.3
click at [351, 152] on select "A Move to Remember LLC ABF Freight Alero [PERSON_NAME] Canada Post CDS Ceva Log…" at bounding box center [263, 144] width 262 height 20
click at [132, 134] on select "A Move to Remember LLC ABF Freight Alero [PERSON_NAME] Canada Post CDS Ceva Log…" at bounding box center [263, 144] width 262 height 20
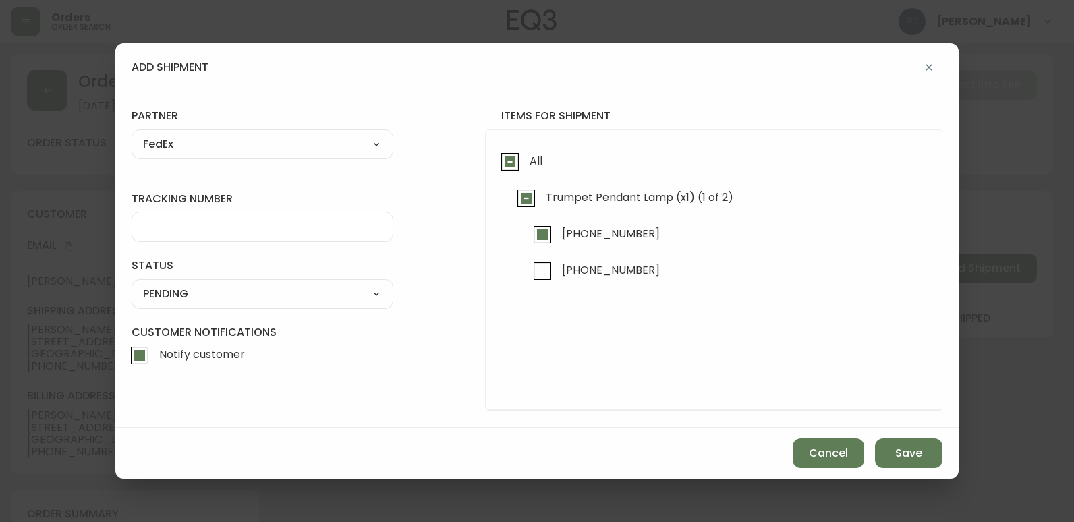
click at [275, 227] on input "tracking number" at bounding box center [262, 227] width 239 height 13
click at [310, 295] on select "SHIPPED PENDING CANCELLED" at bounding box center [263, 294] width 262 height 20
click at [132, 284] on select "SHIPPED PENDING CANCELLED" at bounding box center [263, 294] width 262 height 20
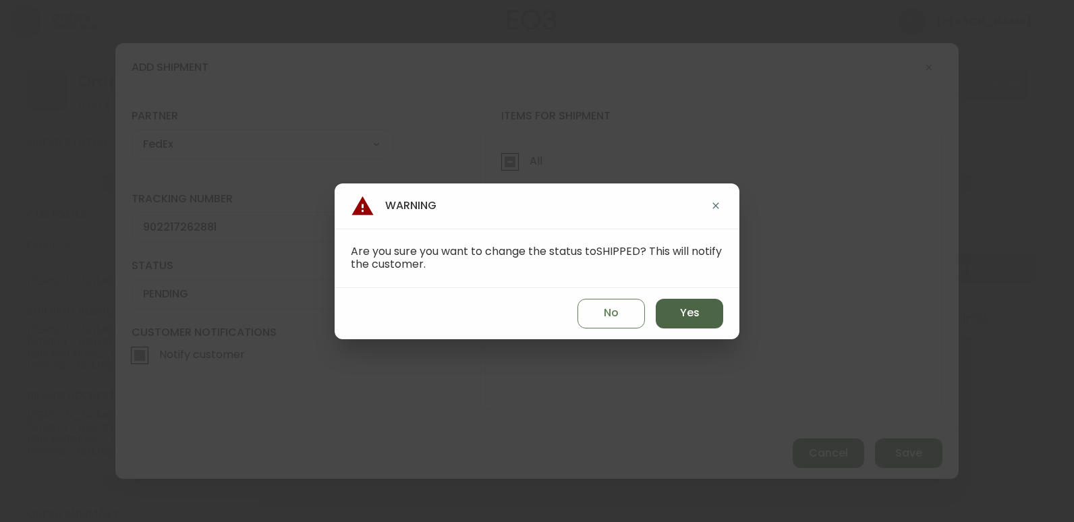
click at [707, 317] on button "Yes" at bounding box center [689, 314] width 67 height 30
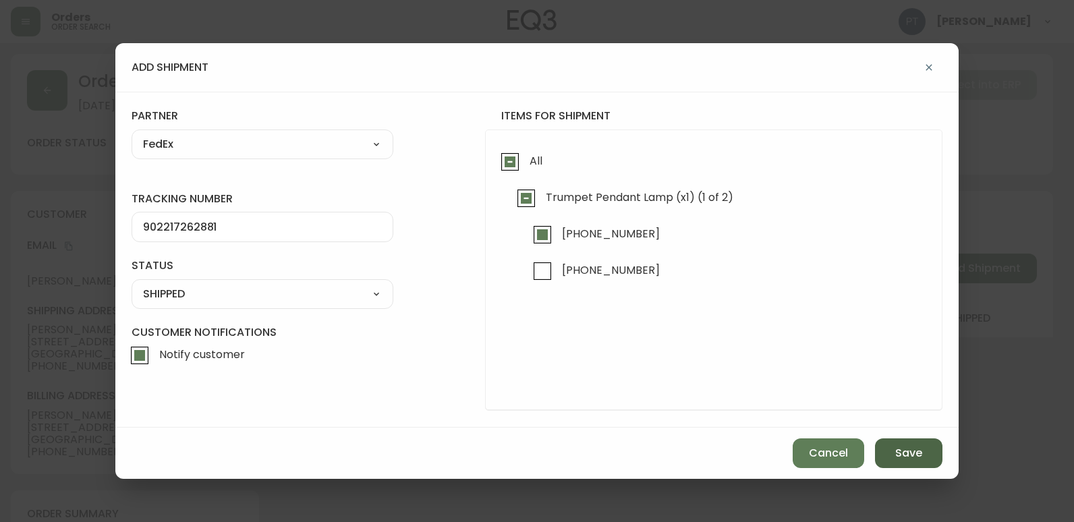
drag, startPoint x: 891, startPoint y: 462, endPoint x: 898, endPoint y: 457, distance: 8.8
click at [896, 457] on button "Save" at bounding box center [908, 453] width 67 height 30
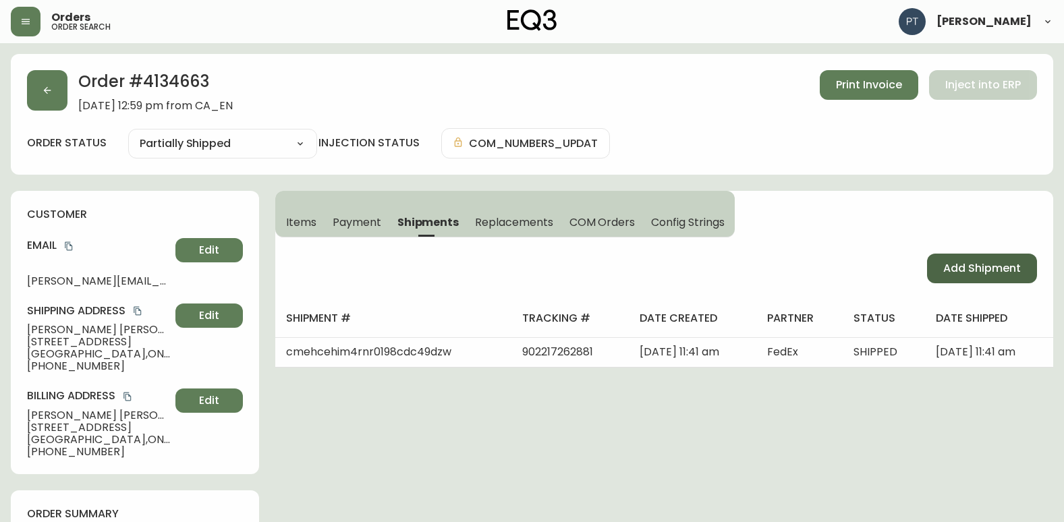
click at [951, 266] on span "Add Shipment" at bounding box center [982, 268] width 78 height 15
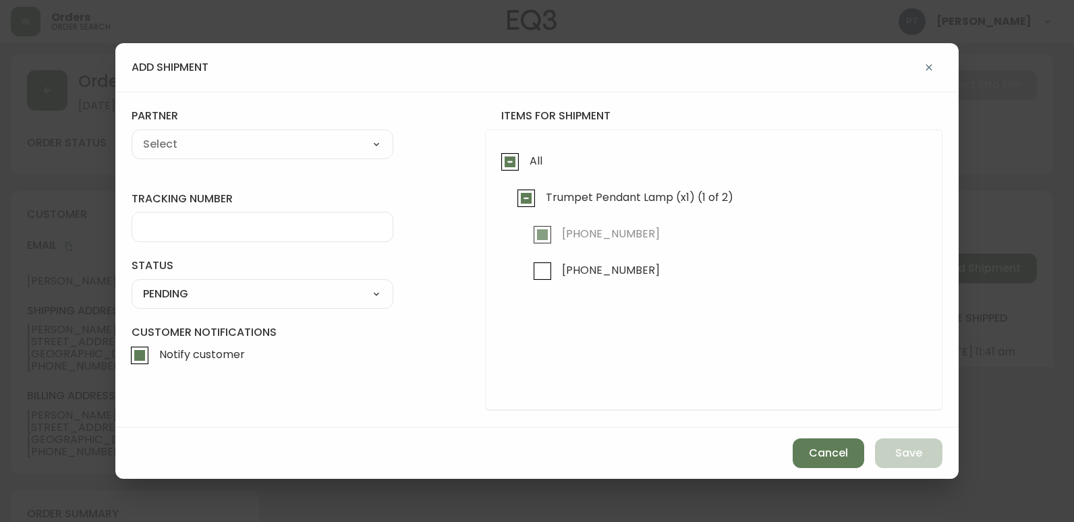
drag, startPoint x: 535, startPoint y: 268, endPoint x: 312, endPoint y: 196, distance: 234.6
click at [525, 263] on ul "[PHONE_NUMBER] [PHONE_NUMBER]" at bounding box center [721, 252] width 407 height 67
click at [532, 273] on input "[PHONE_NUMBER]" at bounding box center [542, 271] width 31 height 31
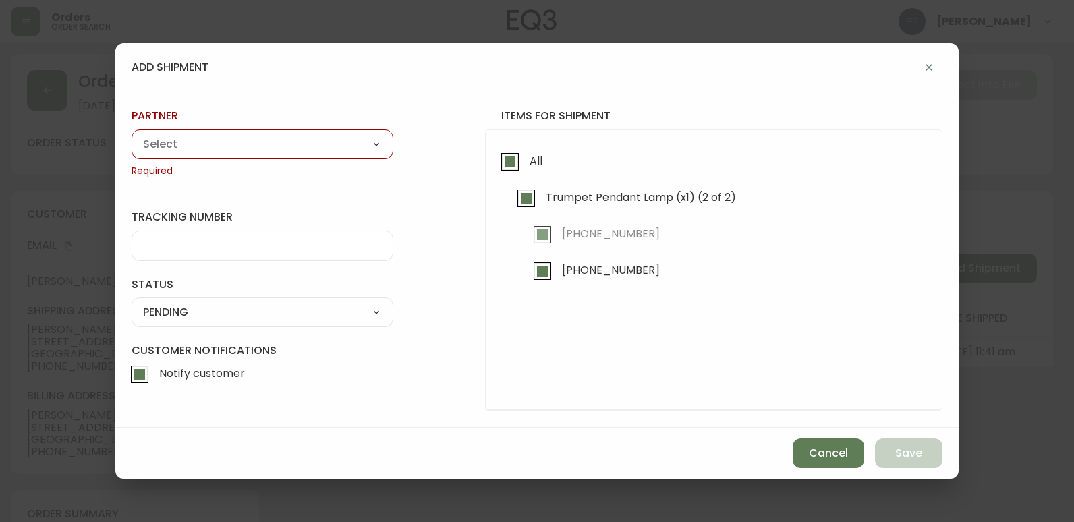
click at [239, 136] on select "A Move to Remember LLC ABF Freight Alero [PERSON_NAME] Canada Post CDS Ceva Log…" at bounding box center [263, 144] width 262 height 20
click at [132, 134] on select "A Move to Remember LLC ABF Freight Alero [PERSON_NAME] Canada Post CDS Ceva Log…" at bounding box center [263, 144] width 262 height 20
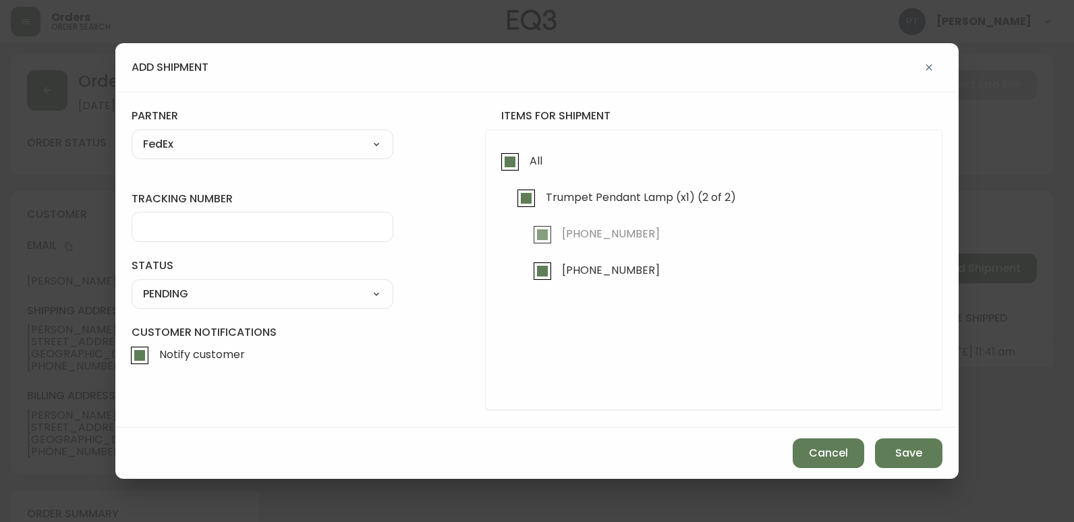
click at [267, 231] on input "tracking number" at bounding box center [262, 227] width 239 height 13
drag, startPoint x: 281, startPoint y: 273, endPoint x: 285, endPoint y: 283, distance: 10.3
click at [285, 283] on div "status PENDING SHIPPED PENDING CANCELLED" at bounding box center [263, 283] width 262 height 50
click at [295, 301] on select "SHIPPED PENDING CANCELLED" at bounding box center [263, 294] width 262 height 20
click at [132, 284] on select "SHIPPED PENDING CANCELLED" at bounding box center [263, 294] width 262 height 20
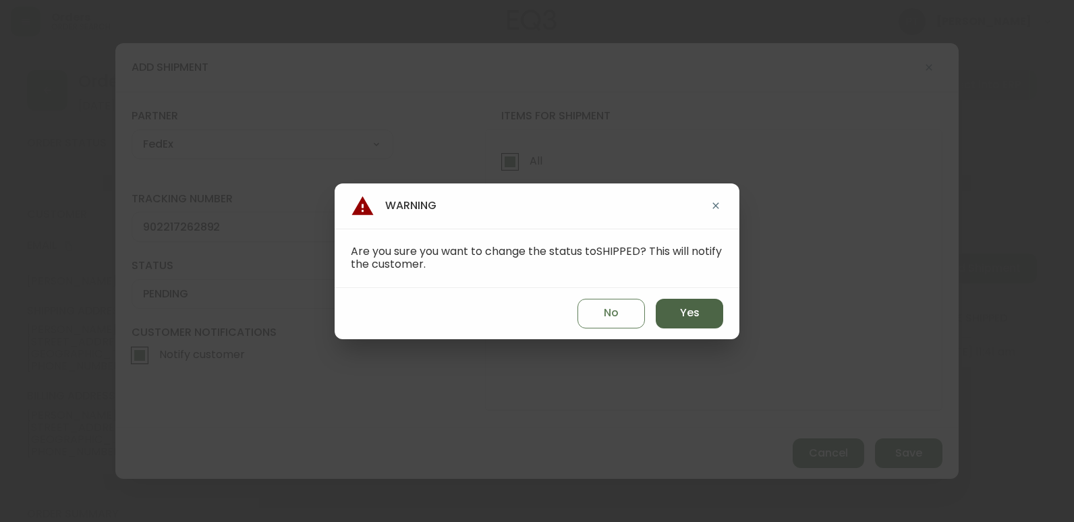
click at [691, 311] on span "Yes" at bounding box center [690, 313] width 20 height 15
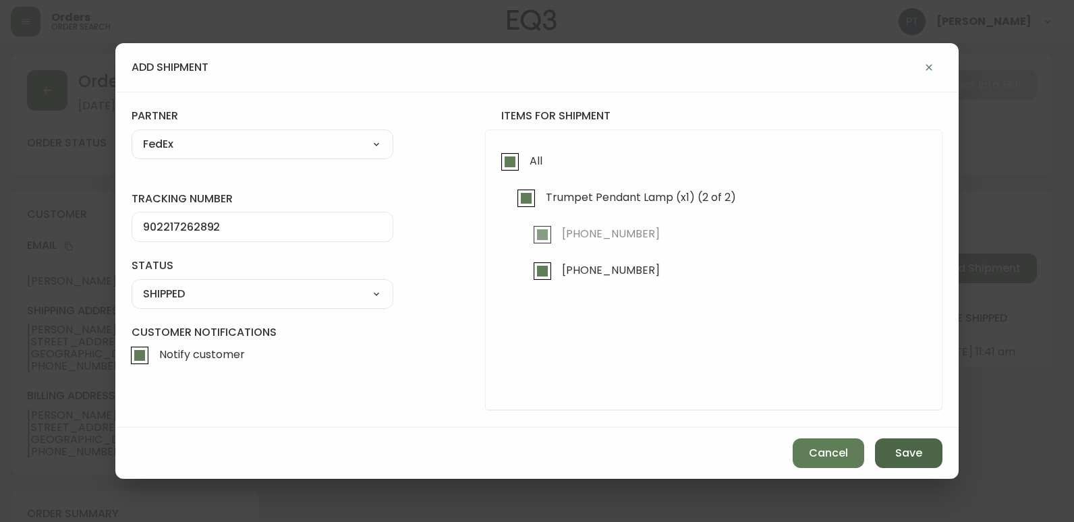
click at [892, 445] on button "Save" at bounding box center [908, 453] width 67 height 30
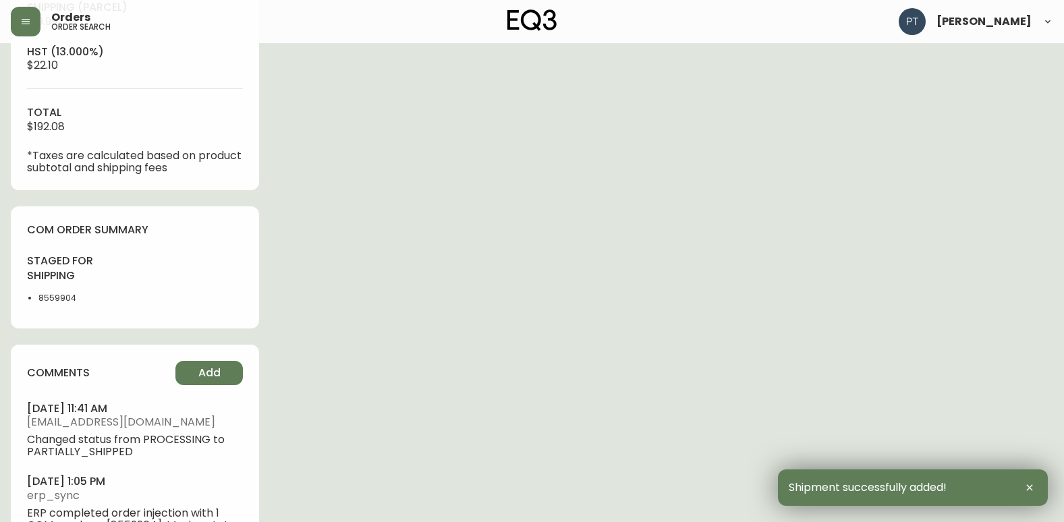
scroll to position [607, 0]
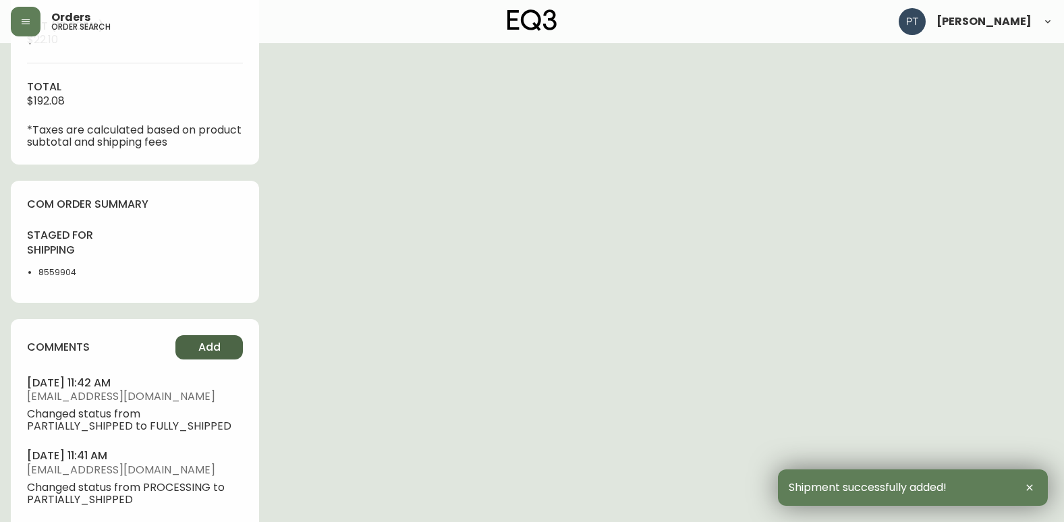
click at [207, 345] on span "Add" at bounding box center [209, 347] width 22 height 15
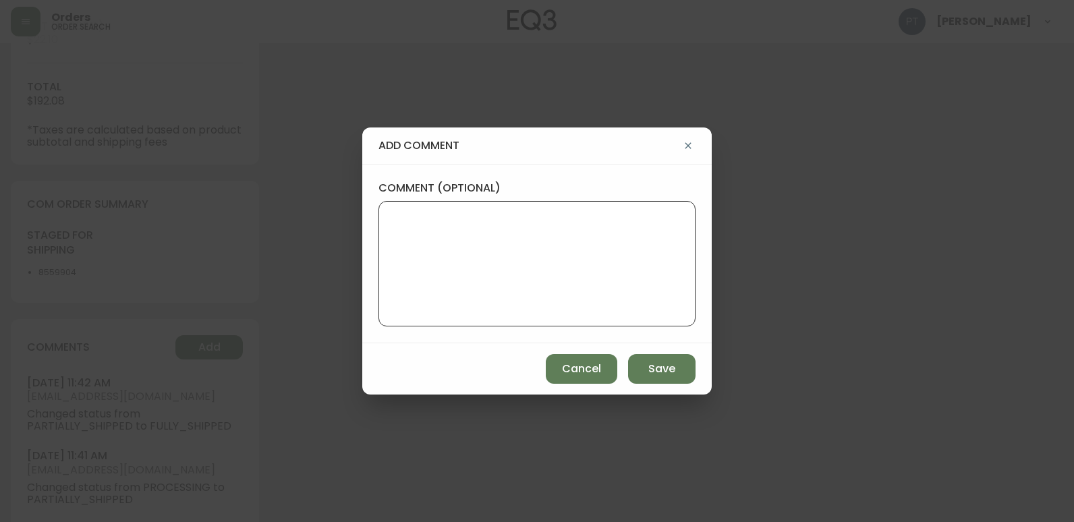
click at [483, 277] on textarea "comment (optional)" at bounding box center [537, 264] width 294 height 108
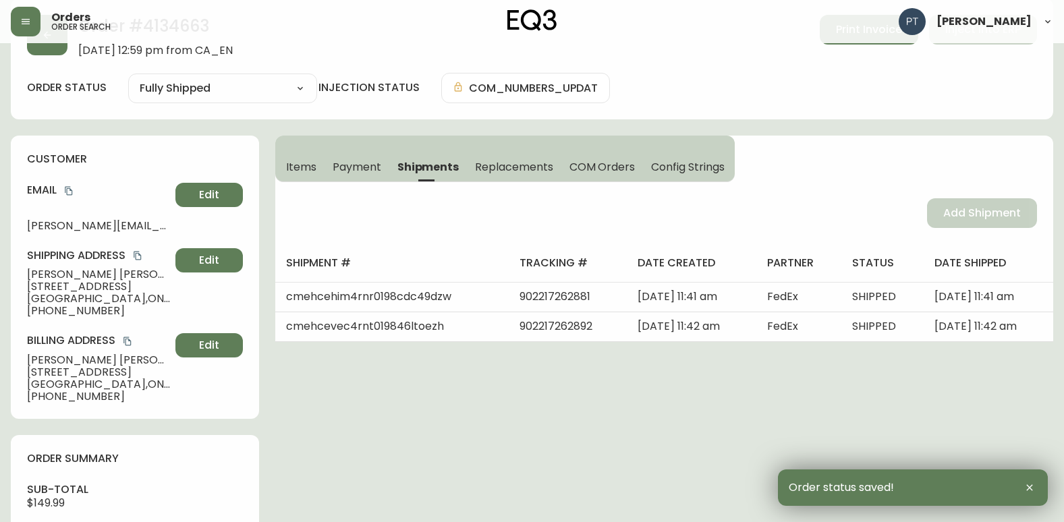
scroll to position [0, 0]
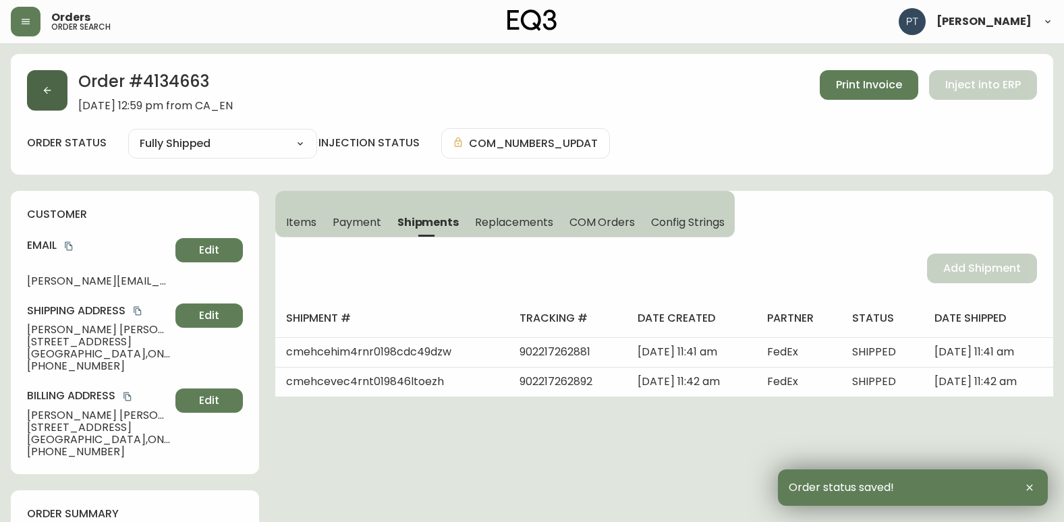
click at [40, 89] on button "button" at bounding box center [47, 90] width 40 height 40
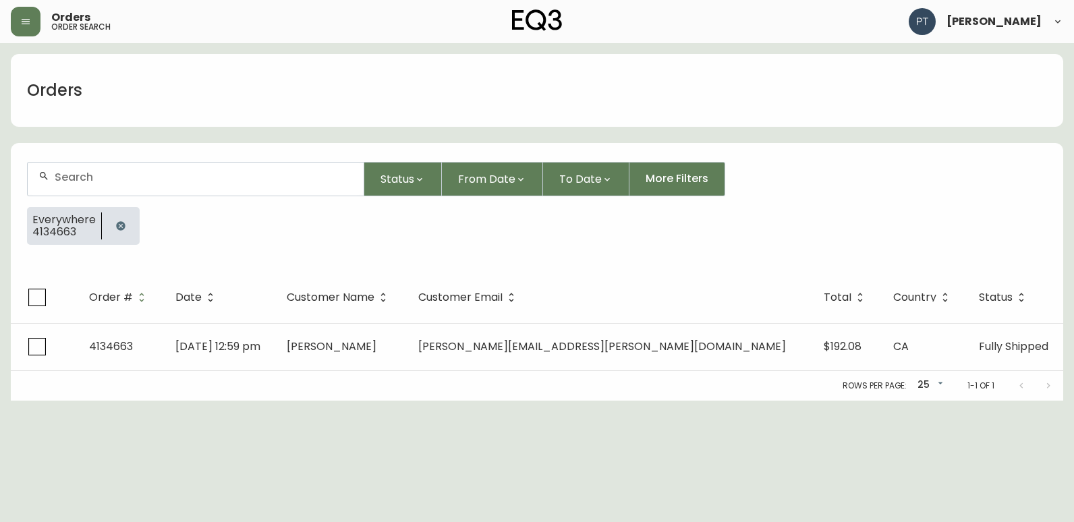
drag, startPoint x: 192, startPoint y: 163, endPoint x: 197, endPoint y: 173, distance: 10.6
click at [192, 167] on div at bounding box center [196, 179] width 336 height 33
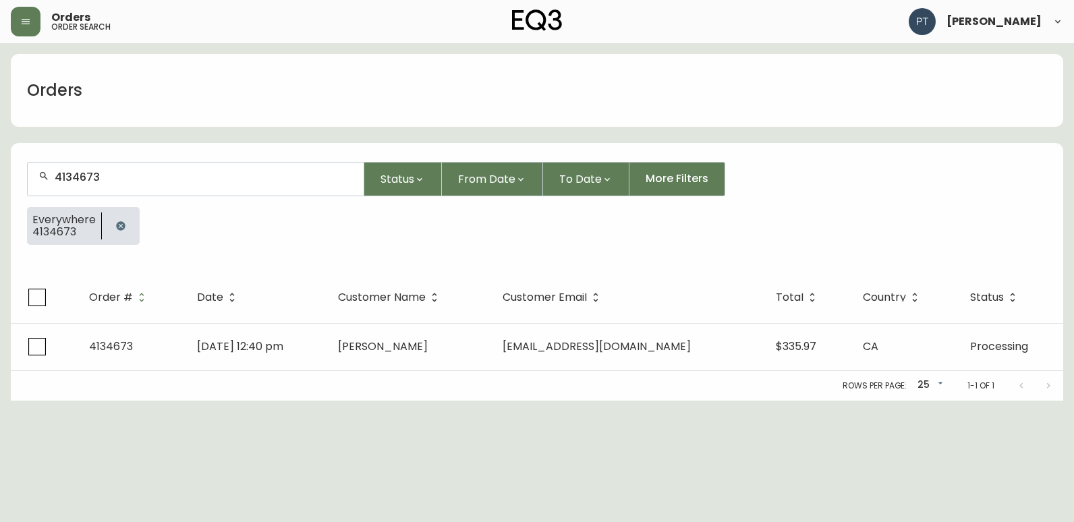
click at [473, 376] on div "Rows per page: 25 25 1-1 of 1" at bounding box center [537, 386] width 1052 height 30
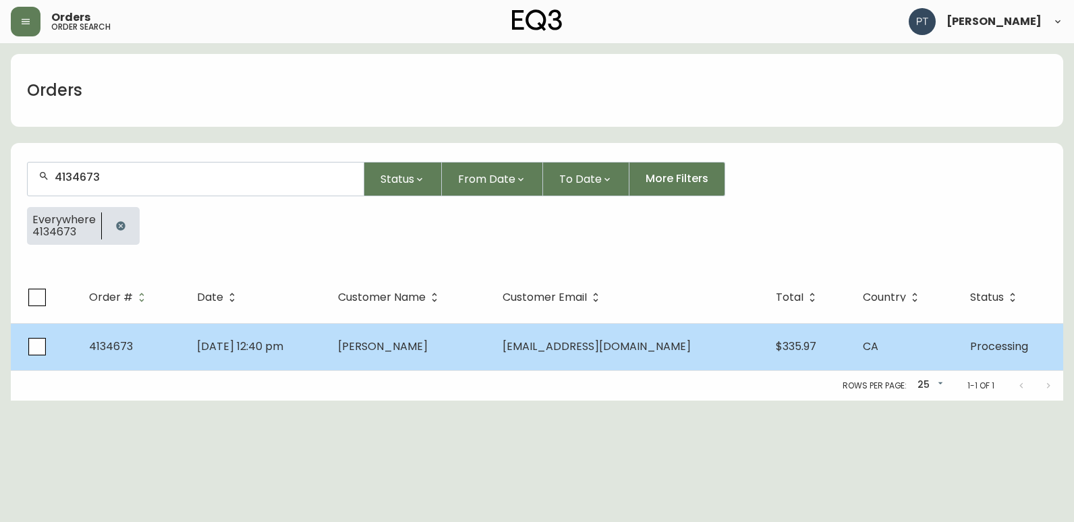
click at [468, 351] on td "[PERSON_NAME]" at bounding box center [409, 346] width 165 height 47
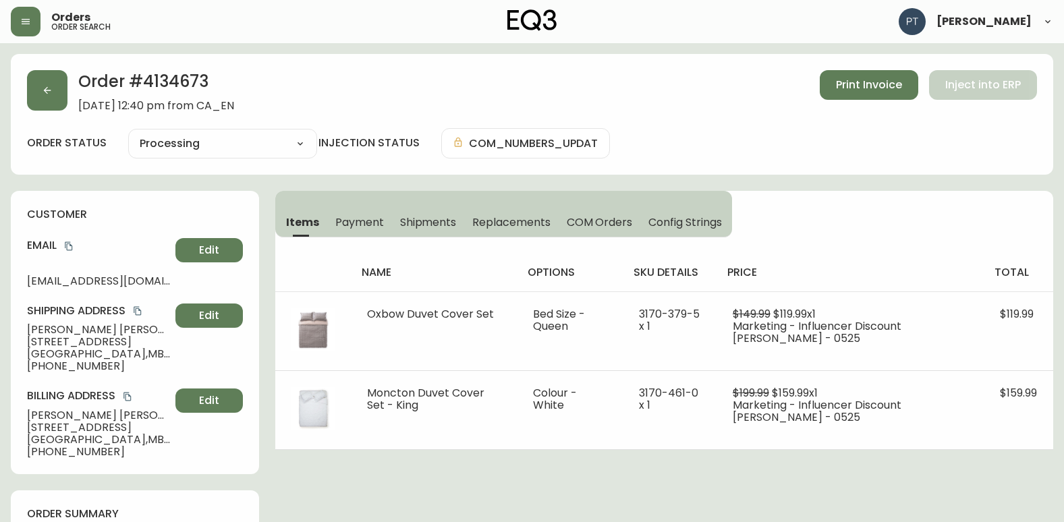
click at [444, 221] on span "Shipments" at bounding box center [428, 222] width 57 height 14
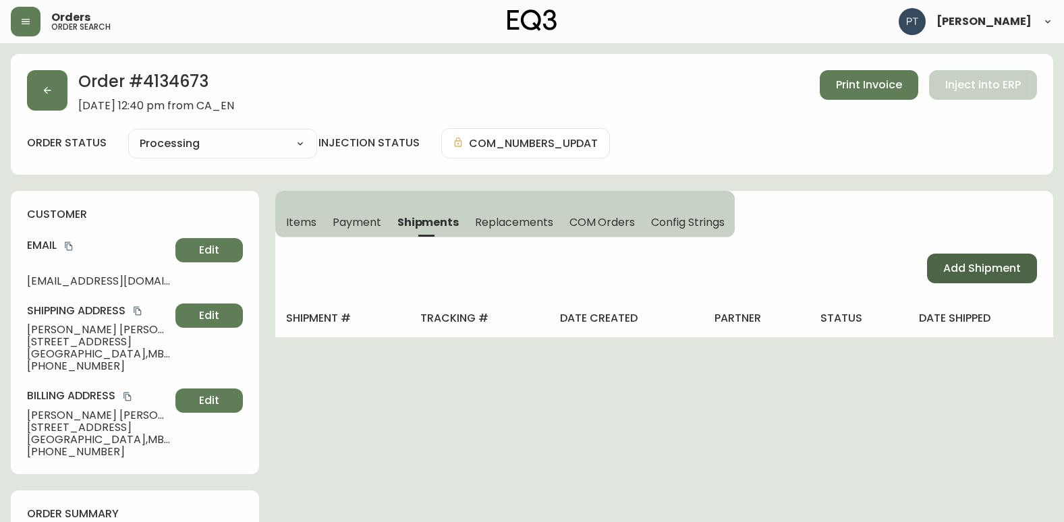
drag, startPoint x: 1024, startPoint y: 275, endPoint x: 996, endPoint y: 275, distance: 27.7
click at [1015, 275] on button "Add Shipment" at bounding box center [982, 269] width 110 height 30
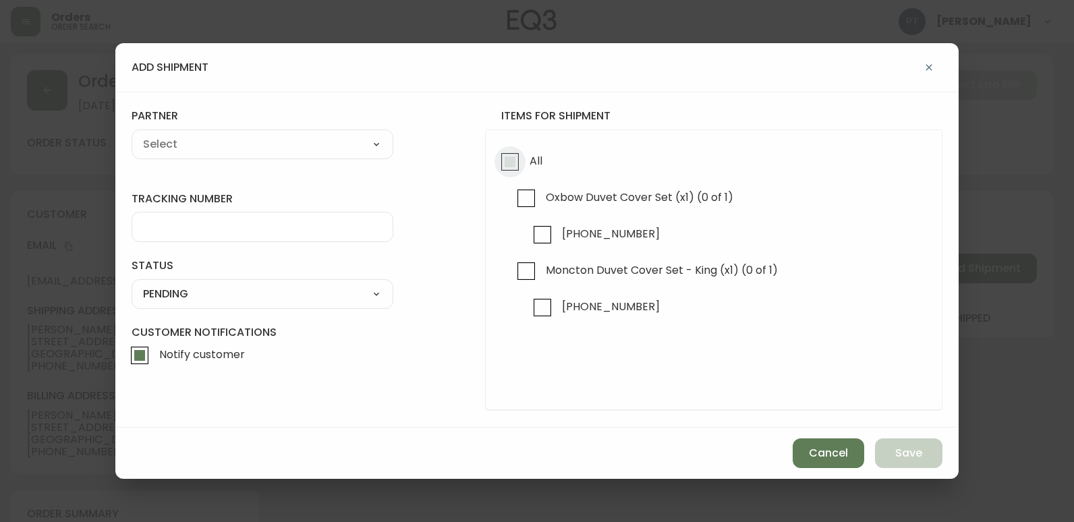
click at [502, 167] on input "All" at bounding box center [509, 161] width 31 height 31
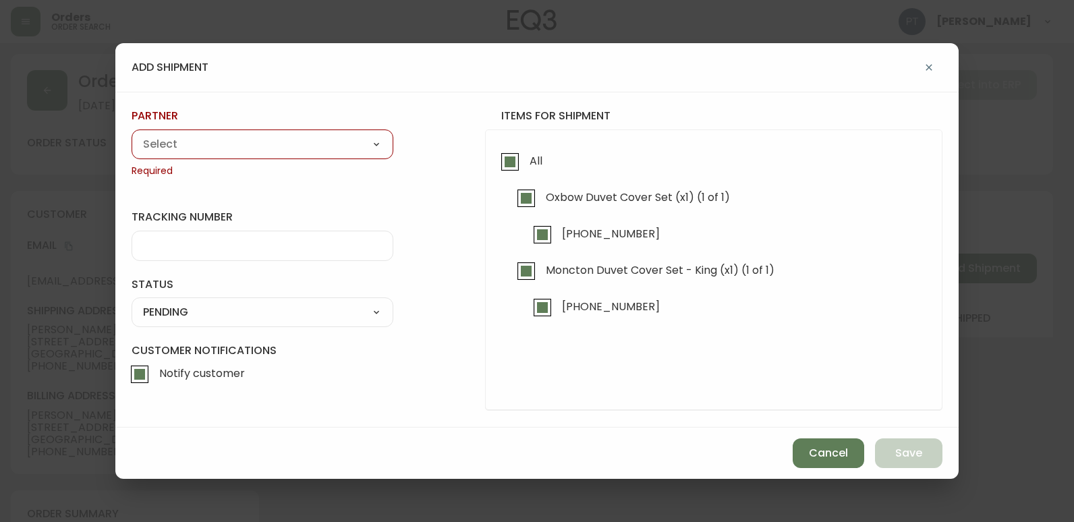
click at [324, 155] on div "A Move to Remember LLC ABF Freight Alero [PERSON_NAME] Canada Post CDS Ceva Log…" at bounding box center [263, 144] width 262 height 30
click at [337, 152] on select "A Move to Remember LLC ABF Freight Alero [PERSON_NAME] Canada Post CDS Ceva Log…" at bounding box center [263, 144] width 262 height 20
click at [132, 134] on select "A Move to Remember LLC ABF Freight Alero [PERSON_NAME] Canada Post CDS Ceva Log…" at bounding box center [263, 144] width 262 height 20
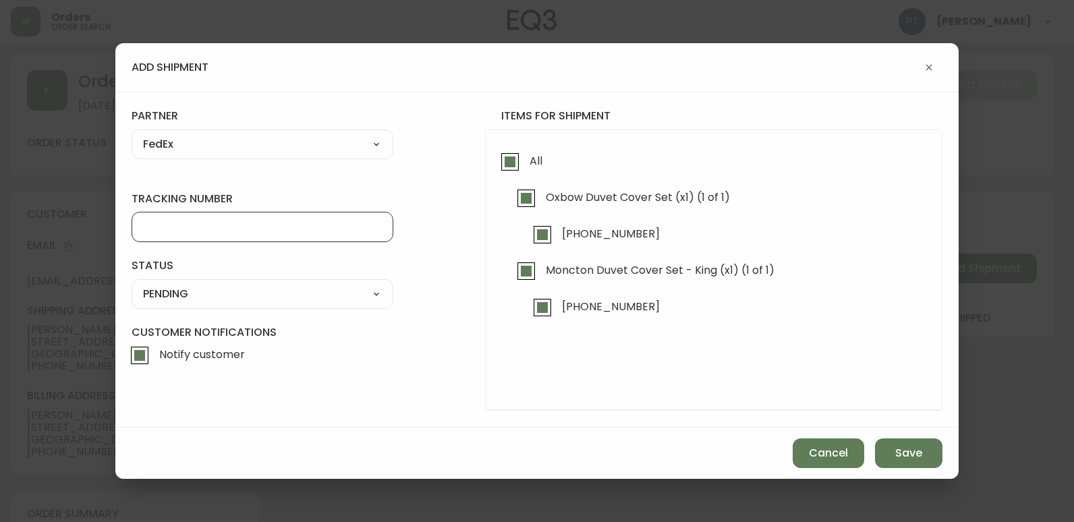
click at [328, 233] on input "tracking number" at bounding box center [262, 227] width 239 height 13
click at [358, 297] on select "SHIPPED PENDING CANCELLED" at bounding box center [263, 294] width 262 height 20
click at [132, 284] on select "SHIPPED PENDING CANCELLED" at bounding box center [263, 294] width 262 height 20
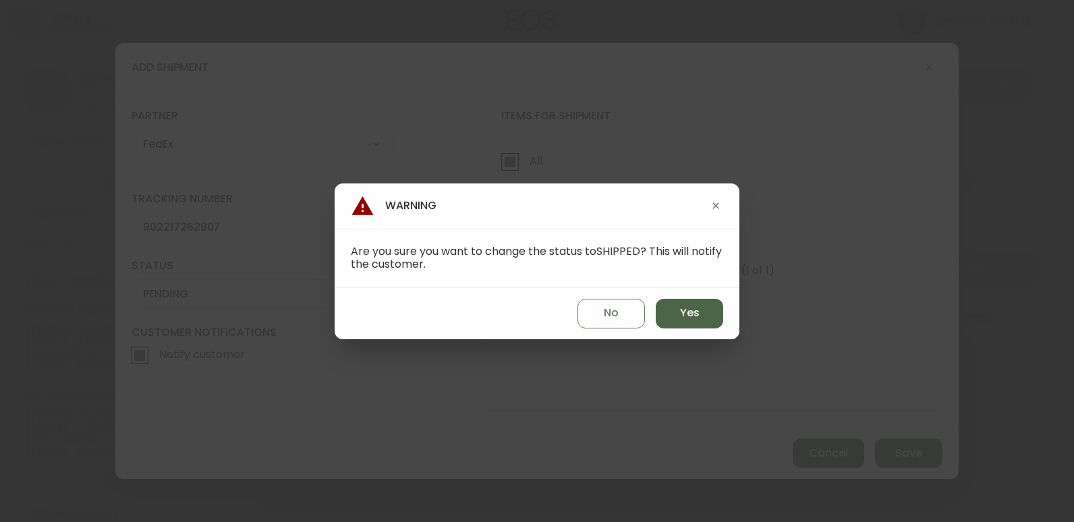
drag, startPoint x: 682, startPoint y: 314, endPoint x: 702, endPoint y: 311, distance: 19.7
click at [684, 314] on span "Yes" at bounding box center [690, 313] width 20 height 15
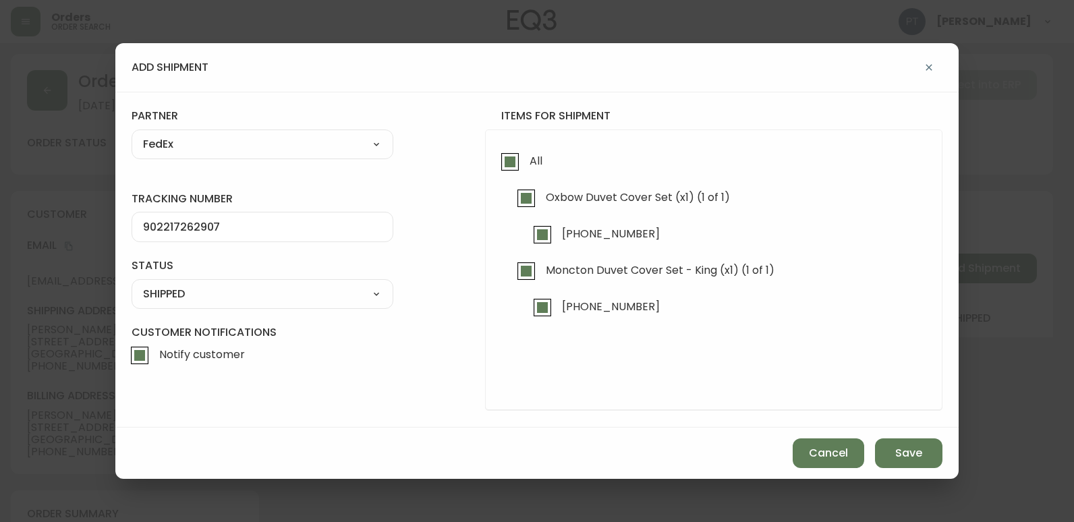
click at [946, 488] on div "add shipment tracking number 902217262907 status SHIPPED SHIPPED PENDING CANCEL…" at bounding box center [537, 261] width 1074 height 522
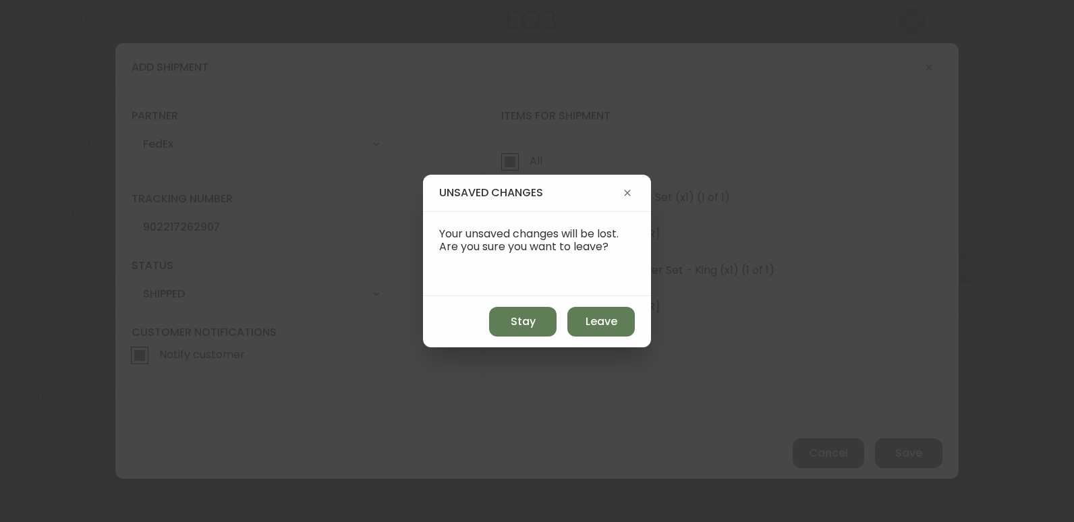
drag, startPoint x: 946, startPoint y: 488, endPoint x: 873, endPoint y: 455, distance: 80.3
click at [912, 471] on div "unsaved changes Your unsaved changes will be lost. Are you sure you want to lea…" at bounding box center [537, 261] width 1074 height 522
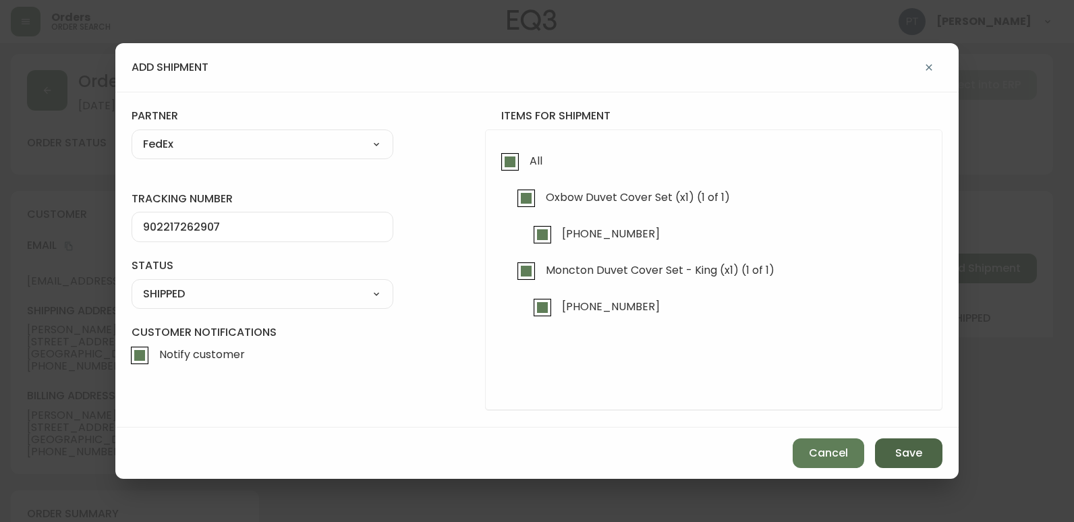
click at [916, 452] on span "Save" at bounding box center [908, 453] width 27 height 15
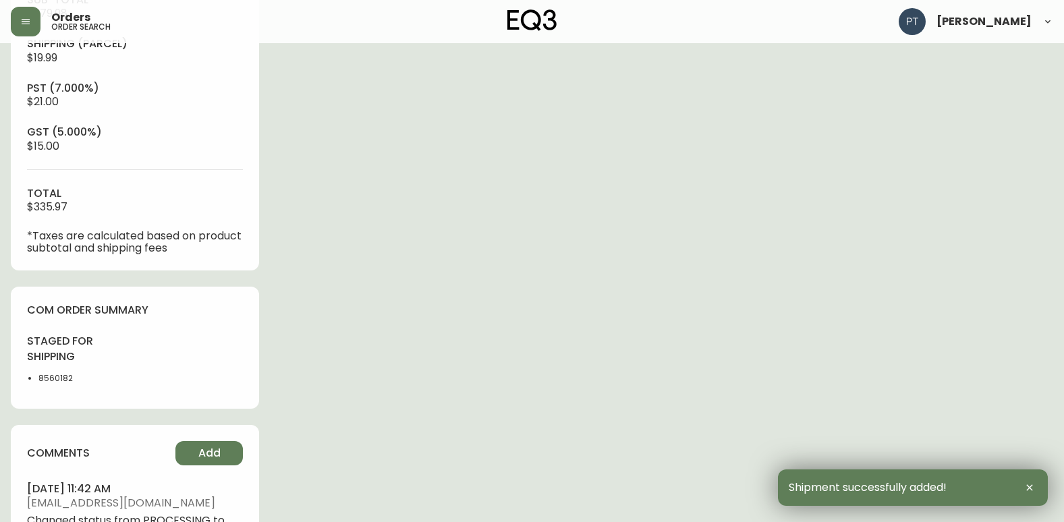
scroll to position [607, 0]
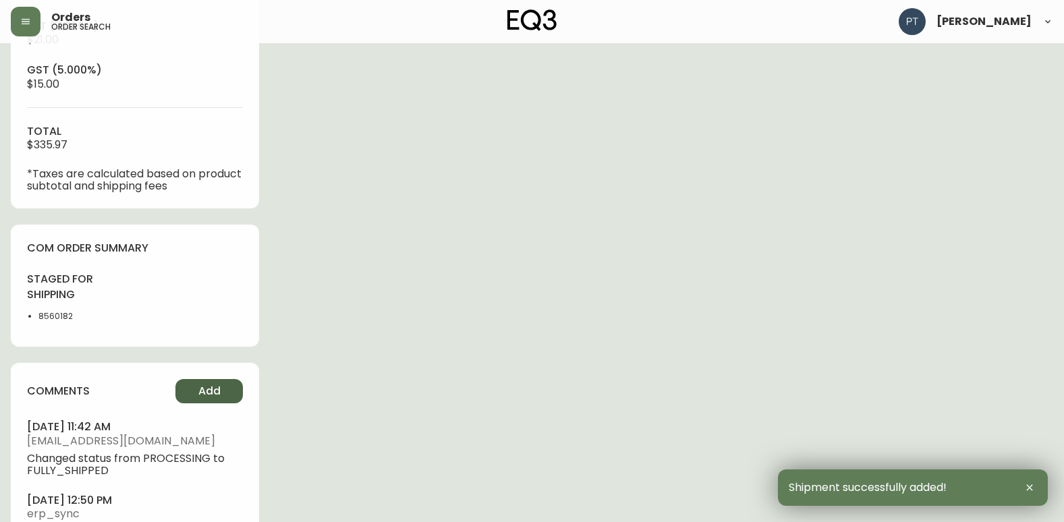
click at [196, 399] on button "Add" at bounding box center [208, 391] width 67 height 24
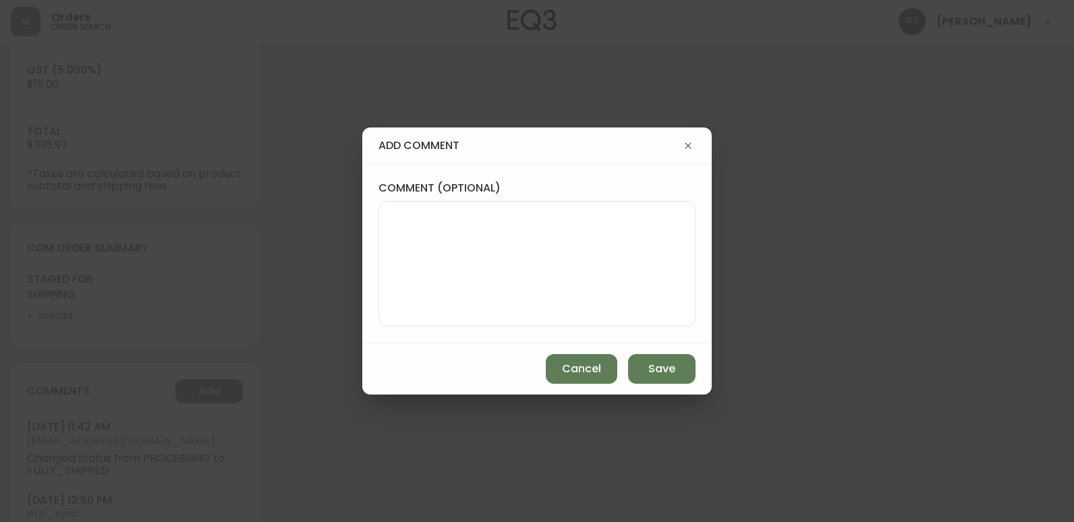
drag, startPoint x: 544, startPoint y: 264, endPoint x: 533, endPoint y: 264, distance: 11.5
click at [542, 266] on textarea "comment (optional)" at bounding box center [537, 264] width 294 height 108
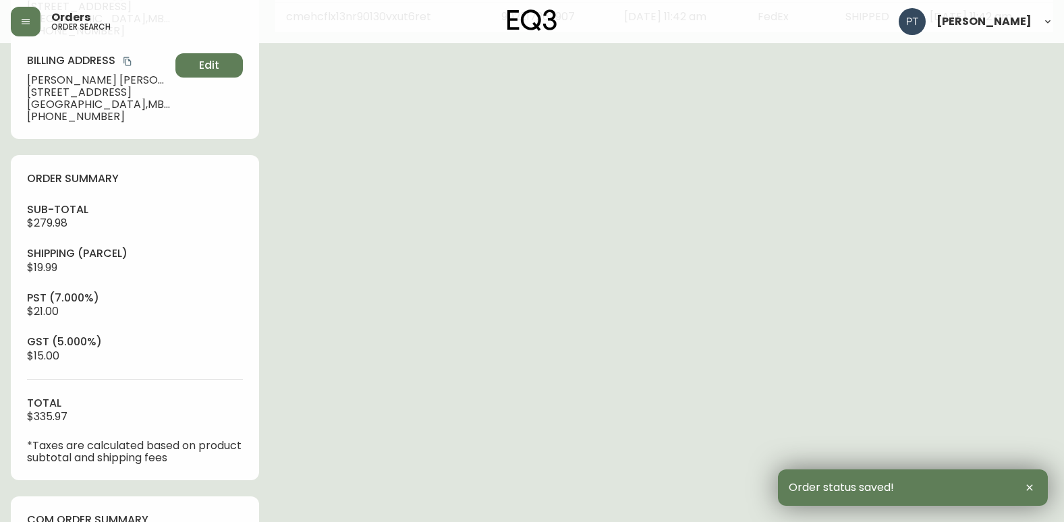
scroll to position [0, 0]
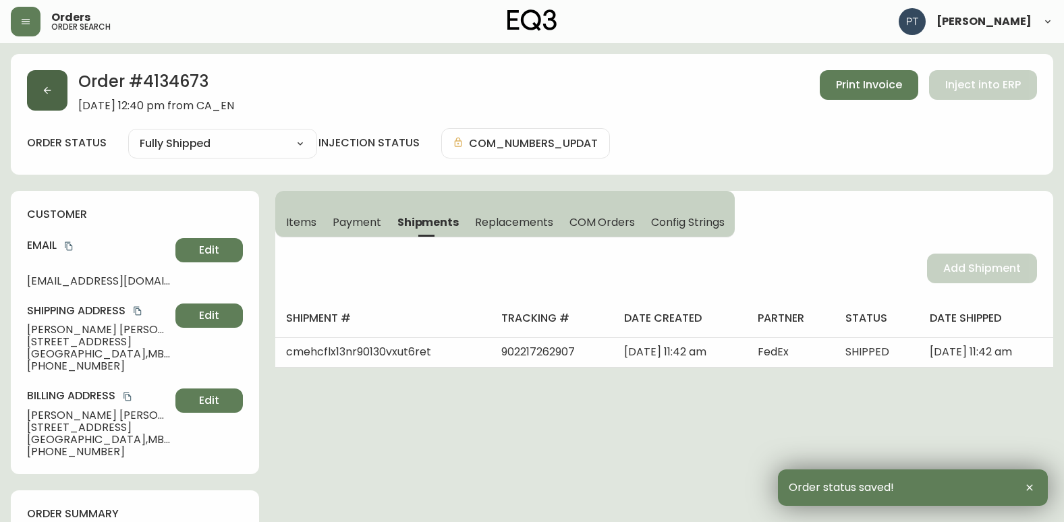
click at [51, 98] on button "button" at bounding box center [47, 90] width 40 height 40
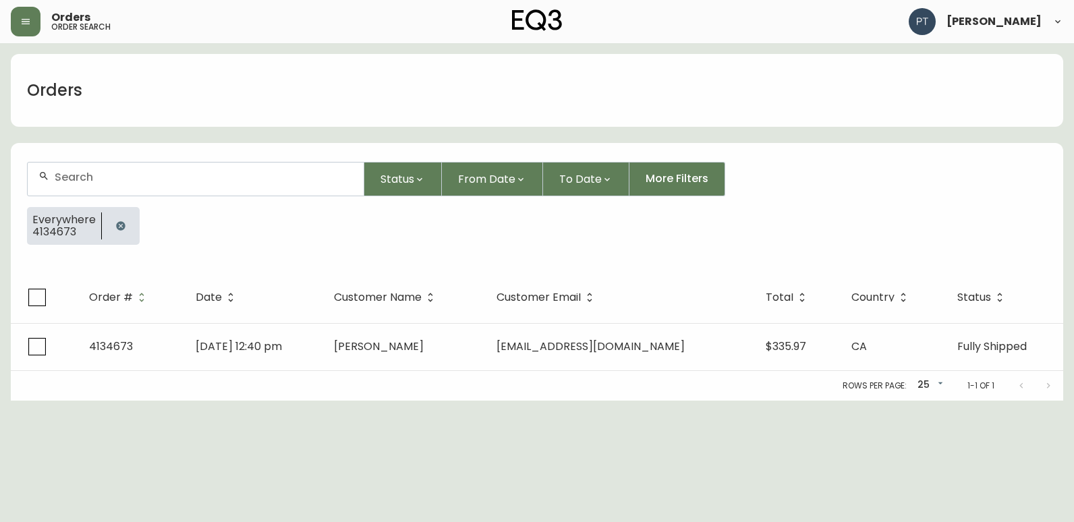
click at [276, 190] on div at bounding box center [196, 179] width 336 height 33
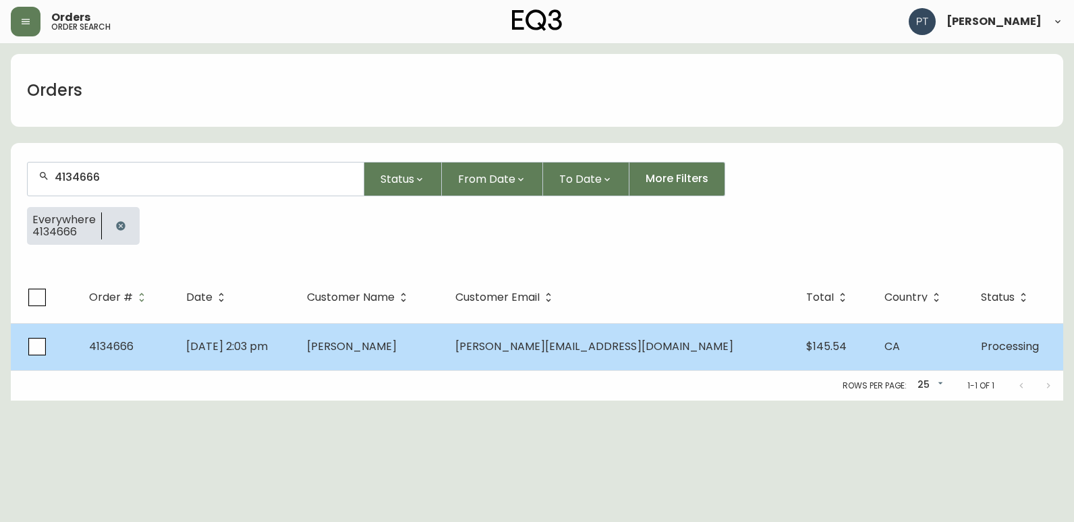
click at [444, 363] on td "[PERSON_NAME]" at bounding box center [370, 346] width 148 height 47
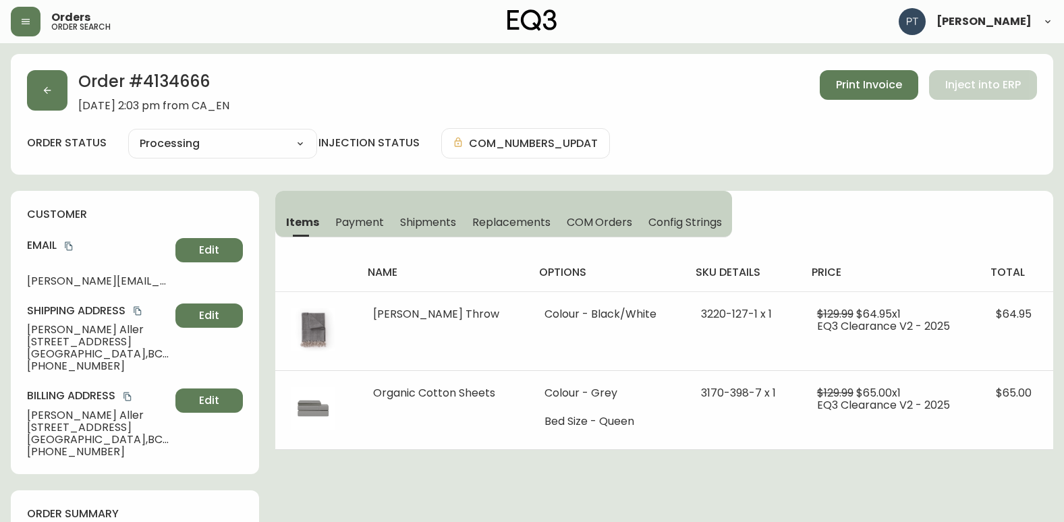
click at [434, 229] on span "Shipments" at bounding box center [428, 222] width 57 height 14
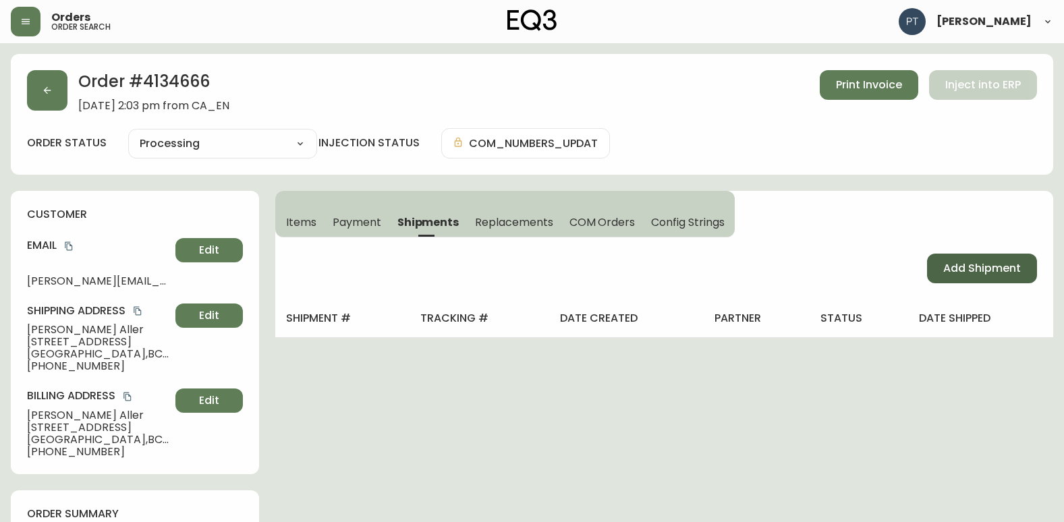
click at [979, 256] on button "Add Shipment" at bounding box center [982, 269] width 110 height 30
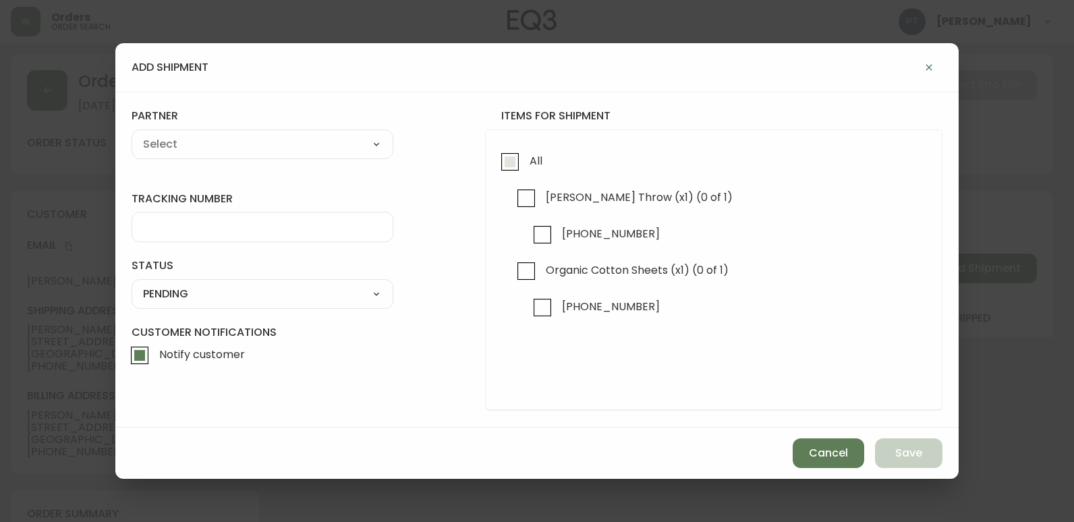
click at [508, 171] on input "All" at bounding box center [509, 161] width 31 height 31
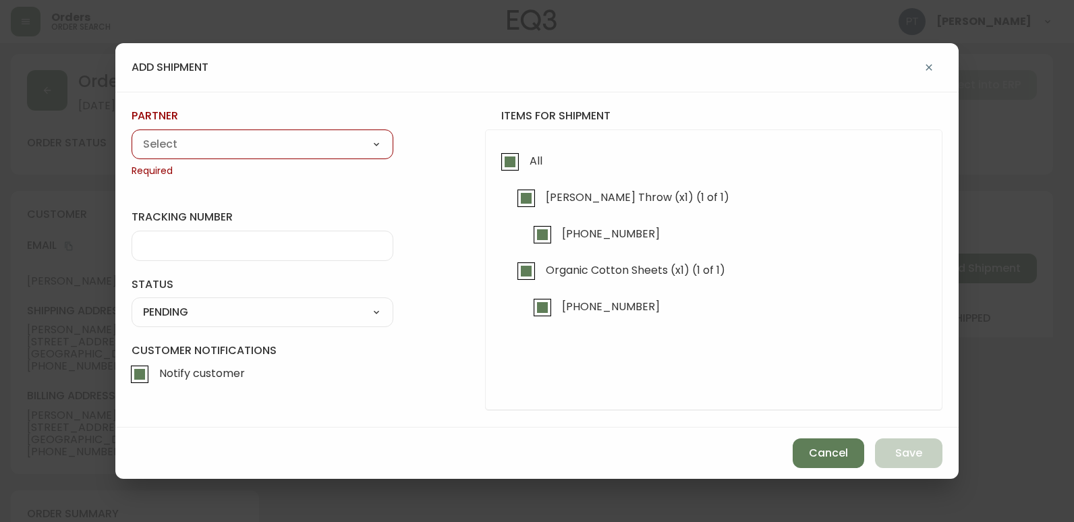
click at [359, 151] on select "A Move to Remember LLC ABF Freight Alero [PERSON_NAME] Canada Post CDS Ceva Log…" at bounding box center [263, 144] width 262 height 20
click at [132, 134] on select "A Move to Remember LLC ABF Freight Alero [PERSON_NAME] Canada Post CDS Ceva Log…" at bounding box center [263, 144] width 262 height 20
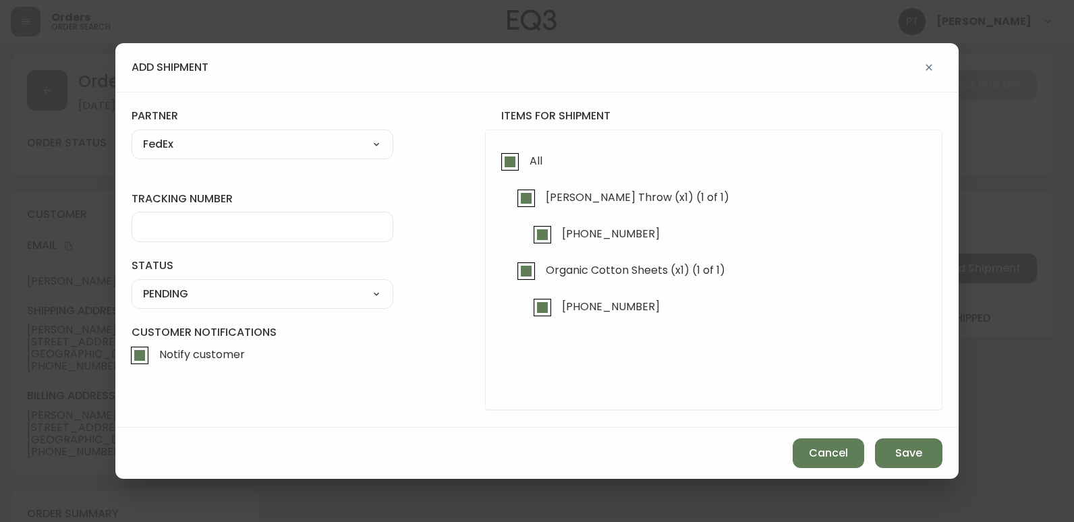
click at [273, 241] on div at bounding box center [263, 227] width 262 height 30
click at [316, 291] on select "SHIPPED PENDING CANCELLED" at bounding box center [263, 294] width 262 height 20
click at [132, 284] on select "SHIPPED PENDING CANCELLED" at bounding box center [263, 294] width 262 height 20
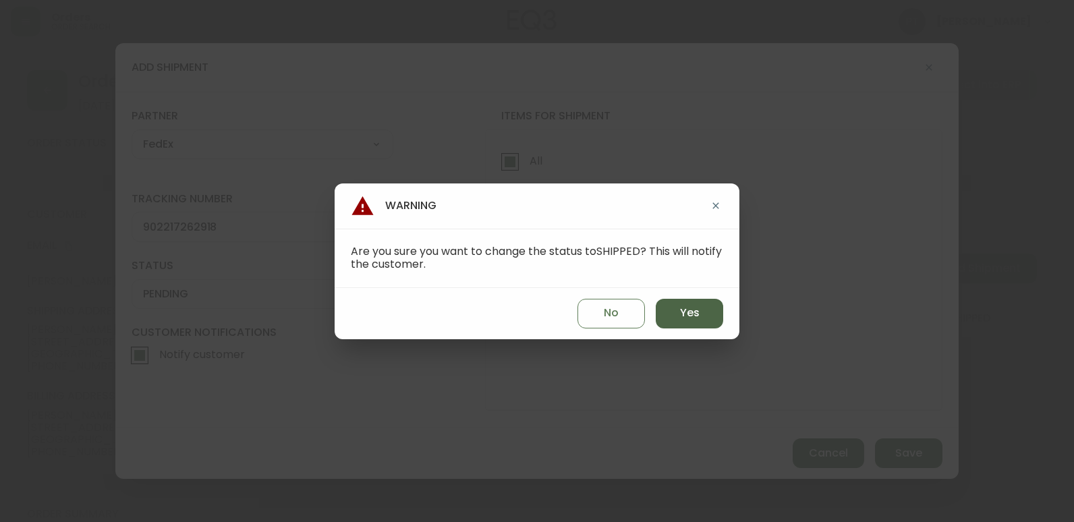
click at [692, 320] on span "Yes" at bounding box center [690, 313] width 20 height 15
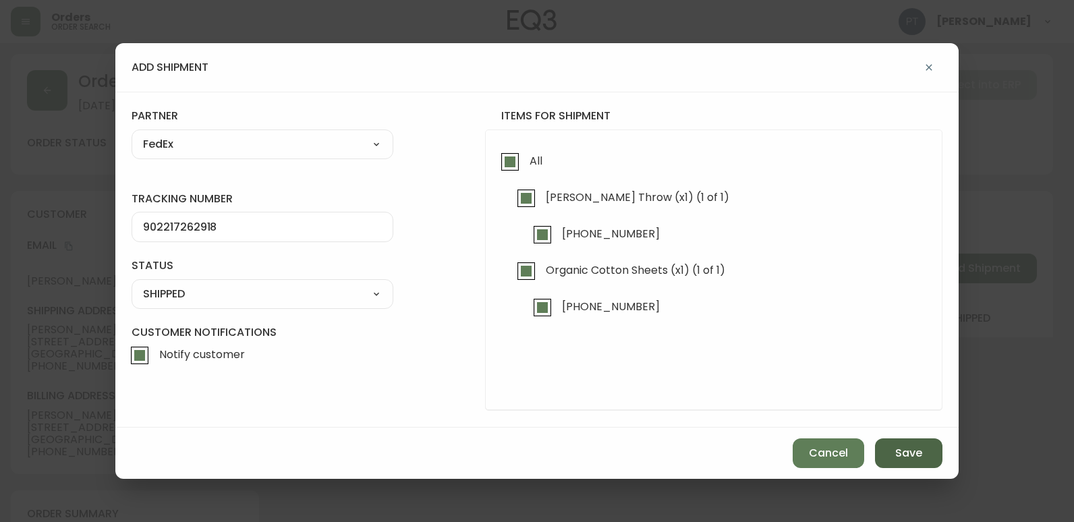
click at [908, 455] on span "Save" at bounding box center [908, 453] width 27 height 15
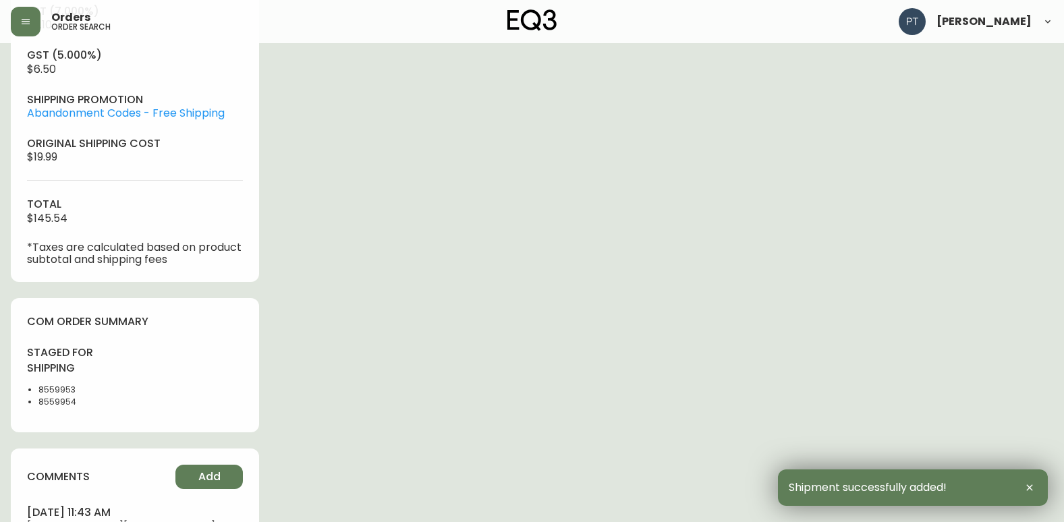
scroll to position [742, 0]
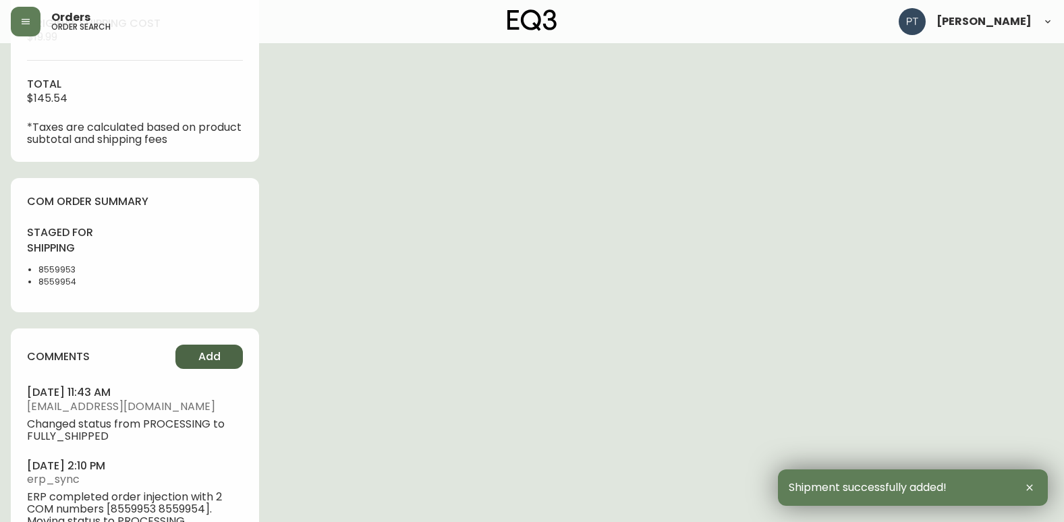
click at [222, 350] on button "Add" at bounding box center [208, 357] width 67 height 24
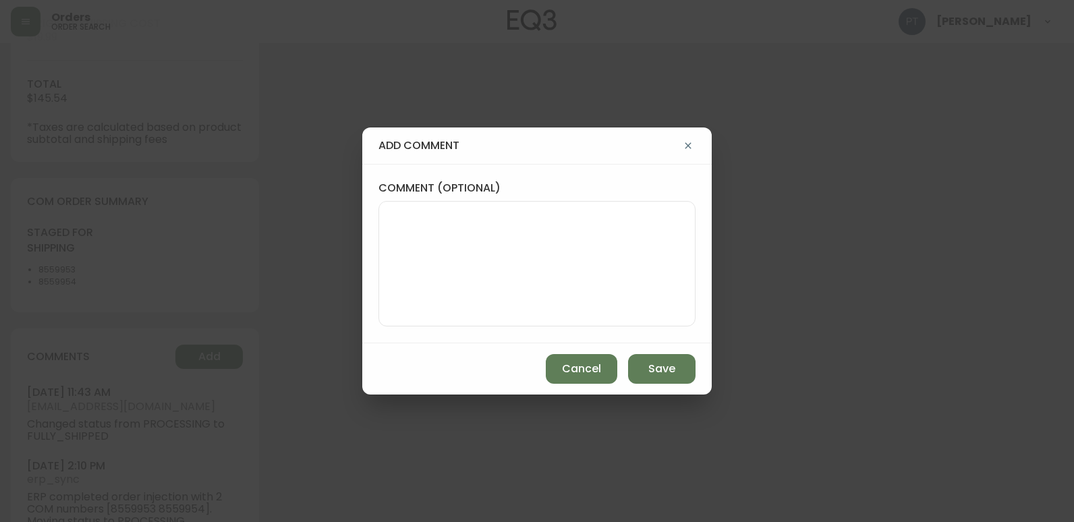
click at [530, 289] on textarea "comment (optional)" at bounding box center [537, 264] width 294 height 108
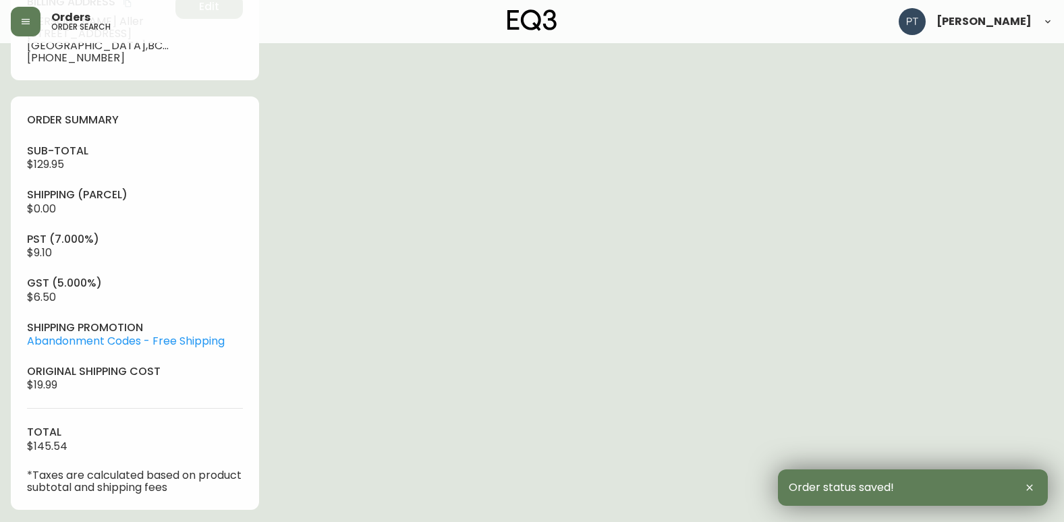
scroll to position [0, 0]
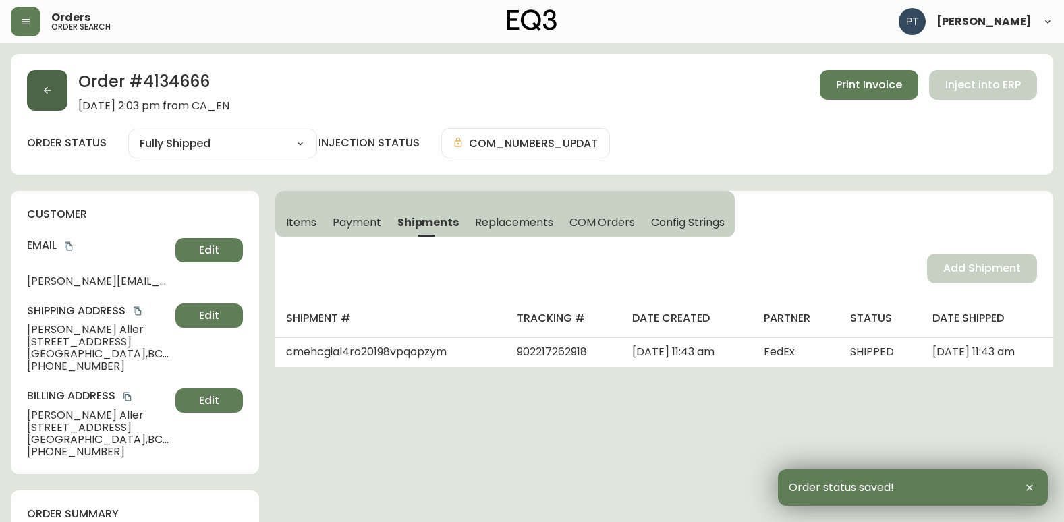
click at [41, 92] on button "button" at bounding box center [47, 90] width 40 height 40
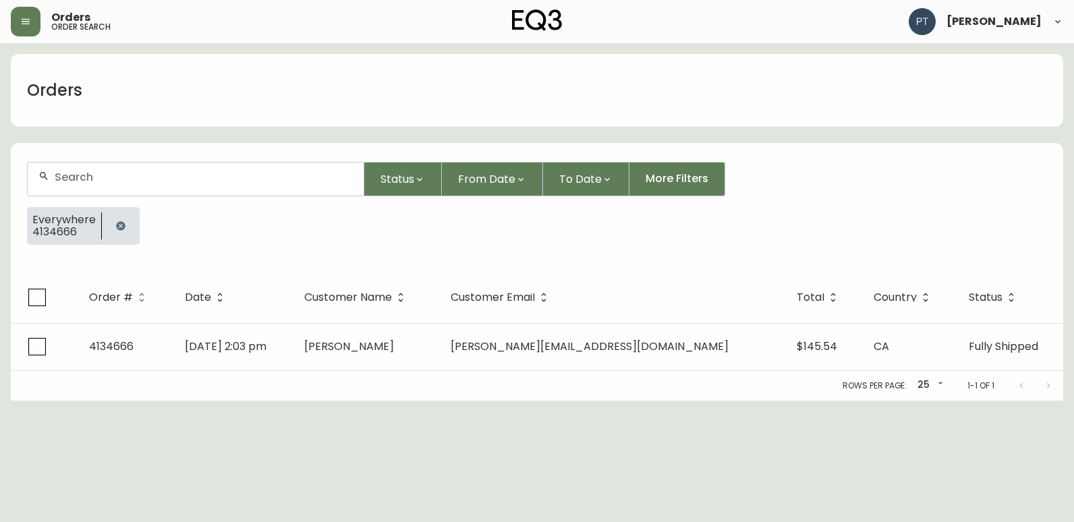
click at [161, 184] on div at bounding box center [196, 179] width 336 height 33
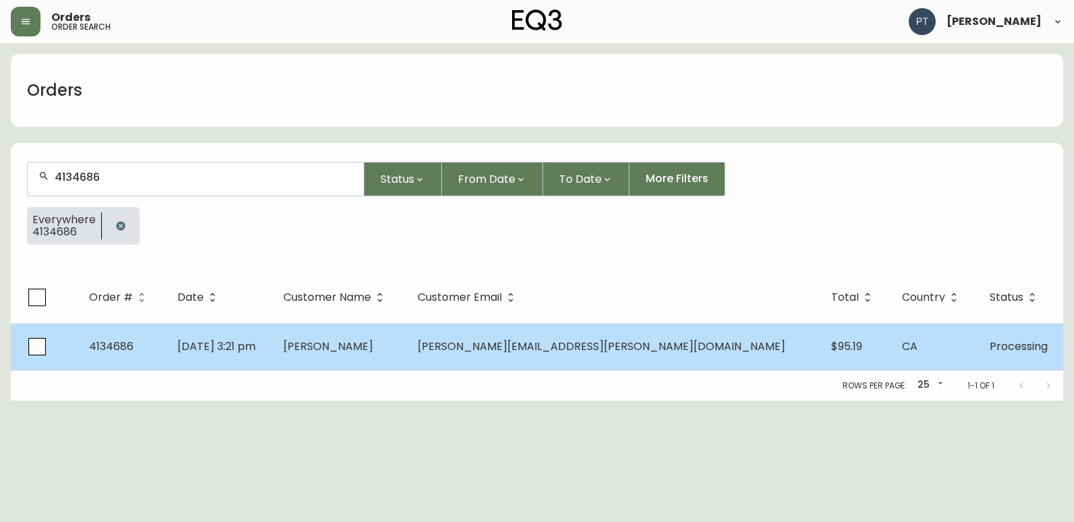
click at [398, 330] on td "[PERSON_NAME]" at bounding box center [339, 346] width 135 height 47
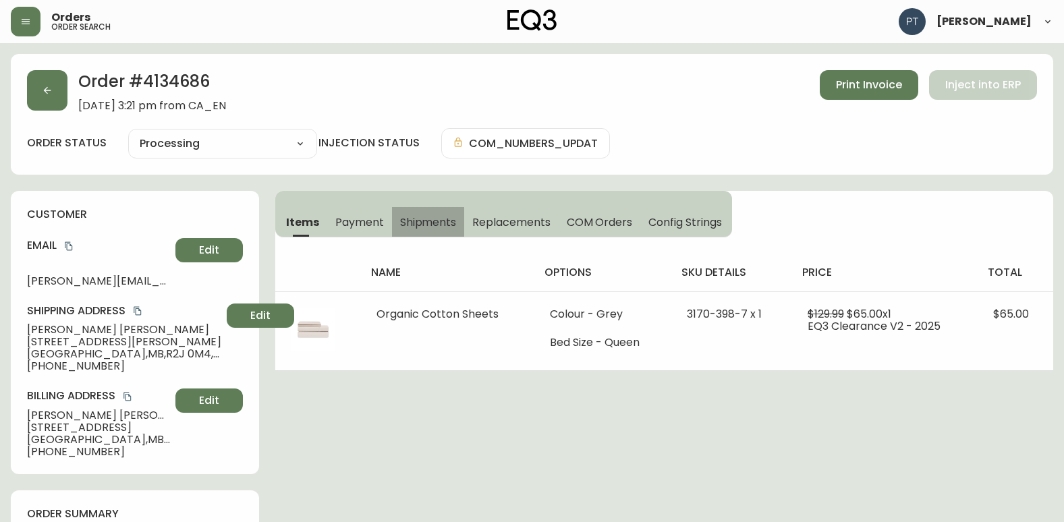
click at [411, 217] on span "Shipments" at bounding box center [428, 222] width 57 height 14
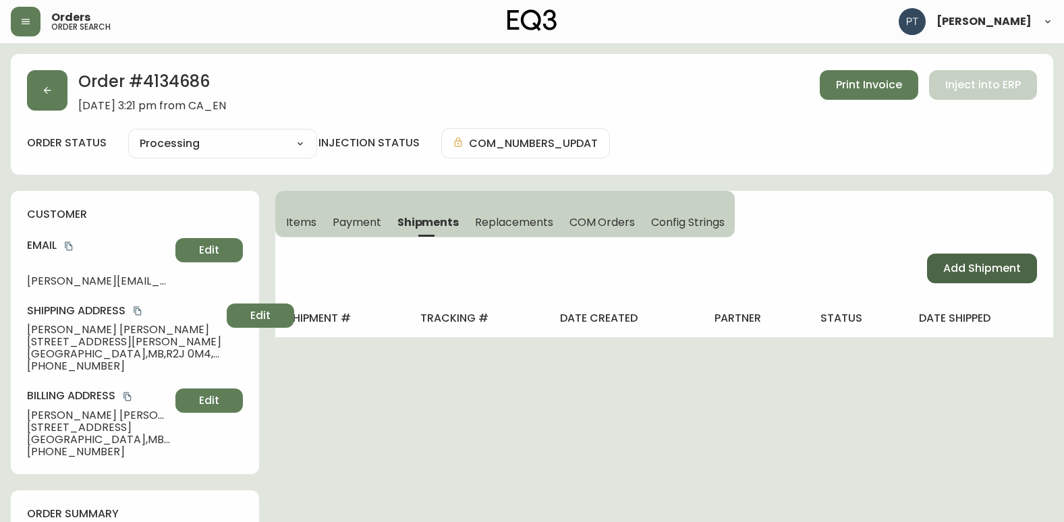
click at [969, 274] on span "Add Shipment" at bounding box center [982, 268] width 78 height 15
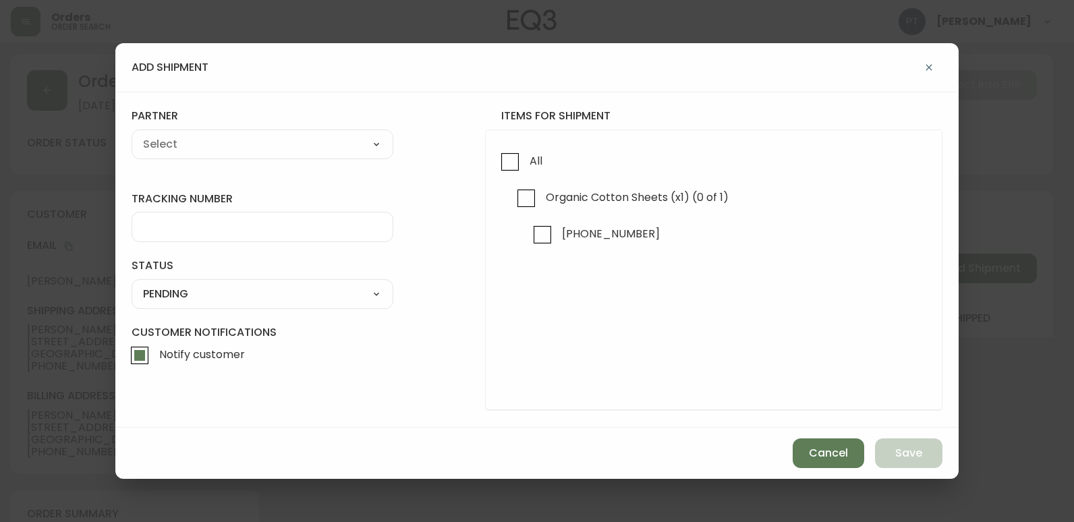
click at [498, 165] on input "All" at bounding box center [509, 161] width 31 height 31
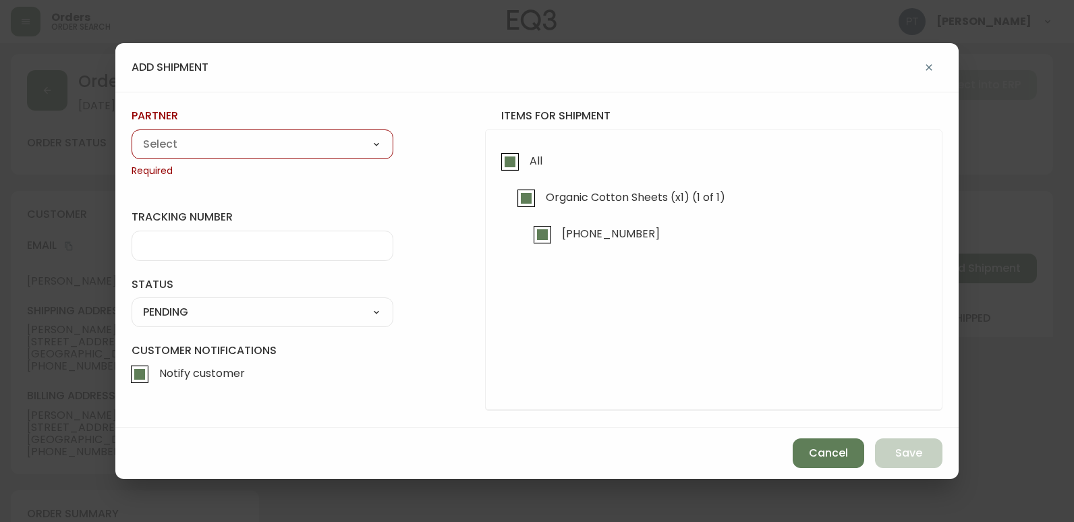
click at [329, 151] on select "A Move to Remember LLC ABF Freight Alero [PERSON_NAME] Canada Post CDS Ceva Log…" at bounding box center [263, 144] width 262 height 20
click at [132, 134] on select "A Move to Remember LLC ABF Freight Alero [PERSON_NAME] Canada Post CDS Ceva Log…" at bounding box center [263, 144] width 262 height 20
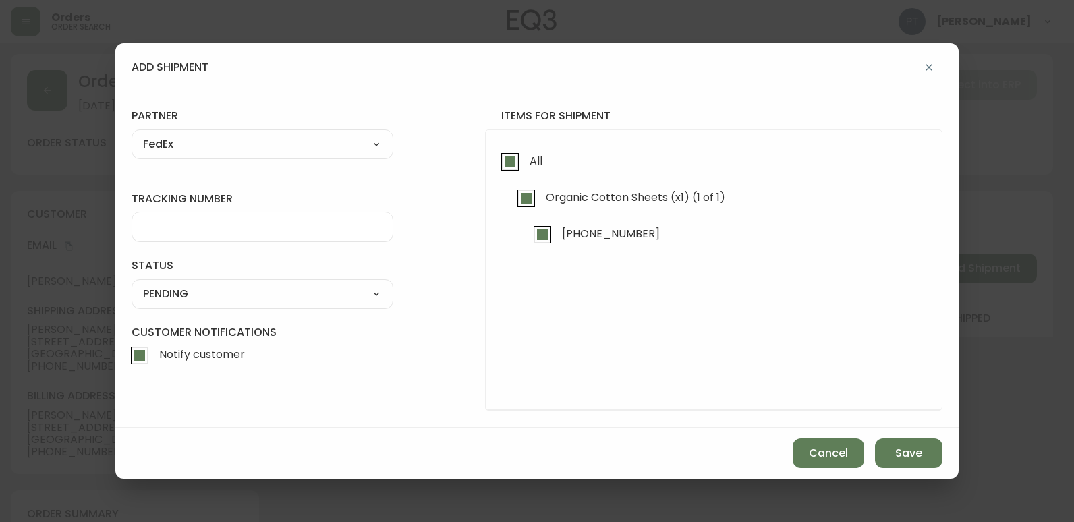
click at [254, 235] on div at bounding box center [263, 227] width 262 height 30
click at [301, 295] on select "SHIPPED PENDING CANCELLED" at bounding box center [263, 294] width 262 height 20
click at [132, 284] on select "SHIPPED PENDING CANCELLED" at bounding box center [263, 294] width 262 height 20
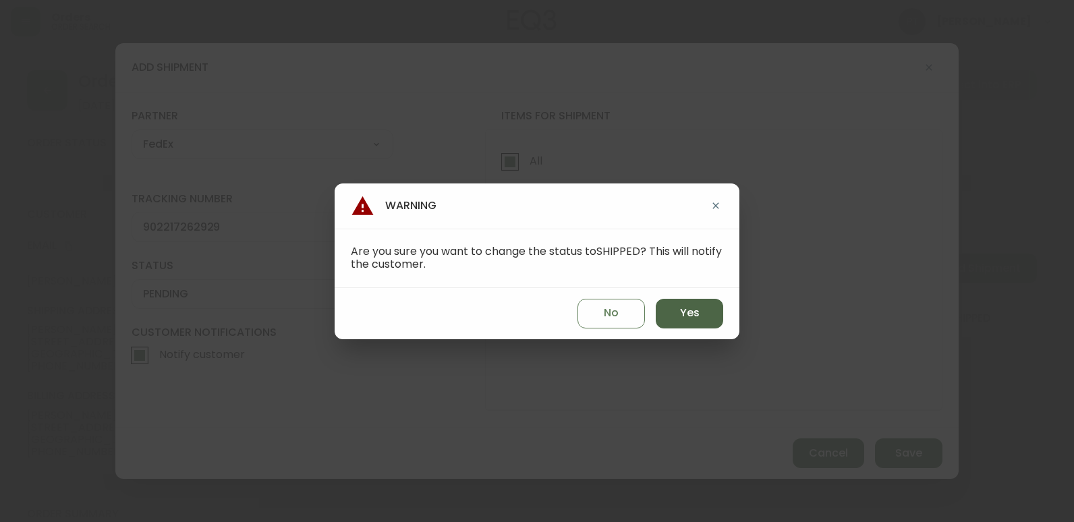
click at [698, 318] on span "Yes" at bounding box center [690, 313] width 20 height 15
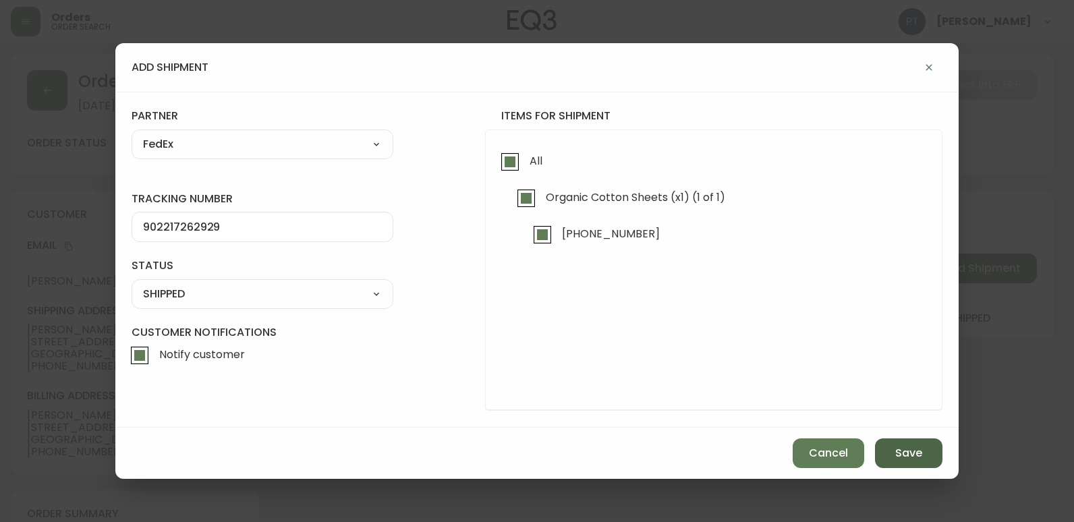
click at [908, 457] on span "Save" at bounding box center [908, 453] width 27 height 15
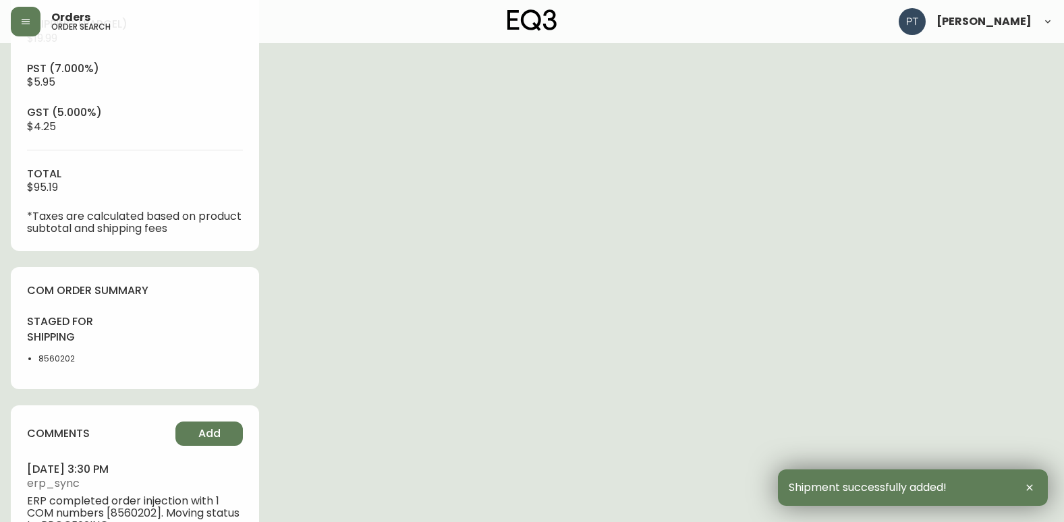
scroll to position [614, 0]
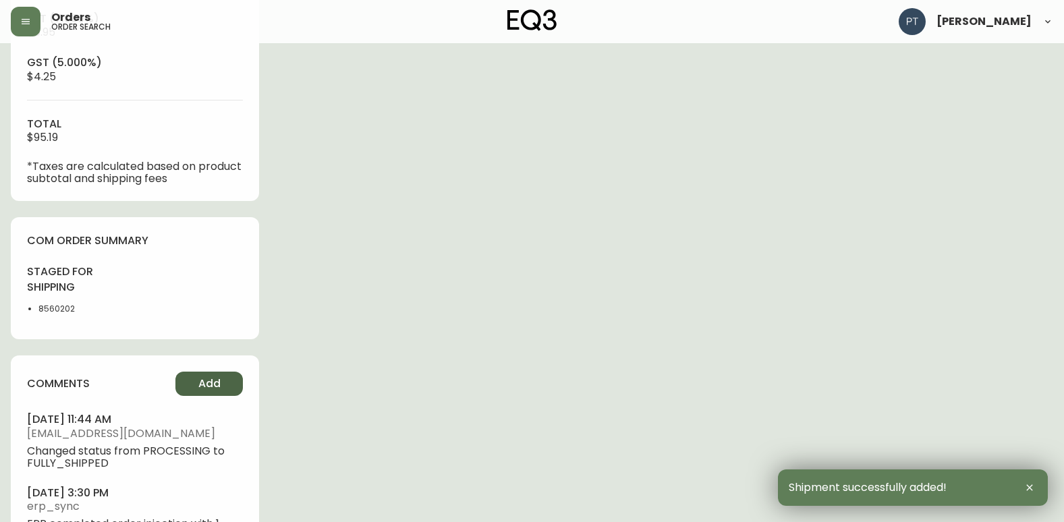
click at [204, 380] on span "Add" at bounding box center [209, 383] width 22 height 15
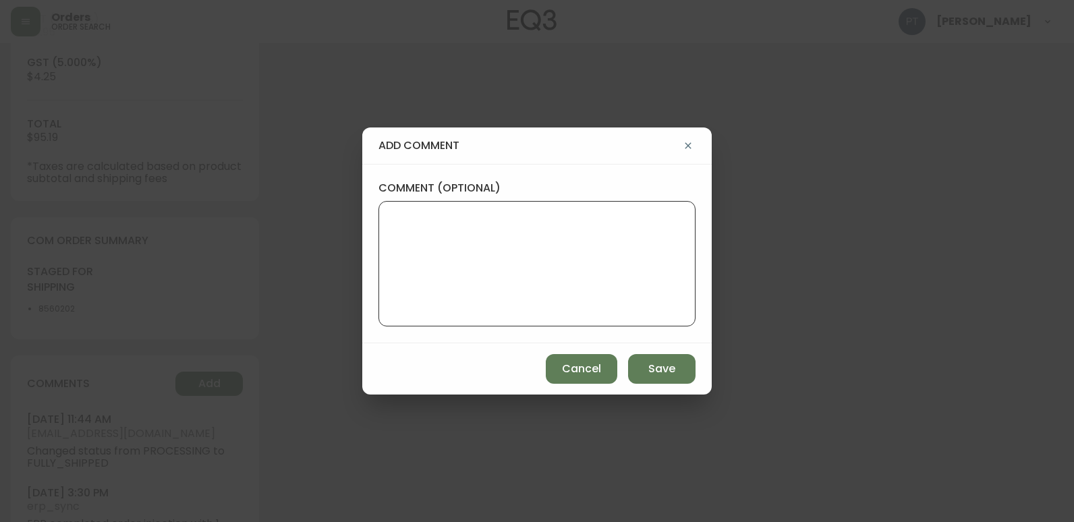
drag, startPoint x: 467, startPoint y: 240, endPoint x: 461, endPoint y: 244, distance: 7.9
click at [468, 240] on textarea "comment (optional)" at bounding box center [537, 264] width 294 height 108
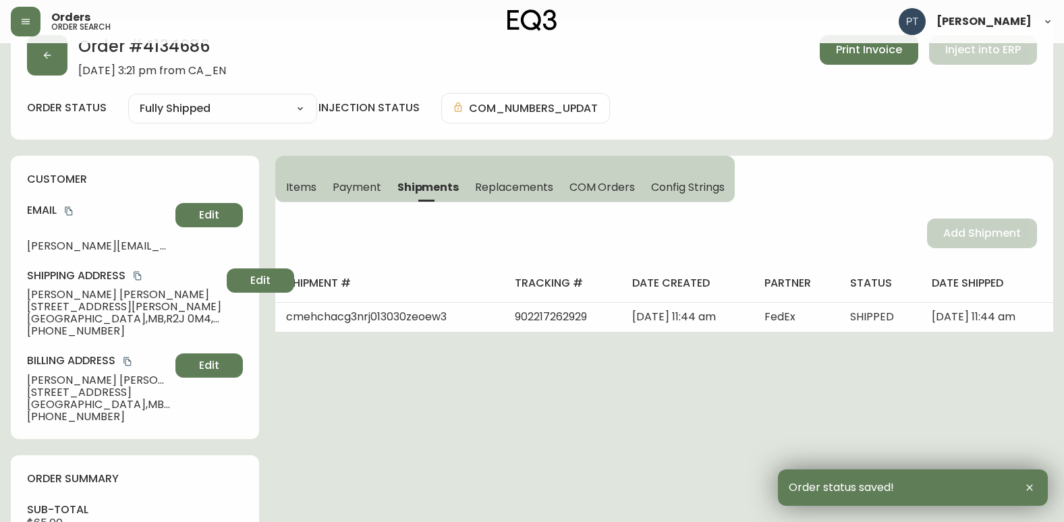
scroll to position [0, 0]
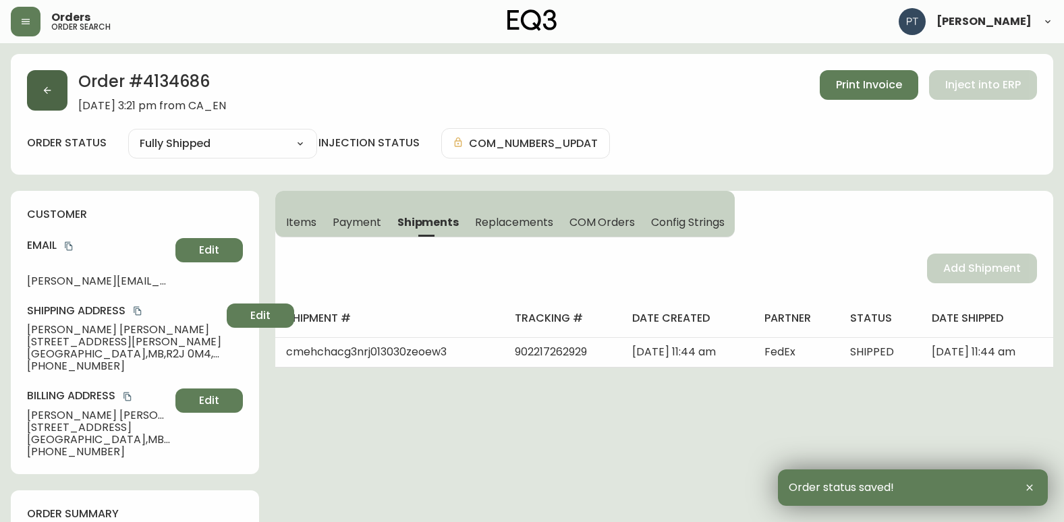
click at [43, 75] on button "button" at bounding box center [47, 90] width 40 height 40
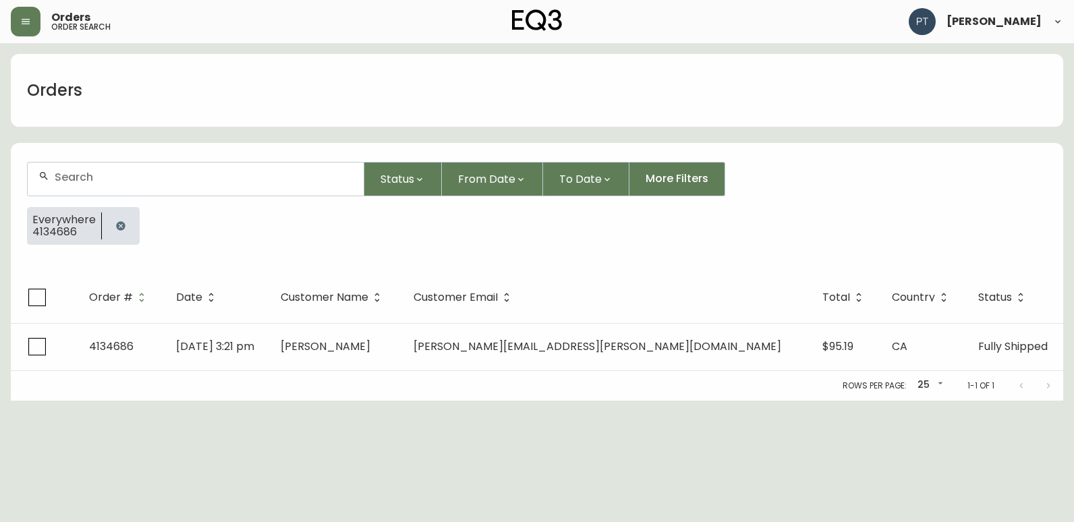
click at [147, 190] on div at bounding box center [196, 179] width 336 height 33
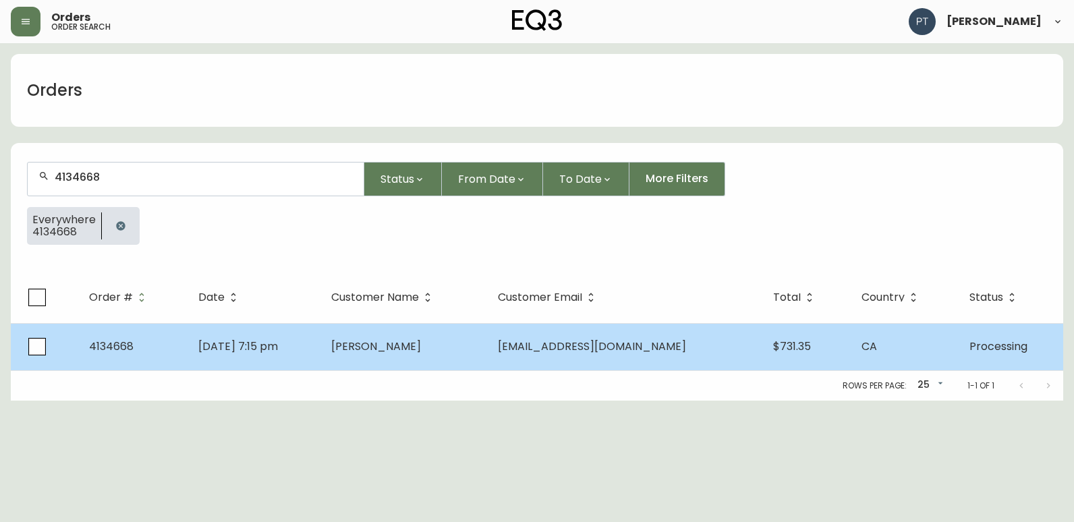
click at [434, 354] on td "[PERSON_NAME]" at bounding box center [403, 346] width 167 height 47
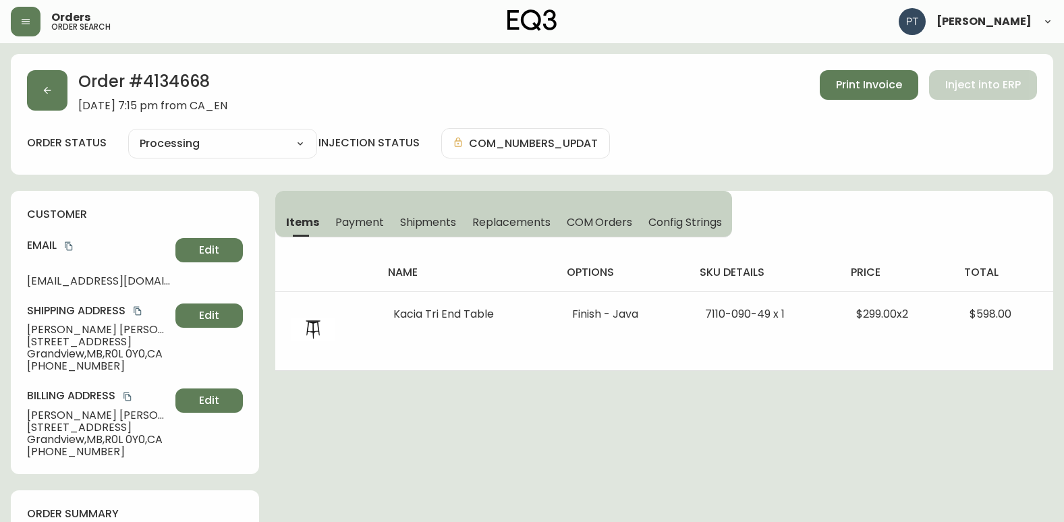
click at [431, 213] on button "Shipments" at bounding box center [428, 222] width 73 height 30
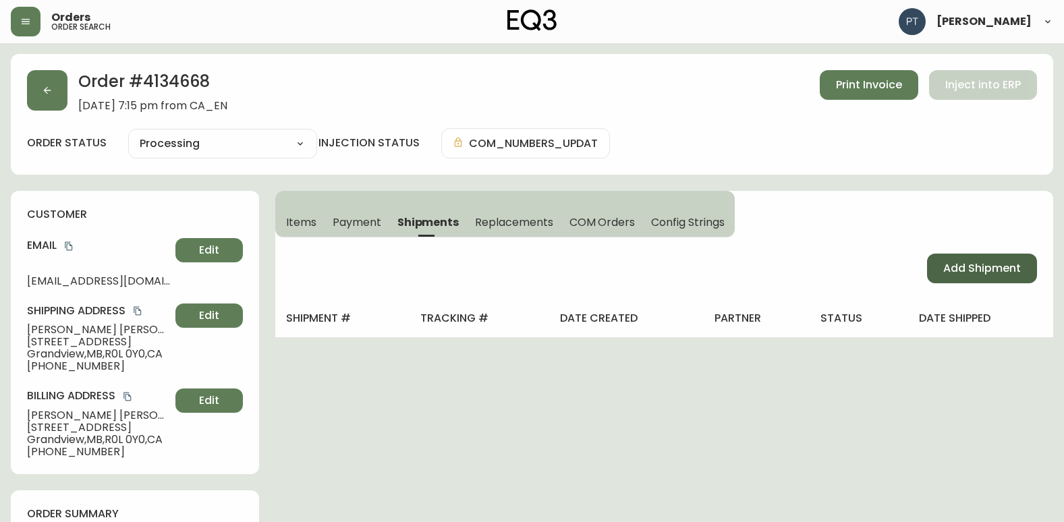
click at [979, 262] on span "Add Shipment" at bounding box center [982, 268] width 78 height 15
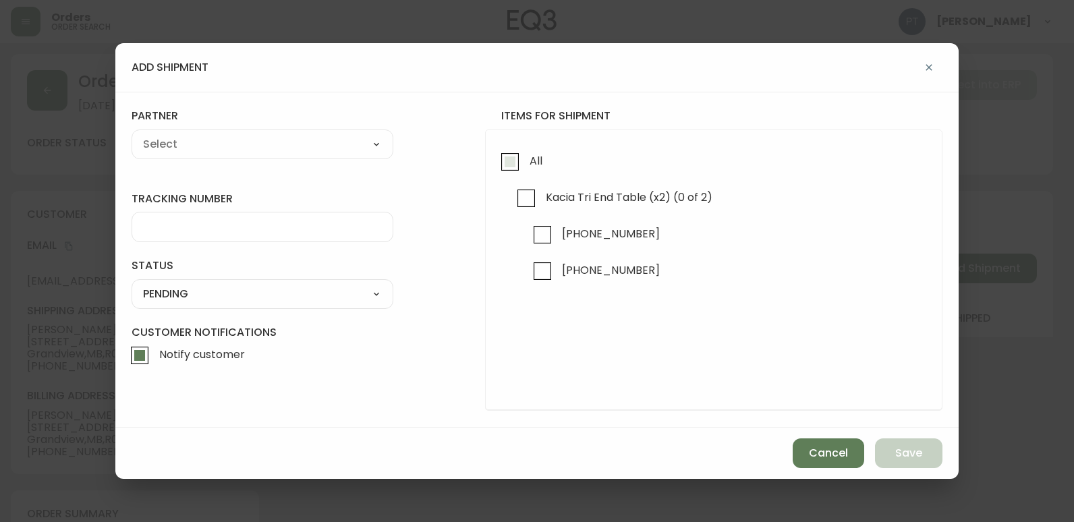
click at [516, 169] on input "All" at bounding box center [509, 161] width 31 height 31
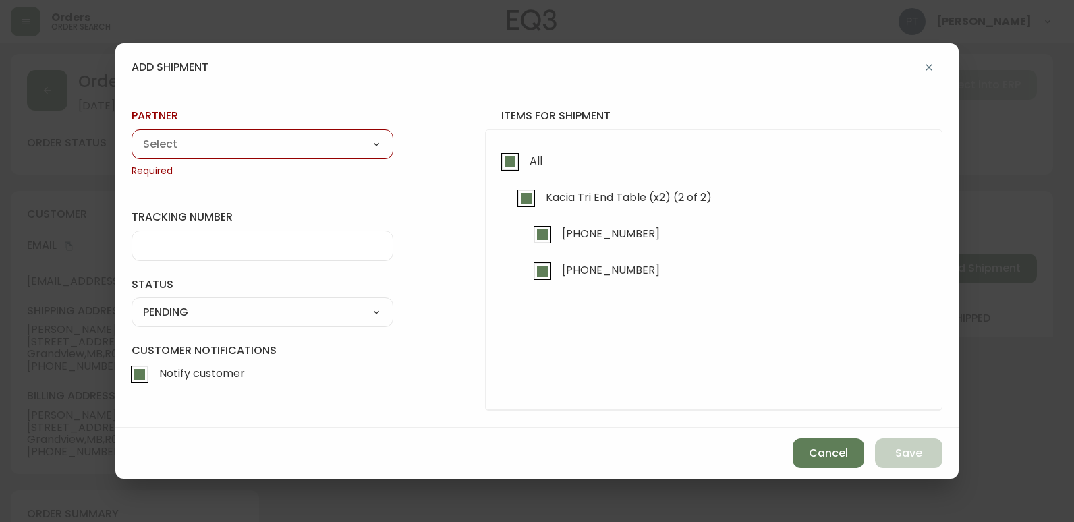
click at [293, 146] on select "A Move to Remember LLC ABF Freight Alero [PERSON_NAME] Canada Post CDS Ceva Log…" at bounding box center [263, 144] width 262 height 20
click at [132, 134] on select "A Move to Remember LLC ABF Freight Alero [PERSON_NAME] Canada Post CDS Ceva Log…" at bounding box center [263, 144] width 262 height 20
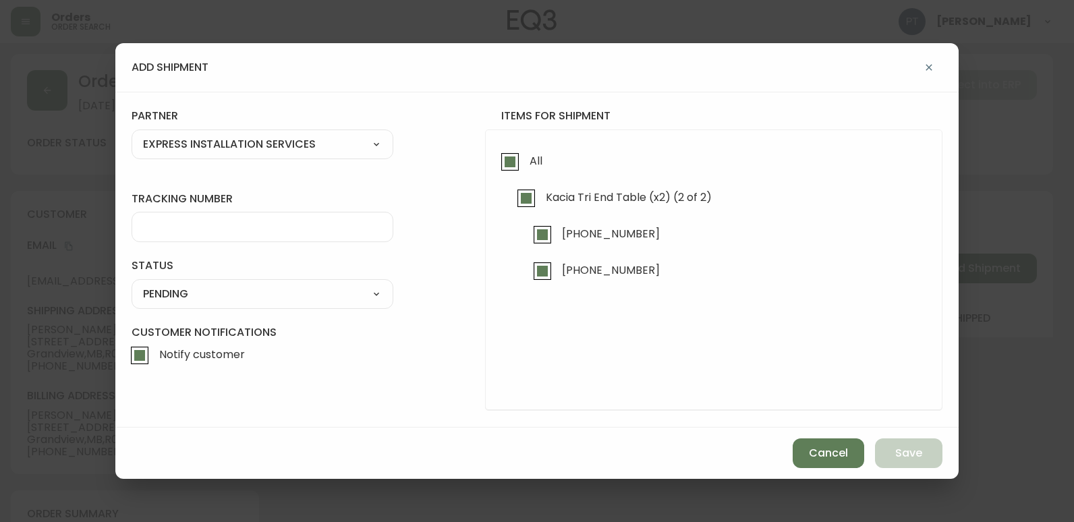
click at [272, 235] on div at bounding box center [263, 227] width 262 height 30
click at [277, 301] on select "SHIPPED PENDING CANCELLED" at bounding box center [263, 294] width 262 height 20
click at [132, 284] on select "SHIPPED PENDING CANCELLED" at bounding box center [263, 294] width 262 height 20
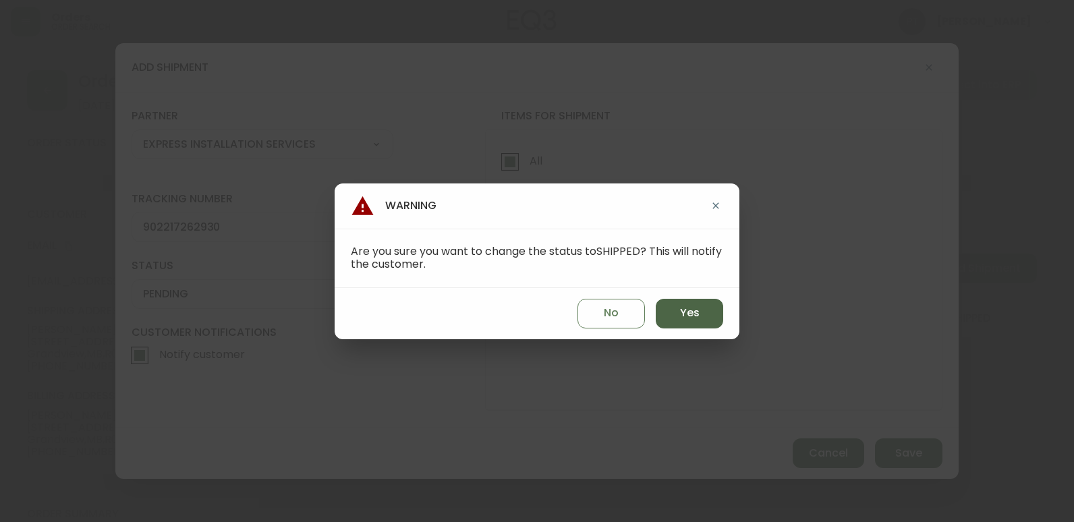
click at [659, 311] on button "Yes" at bounding box center [689, 314] width 67 height 30
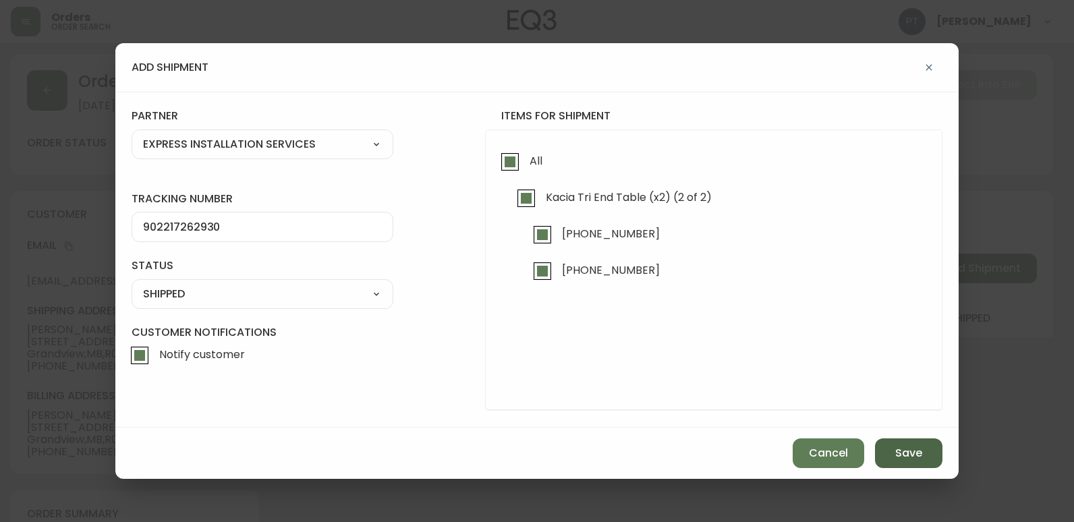
click at [895, 440] on button "Save" at bounding box center [908, 453] width 67 height 30
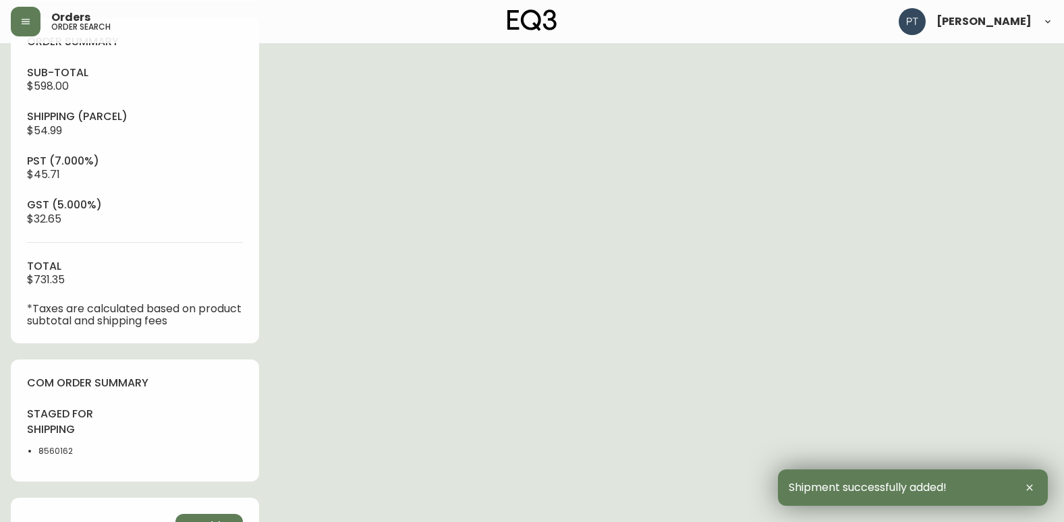
scroll to position [614, 0]
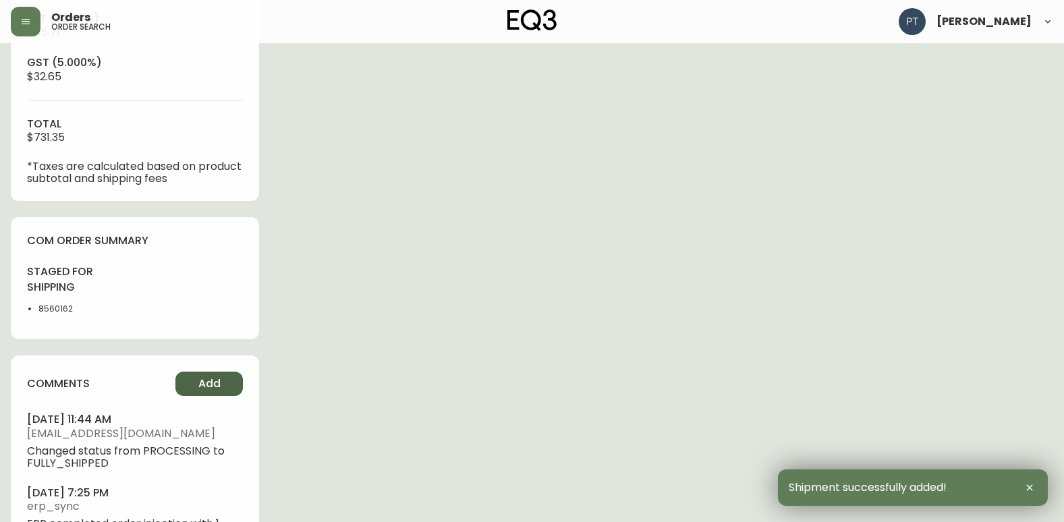
click at [229, 380] on button "Add" at bounding box center [208, 384] width 67 height 24
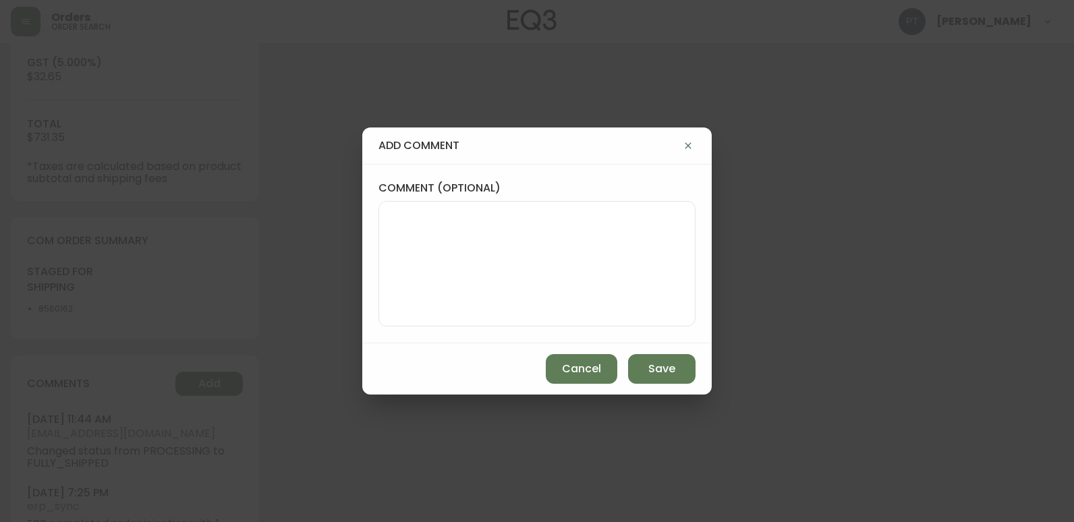
click at [397, 271] on textarea "comment (optional)" at bounding box center [537, 264] width 294 height 108
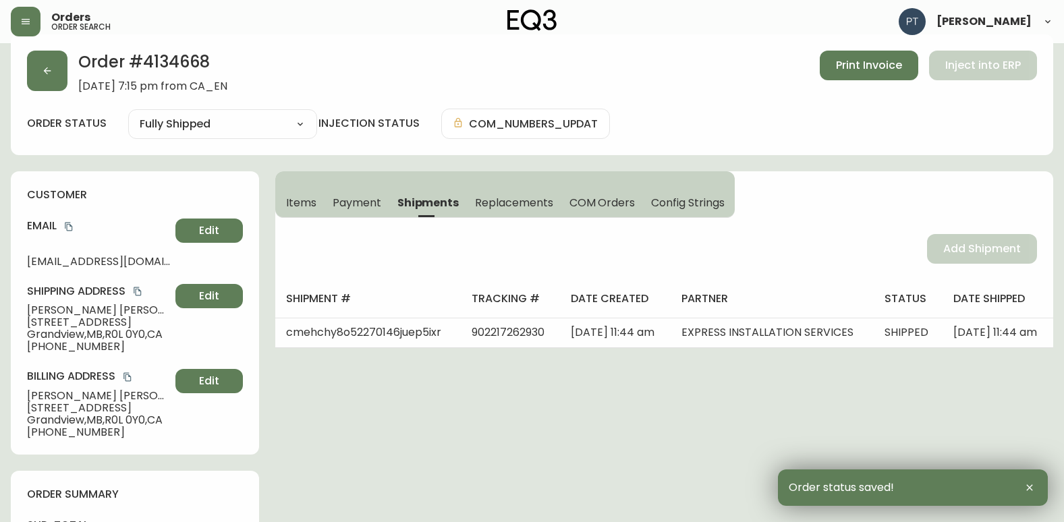
scroll to position [0, 0]
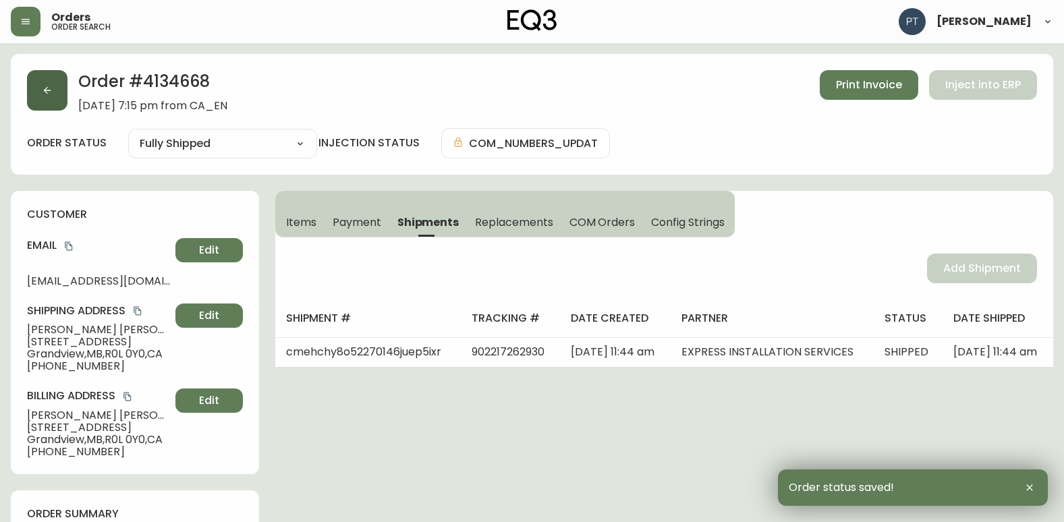
click at [45, 88] on icon "button" at bounding box center [47, 90] width 11 height 11
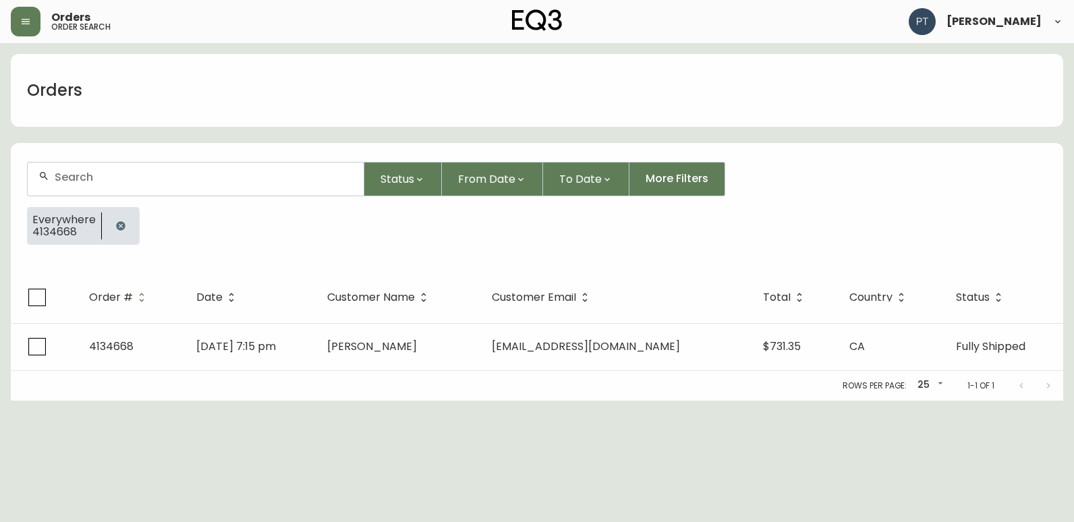
click at [263, 193] on div at bounding box center [196, 179] width 336 height 33
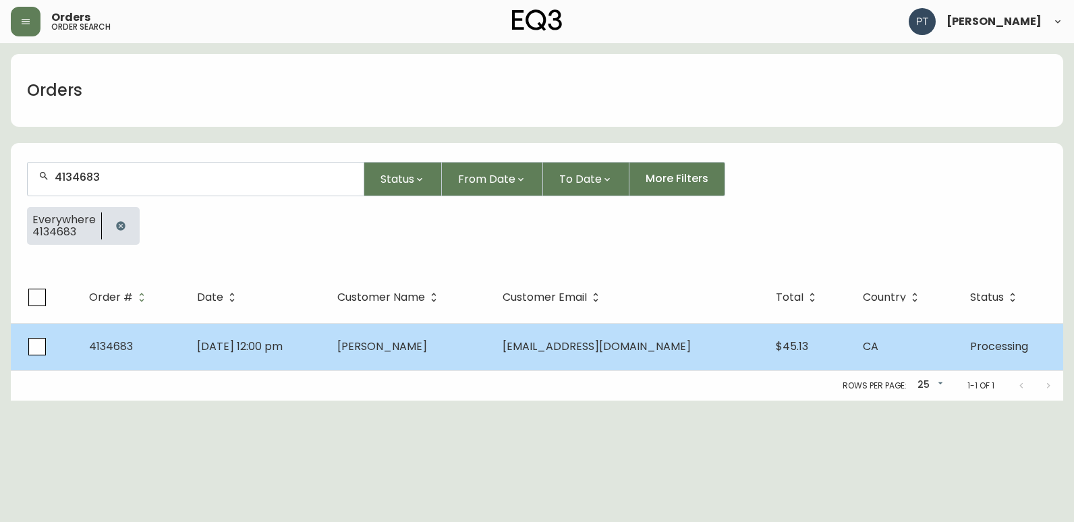
click at [395, 364] on td "[PERSON_NAME]" at bounding box center [408, 346] width 165 height 47
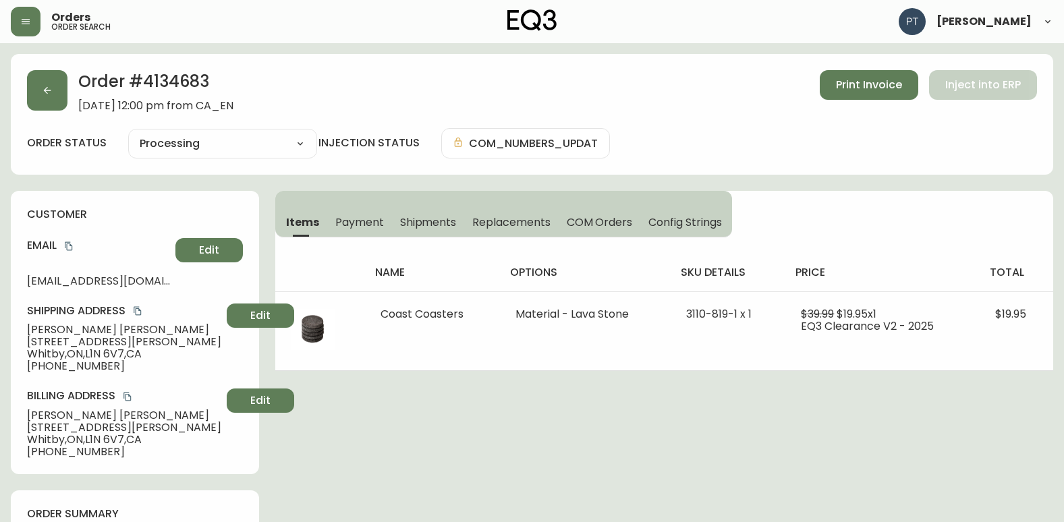
click at [422, 215] on span "Shipments" at bounding box center [428, 222] width 57 height 14
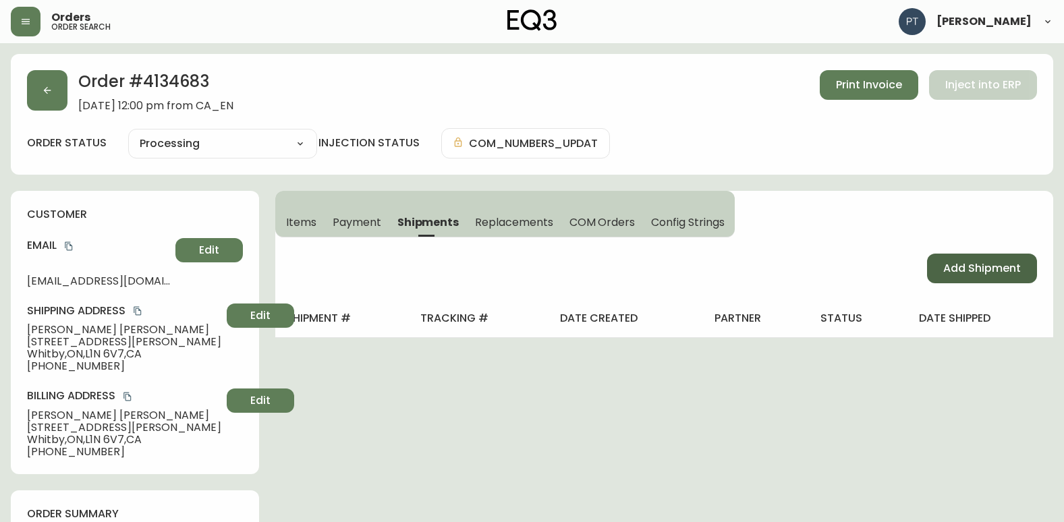
click at [975, 281] on button "Add Shipment" at bounding box center [982, 269] width 110 height 30
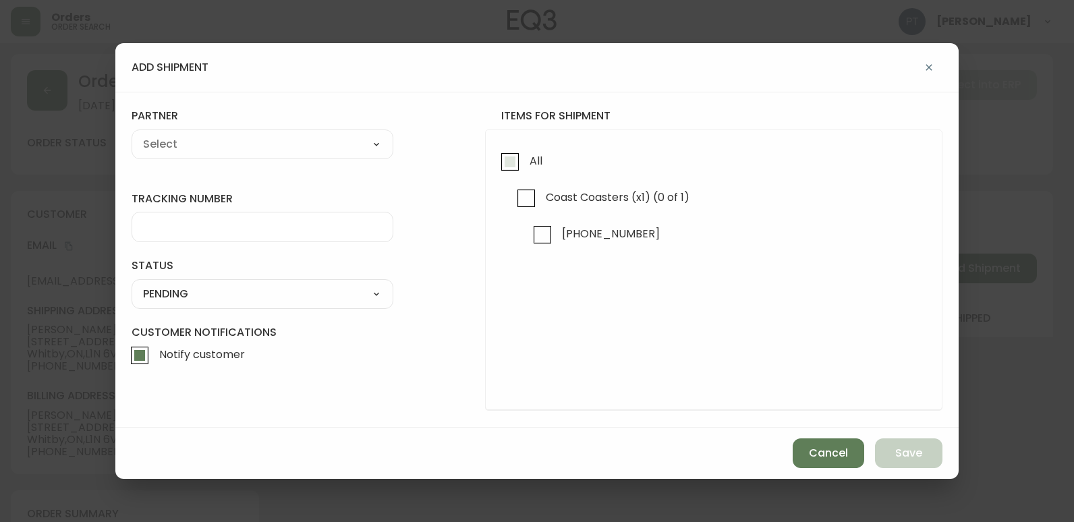
click at [496, 165] on input "All" at bounding box center [509, 161] width 31 height 31
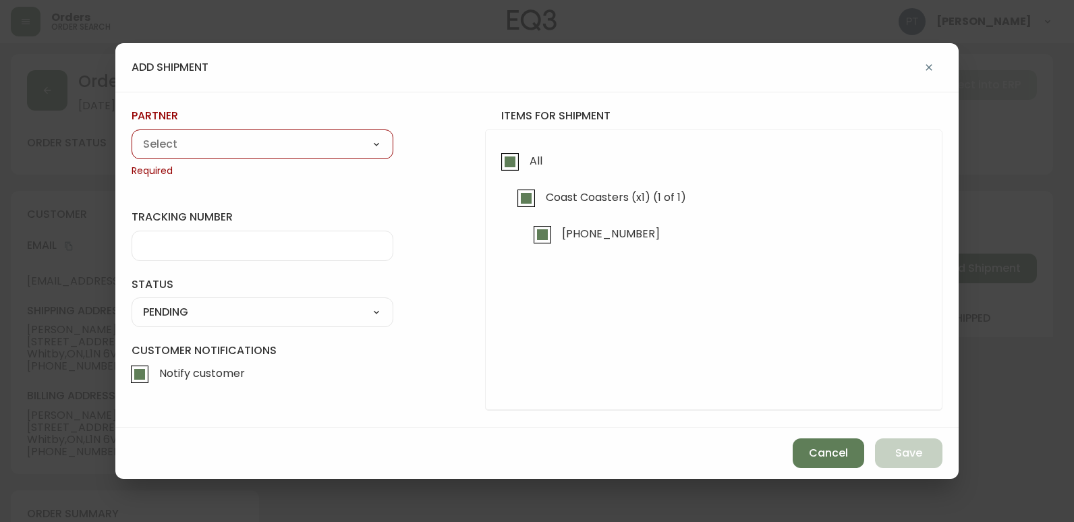
click at [243, 142] on select "A Move to Remember LLC ABF Freight Alero [PERSON_NAME] Canada Post CDS Ceva Log…" at bounding box center [263, 144] width 262 height 20
click at [132, 134] on select "A Move to Remember LLC ABF Freight Alero [PERSON_NAME] Canada Post CDS Ceva Log…" at bounding box center [263, 144] width 262 height 20
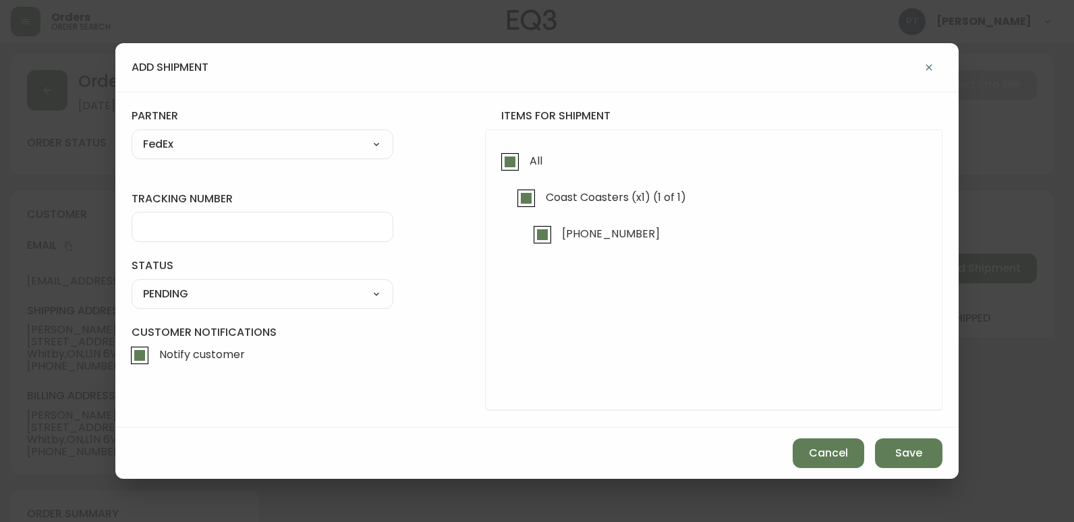
click at [287, 223] on input "tracking number" at bounding box center [262, 227] width 239 height 13
click at [302, 292] on select "SHIPPED PENDING CANCELLED" at bounding box center [263, 294] width 262 height 20
click at [316, 305] on div "SHIPPED PENDING CANCELLED" at bounding box center [263, 294] width 262 height 30
click at [327, 300] on select "SHIPPED PENDING CANCELLED" at bounding box center [263, 294] width 262 height 20
click at [132, 284] on select "SHIPPED PENDING CANCELLED" at bounding box center [263, 294] width 262 height 20
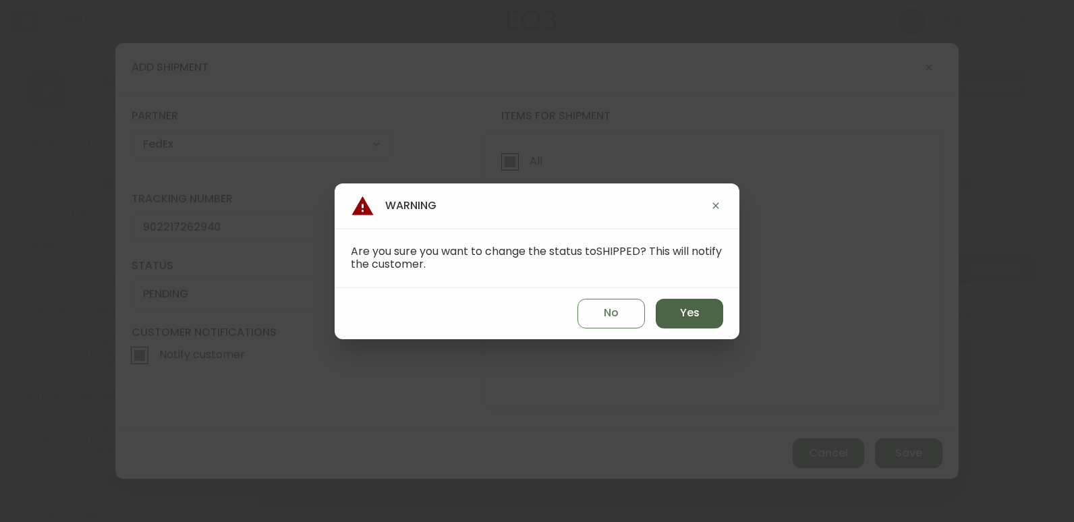
click at [690, 299] on button "Yes" at bounding box center [689, 314] width 67 height 30
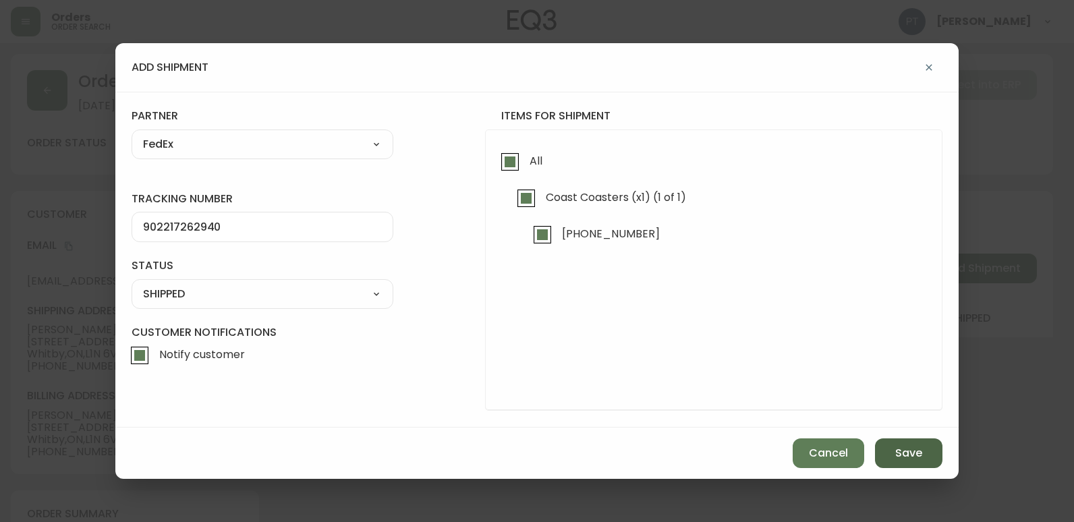
click at [935, 461] on button "Save" at bounding box center [908, 453] width 67 height 30
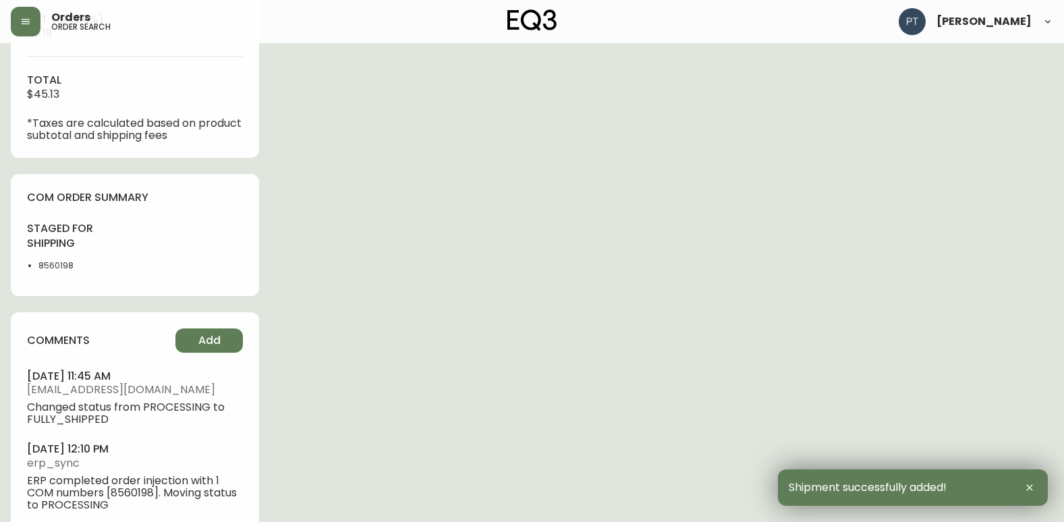
scroll to position [637, 0]
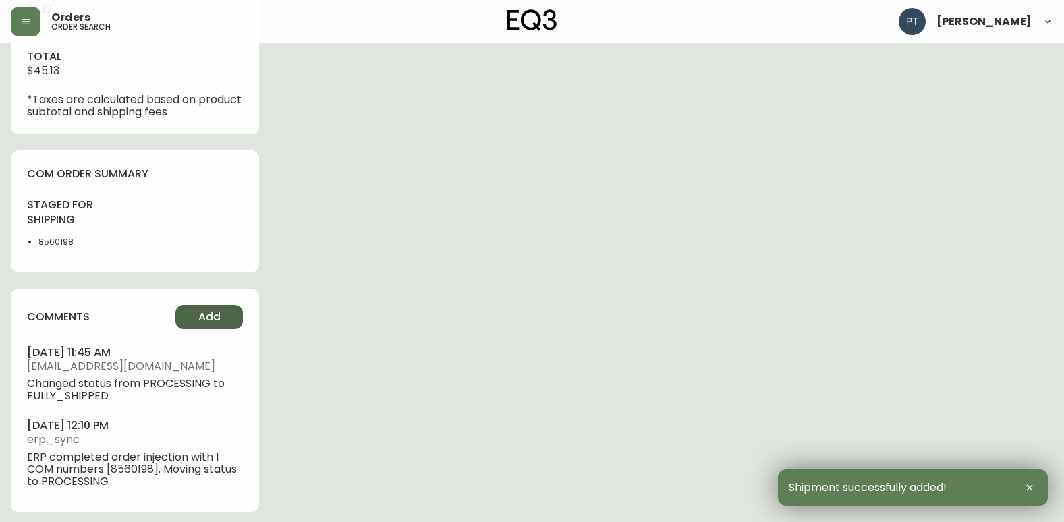
click at [205, 327] on button "Add" at bounding box center [208, 317] width 67 height 24
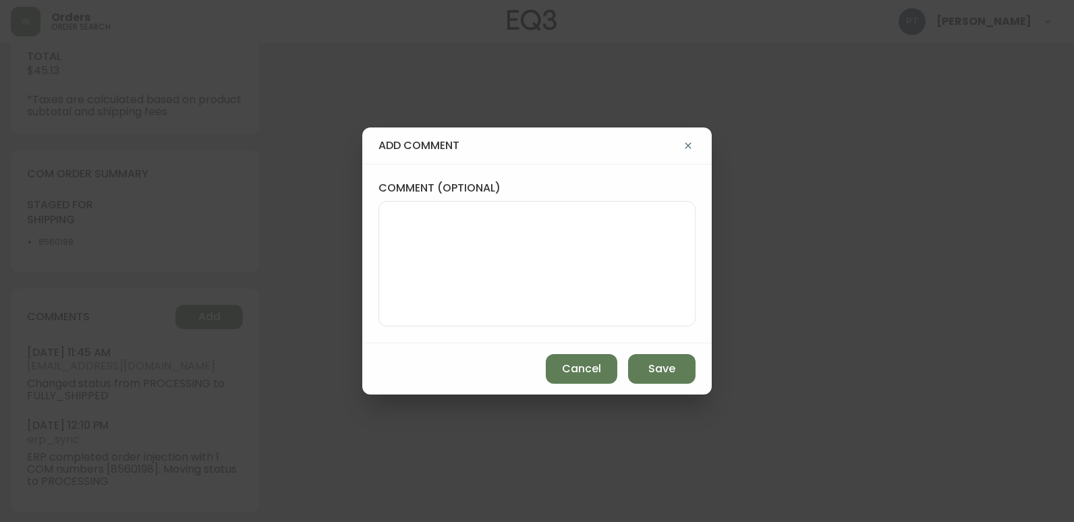
click at [490, 239] on textarea "comment (optional)" at bounding box center [537, 264] width 294 height 108
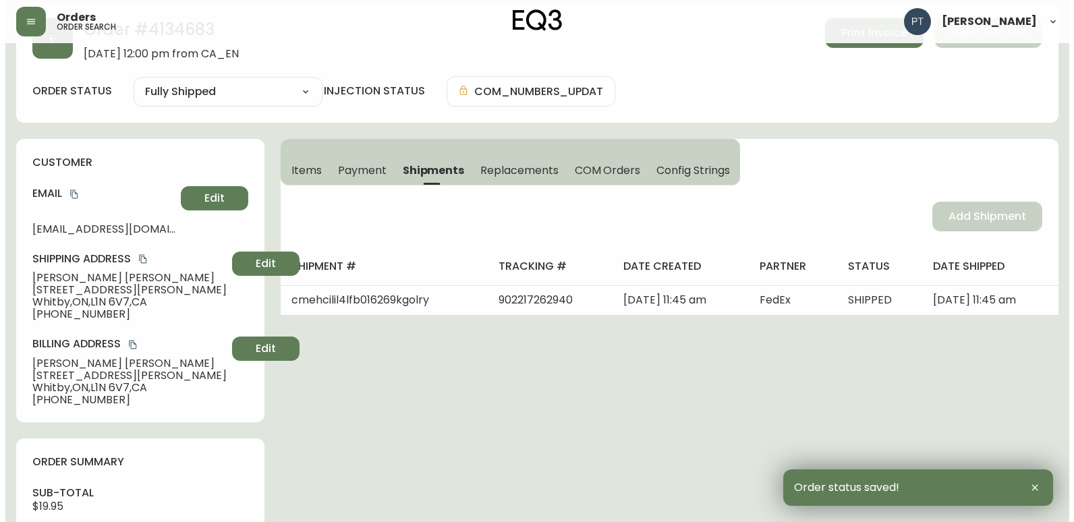
scroll to position [0, 0]
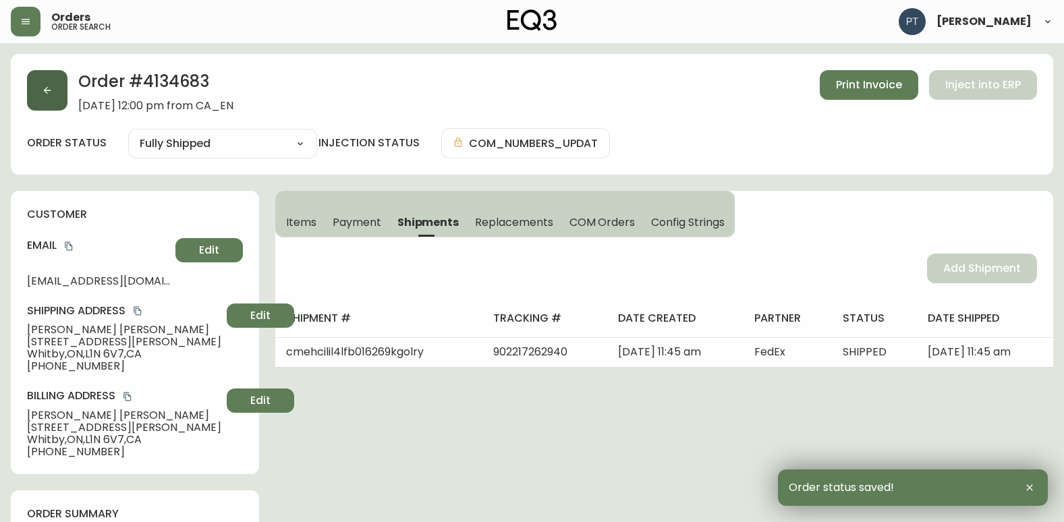
click at [47, 105] on button "button" at bounding box center [47, 90] width 40 height 40
